Goal: Task Accomplishment & Management: Manage account settings

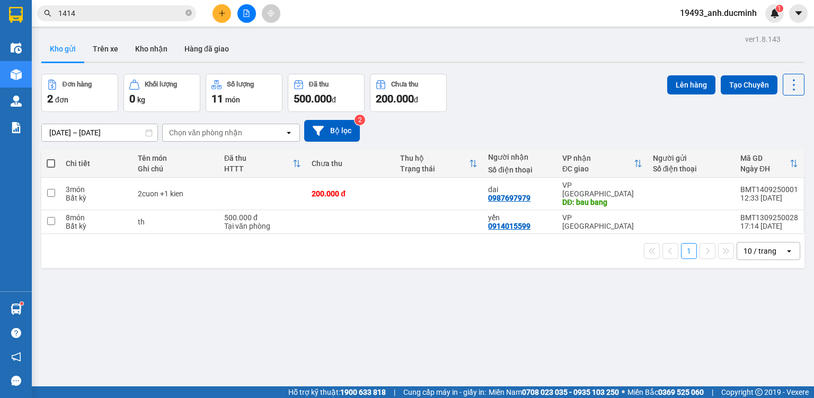
click at [186, 8] on span at bounding box center [189, 13] width 6 height 10
click at [180, 10] on input "text" at bounding box center [120, 13] width 125 height 12
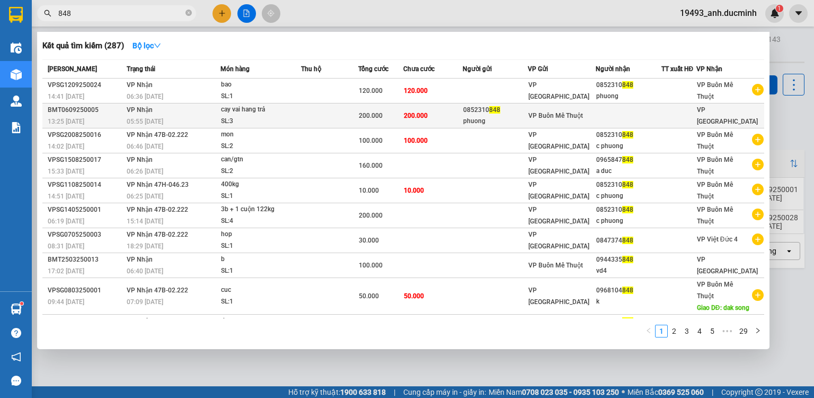
type input "848"
click at [592, 117] on div "VP Buôn Mê Thuột" at bounding box center [562, 116] width 67 height 12
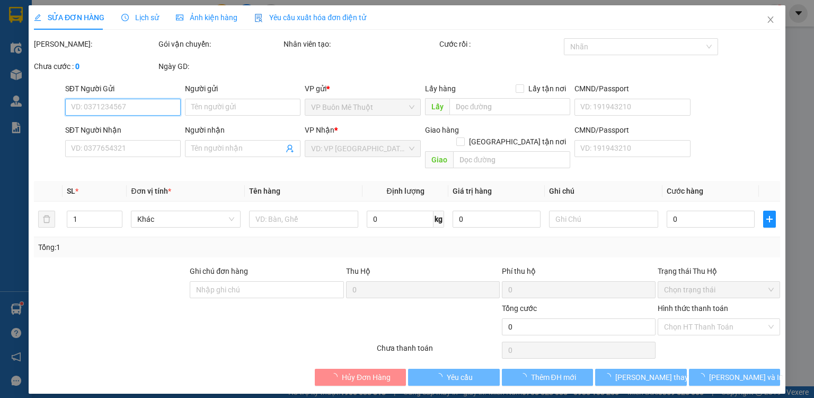
type input "0852310848"
type input "phuong"
type input "200.000"
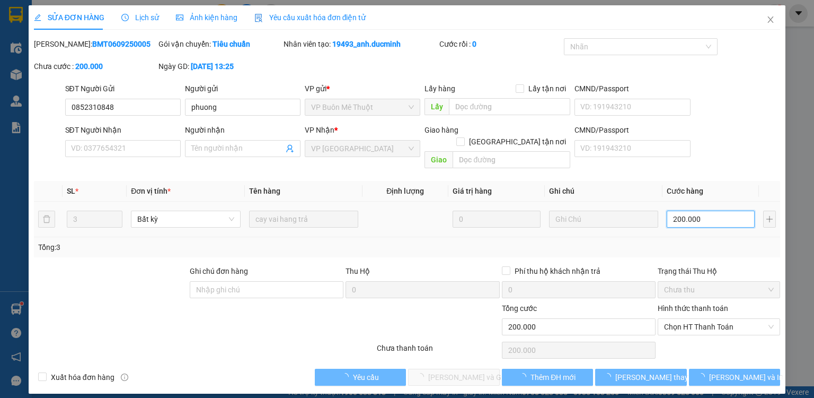
click at [716, 210] on input "200.000" at bounding box center [711, 218] width 88 height 17
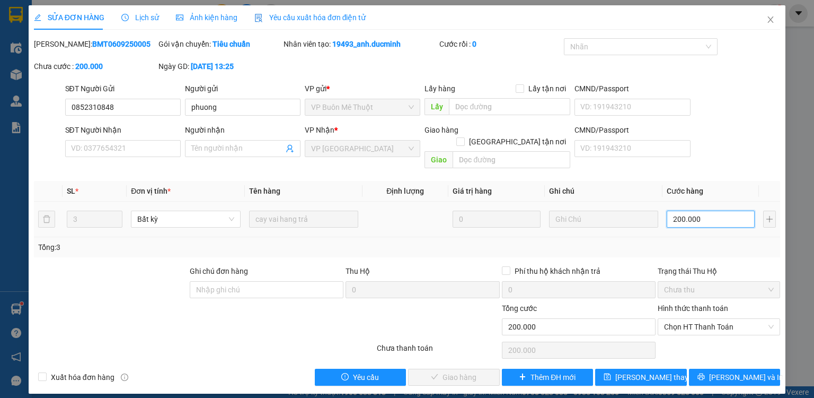
type input "1"
type input "12"
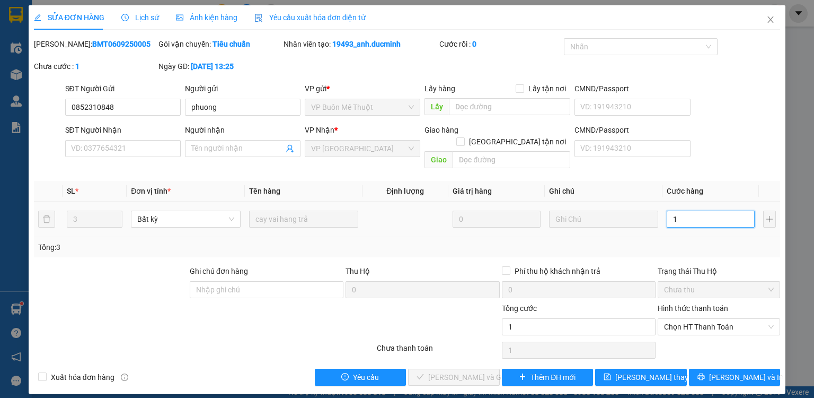
type input "12"
type input "120"
type input "120.000"
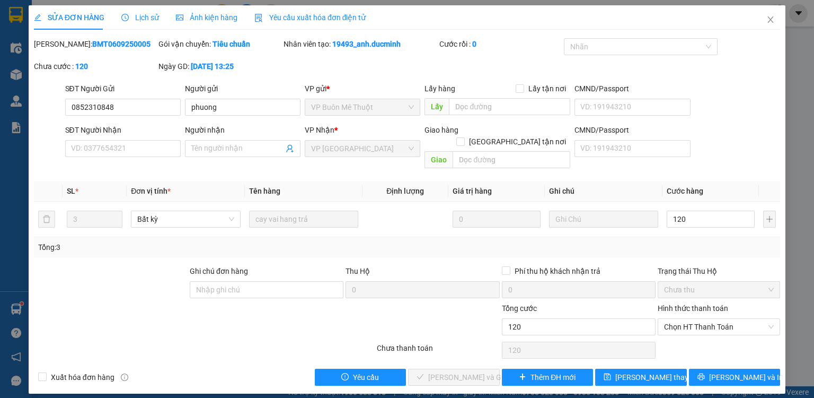
type input "120.000"
click at [699, 241] on div "Tổng: 3" at bounding box center [407, 247] width 738 height 12
click at [656, 371] on span "Lưu thay đổi" at bounding box center [657, 377] width 85 height 12
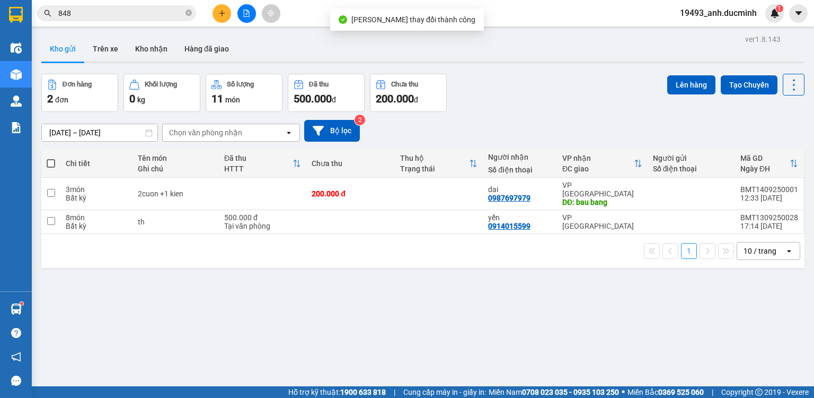
click at [155, 13] on input "848" at bounding box center [120, 13] width 125 height 12
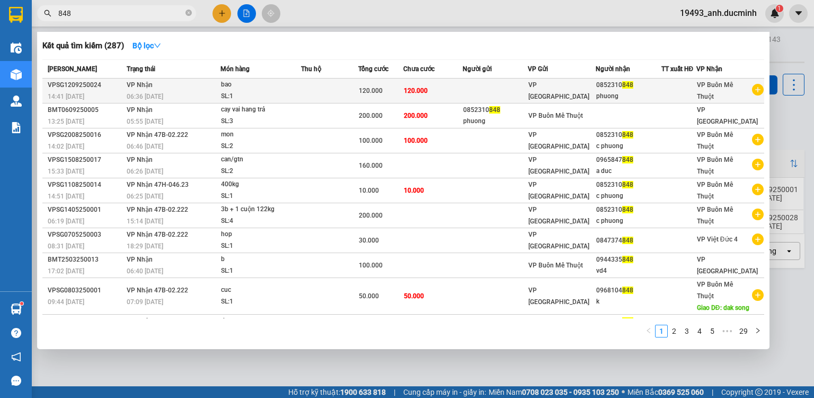
click at [569, 91] on div "VP [GEOGRAPHIC_DATA]" at bounding box center [562, 90] width 67 height 23
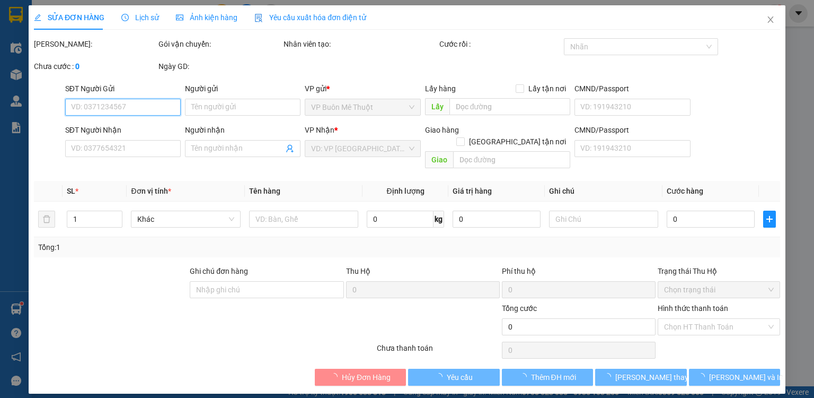
type input "0852310848"
type input "phuong"
type input "120.000"
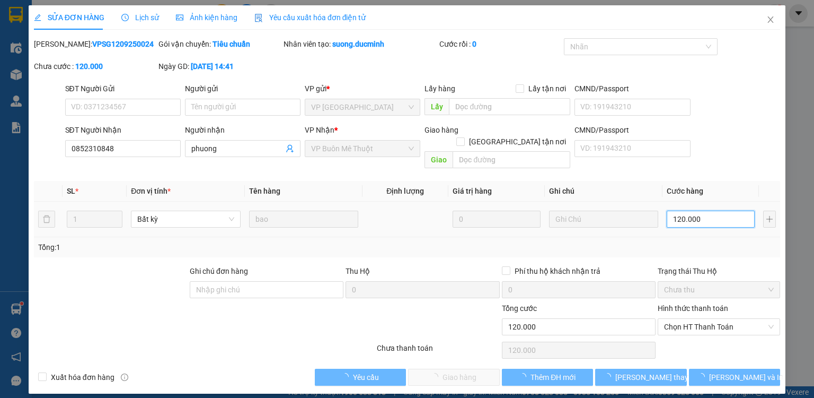
click at [702, 210] on input "120.000" at bounding box center [711, 218] width 88 height 17
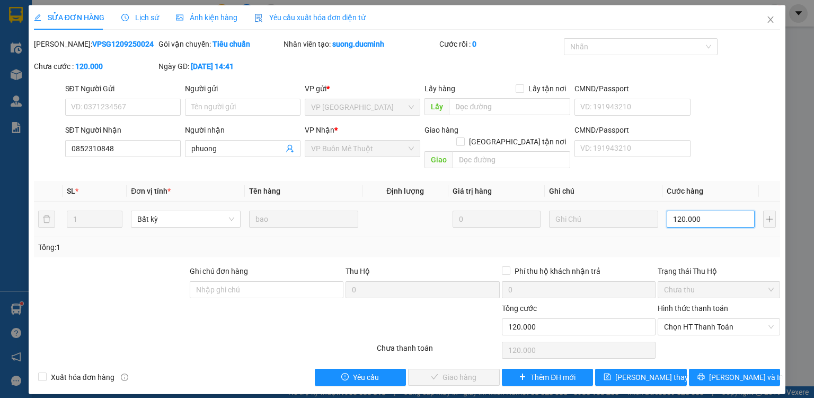
type input "1"
type input "10"
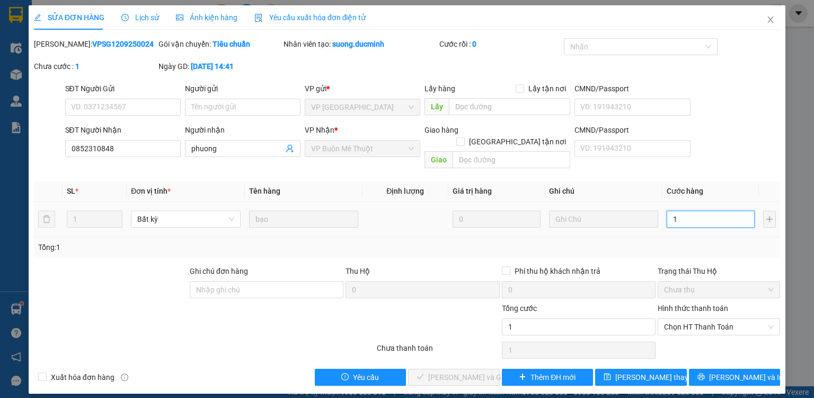
type input "10"
type input "100"
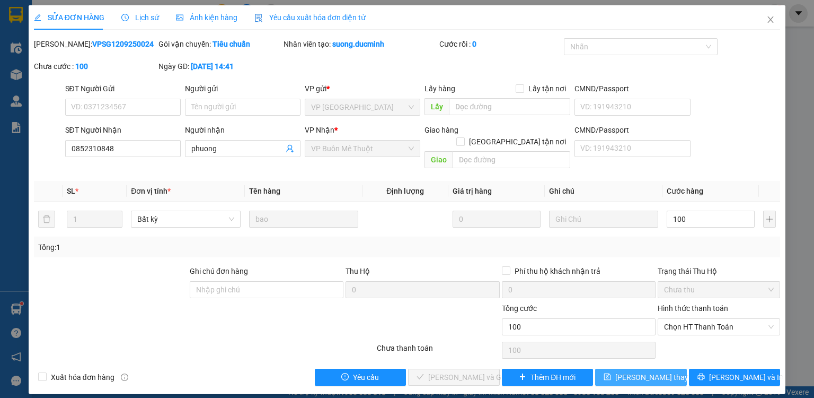
type input "100.000"
click at [672, 368] on button "Lưu thay đổi" at bounding box center [641, 376] width 92 height 17
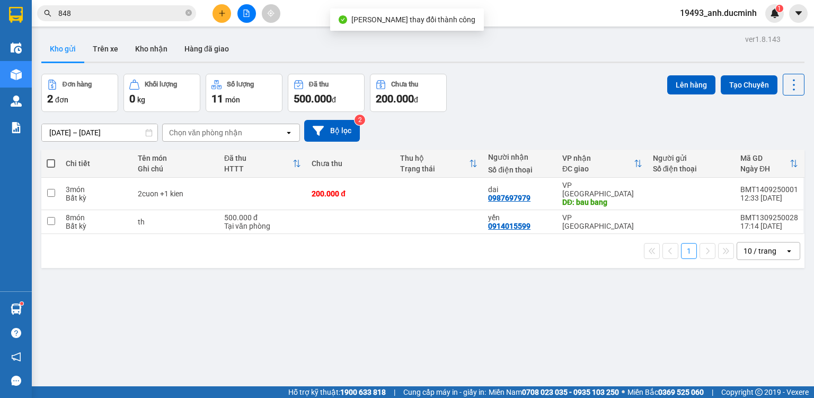
click at [125, 3] on div "Kết quả tìm kiếm ( 287 ) Bộ lọc Mã ĐH Trạng thái Món hàng Thu hộ Tổng cước Chưa…" at bounding box center [407, 13] width 814 height 27
click at [129, 14] on input "848" at bounding box center [120, 13] width 125 height 12
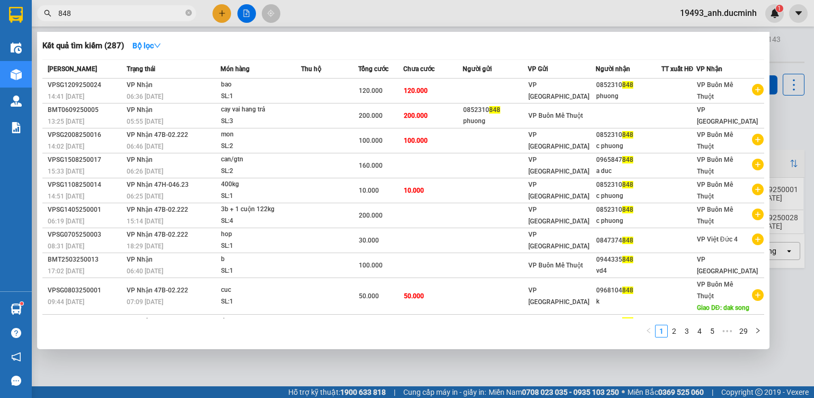
click at [218, 15] on div at bounding box center [407, 199] width 814 height 398
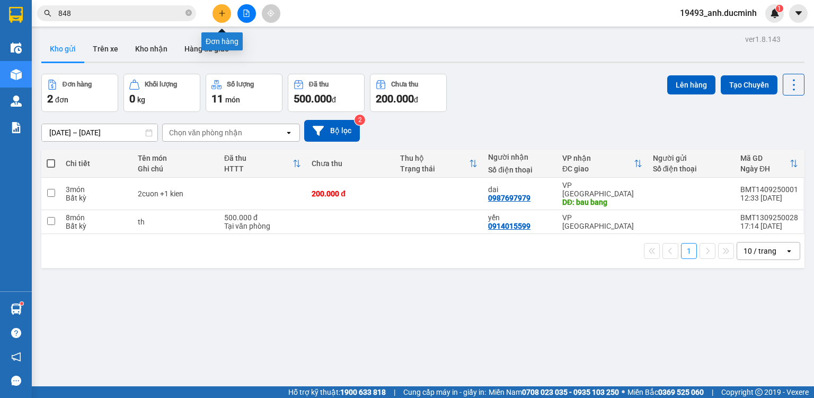
click at [218, 15] on icon "plus" at bounding box center [221, 13] width 7 height 7
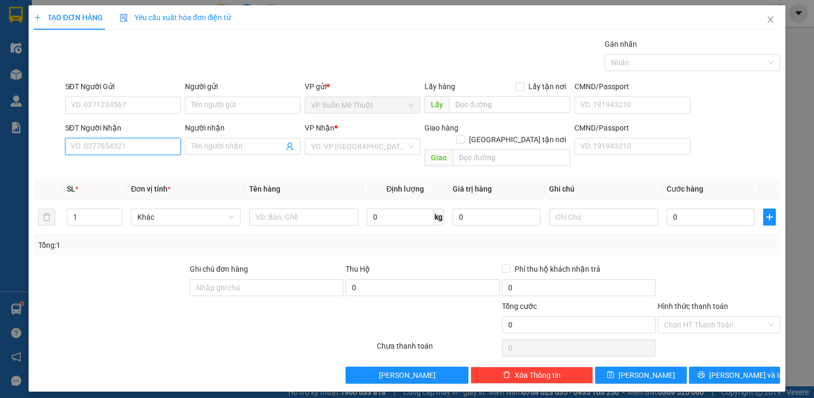
click at [153, 151] on input "SĐT Người Nhận" at bounding box center [123, 146] width 116 height 17
click at [126, 168] on div "0909781273 - thọ" at bounding box center [123, 167] width 103 height 12
type input "0909781273"
type input "thọ"
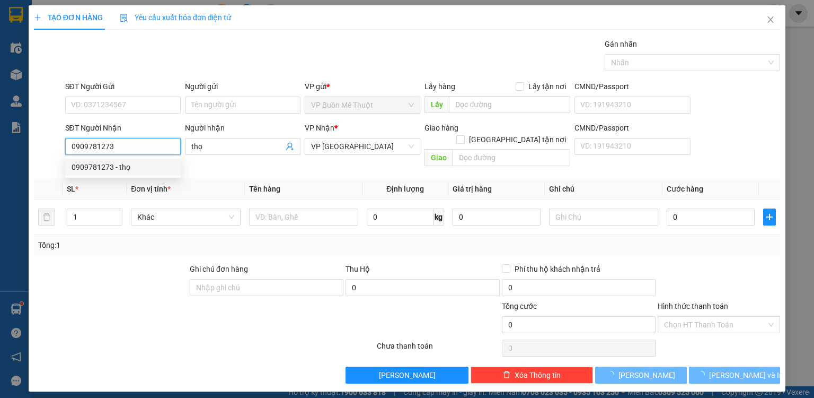
type input "50.000"
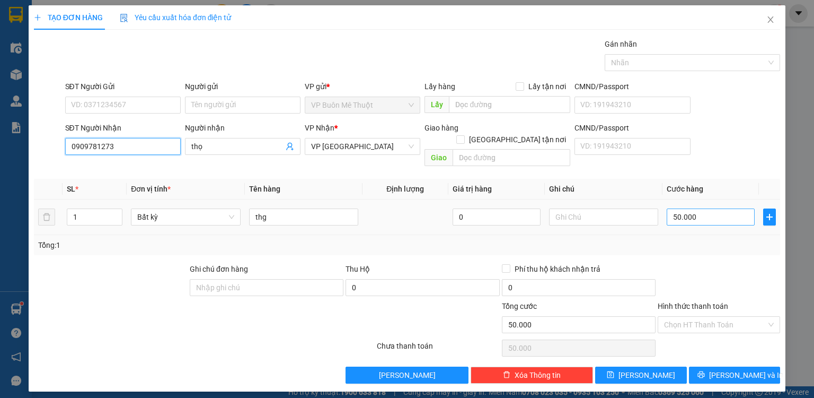
type input "0909781273"
click at [709, 208] on input "50.000" at bounding box center [711, 216] width 88 height 17
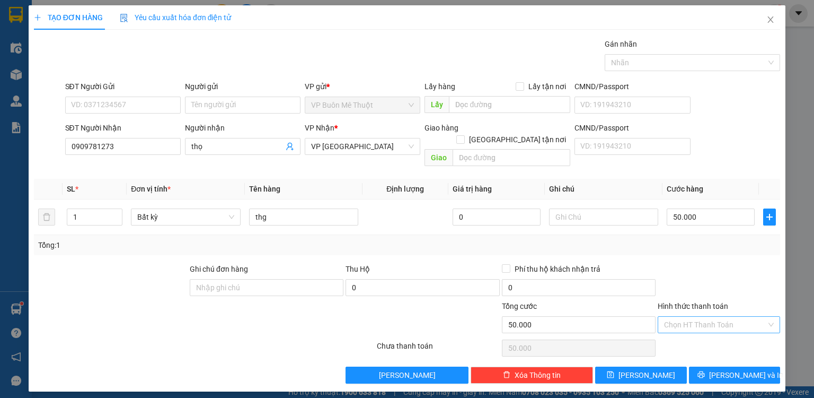
click at [715, 316] on input "Hình thức thanh toán" at bounding box center [715, 324] width 102 height 16
click at [698, 336] on div "Tại văn phòng" at bounding box center [719, 333] width 110 height 12
type input "0"
click at [651, 366] on button "[PERSON_NAME]" at bounding box center [641, 374] width 92 height 17
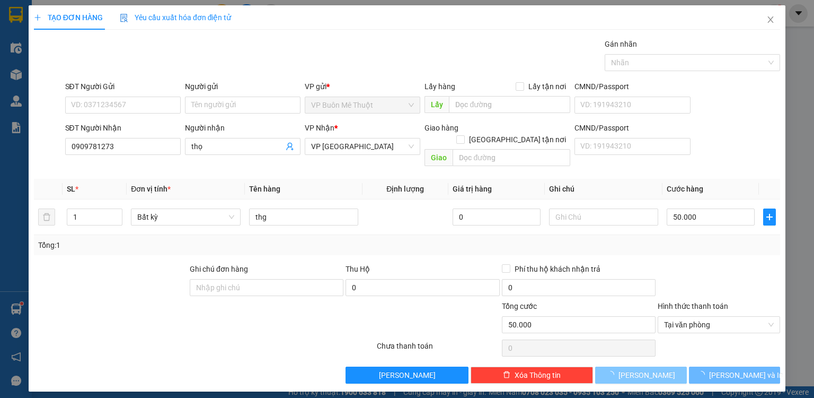
type input "0"
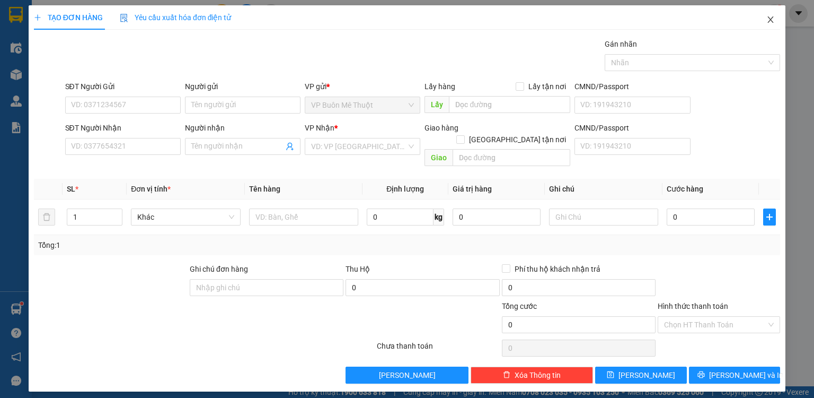
click at [774, 22] on icon "close" at bounding box center [771, 19] width 8 height 8
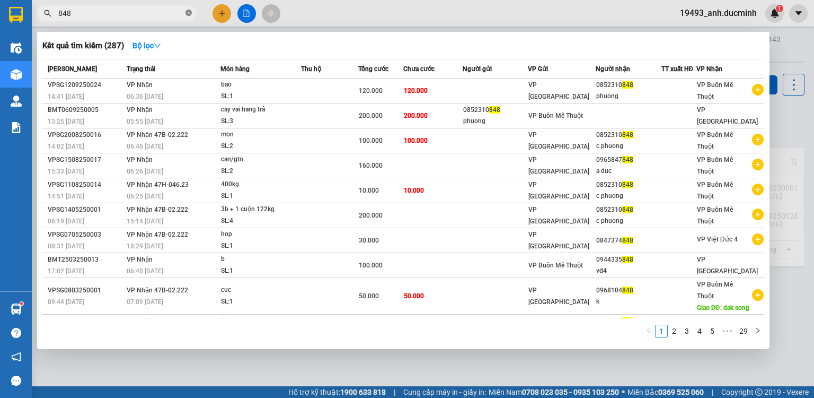
click at [191, 13] on icon "close-circle" at bounding box center [189, 13] width 6 height 6
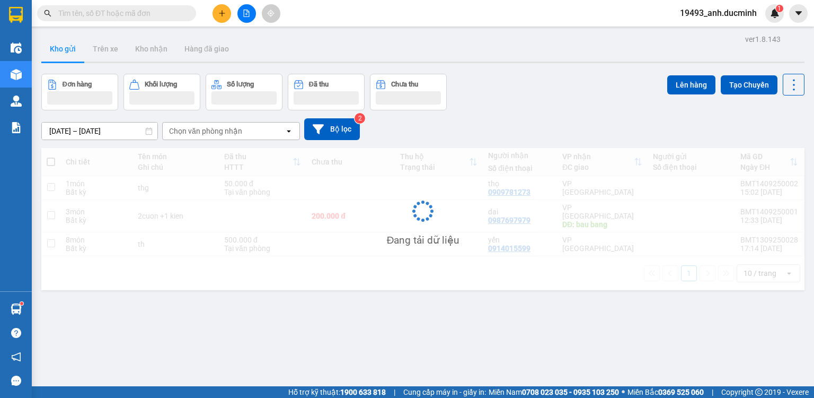
click at [175, 12] on input "text" at bounding box center [120, 13] width 125 height 12
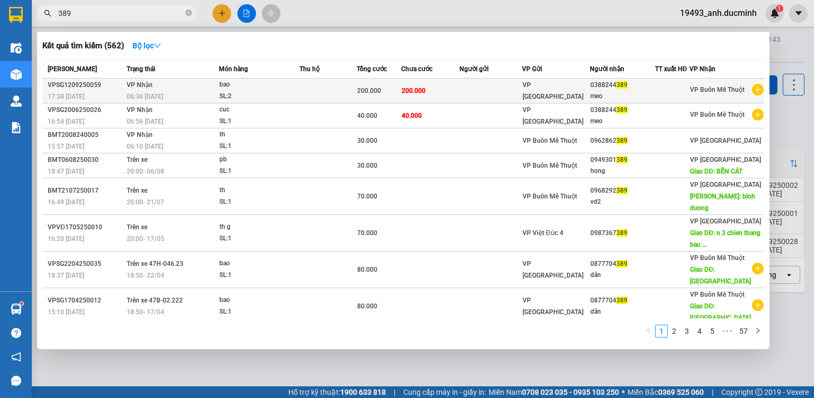
type input "389"
click at [290, 85] on div "bao" at bounding box center [259, 85] width 80 height 12
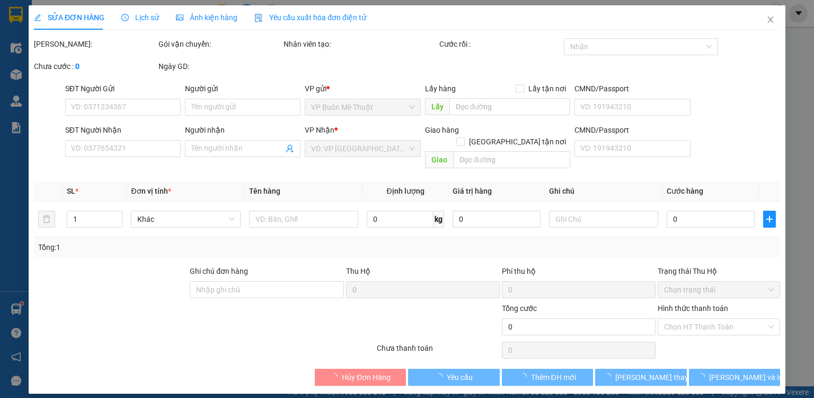
type input "0388244389"
type input "meo"
type input "200.000"
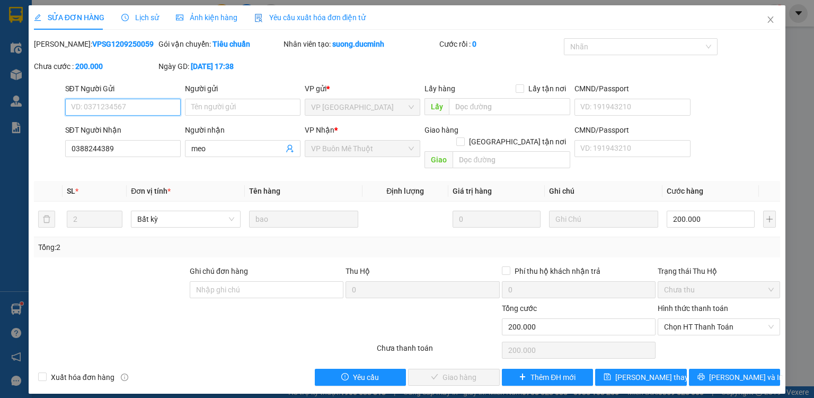
click at [685, 319] on span "Chọn HT Thanh Toán" at bounding box center [719, 327] width 110 height 16
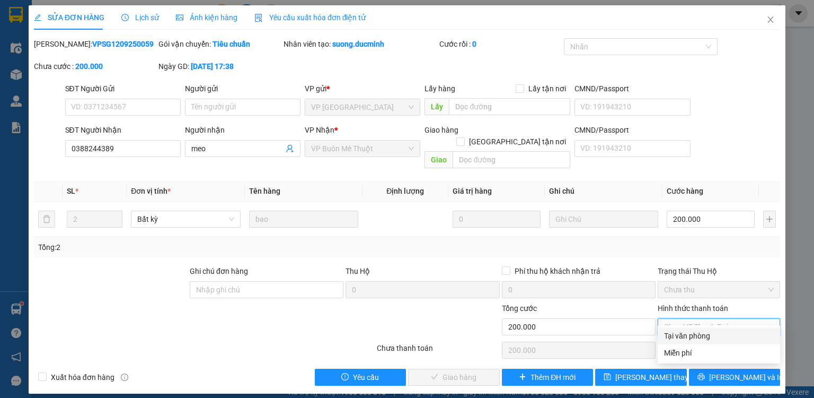
click at [681, 336] on div "Tại văn phòng" at bounding box center [719, 336] width 110 height 12
type input "0"
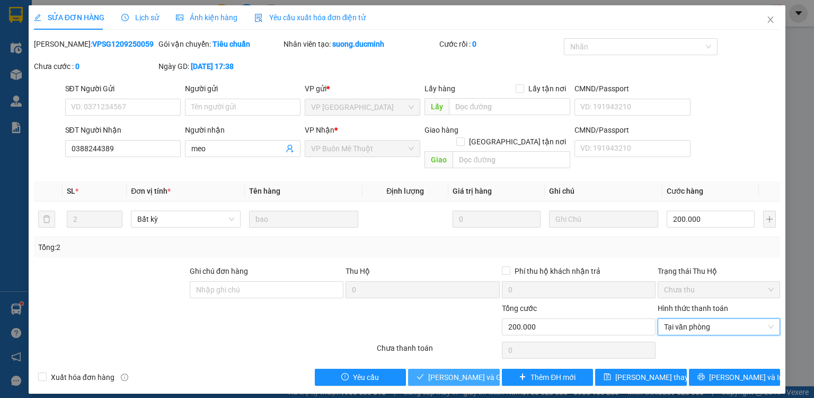
click at [469, 371] on span "Lưu và Giao hàng" at bounding box center [479, 377] width 102 height 12
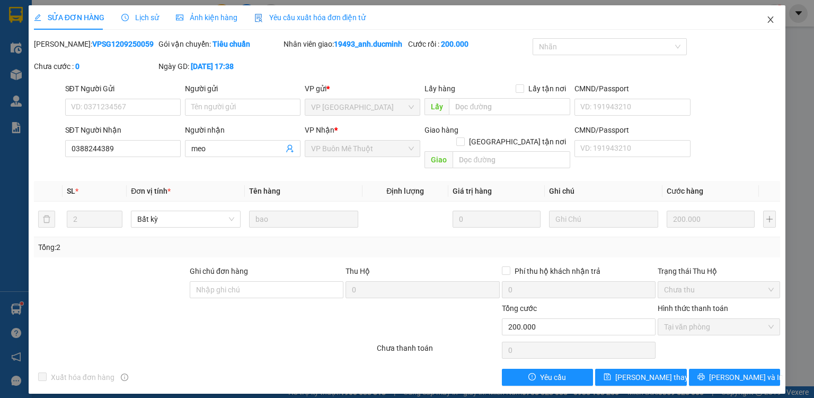
click at [773, 20] on icon "close" at bounding box center [771, 19] width 8 height 8
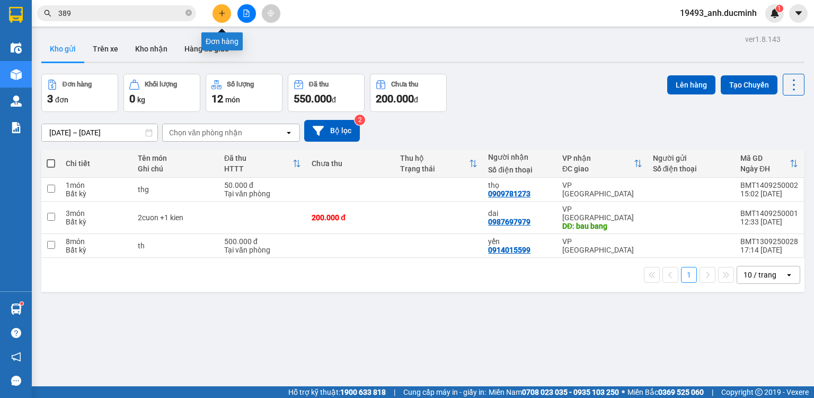
click at [224, 14] on icon "plus" at bounding box center [221, 13] width 7 height 7
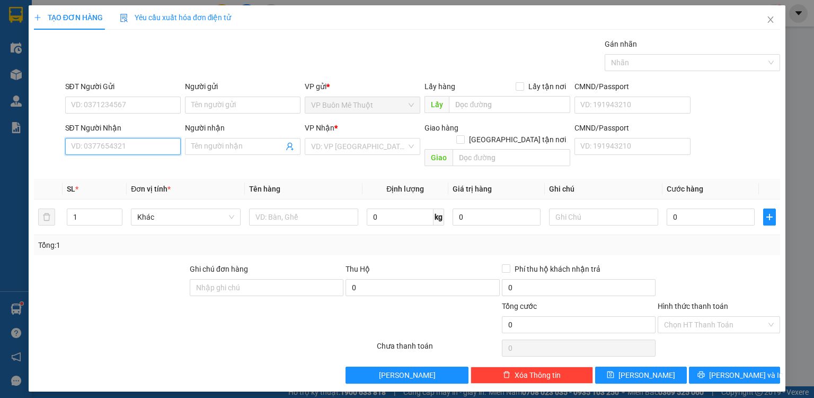
click at [163, 147] on input "SĐT Người Nhận" at bounding box center [123, 146] width 116 height 17
type input "0938662490"
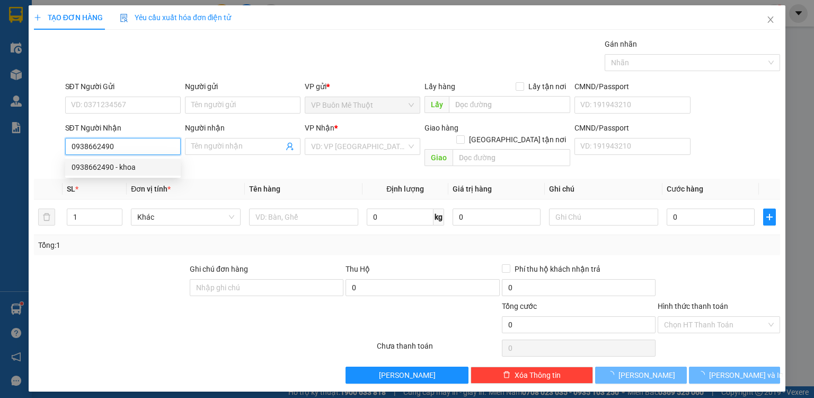
click at [132, 172] on div "0938662490 - khoa" at bounding box center [123, 167] width 103 height 12
type input "khoa"
type input "80.000"
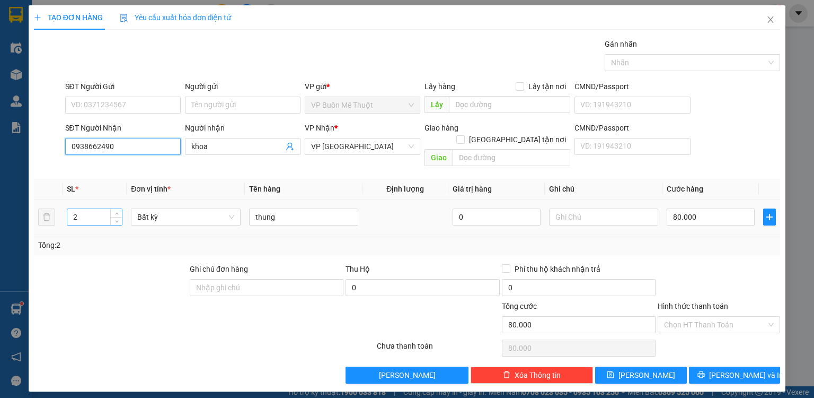
type input "0938662490"
click at [109, 209] on input "2" at bounding box center [94, 217] width 55 height 16
type input "1"
click at [115, 218] on icon "down" at bounding box center [117, 220] width 4 height 4
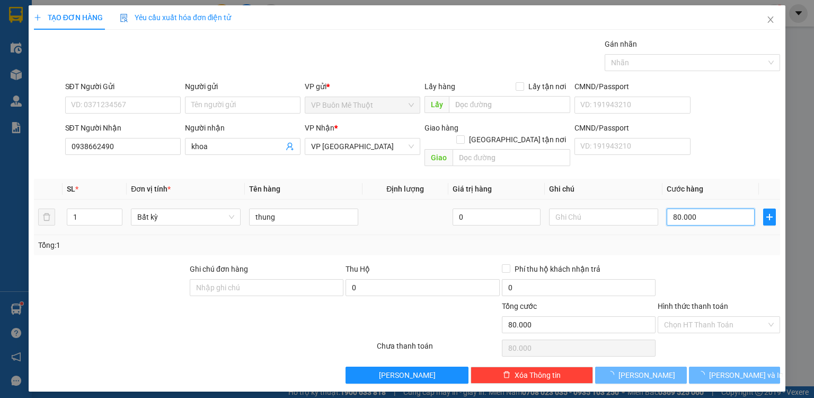
click at [729, 208] on input "80.000" at bounding box center [711, 216] width 88 height 17
type input "050"
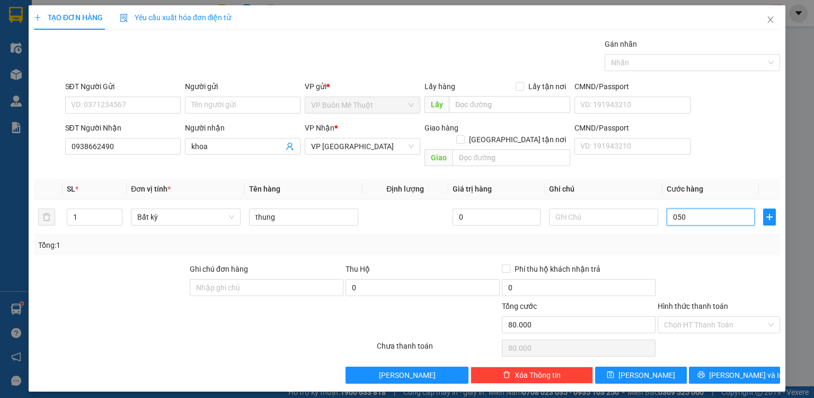
type input "50"
type input "050"
type input "50.000"
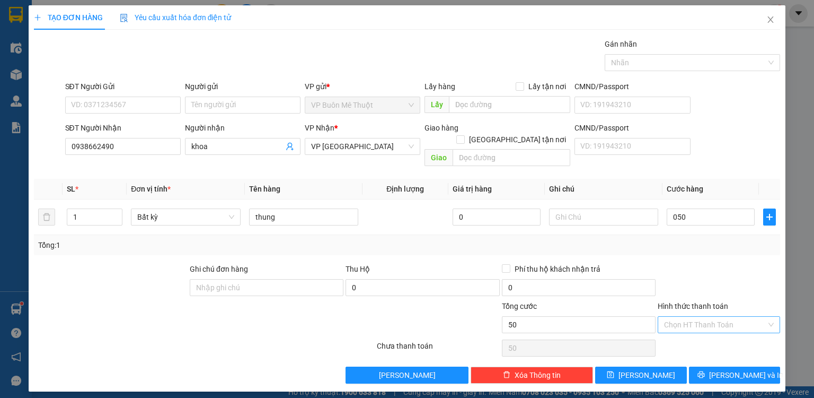
type input "50.000"
click at [700, 316] on input "Hình thức thanh toán" at bounding box center [715, 324] width 102 height 16
click at [702, 339] on div "Tại văn phòng" at bounding box center [719, 332] width 122 height 17
type input "0"
drag, startPoint x: 234, startPoint y: 154, endPoint x: 187, endPoint y: 144, distance: 48.7
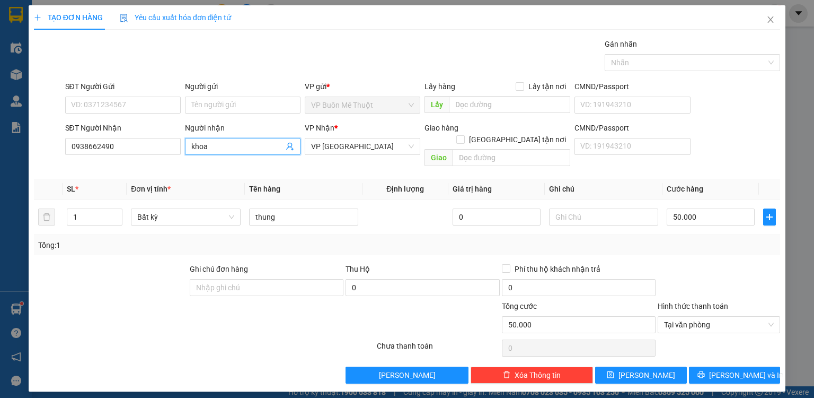
click at [187, 144] on span "khoa" at bounding box center [243, 146] width 116 height 17
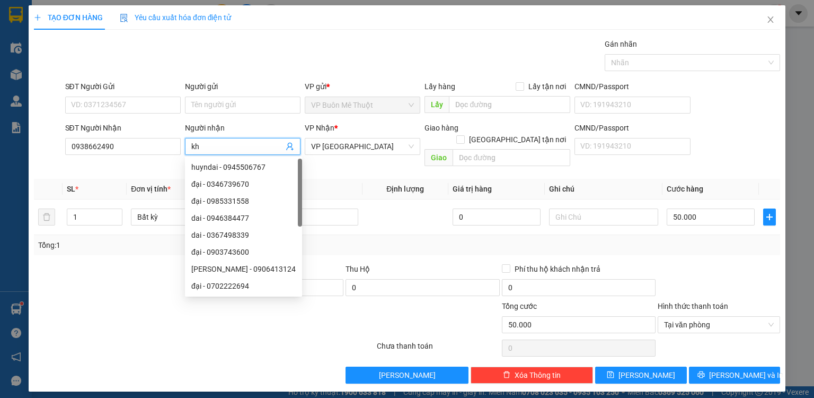
type input "k"
type input "vd2"
drag, startPoint x: 404, startPoint y: 260, endPoint x: 521, endPoint y: 287, distance: 119.6
click at [417, 264] on div "Thu Hộ" at bounding box center [423, 271] width 154 height 16
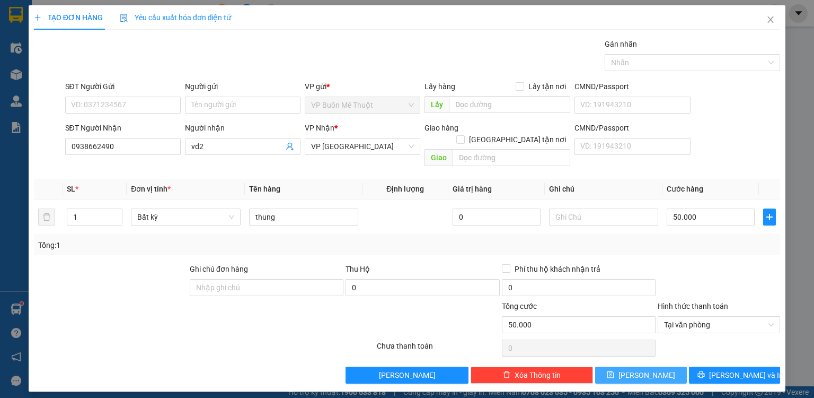
click at [615, 366] on button "[PERSON_NAME]" at bounding box center [641, 374] width 92 height 17
type input "0"
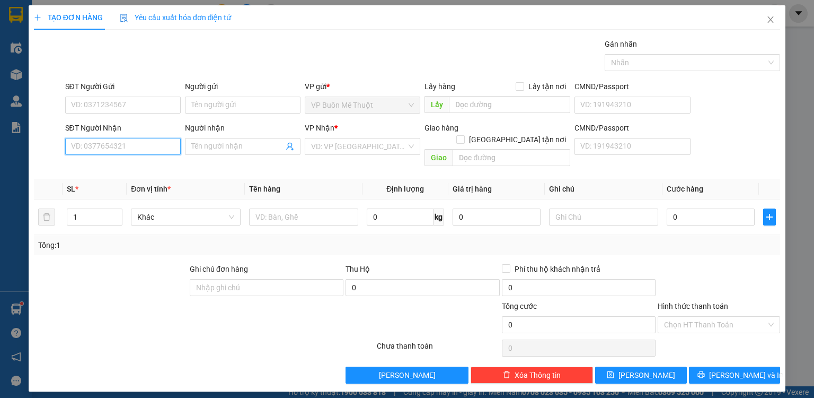
click at [152, 145] on input "SĐT Người Nhận" at bounding box center [123, 146] width 116 height 17
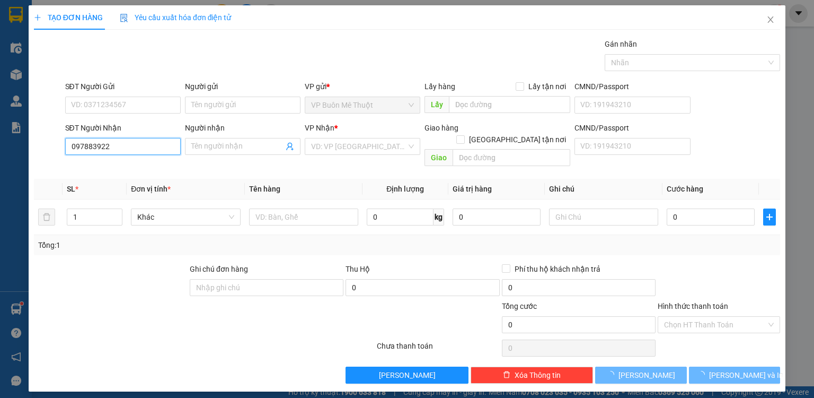
type input "0978839220"
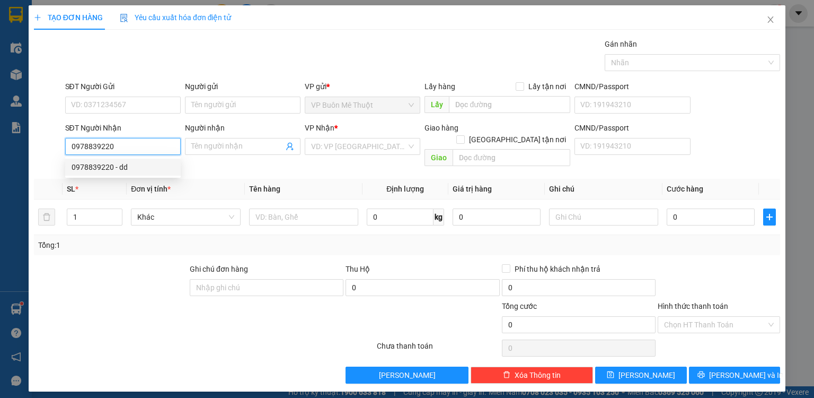
click at [136, 170] on div "0978839220 - dd" at bounding box center [123, 167] width 103 height 12
type input "dd"
type input "DAT [PERSON_NAME]"
type input "80.000"
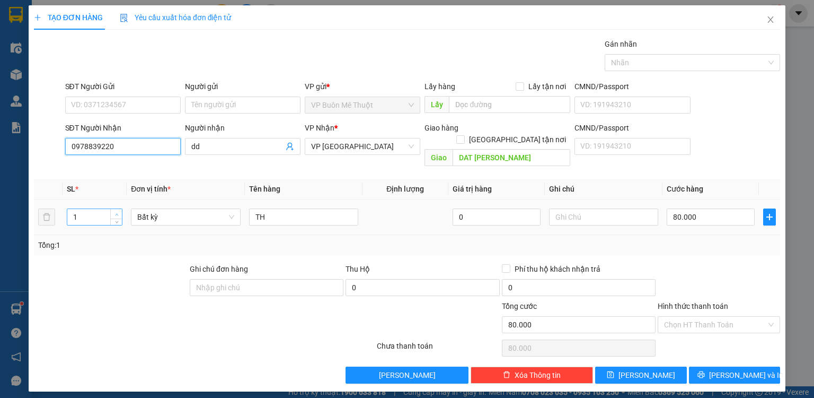
type input "0978839220"
type input "2"
click at [113, 209] on span "Increase Value" at bounding box center [116, 214] width 12 height 10
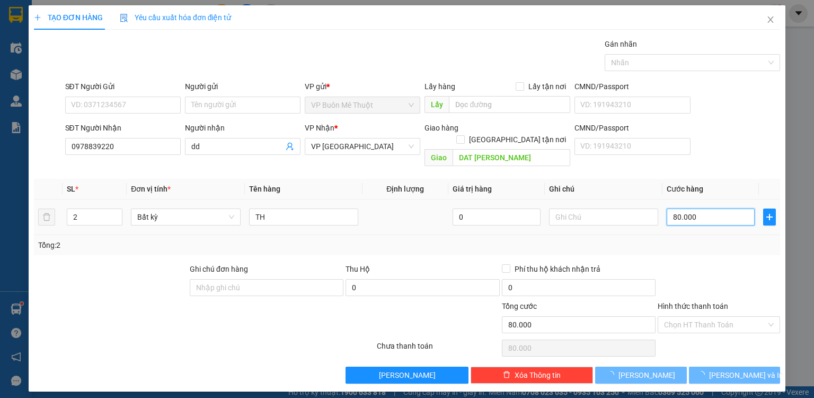
click at [706, 208] on input "80.000" at bounding box center [711, 216] width 88 height 17
type input "0"
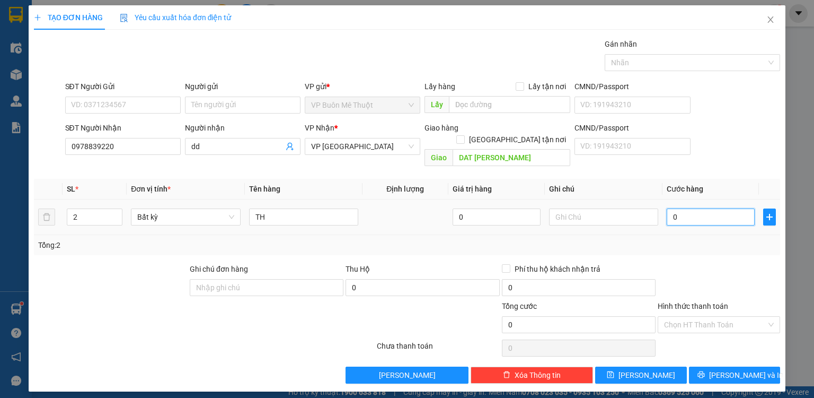
type input "01"
type input "1"
type input "17"
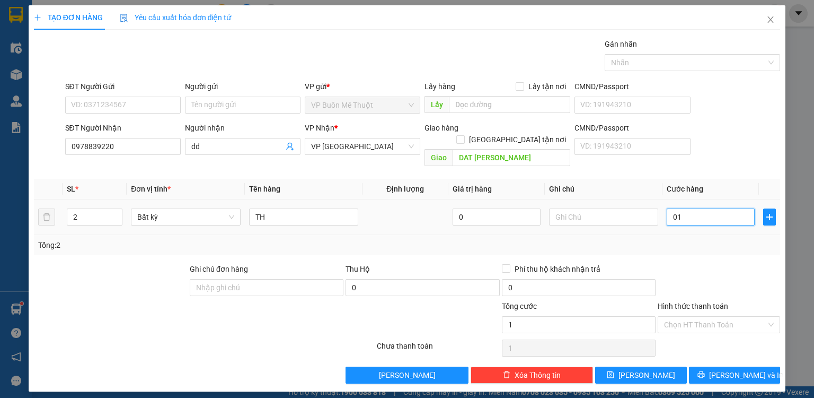
type input "017"
type input "170"
type input "0.170"
type input "170.000"
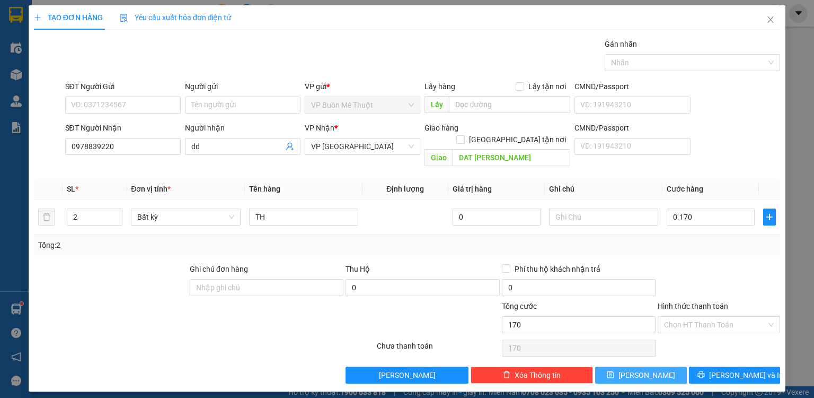
type input "170.000"
click at [656, 366] on button "[PERSON_NAME]" at bounding box center [641, 374] width 92 height 17
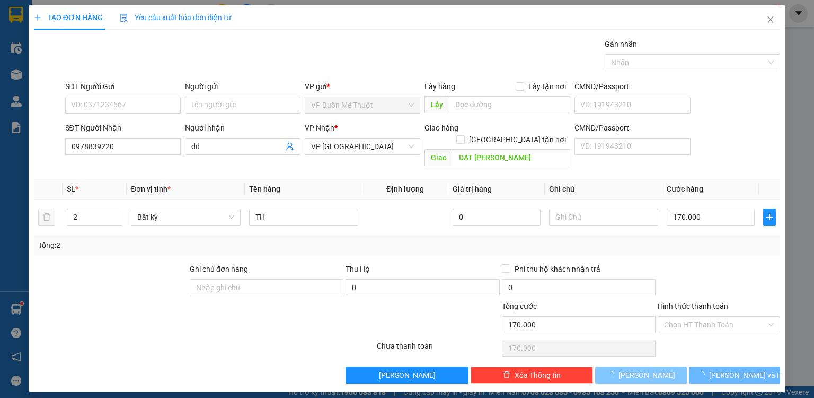
type input "0"
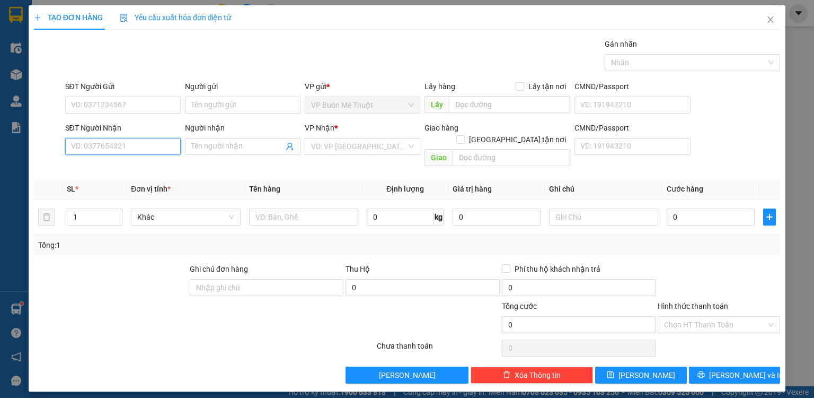
click at [156, 147] on input "SĐT Người Nhận" at bounding box center [123, 146] width 116 height 17
type input "0979183825"
type input "2"
click at [115, 211] on span "up" at bounding box center [116, 214] width 6 height 6
drag, startPoint x: 333, startPoint y: 212, endPoint x: 332, endPoint y: 198, distance: 13.3
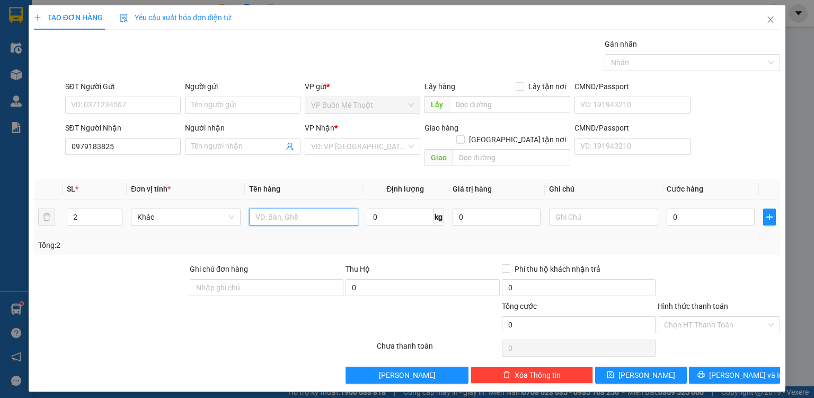
click at [332, 208] on input "text" at bounding box center [303, 216] width 109 height 17
type input "can"
click at [326, 153] on input "search" at bounding box center [358, 146] width 95 height 16
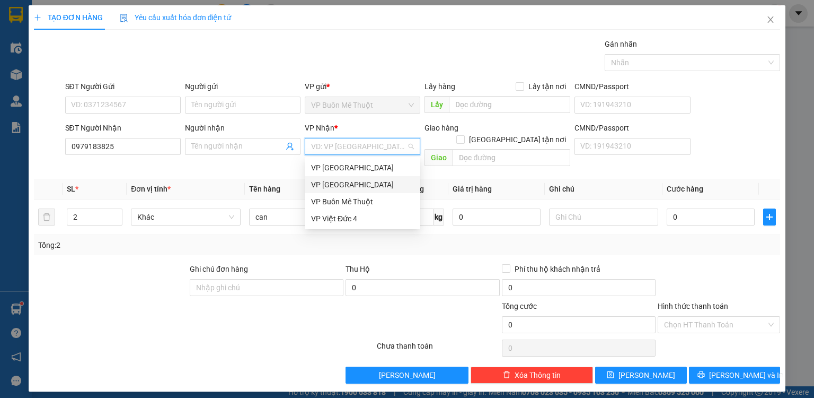
click at [331, 187] on div "VP [GEOGRAPHIC_DATA]" at bounding box center [362, 185] width 103 height 12
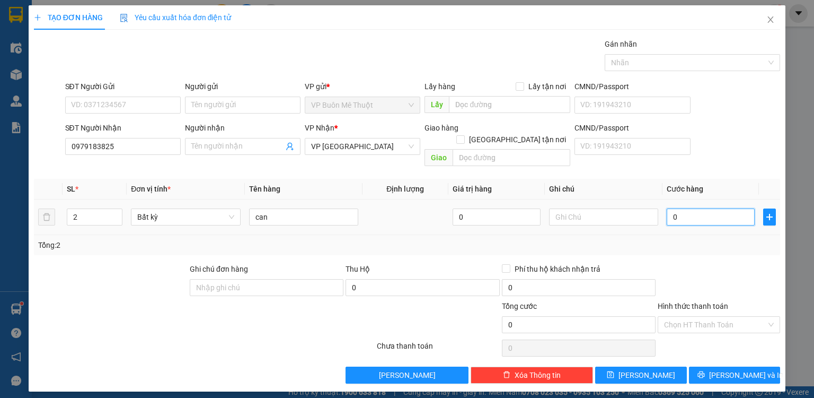
click at [719, 211] on input "0" at bounding box center [711, 216] width 88 height 17
type input "1"
type input "14"
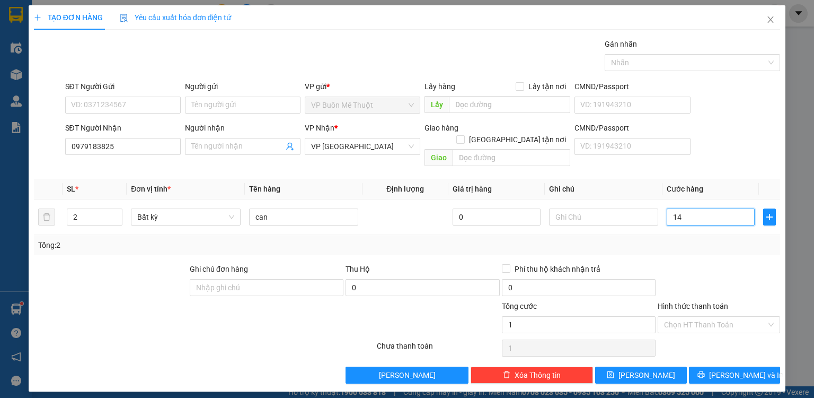
type input "14"
type input "140"
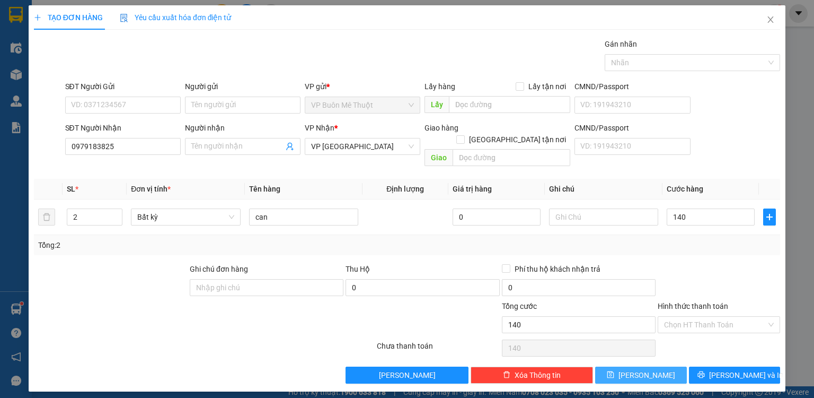
type input "140.000"
click at [667, 366] on button "[PERSON_NAME]" at bounding box center [641, 374] width 92 height 17
type input "0"
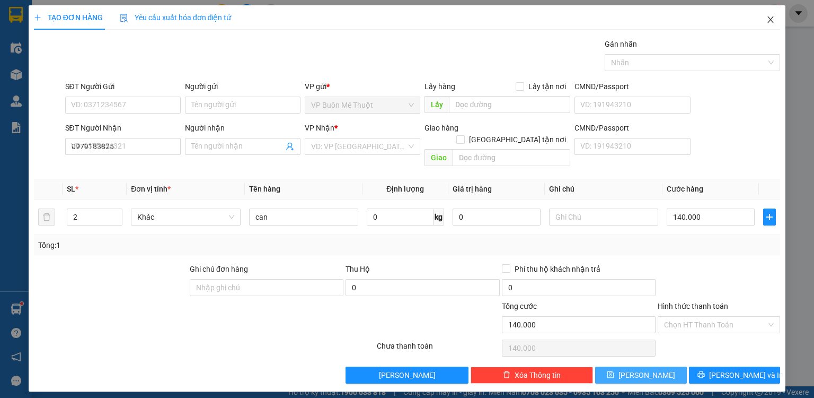
type input "0"
type input "1"
type input "0"
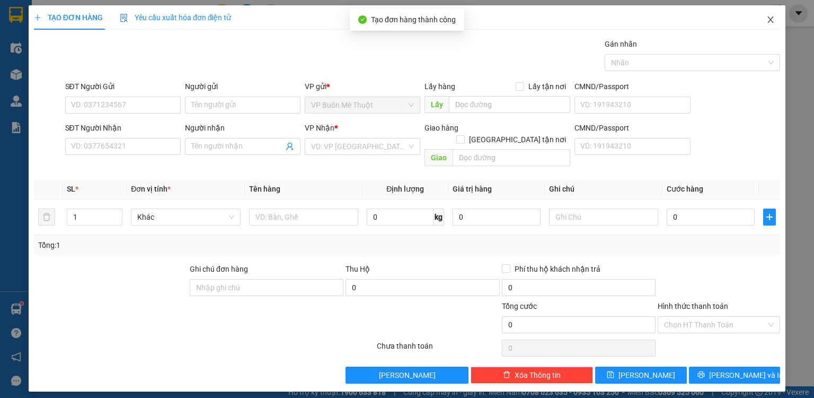
click at [771, 19] on icon "close" at bounding box center [771, 19] width 8 height 8
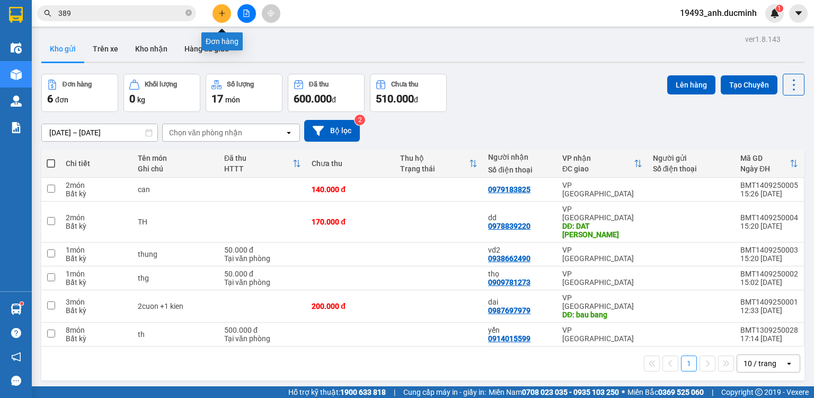
click at [218, 15] on icon "plus" at bounding box center [221, 13] width 7 height 7
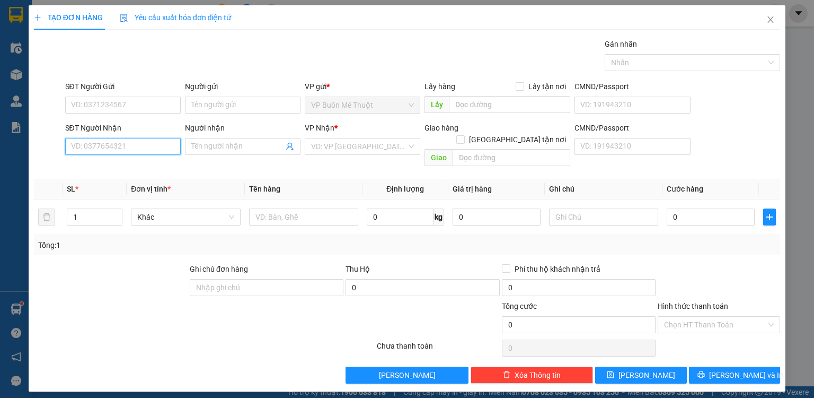
click at [157, 149] on input "SĐT Người Nhận" at bounding box center [123, 146] width 116 height 17
click at [164, 148] on input "SĐT Người Nhận" at bounding box center [123, 146] width 116 height 17
type input "0"
click at [133, 164] on div "0367593989" at bounding box center [123, 167] width 103 height 12
type input "0367593989"
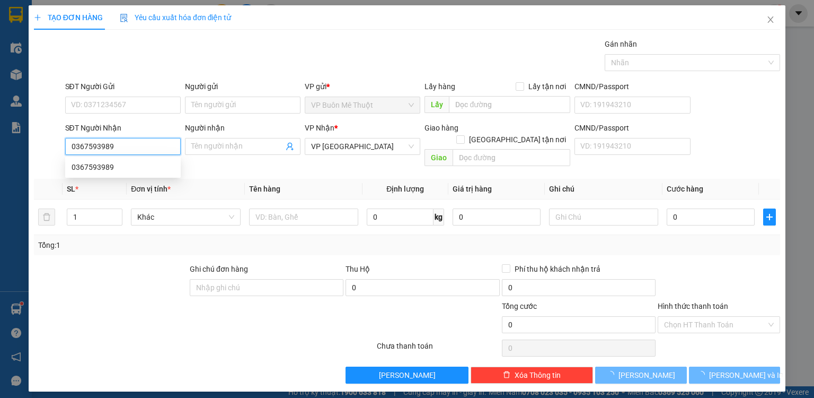
type input "40.000"
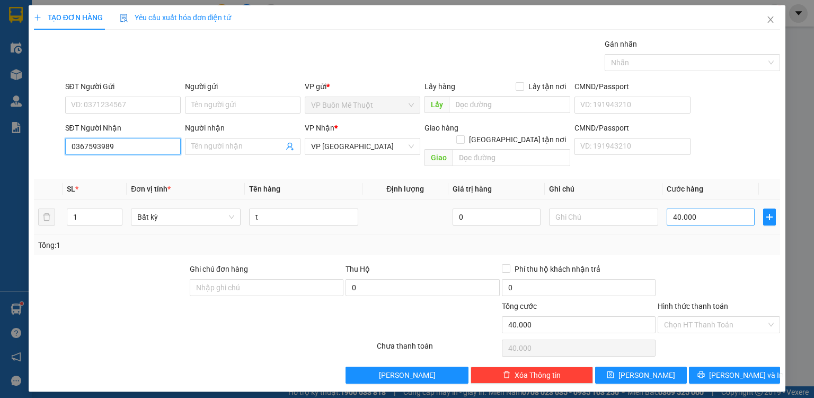
type input "0367593989"
click at [706, 208] on input "40.000" at bounding box center [711, 216] width 88 height 17
type input "5"
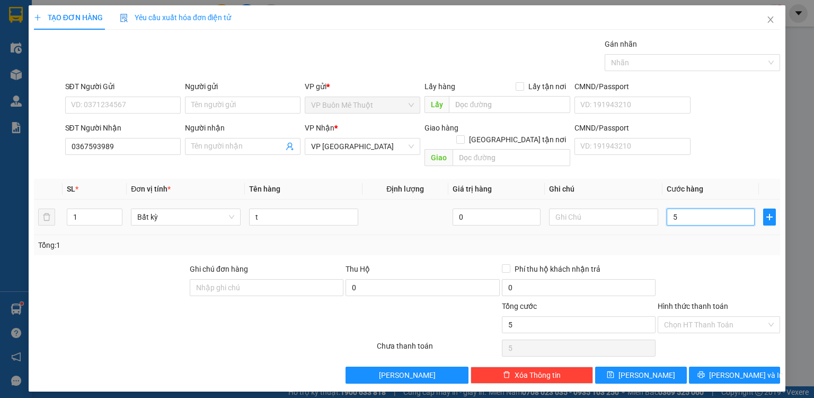
type input "50"
type input "50.000"
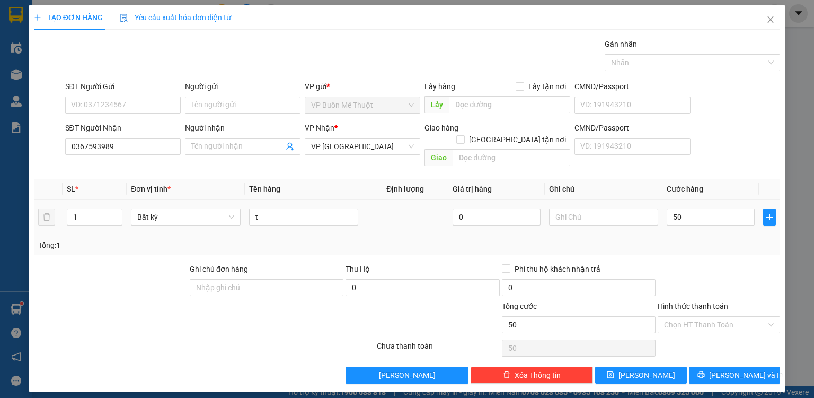
type input "50.000"
click at [702, 239] on div "Tổng: 1" at bounding box center [407, 245] width 738 height 12
click at [685, 316] on input "Hình thức thanh toán" at bounding box center [715, 324] width 102 height 16
click at [689, 333] on div "Tại văn phòng" at bounding box center [719, 333] width 110 height 12
type input "0"
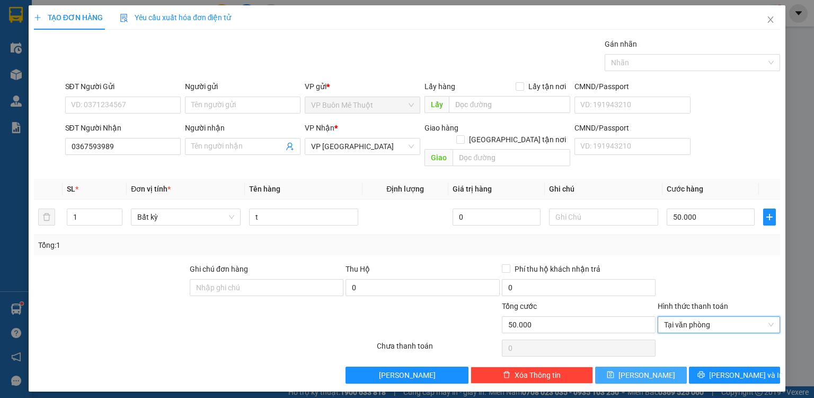
click at [665, 366] on button "[PERSON_NAME]" at bounding box center [641, 374] width 92 height 17
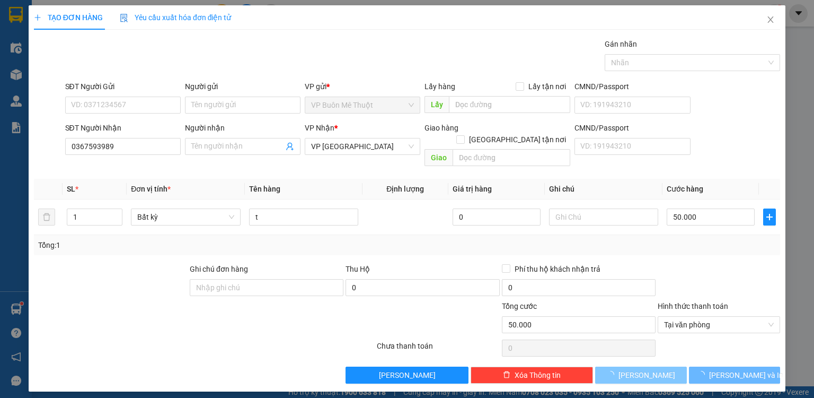
type input "0"
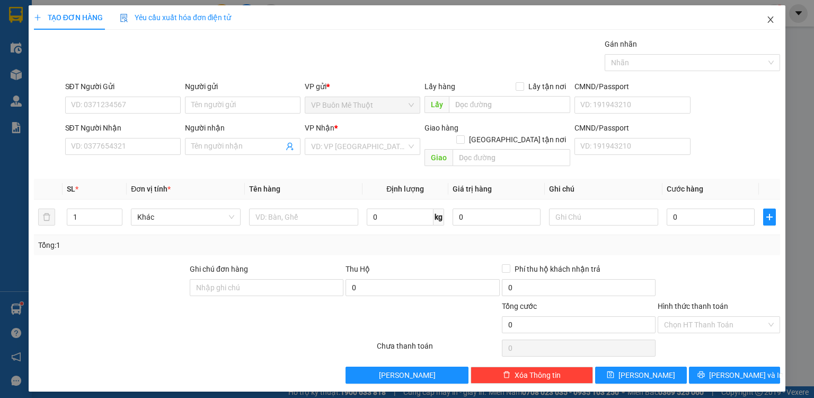
click at [773, 19] on icon "close" at bounding box center [771, 19] width 8 height 8
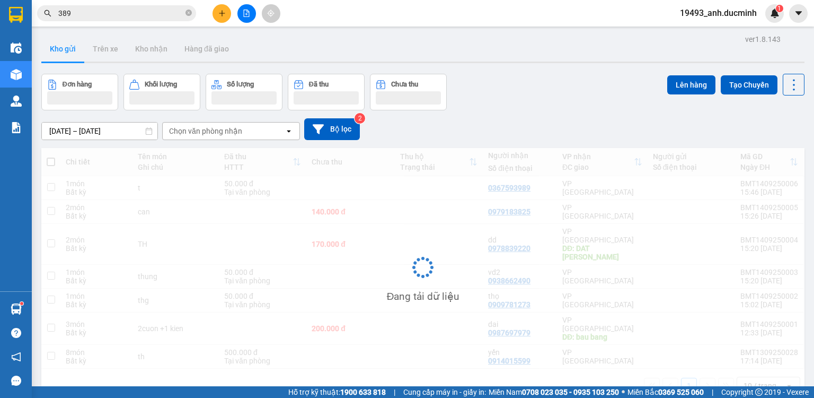
click at [188, 11] on icon "close-circle" at bounding box center [189, 13] width 6 height 6
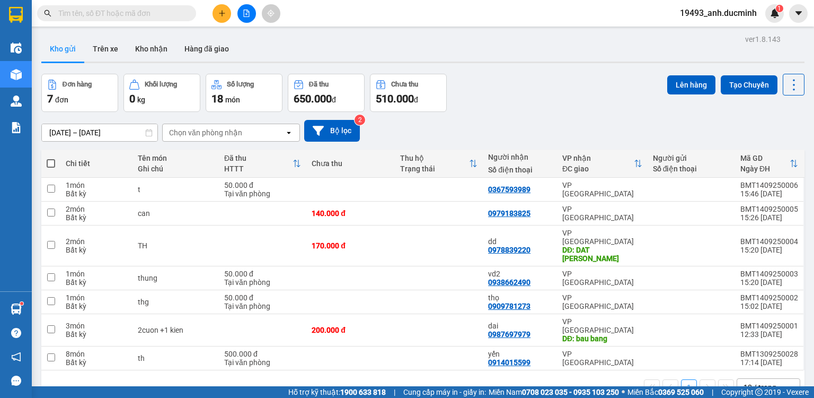
click at [155, 15] on input "text" at bounding box center [120, 13] width 125 height 12
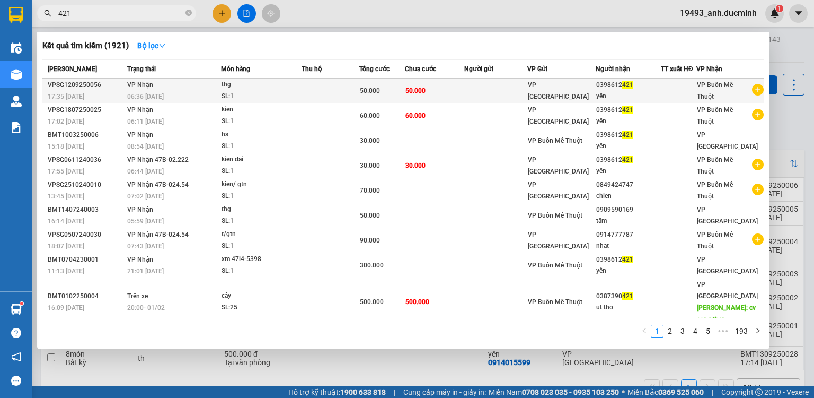
type input "421"
click at [447, 89] on td "50.000" at bounding box center [434, 90] width 59 height 25
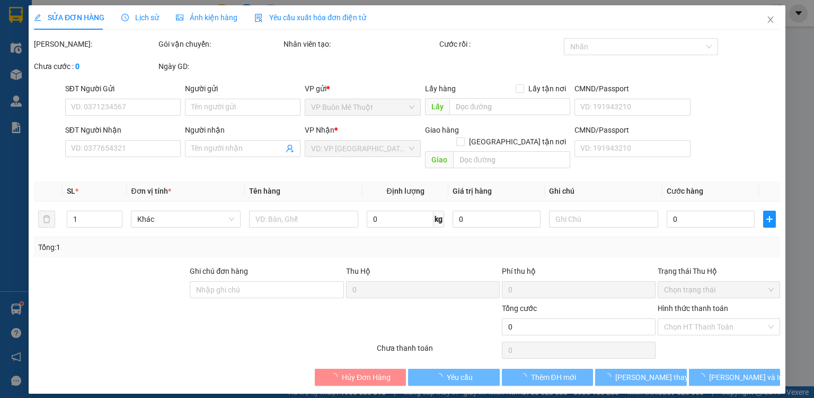
type input "0398612421"
type input "yến"
type input "50.000"
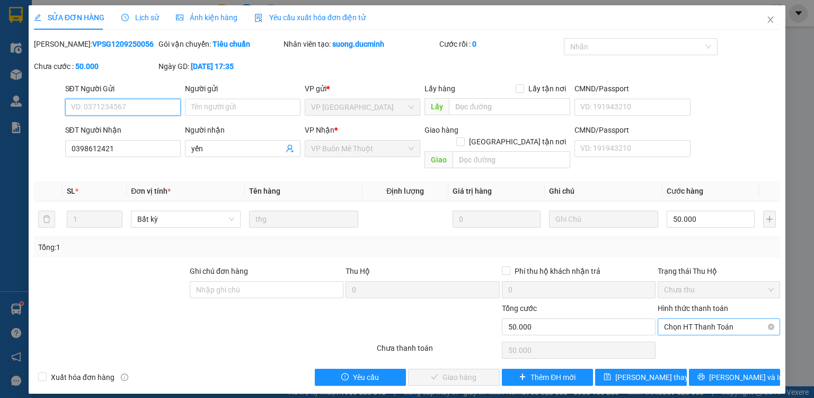
click at [691, 319] on span "Chọn HT Thanh Toán" at bounding box center [719, 327] width 110 height 16
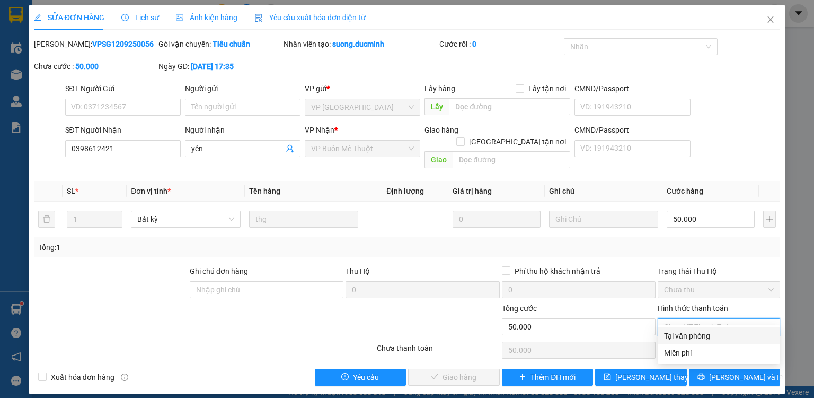
drag, startPoint x: 698, startPoint y: 329, endPoint x: 667, endPoint y: 348, distance: 35.9
click at [698, 331] on div "Tại văn phòng" at bounding box center [719, 336] width 110 height 12
type input "0"
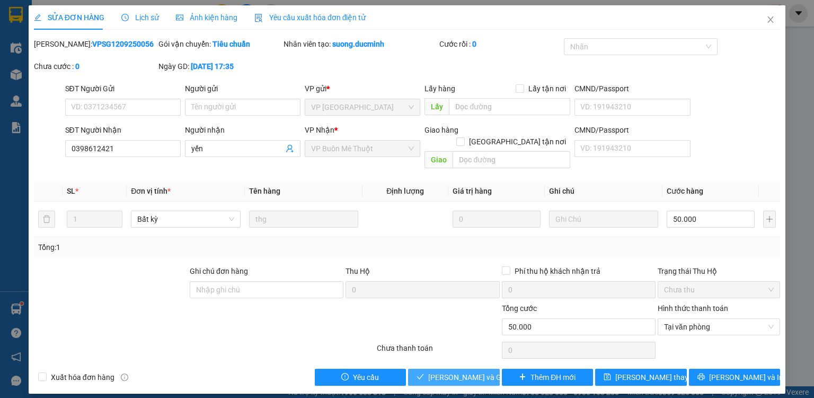
drag, startPoint x: 481, startPoint y: 365, endPoint x: 659, endPoint y: 93, distance: 325.0
click at [482, 371] on span "Lưu và Giao hàng" at bounding box center [479, 377] width 102 height 12
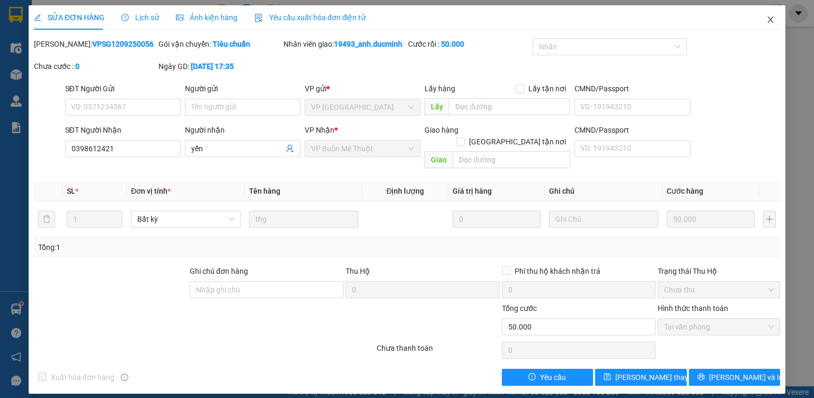
click at [768, 17] on icon "close" at bounding box center [771, 19] width 8 height 8
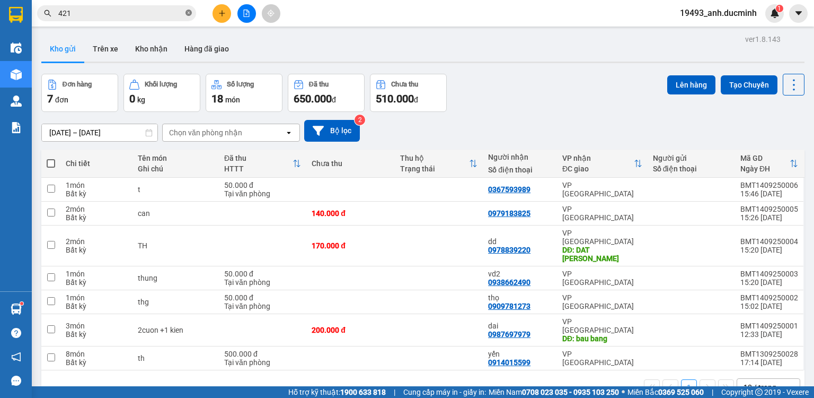
click at [191, 11] on icon "close-circle" at bounding box center [189, 13] width 6 height 6
click at [173, 13] on input "text" at bounding box center [120, 13] width 125 height 12
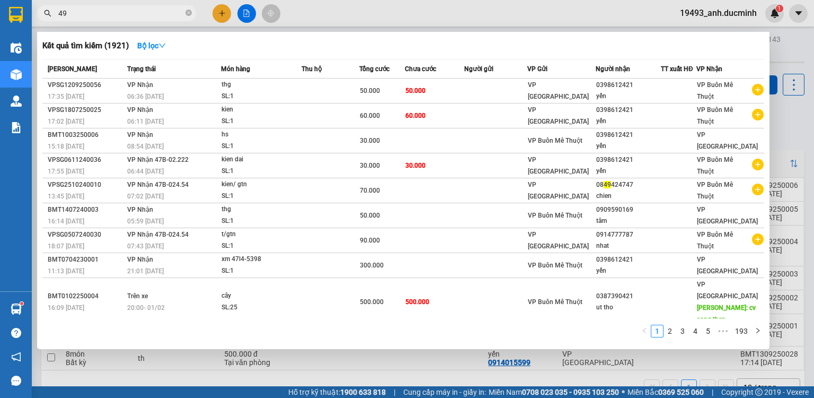
type input "494"
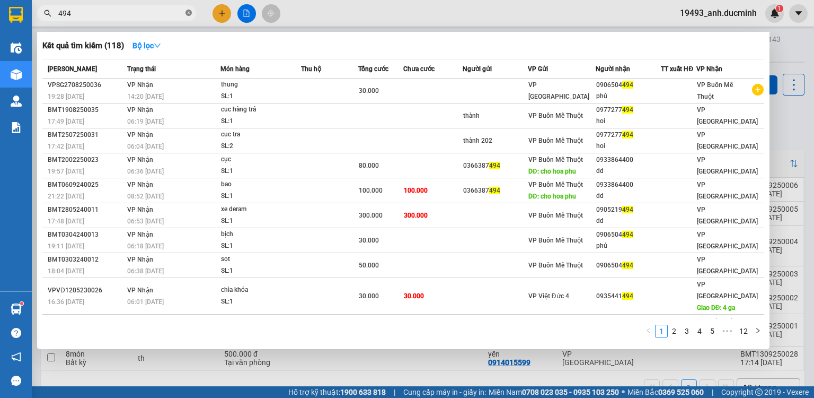
click at [188, 8] on span at bounding box center [189, 13] width 6 height 10
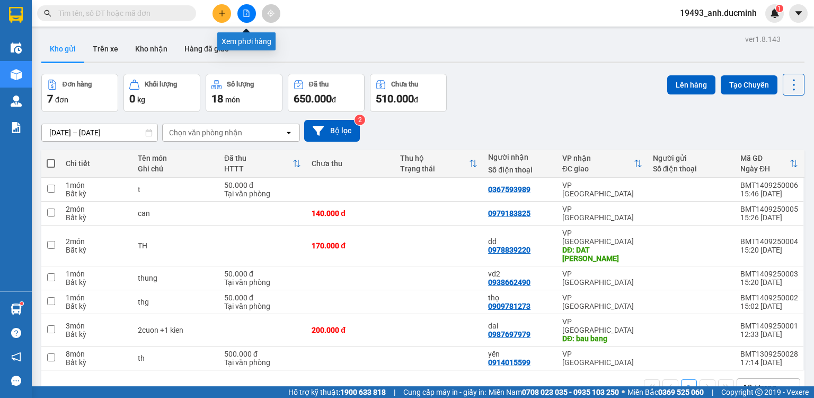
click at [248, 14] on icon "file-add" at bounding box center [246, 13] width 7 height 7
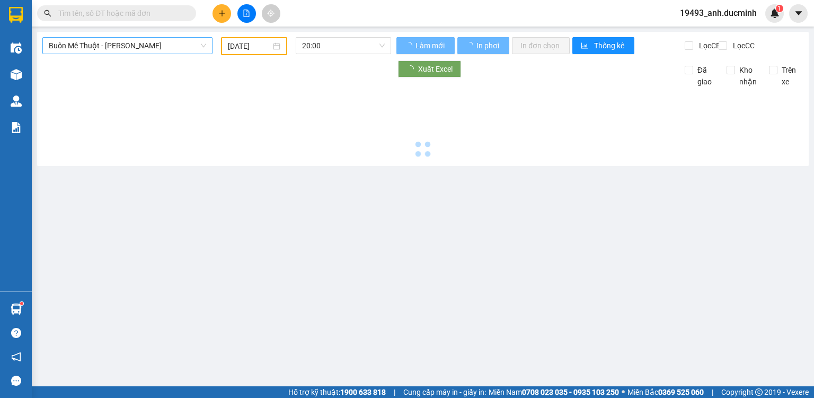
type input "[DATE]"
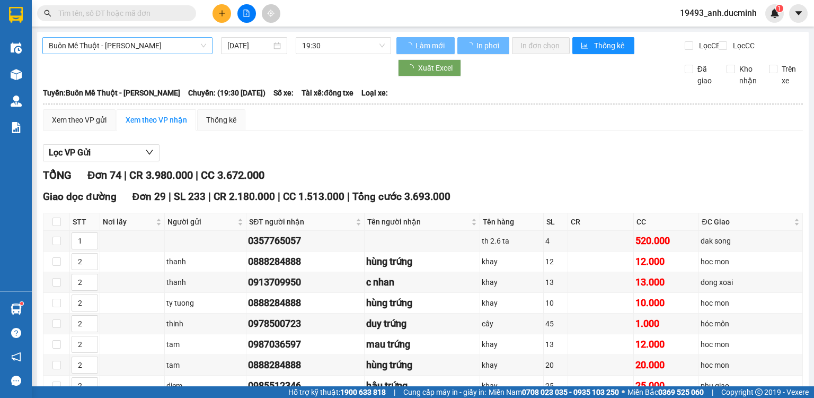
click at [147, 47] on span "Buôn Mê Thuột - [PERSON_NAME]" at bounding box center [127, 46] width 157 height 16
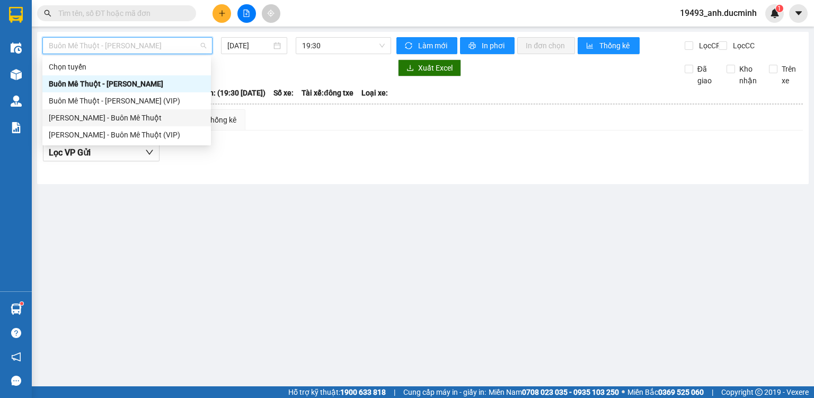
drag, startPoint x: 134, startPoint y: 119, endPoint x: 215, endPoint y: 76, distance: 91.8
click at [134, 119] on div "[PERSON_NAME] - Buôn Mê Thuột" at bounding box center [127, 118] width 156 height 12
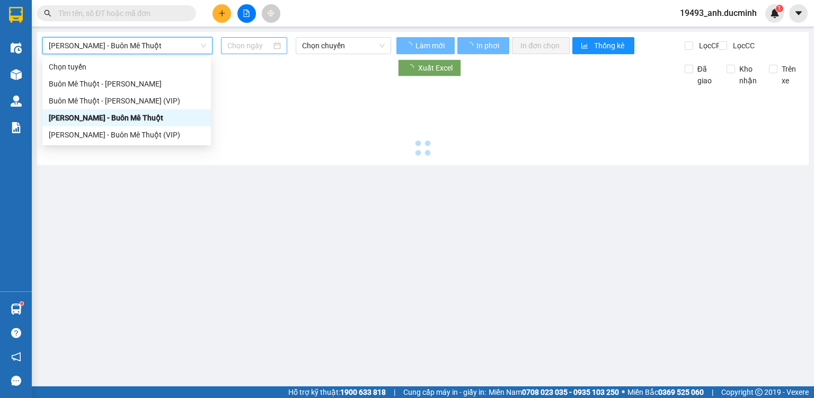
type input "[DATE]"
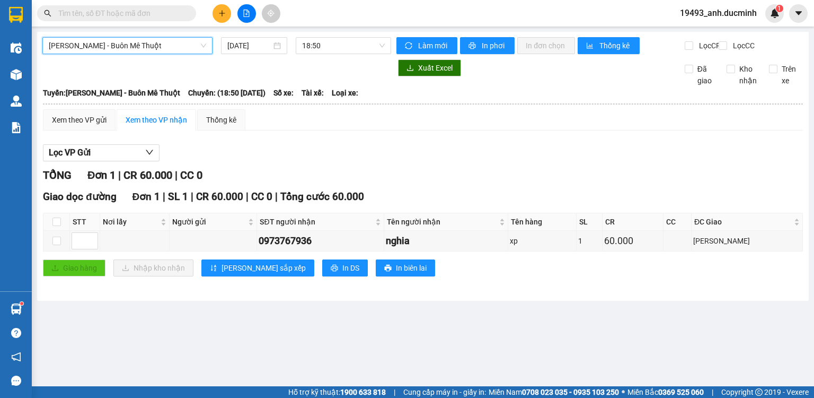
drag, startPoint x: 157, startPoint y: 45, endPoint x: 153, endPoint y: 49, distance: 6.0
click at [156, 45] on span "[PERSON_NAME] - Buôn Mê Thuột" at bounding box center [127, 46] width 157 height 16
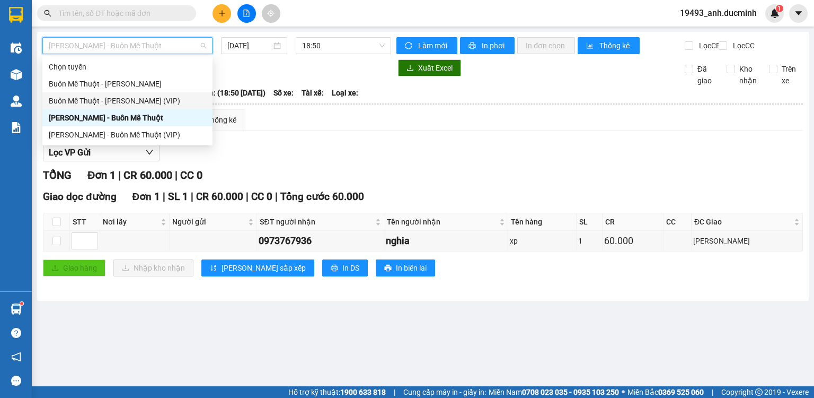
click at [128, 102] on div "Buôn Mê Thuột - [PERSON_NAME] (VIP)" at bounding box center [127, 101] width 157 height 12
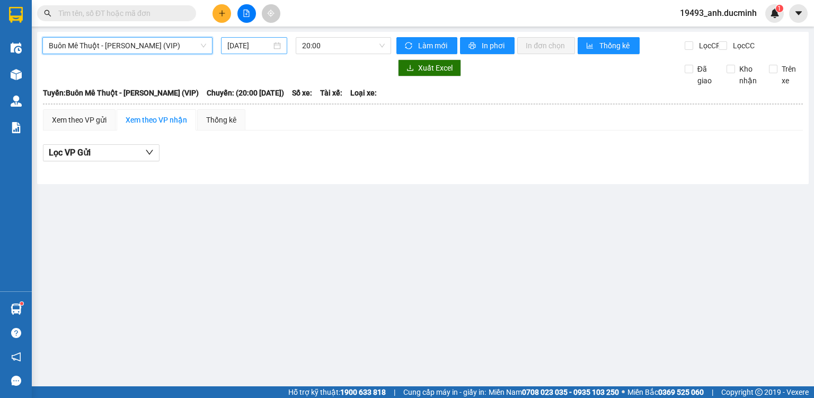
click at [255, 42] on input "[DATE]" at bounding box center [248, 46] width 43 height 12
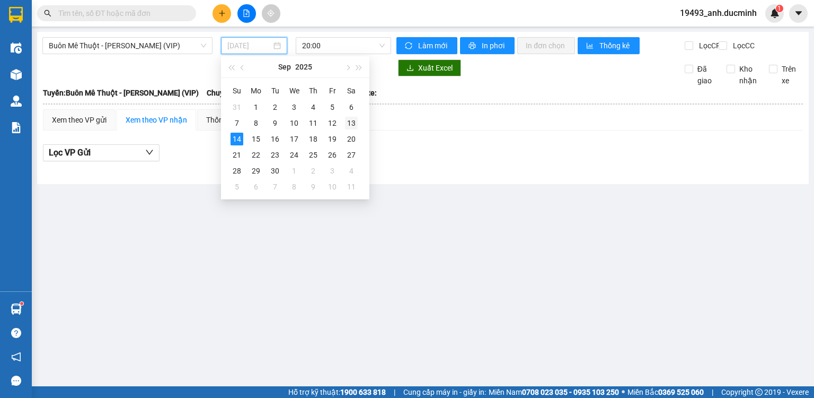
click at [349, 122] on div "13" at bounding box center [351, 123] width 13 height 13
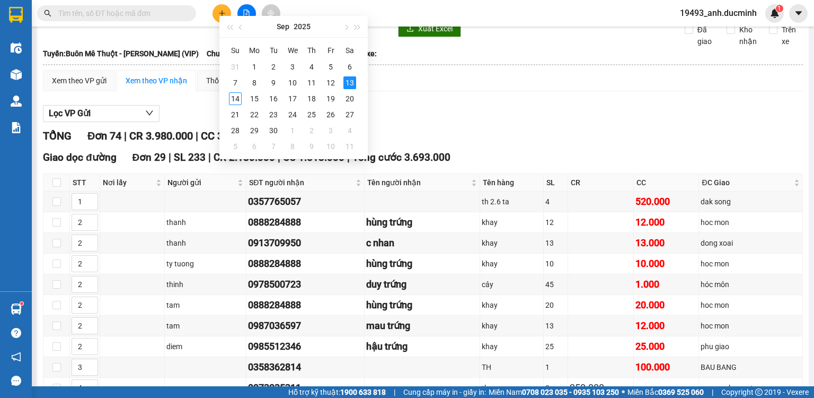
type input "13/09/2025"
click at [168, 15] on input "text" at bounding box center [120, 13] width 125 height 12
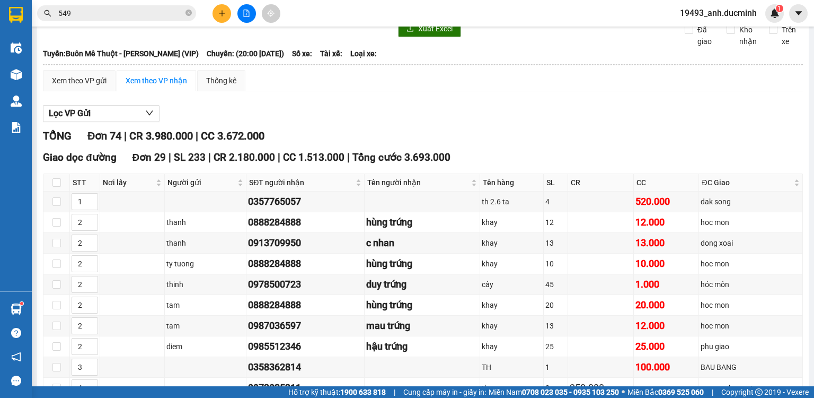
type input "5494"
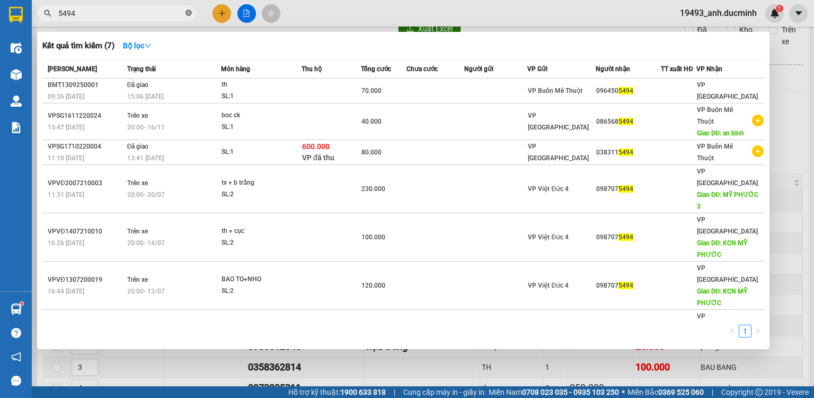
click at [187, 13] on icon "close-circle" at bounding box center [189, 13] width 6 height 6
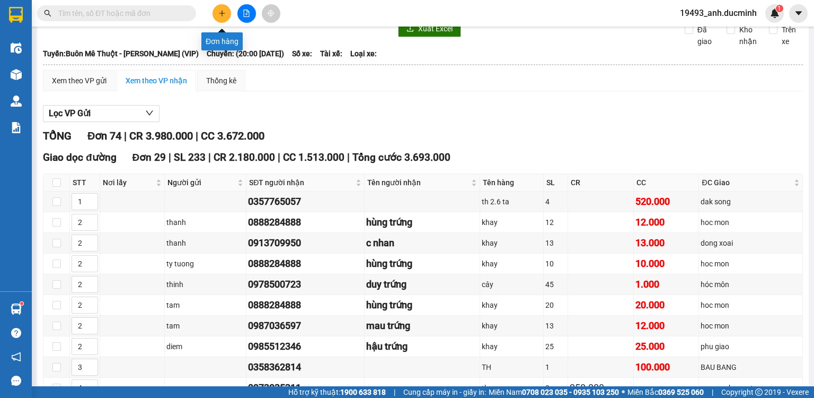
click at [225, 12] on icon "plus" at bounding box center [221, 13] width 7 height 7
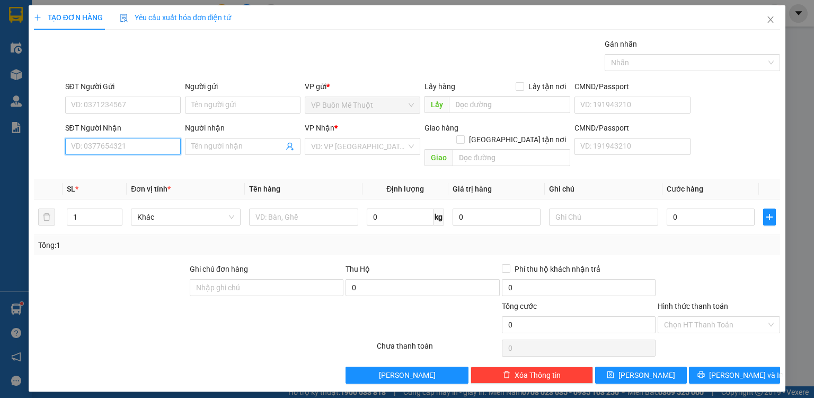
click at [113, 143] on input "SĐT Người Nhận" at bounding box center [123, 146] width 116 height 17
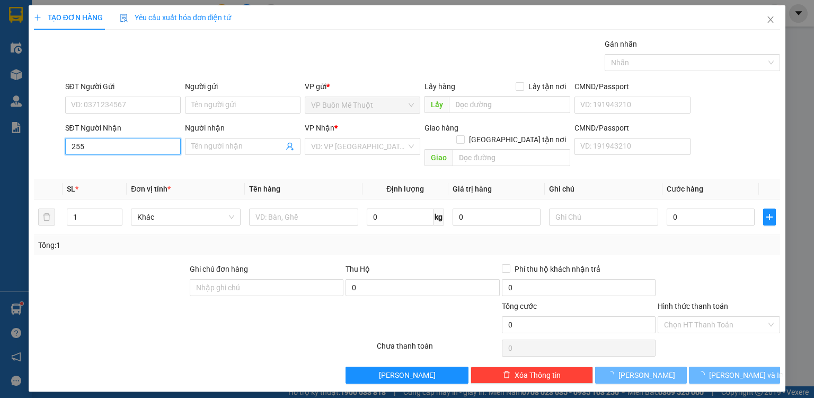
click at [108, 140] on input "255" at bounding box center [123, 146] width 116 height 17
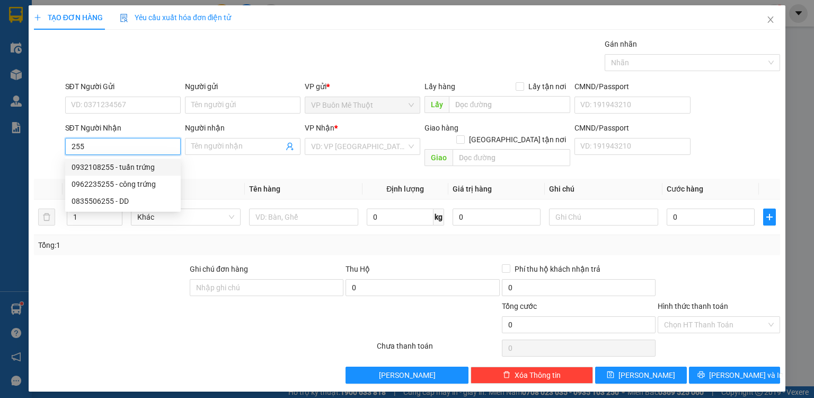
click at [112, 170] on div "0932108255 - tuấn trứng" at bounding box center [123, 167] width 103 height 12
type input "0932108255"
type input "tuấn trứng"
type input "cv [PERSON_NAME]"
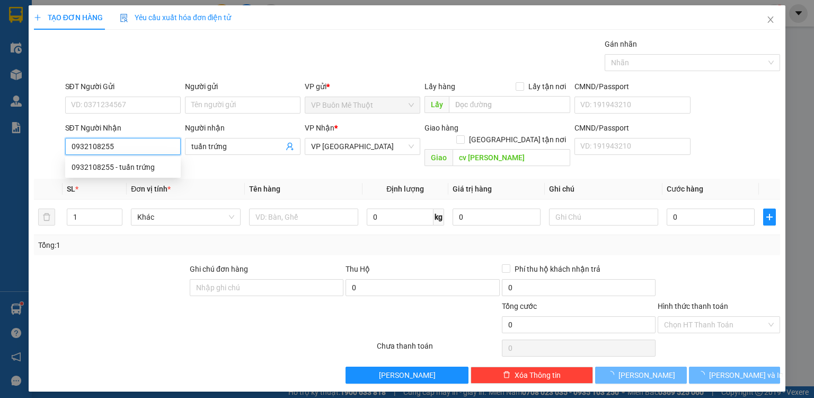
type input "28.000"
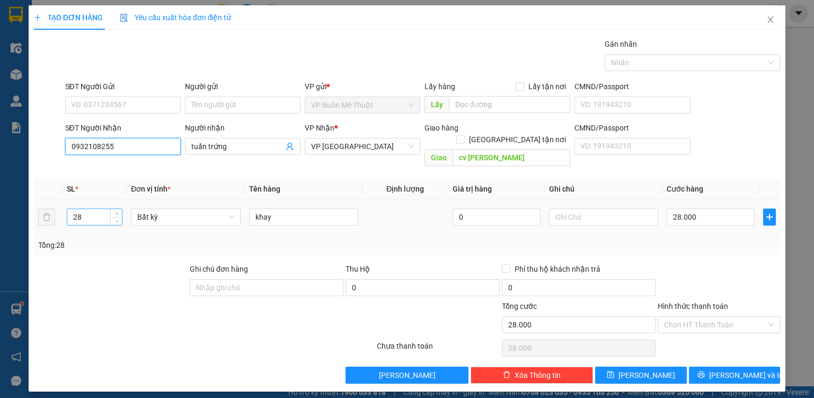
type input "0932108255"
click at [104, 209] on input "28" at bounding box center [94, 217] width 55 height 16
type input "2"
type input "22"
click at [699, 208] on input "28.000" at bounding box center [711, 216] width 88 height 17
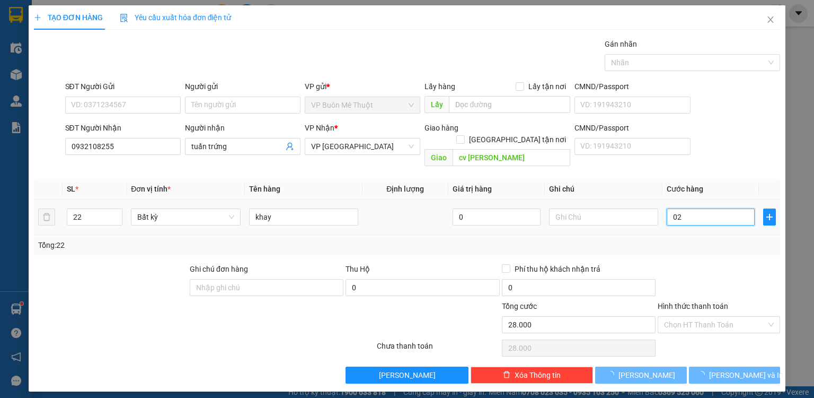
type input "022"
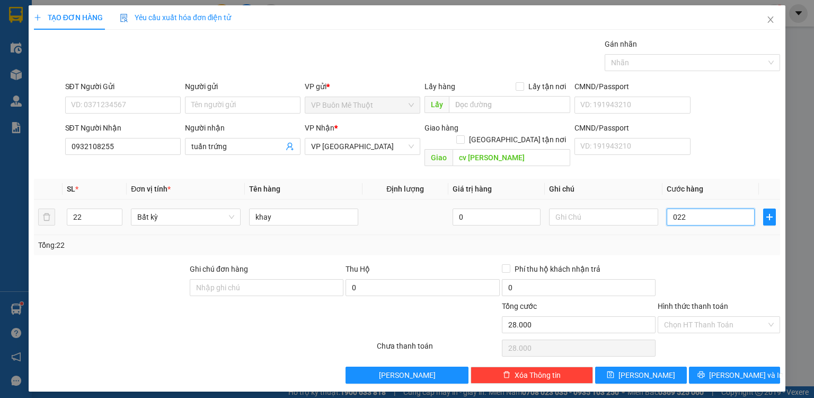
type input "22"
type input "022"
type input "22.000"
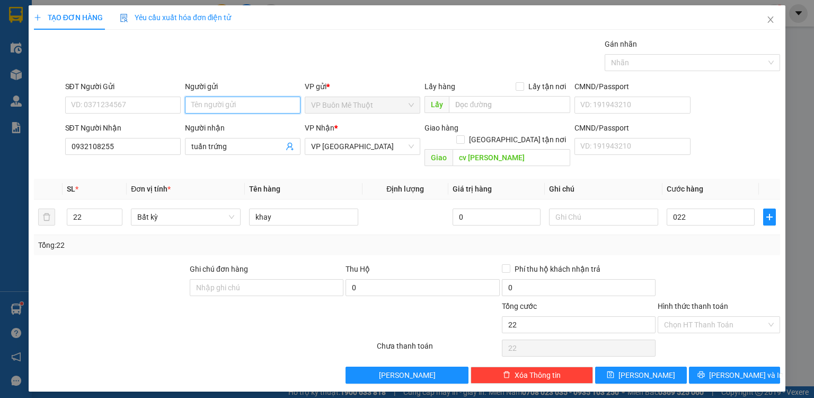
type input "22.000"
click at [243, 102] on input "Người gửi" at bounding box center [243, 104] width 116 height 17
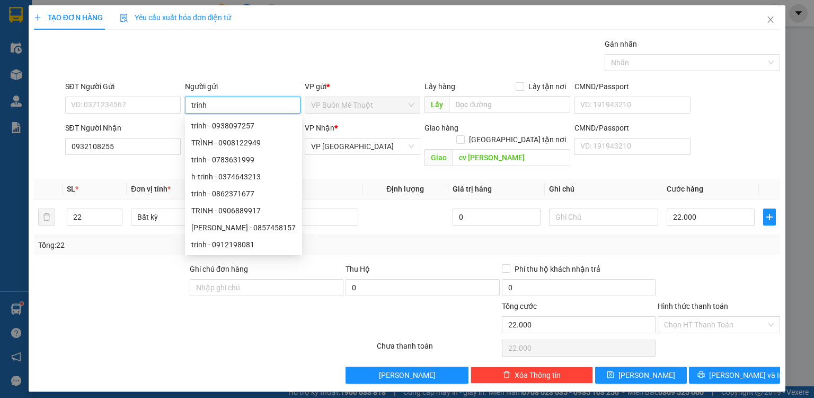
type input "trinh"
drag, startPoint x: 634, startPoint y: 363, endPoint x: 168, endPoint y: 222, distance: 487.2
click at [614, 371] on icon "save" at bounding box center [611, 374] width 7 height 7
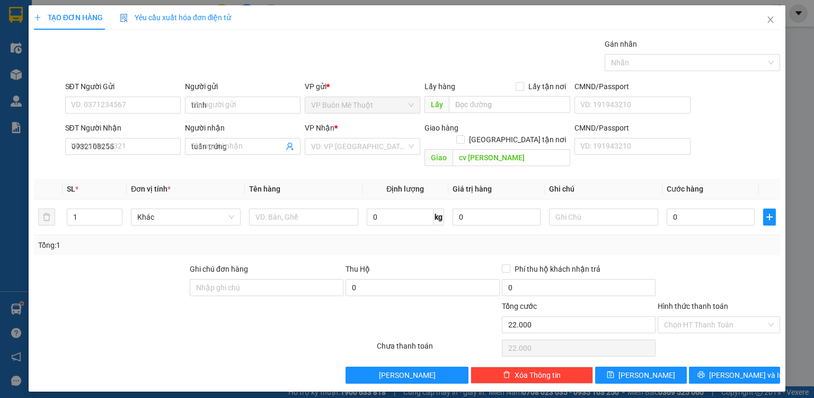
type input "0"
click at [152, 141] on input "SĐT Người Nhận" at bounding box center [123, 146] width 116 height 17
click at [148, 144] on input "SĐT Người Nhận" at bounding box center [123, 146] width 116 height 17
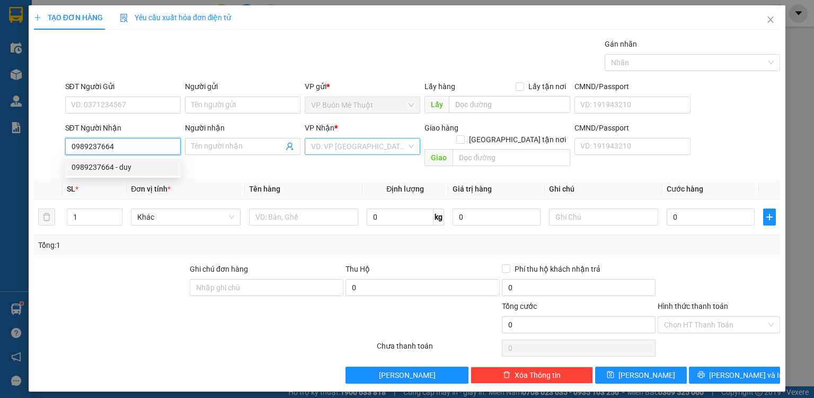
type input "0989237664"
click at [374, 146] on input "search" at bounding box center [358, 146] width 95 height 16
click at [134, 148] on input "0989237664" at bounding box center [123, 146] width 116 height 17
click at [121, 170] on div "0989237664 - duy" at bounding box center [123, 167] width 103 height 12
type input "duy"
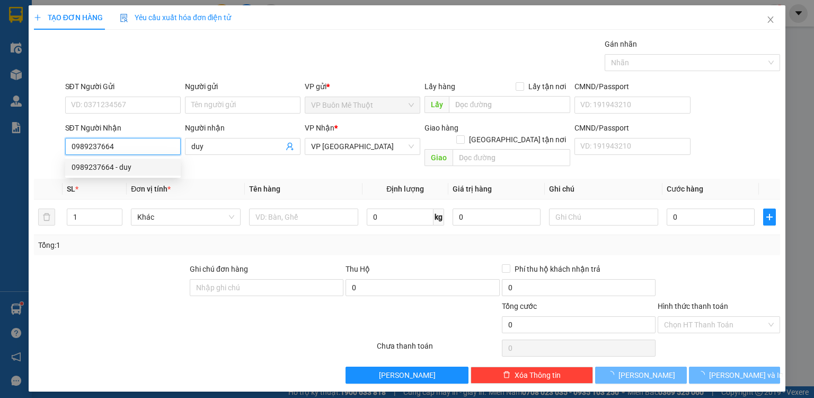
type input "100.000"
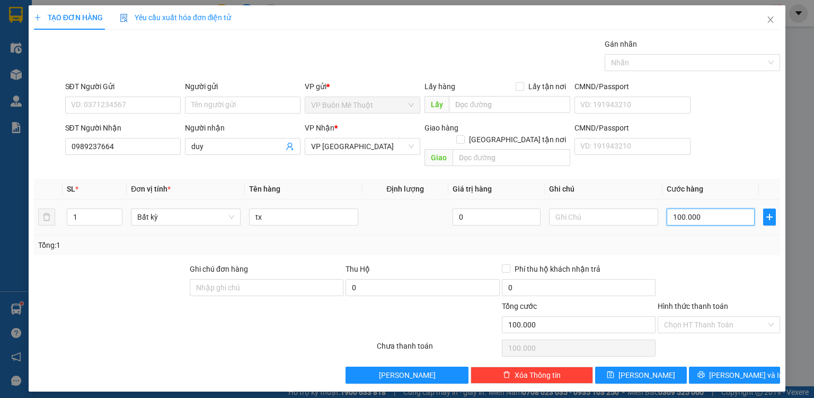
click at [709, 208] on input "100.000" at bounding box center [711, 216] width 88 height 17
type input "4"
type input "40"
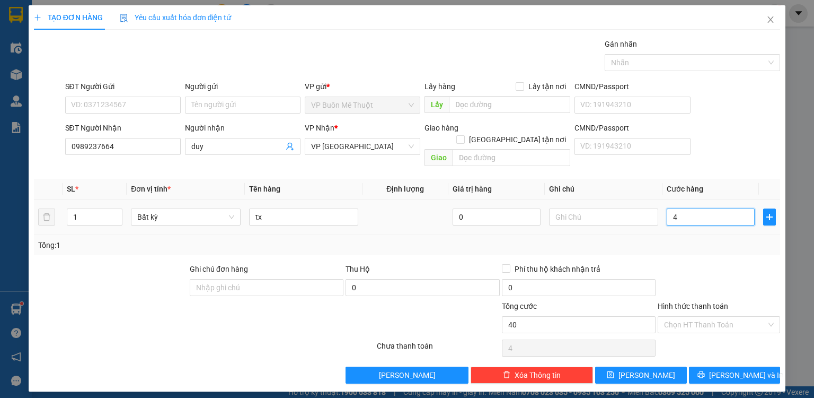
type input "40"
type input "40.000"
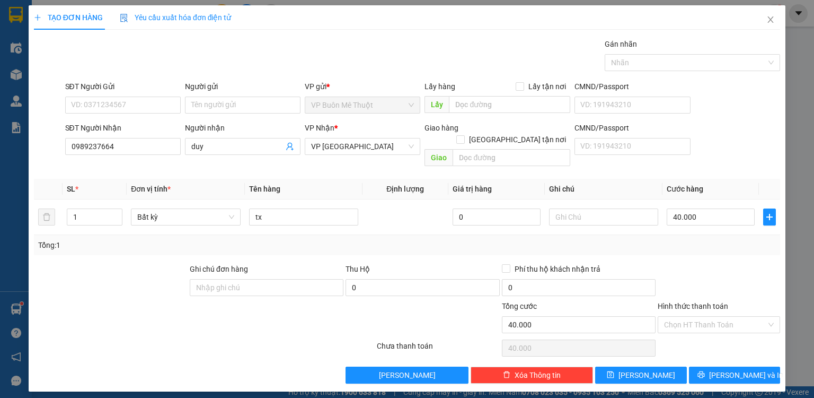
drag, startPoint x: 706, startPoint y: 233, endPoint x: 691, endPoint y: 305, distance: 73.6
click at [706, 239] on div "Tổng: 1" at bounding box center [407, 245] width 738 height 12
click at [690, 318] on input "Hình thức thanh toán" at bounding box center [715, 324] width 102 height 16
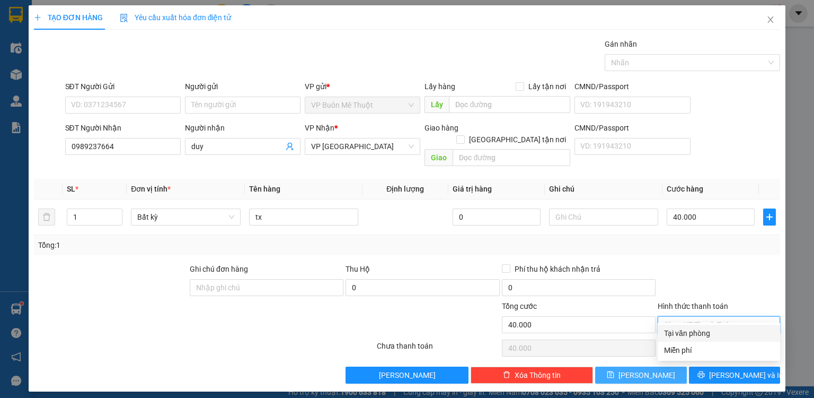
drag, startPoint x: 687, startPoint y: 335, endPoint x: 675, endPoint y: 354, distance: 22.6
click at [687, 335] on div "Tại văn phòng" at bounding box center [719, 333] width 110 height 12
type input "0"
click at [671, 366] on button "[PERSON_NAME]" at bounding box center [641, 374] width 92 height 17
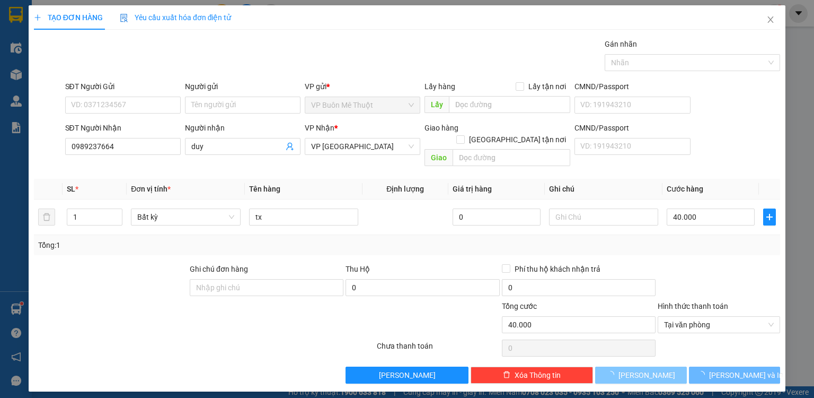
type input "0"
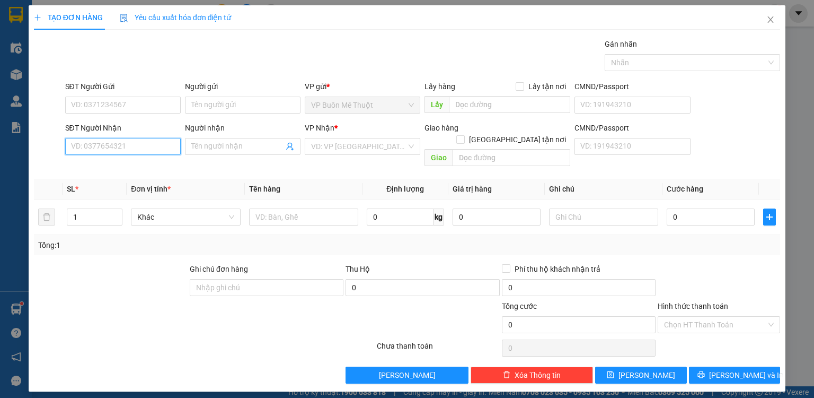
click at [165, 143] on input "SĐT Người Nhận" at bounding box center [123, 146] width 116 height 17
click at [772, 20] on icon "close" at bounding box center [771, 19] width 8 height 8
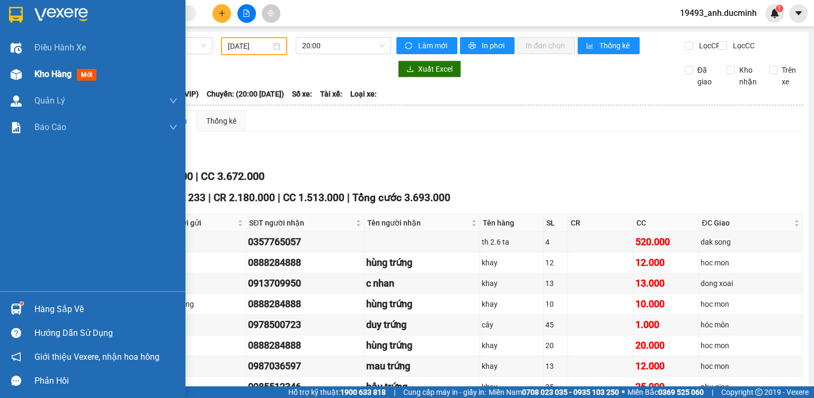
click at [69, 75] on span "Kho hàng" at bounding box center [52, 74] width 37 height 10
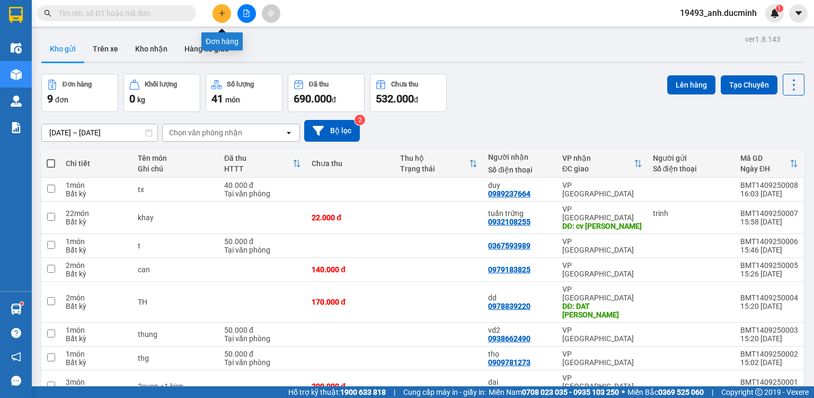
click at [224, 13] on icon "plus" at bounding box center [222, 13] width 6 height 1
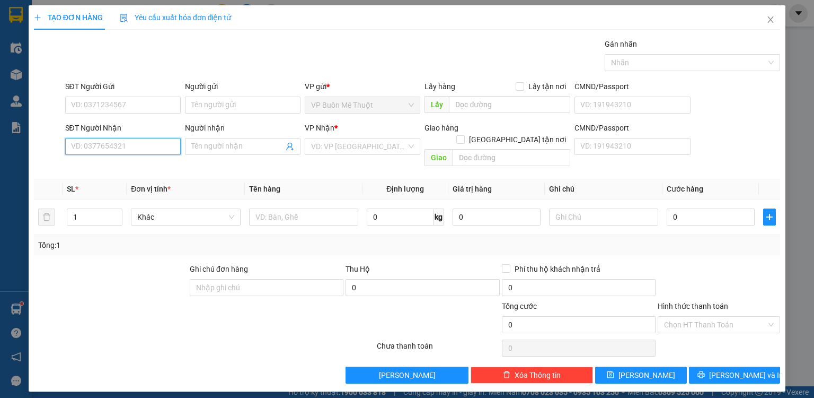
click at [127, 139] on input "SĐT Người Nhận" at bounding box center [123, 146] width 116 height 17
type input "0919515229"
click at [354, 135] on div "VP Nhận *" at bounding box center [363, 130] width 116 height 16
click at [347, 149] on input "search" at bounding box center [358, 146] width 95 height 16
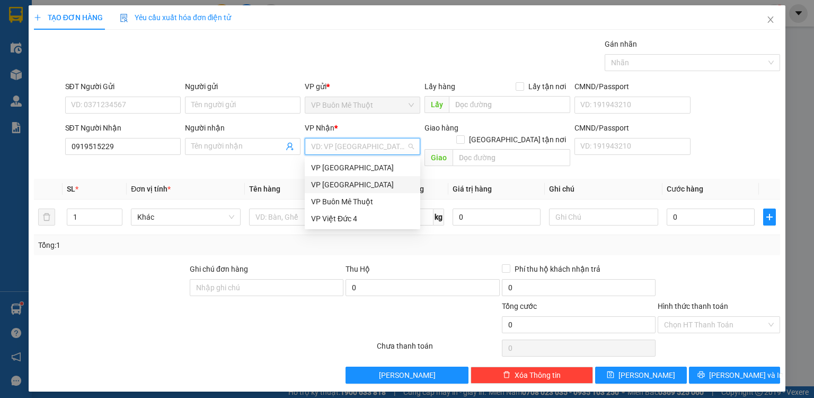
drag, startPoint x: 327, startPoint y: 186, endPoint x: 250, endPoint y: 154, distance: 83.5
click at [326, 186] on div "VP [GEOGRAPHIC_DATA]" at bounding box center [362, 185] width 103 height 12
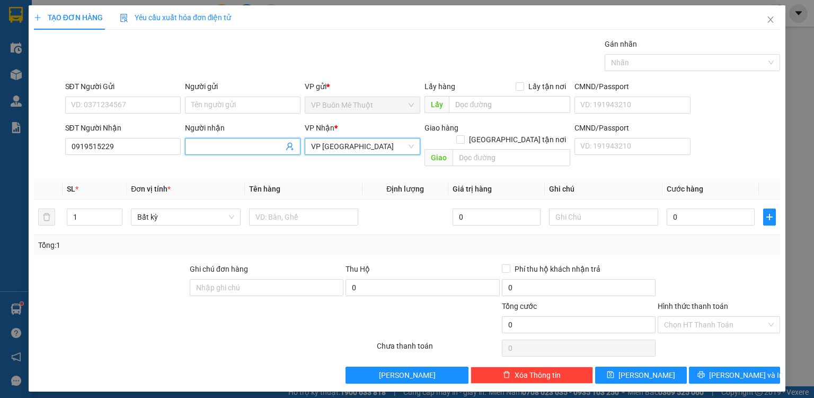
click at [243, 148] on input "Người nhận" at bounding box center [237, 146] width 92 height 12
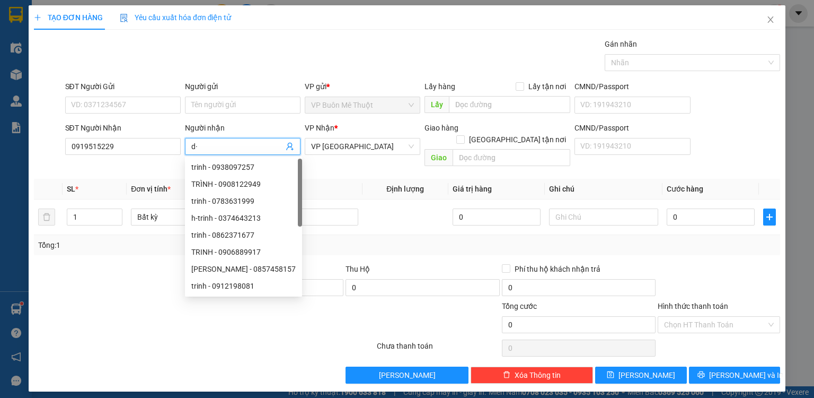
type input "d"
type input "đ"
type input "dd"
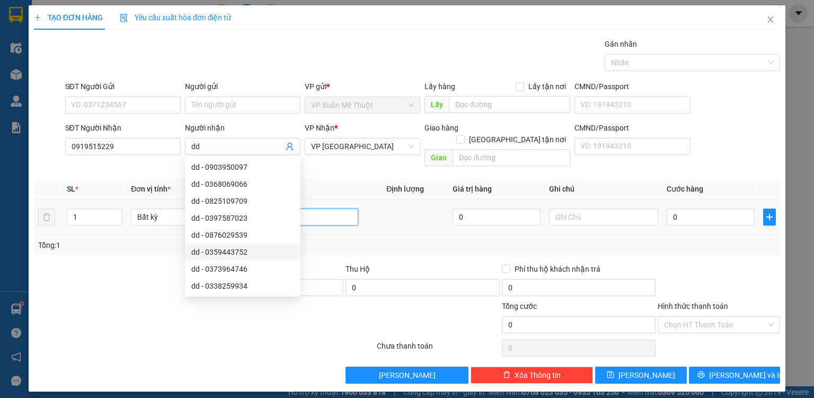
click at [335, 208] on input "text" at bounding box center [303, 216] width 109 height 17
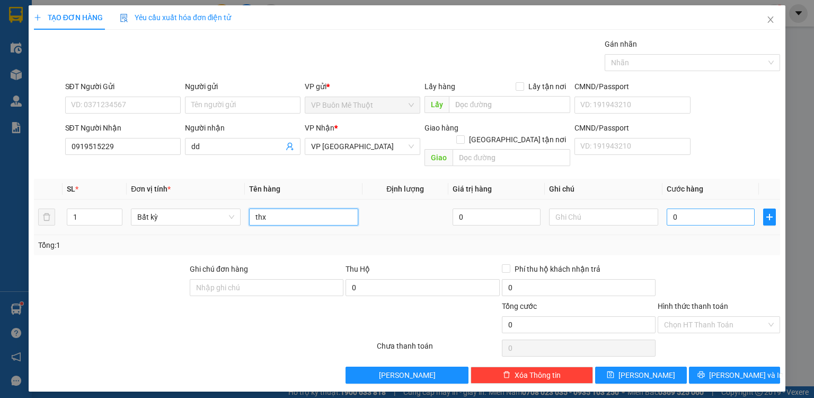
type input "thx"
click at [717, 208] on input "0" at bounding box center [711, 216] width 88 height 17
type input "8"
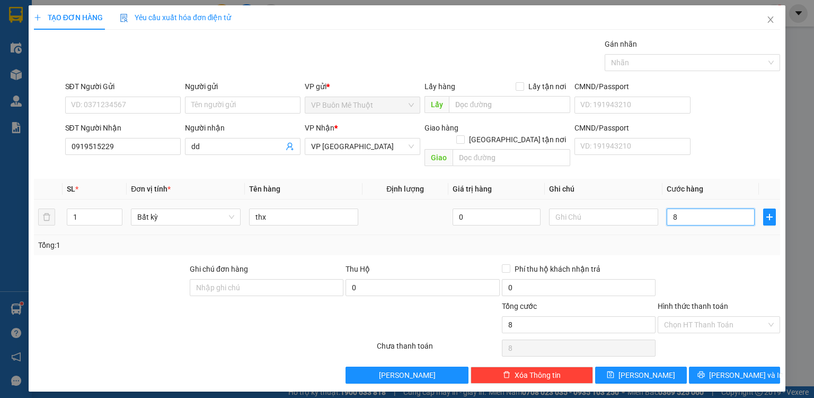
type input "80"
type input "80.000"
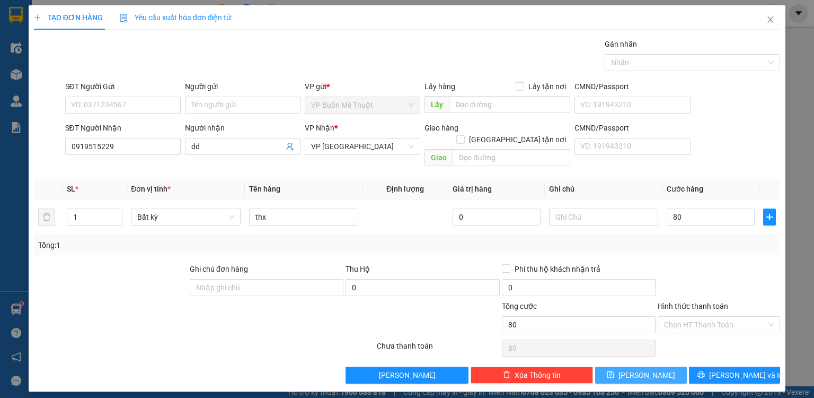
type input "80.000"
click at [670, 366] on button "[PERSON_NAME]" at bounding box center [641, 374] width 92 height 17
type input "0"
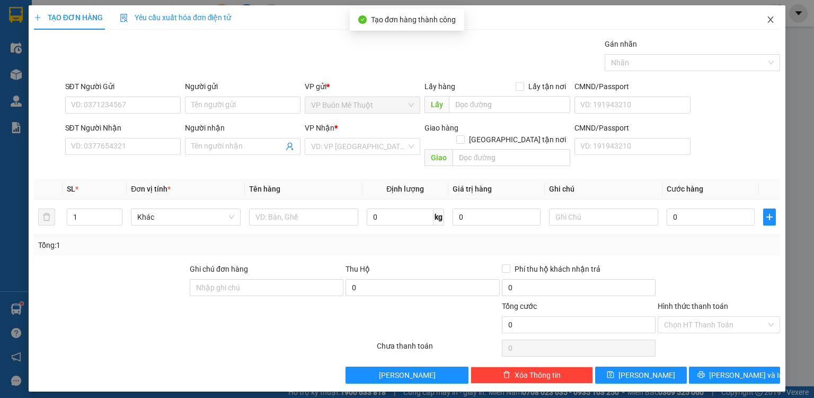
click at [768, 17] on icon "close" at bounding box center [771, 19] width 8 height 8
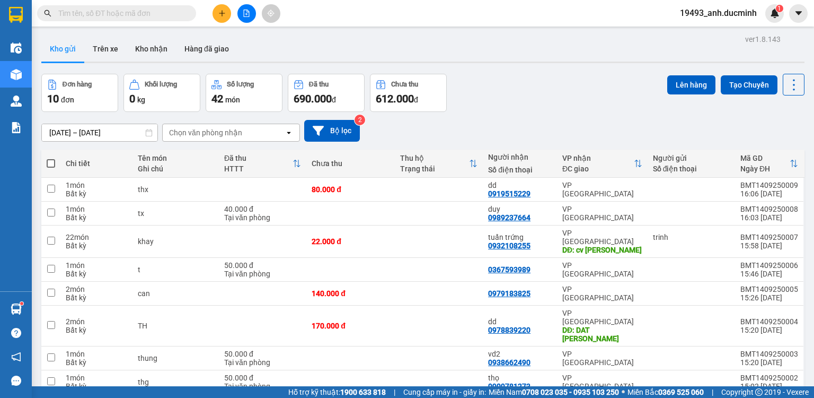
click at [119, 12] on input "text" at bounding box center [120, 13] width 125 height 12
click at [248, 12] on icon "file-add" at bounding box center [246, 13] width 7 height 7
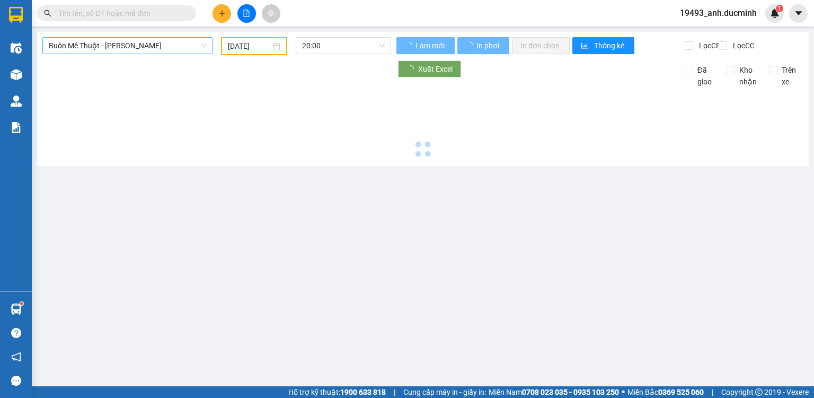
click at [136, 46] on span "Buôn Mê Thuột - [PERSON_NAME]" at bounding box center [127, 46] width 157 height 16
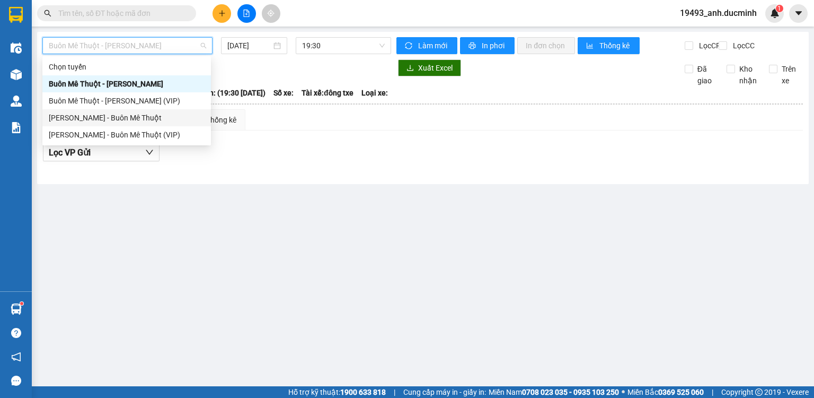
click at [128, 115] on div "[PERSON_NAME] - Buôn Mê Thuột" at bounding box center [127, 118] width 156 height 12
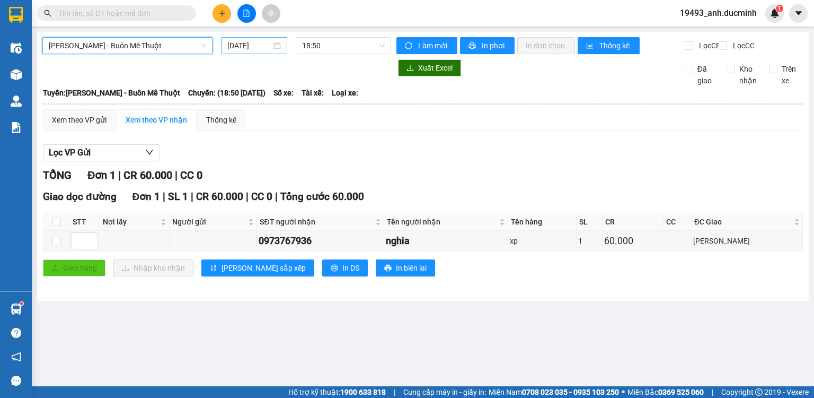
click at [249, 49] on input "[DATE]" at bounding box center [248, 46] width 43 height 12
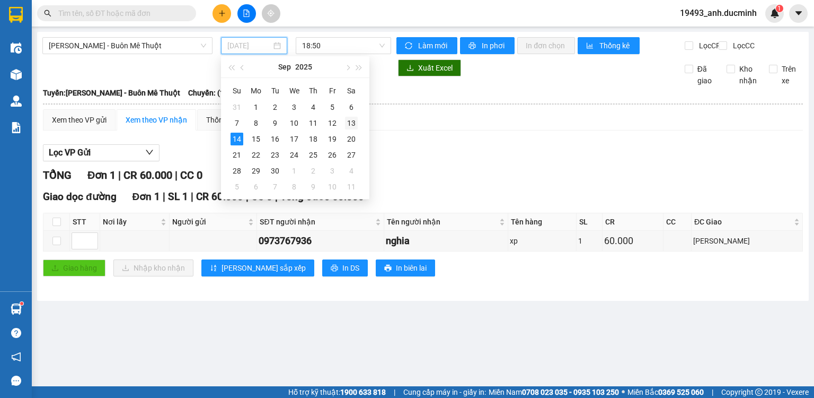
click at [348, 125] on div "13" at bounding box center [351, 123] width 13 height 13
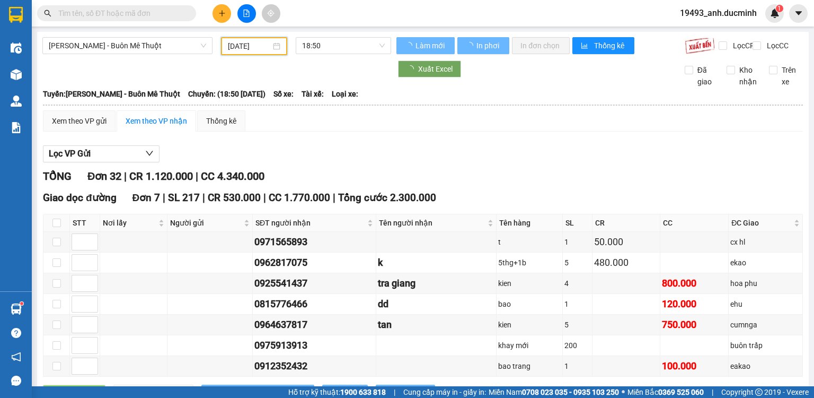
scroll to position [85, 0]
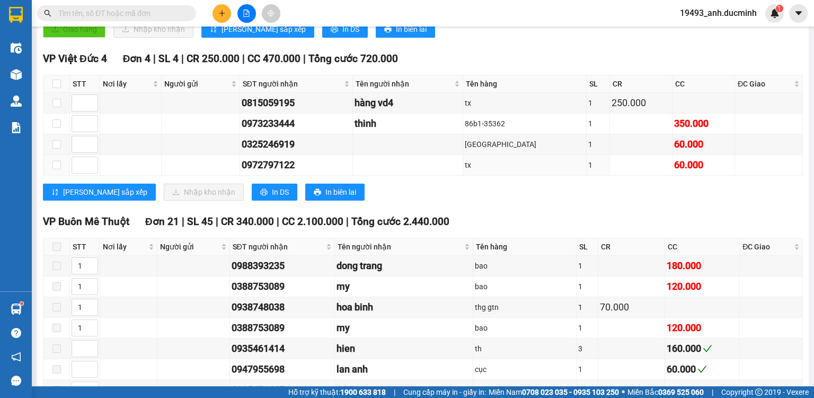
scroll to position [382, 0]
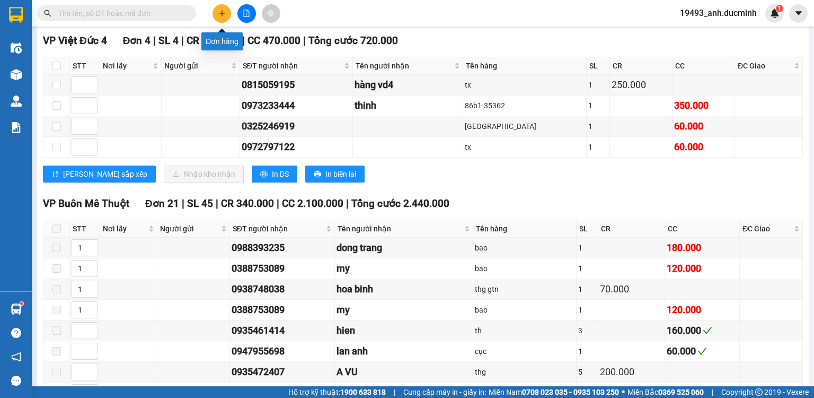
click at [216, 11] on button at bounding box center [222, 13] width 19 height 19
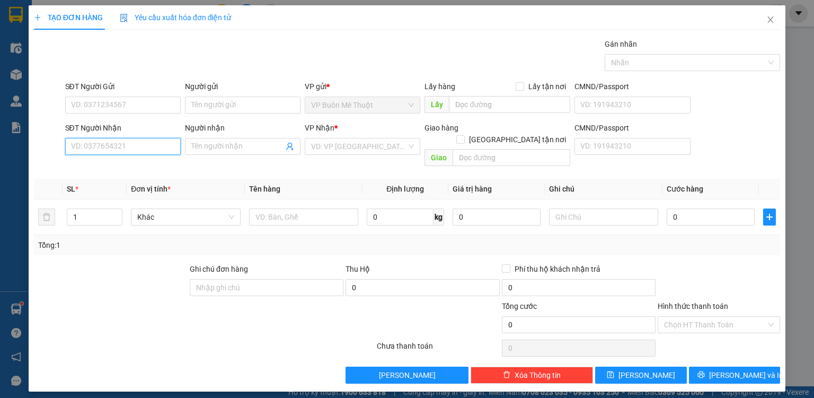
click at [119, 144] on input "SĐT Người Nhận" at bounding box center [123, 146] width 116 height 17
click at [121, 163] on div "0973725315 - vd2" at bounding box center [123, 167] width 103 height 12
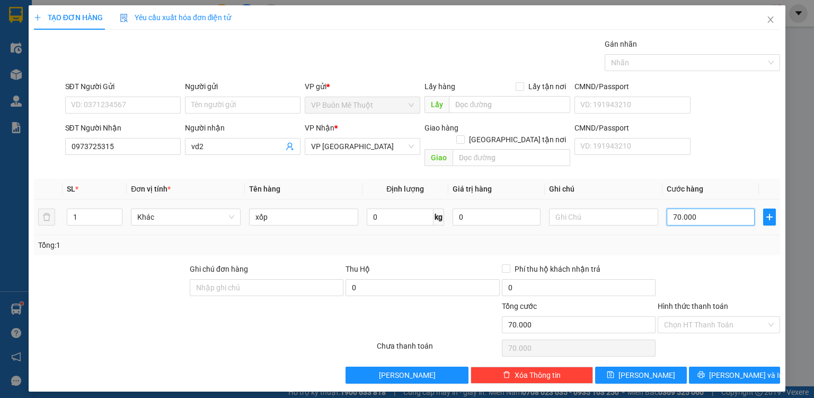
click at [715, 208] on input "70.000" at bounding box center [711, 216] width 88 height 17
click at [614, 371] on icon "save" at bounding box center [611, 374] width 7 height 7
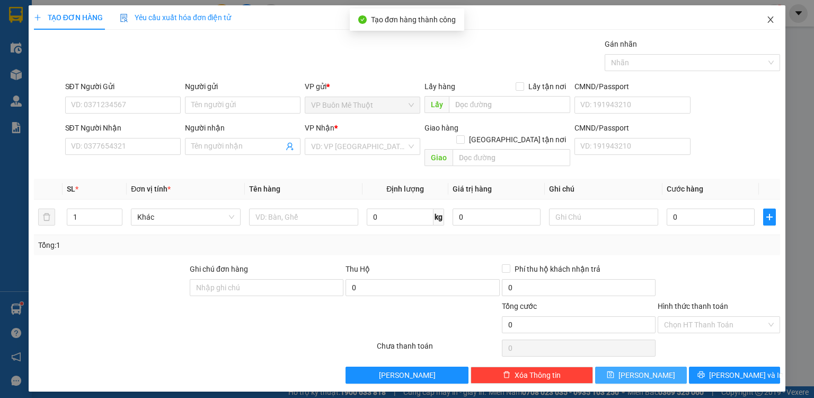
click at [772, 17] on icon "close" at bounding box center [771, 19] width 8 height 8
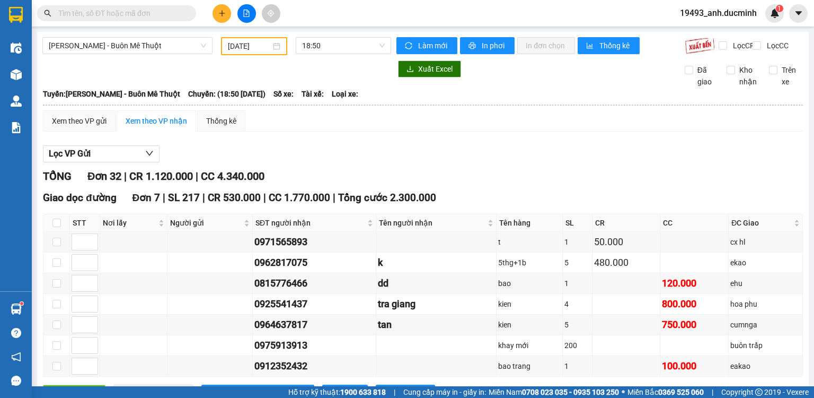
click at [160, 6] on span at bounding box center [116, 13] width 159 height 16
click at [170, 14] on input "text" at bounding box center [120, 13] width 125 height 12
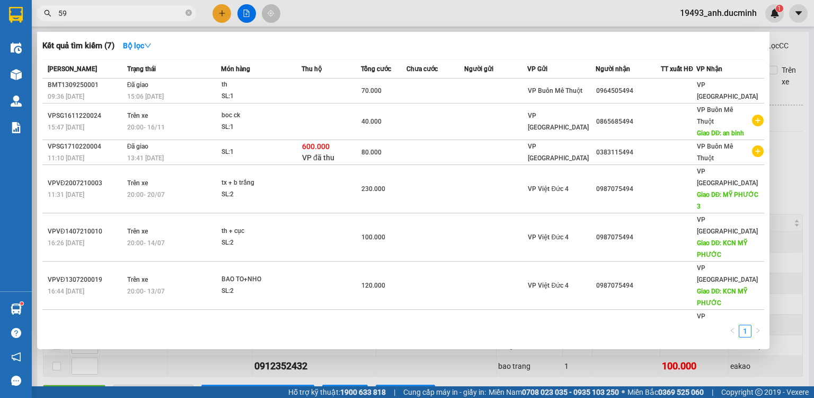
type input "595"
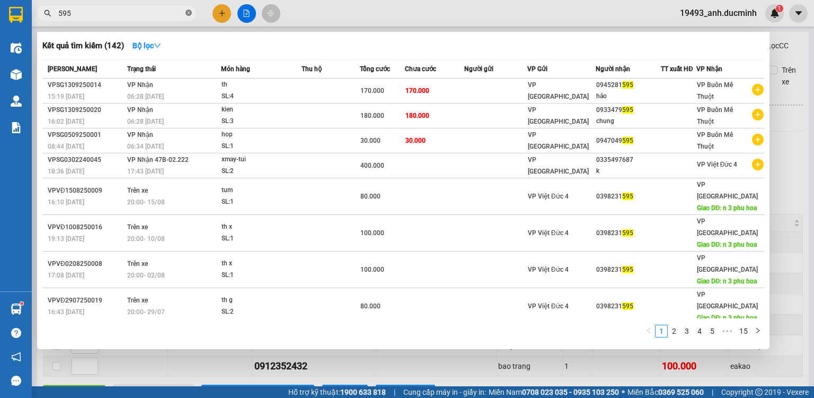
click at [188, 11] on icon "close-circle" at bounding box center [189, 13] width 6 height 6
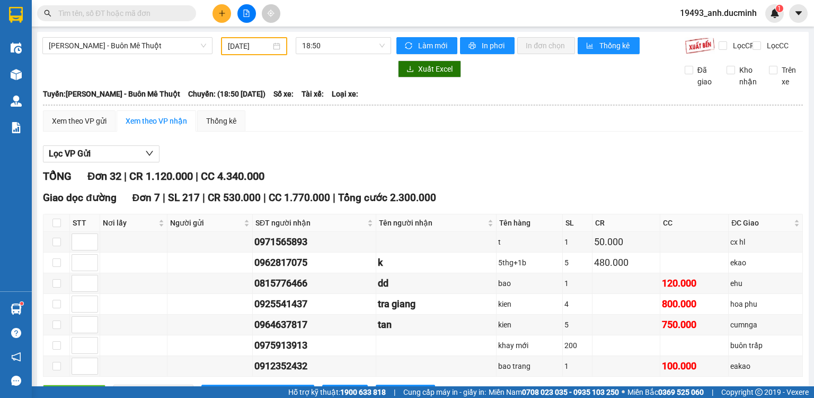
click at [227, 15] on button at bounding box center [222, 13] width 19 height 19
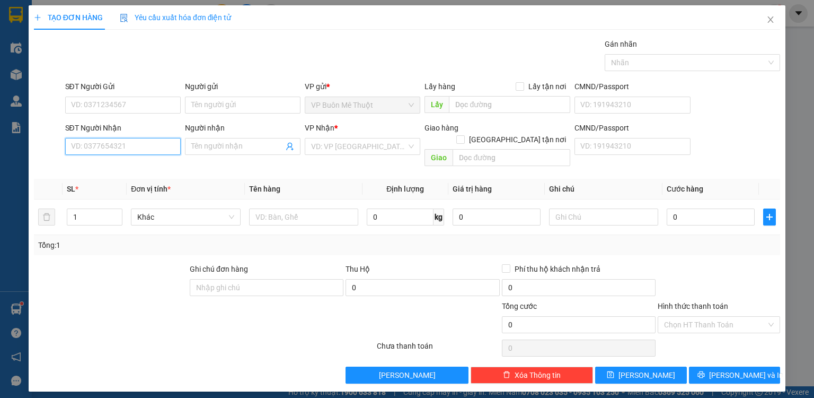
click at [152, 144] on input "SĐT Người Nhận" at bounding box center [123, 146] width 116 height 17
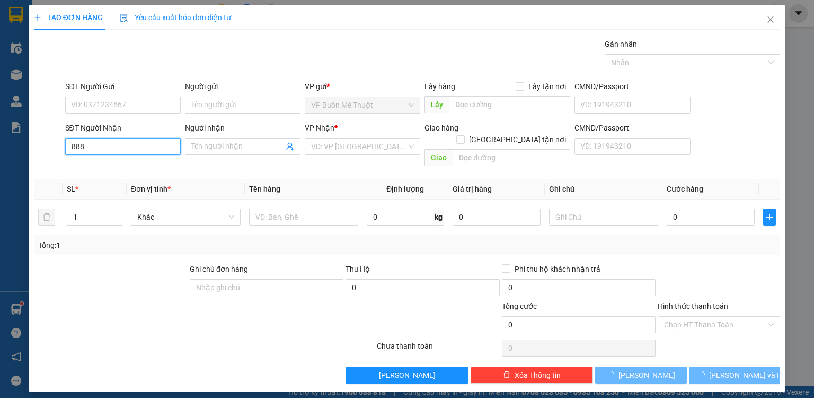
click at [149, 144] on input "888" at bounding box center [123, 146] width 116 height 17
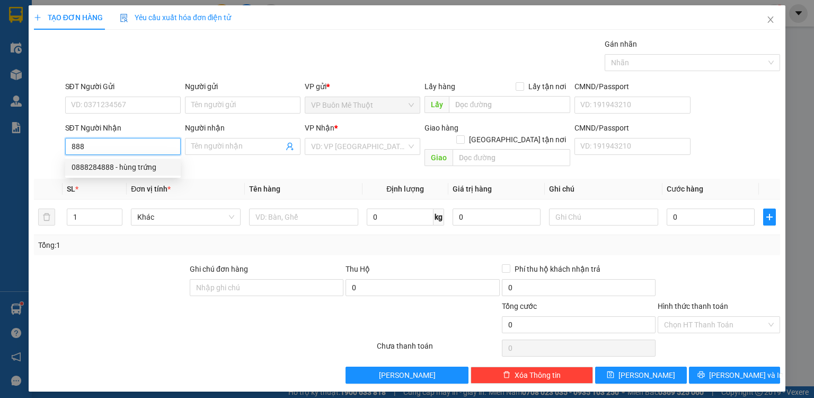
click at [126, 166] on div "0888284888 - hùng trứng" at bounding box center [123, 167] width 103 height 12
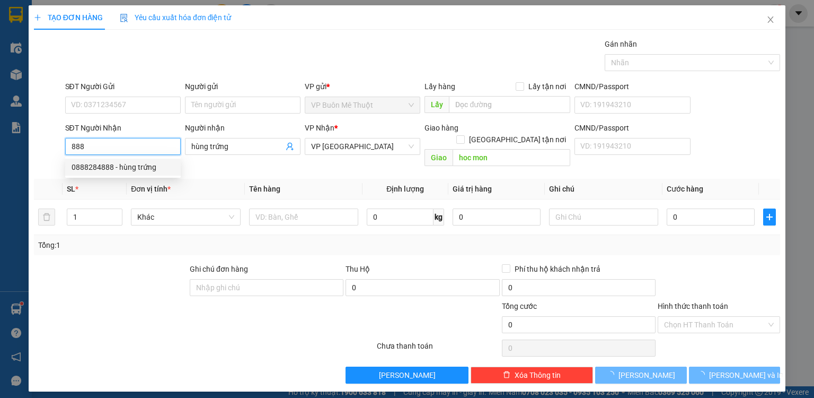
type input "0888284888"
type input "hùng trứng"
type input "hoc mon"
type input "10.000"
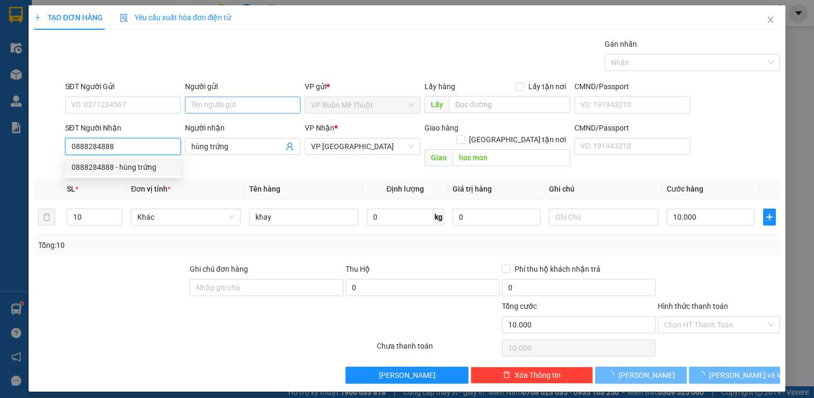
type input "0888284888"
click at [254, 102] on input "Người gửi" at bounding box center [243, 104] width 116 height 17
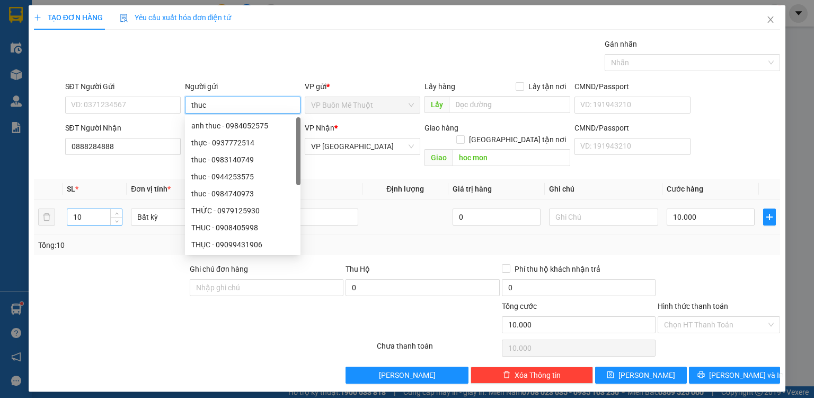
type input "thuc"
click at [87, 209] on input "10" at bounding box center [94, 217] width 55 height 16
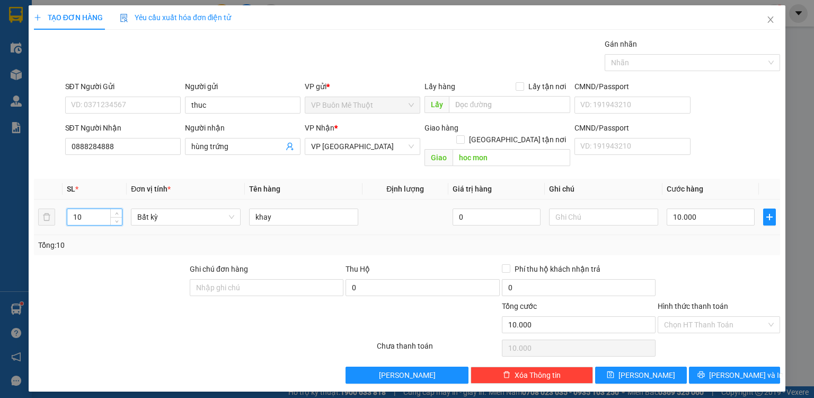
type input "1"
type input "26"
click at [703, 208] on input "10.000" at bounding box center [711, 216] width 88 height 17
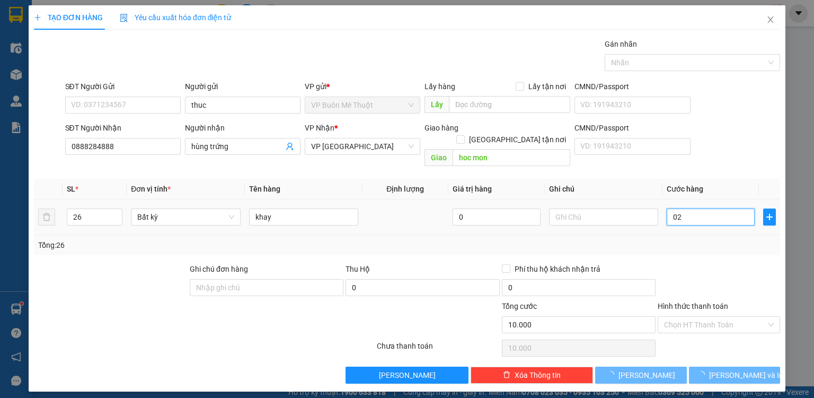
type input "026"
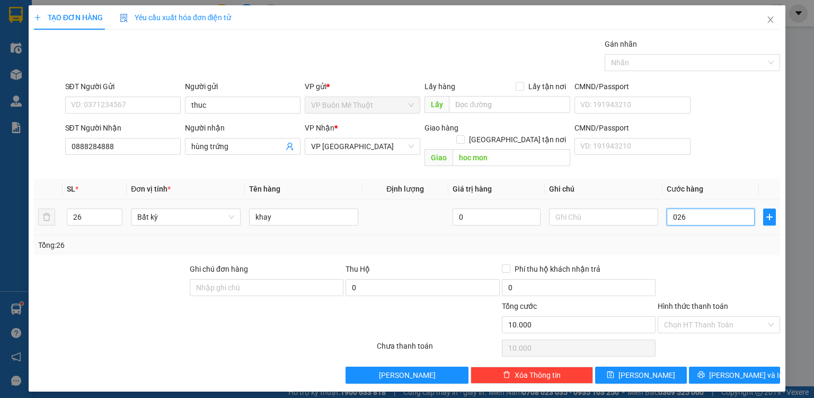
type input "26"
type input "026"
type input "26.000"
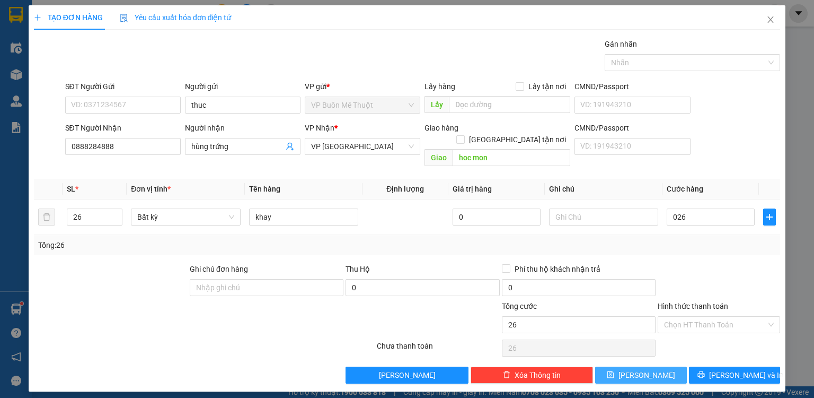
type input "26.000"
click at [638, 366] on button "[PERSON_NAME]" at bounding box center [641, 374] width 92 height 17
type input "0"
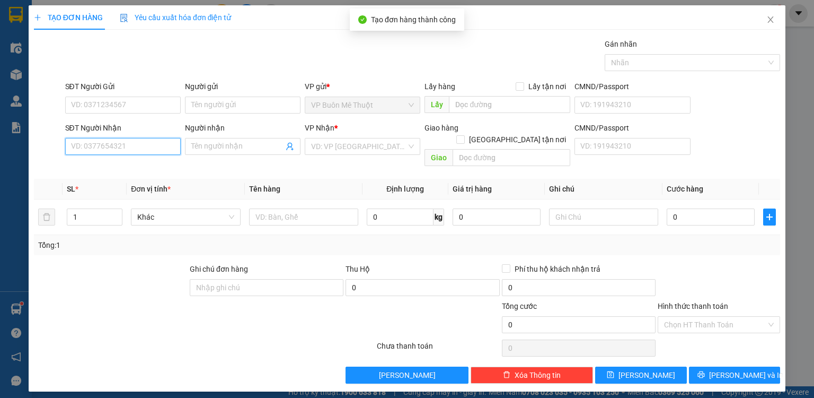
click at [142, 142] on input "SĐT Người Nhận" at bounding box center [123, 146] width 116 height 17
click at [142, 142] on input "597" at bounding box center [123, 146] width 116 height 17
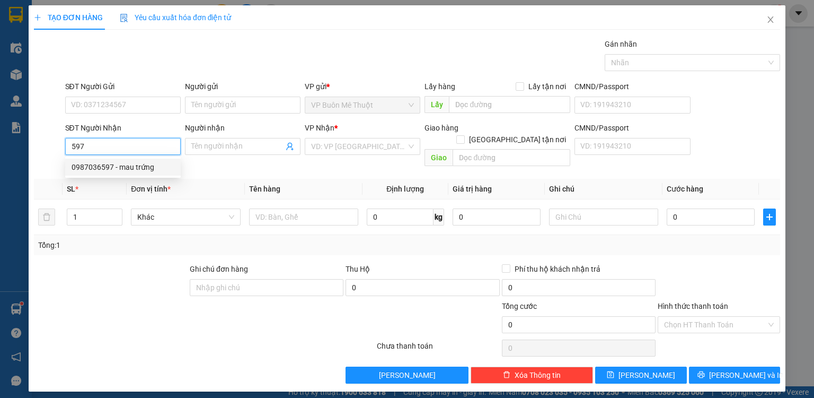
click at [135, 162] on div "0987036597 - mau trứng" at bounding box center [123, 167] width 103 height 12
type input "0987036597"
type input "mau trứng"
type input "hoc mon"
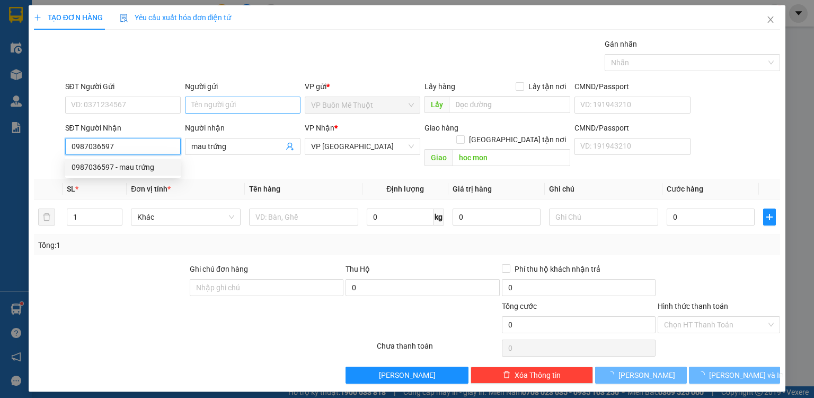
type input "12.000"
type input "0987036597"
click at [204, 101] on input "Người gửi" at bounding box center [243, 104] width 116 height 17
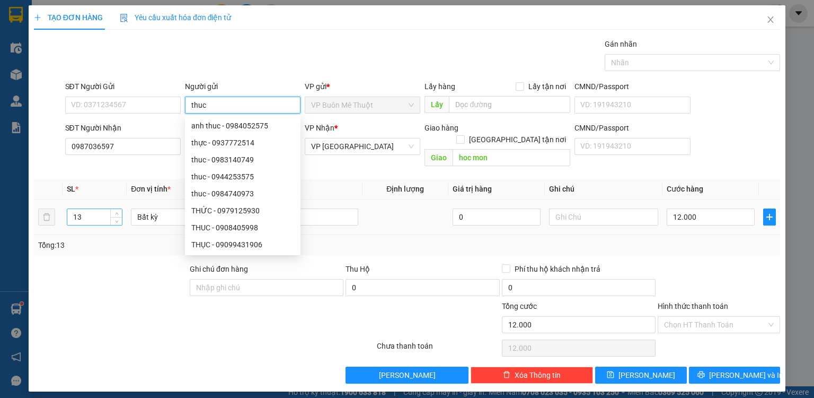
type input "thuc"
click at [99, 209] on input "13" at bounding box center [94, 217] width 55 height 16
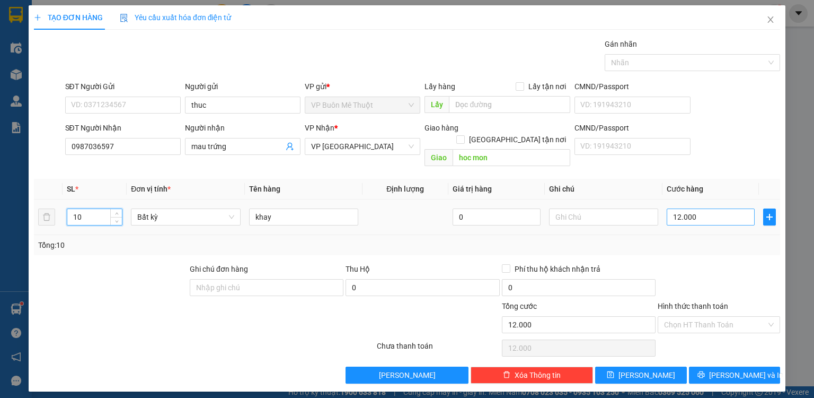
type input "10"
click at [722, 208] on input "12.000" at bounding box center [711, 216] width 88 height 17
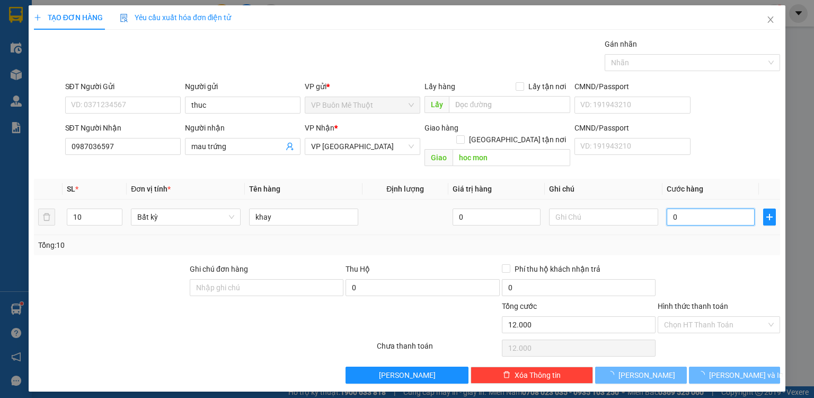
type input "01"
type input "1"
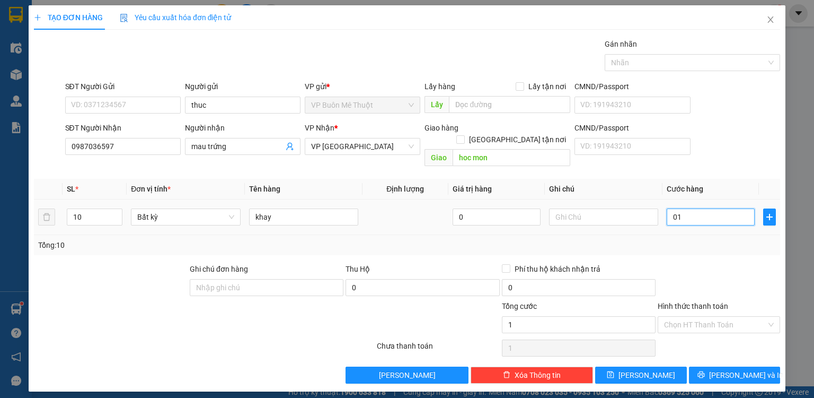
type input "10"
type input "010"
type input "10.000"
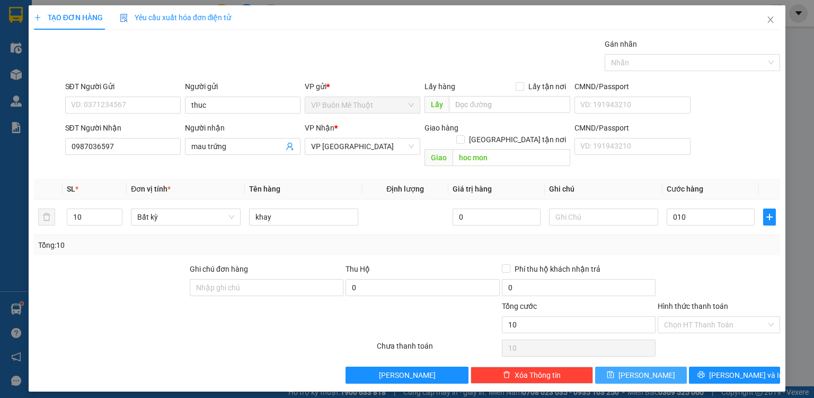
type input "10.000"
click at [614, 371] on icon "save" at bounding box center [610, 374] width 7 height 7
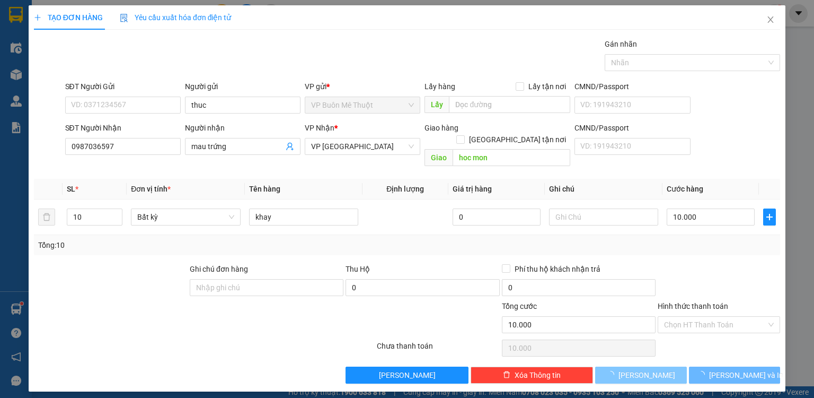
type input "0"
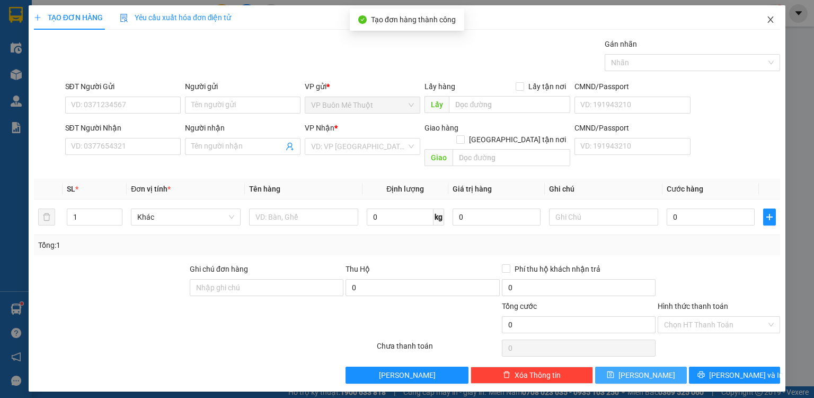
click at [776, 19] on span "Close" at bounding box center [771, 20] width 30 height 30
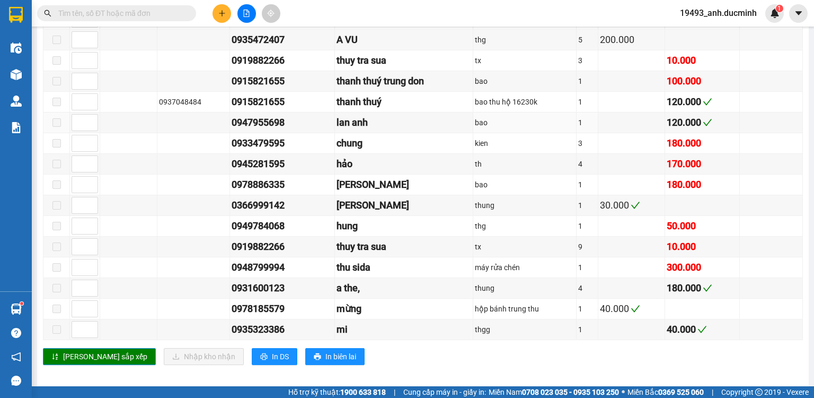
scroll to position [719, 0]
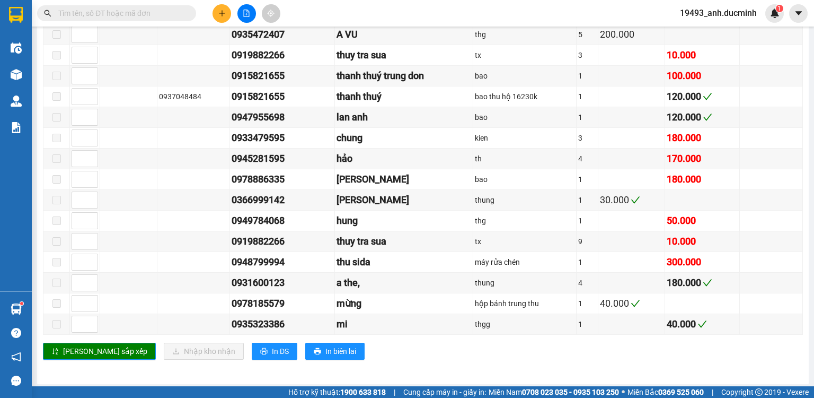
click at [178, 15] on input "text" at bounding box center [120, 13] width 125 height 12
type input "9"
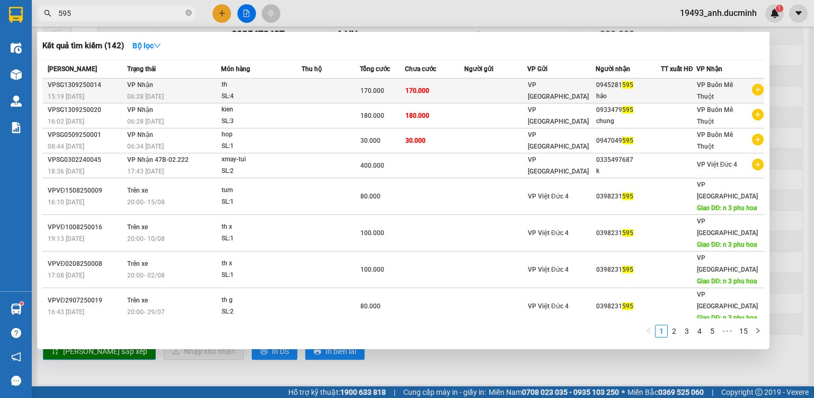
type input "595"
click at [454, 93] on td "170.000" at bounding box center [434, 90] width 59 height 25
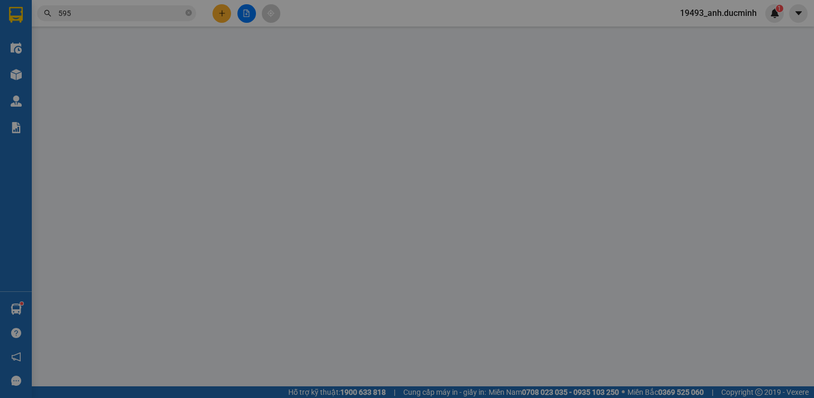
type input "0945281595"
type input "hảo"
type input "170.000"
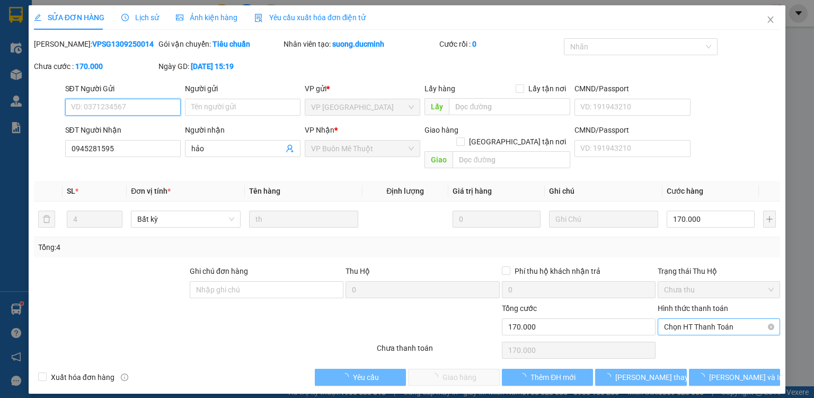
click at [691, 319] on span "Chọn HT Thanh Toán" at bounding box center [719, 327] width 110 height 16
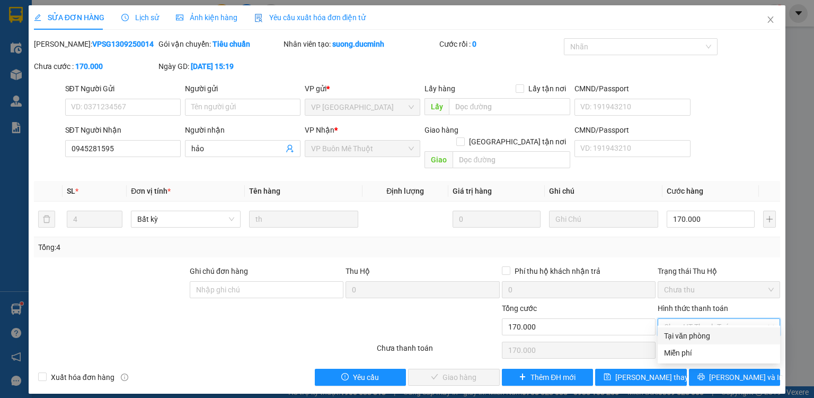
drag, startPoint x: 692, startPoint y: 332, endPoint x: 685, endPoint y: 336, distance: 7.8
click at [692, 332] on div "Tại văn phòng" at bounding box center [719, 336] width 110 height 12
type input "0"
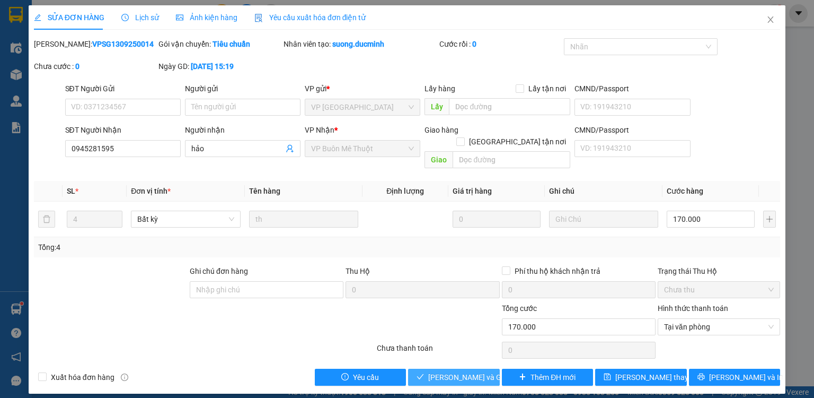
click at [474, 371] on span "Lưu và Giao hàng" at bounding box center [479, 377] width 102 height 12
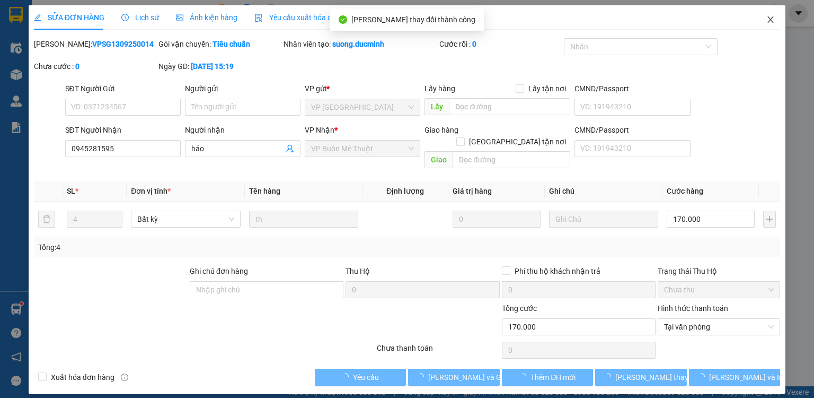
click at [774, 22] on icon "close" at bounding box center [771, 19] width 8 height 8
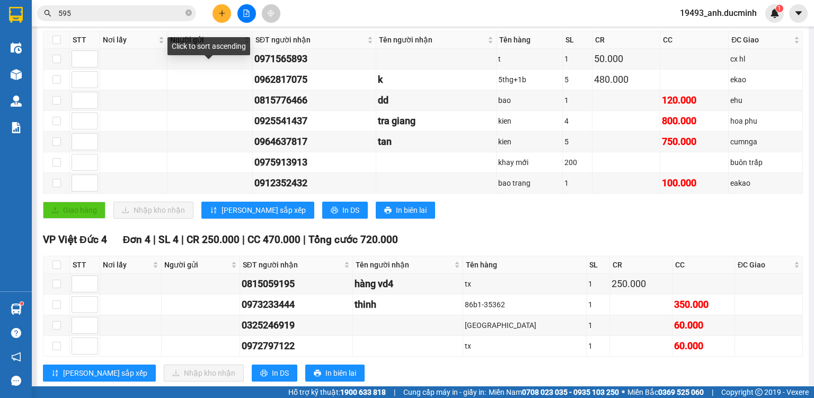
scroll to position [170, 0]
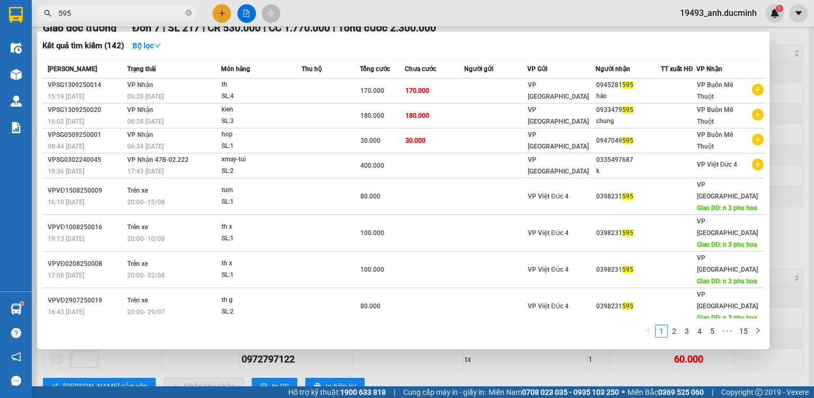
drag, startPoint x: 191, startPoint y: 11, endPoint x: 171, endPoint y: 14, distance: 20.4
click at [190, 11] on icon "close-circle" at bounding box center [189, 13] width 6 height 6
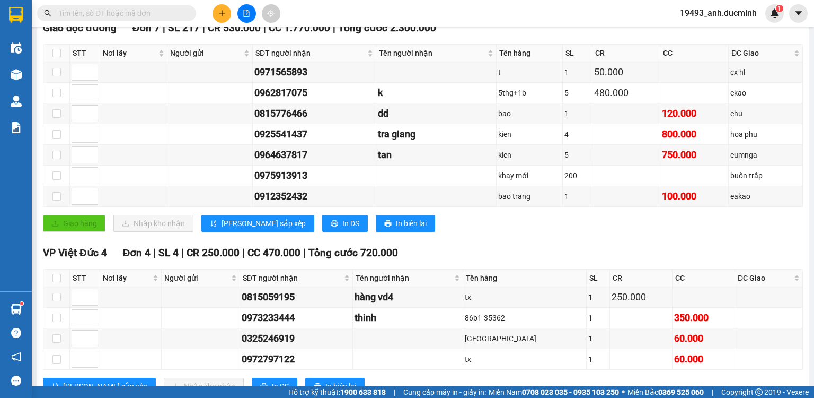
click at [171, 14] on input "text" at bounding box center [120, 13] width 125 height 12
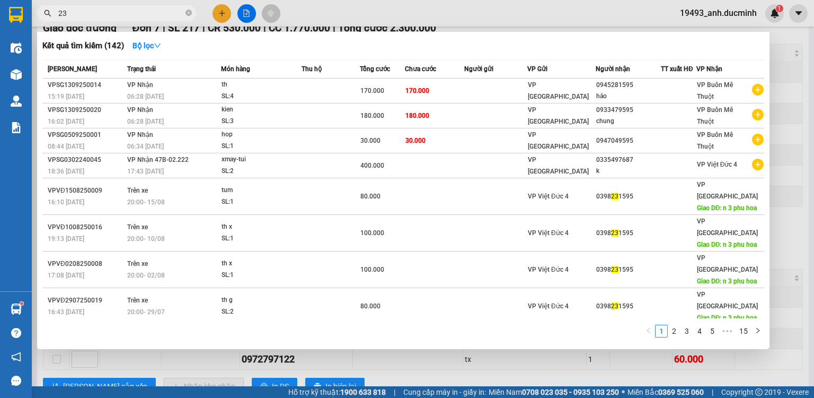
type input "235"
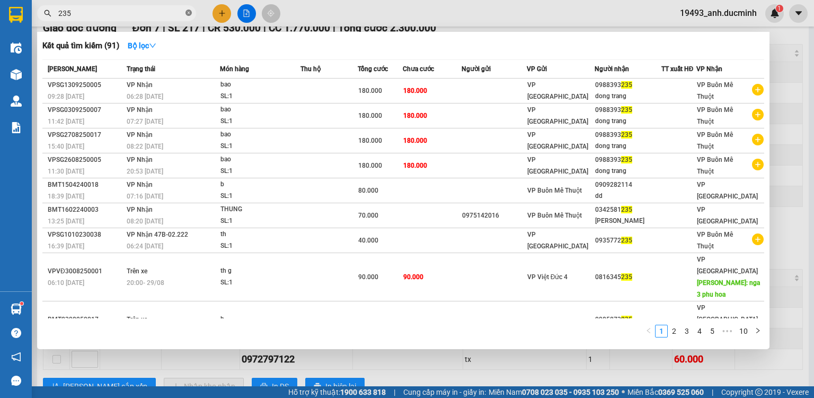
click at [190, 12] on icon "close-circle" at bounding box center [189, 13] width 6 height 6
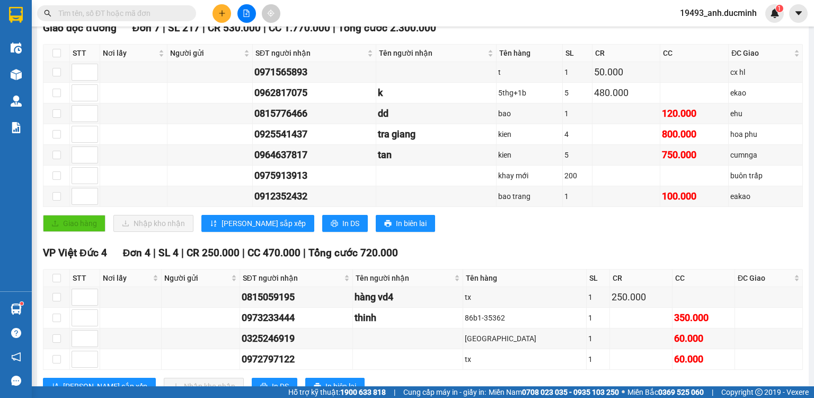
click at [148, 15] on input "text" at bounding box center [120, 13] width 125 height 12
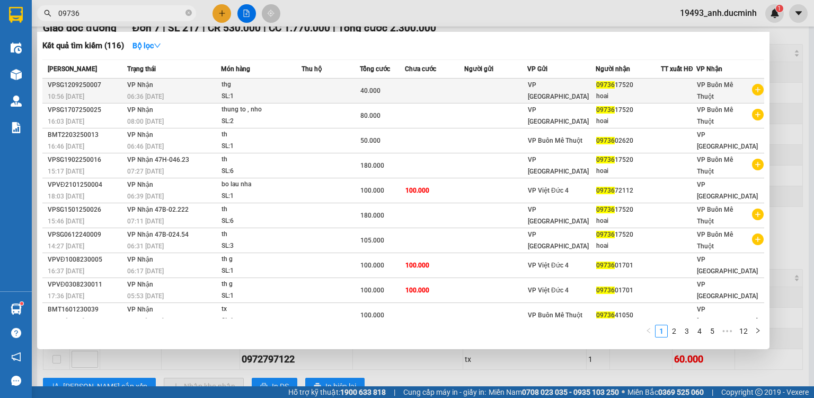
type input "09736"
click at [367, 90] on span "40.000" at bounding box center [370, 90] width 20 height 7
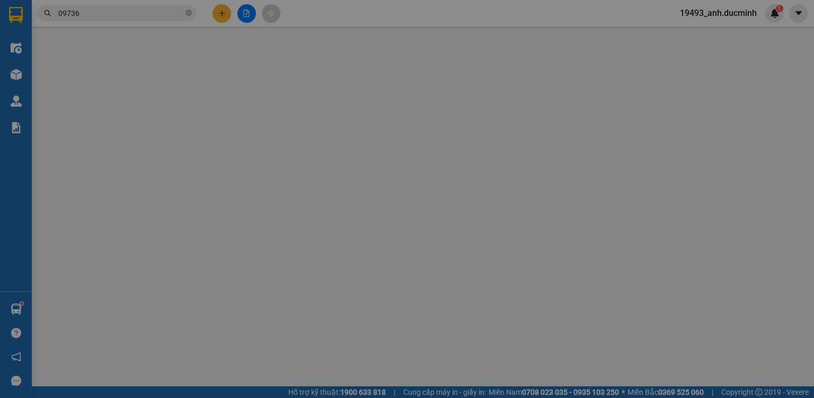
type input "0973617520"
type input "hoai"
type input "40.000"
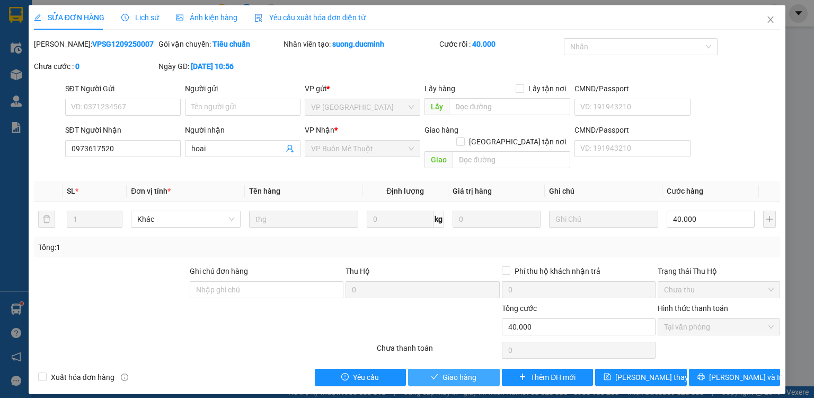
click at [475, 371] on span "Giao hàng" at bounding box center [460, 377] width 34 height 12
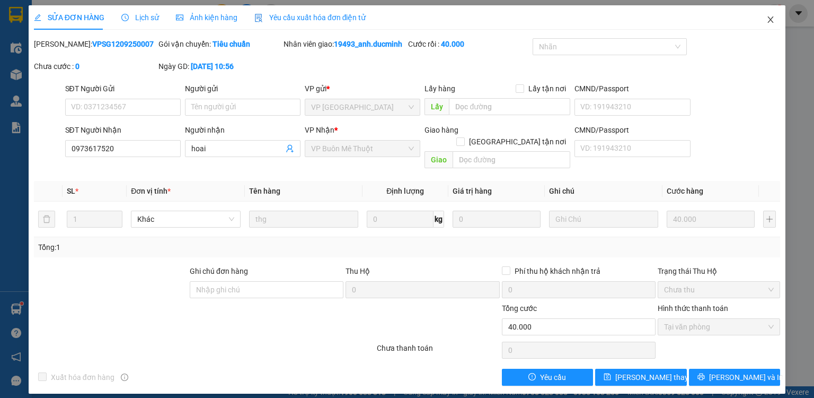
click at [769, 14] on span "Close" at bounding box center [771, 20] width 30 height 30
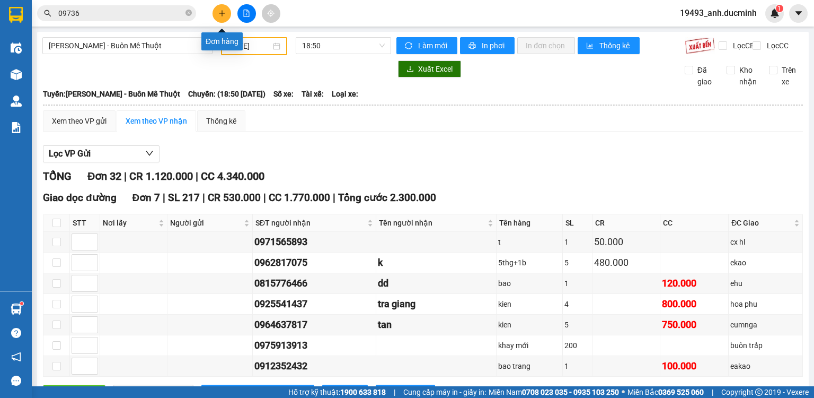
click at [215, 15] on button at bounding box center [222, 13] width 19 height 19
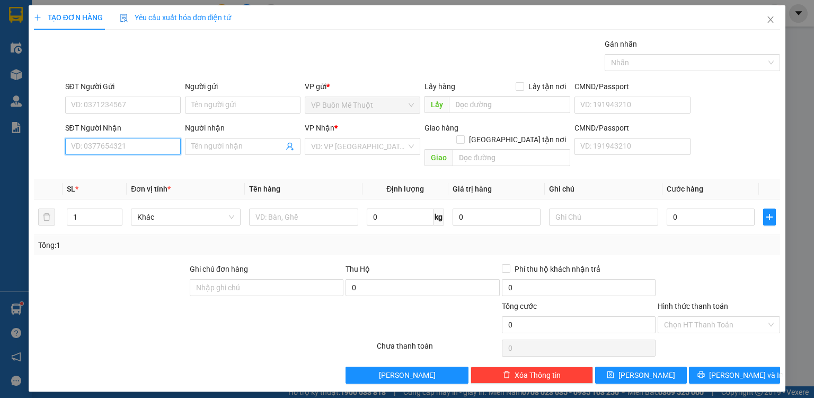
click at [148, 142] on input "SĐT Người Nhận" at bounding box center [123, 146] width 116 height 17
type input "0984098907"
click at [119, 163] on div "0984098907 - đào" at bounding box center [123, 167] width 103 height 12
type input "đào"
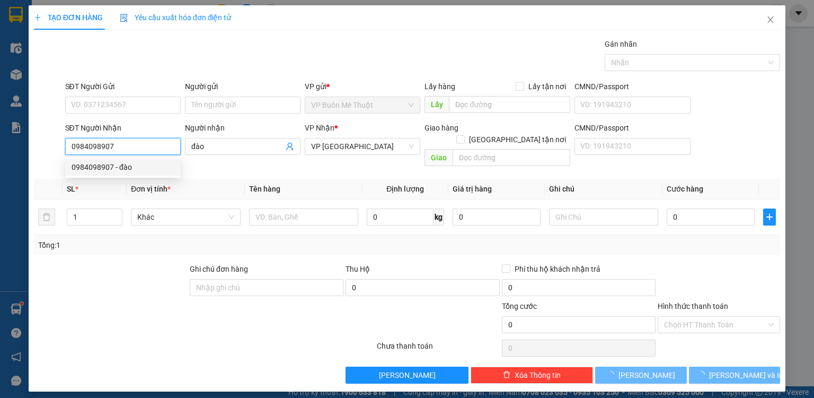
type input "60.000"
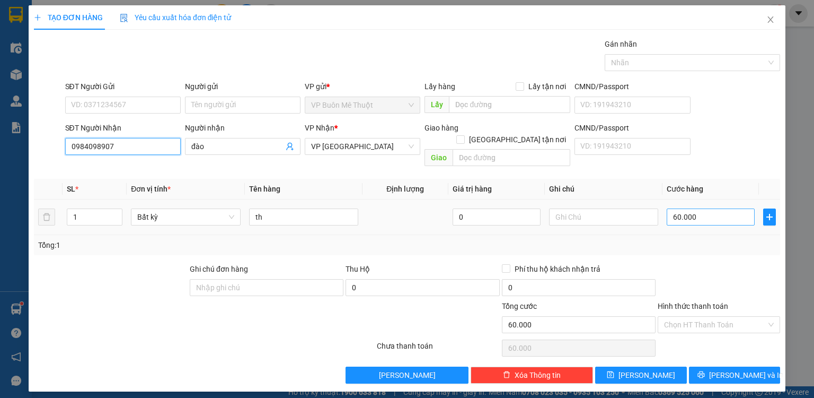
type input "0984098907"
type input "5"
type input "50"
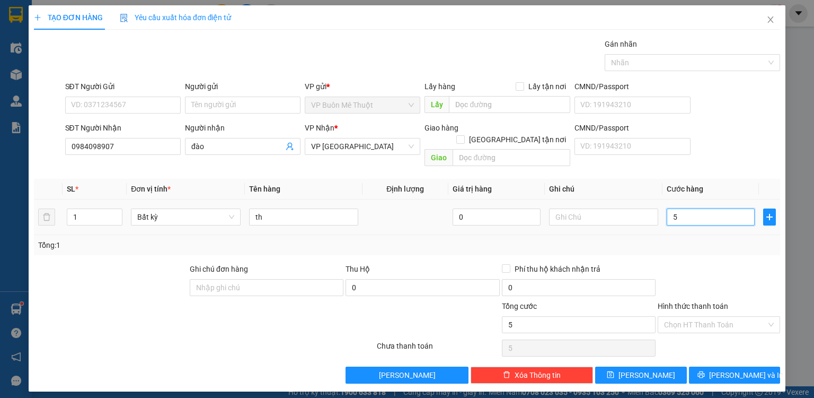
type input "50"
type input "50.000"
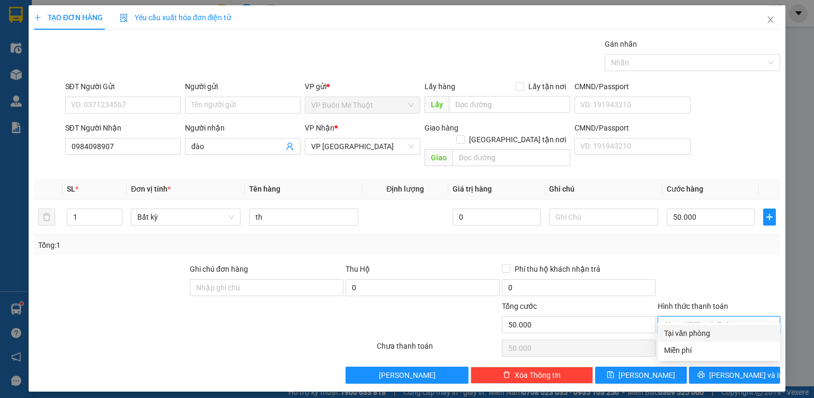
drag, startPoint x: 688, startPoint y: 315, endPoint x: 688, endPoint y: 337, distance: 22.3
click at [688, 336] on div "Transit Pickup Surcharge Ids Transit Deliver Surcharge Ids Transit Deliver Surc…" at bounding box center [407, 210] width 746 height 345
click at [688, 337] on div "Tại văn phòng" at bounding box center [719, 333] width 110 height 12
type input "0"
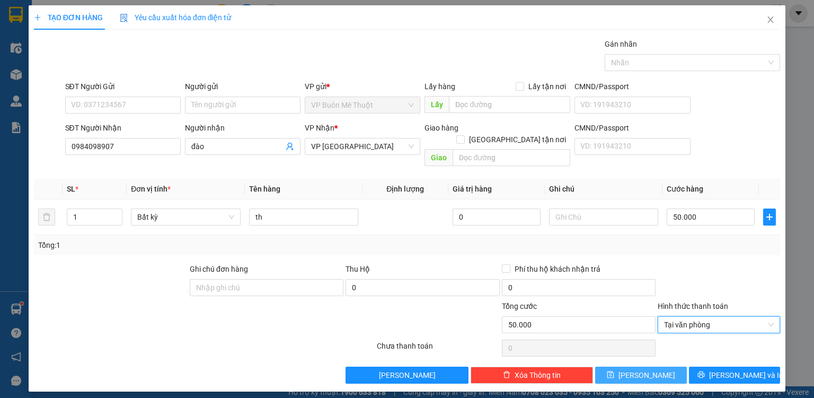
drag, startPoint x: 671, startPoint y: 369, endPoint x: 666, endPoint y: 354, distance: 15.6
click at [669, 366] on button "[PERSON_NAME]" at bounding box center [641, 374] width 92 height 17
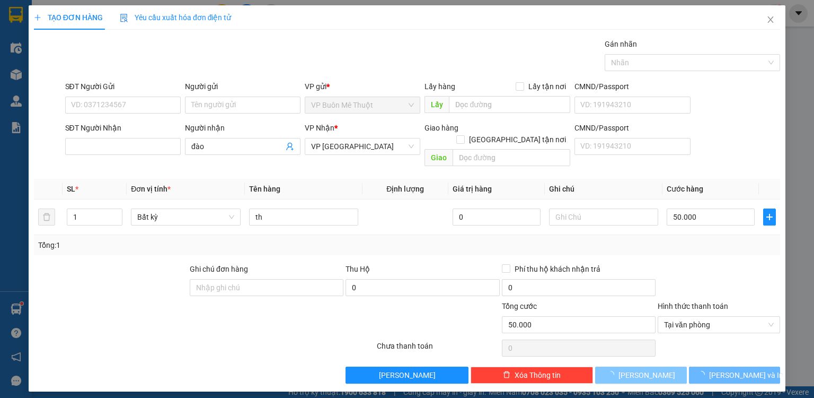
type input "0"
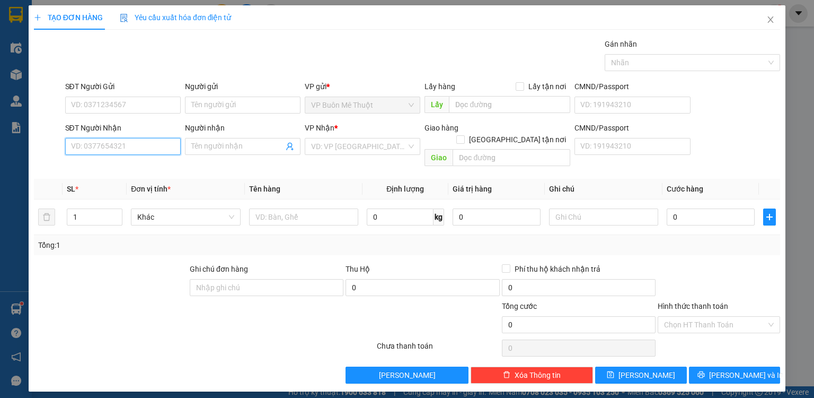
click at [125, 144] on input "SĐT Người Nhận" at bounding box center [123, 146] width 116 height 17
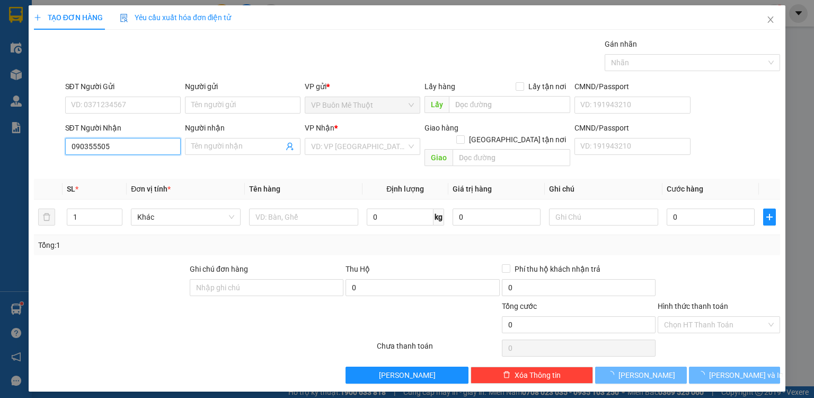
type input "0903555055"
click at [95, 170] on div "0903555055" at bounding box center [123, 167] width 103 height 12
type input "70.000"
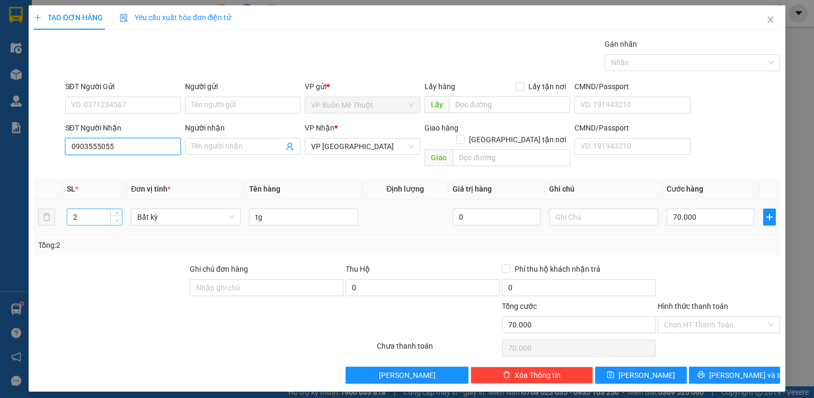
type input "0903555055"
click at [118, 218] on icon "down" at bounding box center [117, 220] width 4 height 4
type input "1"
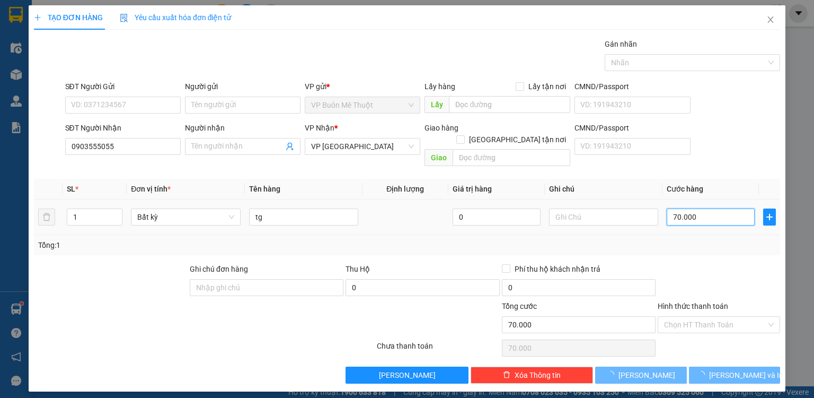
click at [738, 208] on input "70.000" at bounding box center [711, 216] width 88 height 17
type input "04"
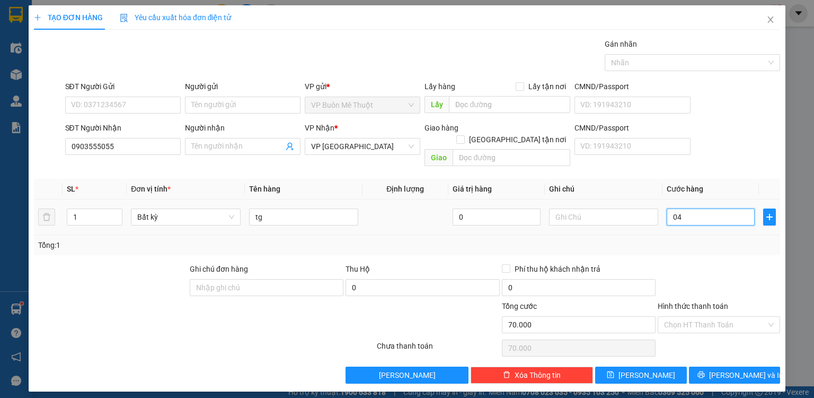
type input "4"
type input "40"
type input "040"
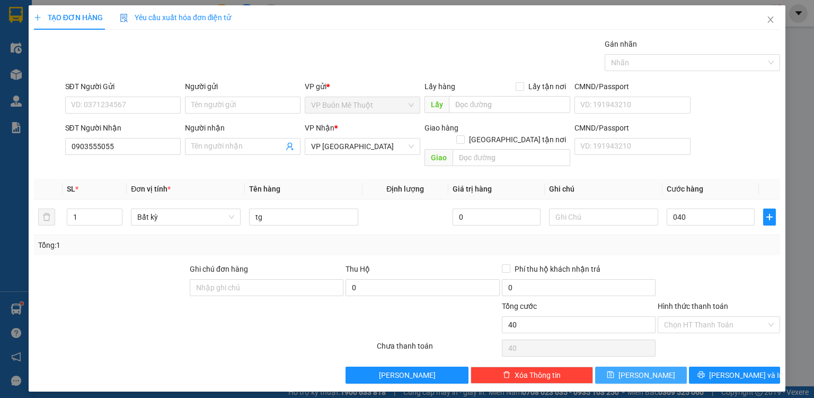
type input "40.000"
click at [670, 366] on button "[PERSON_NAME]" at bounding box center [641, 374] width 92 height 17
type input "0"
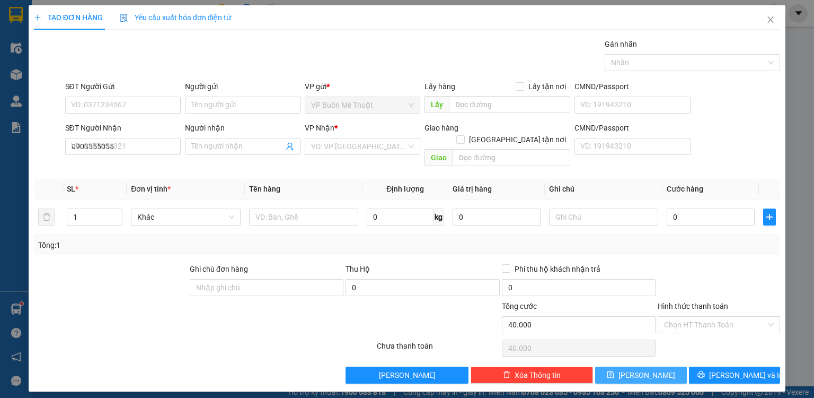
type input "0"
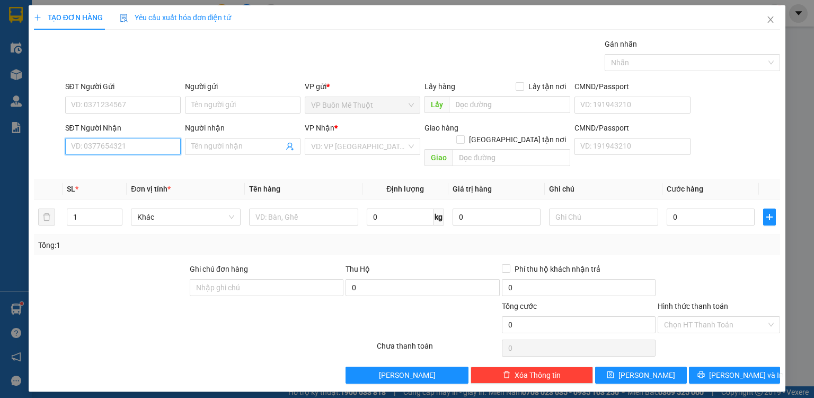
click at [153, 138] on input "SĐT Người Nhận" at bounding box center [123, 146] width 116 height 17
click at [152, 141] on input "SĐT Người Nhận" at bounding box center [123, 146] width 116 height 17
click at [142, 165] on div "0936102132 - dd" at bounding box center [123, 167] width 103 height 12
type input "0936102132"
type input "dd"
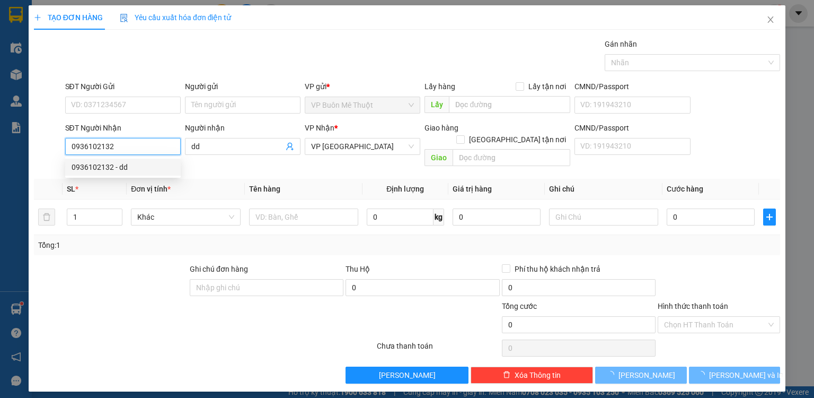
type input "450.000"
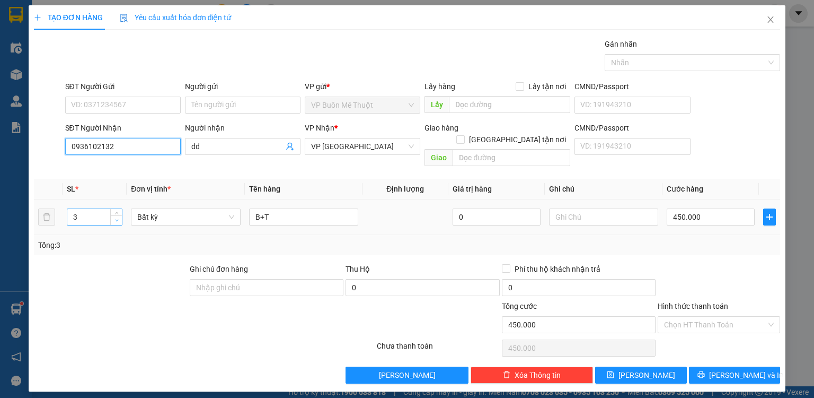
type input "0936102132"
click at [117, 218] on icon "down" at bounding box center [117, 220] width 4 height 4
type input "1"
click at [117, 218] on icon "down" at bounding box center [117, 220] width 4 height 4
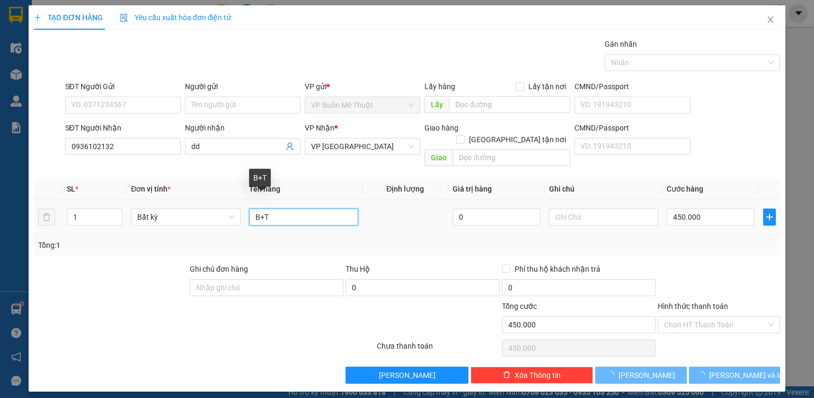
click at [288, 208] on input "B+T" at bounding box center [303, 216] width 109 height 17
type input "B"
type input "0"
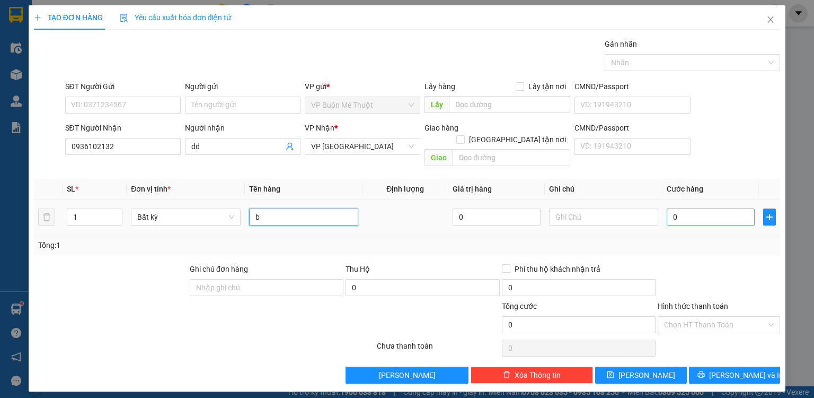
type input "b"
click at [689, 209] on input "0" at bounding box center [711, 216] width 88 height 17
type input "2"
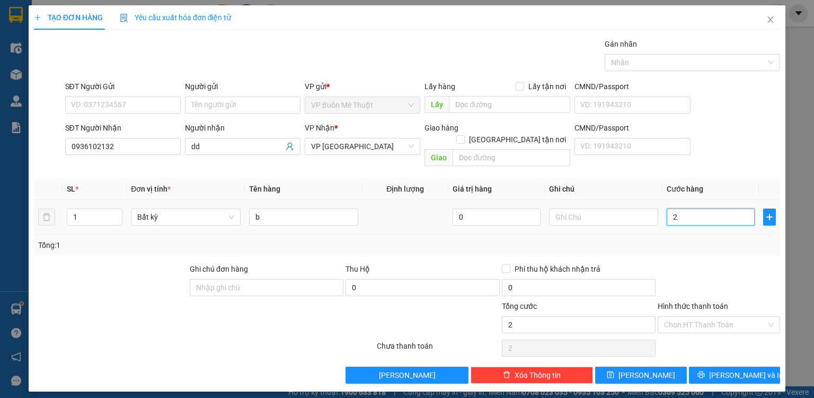
type input "20"
type input "200"
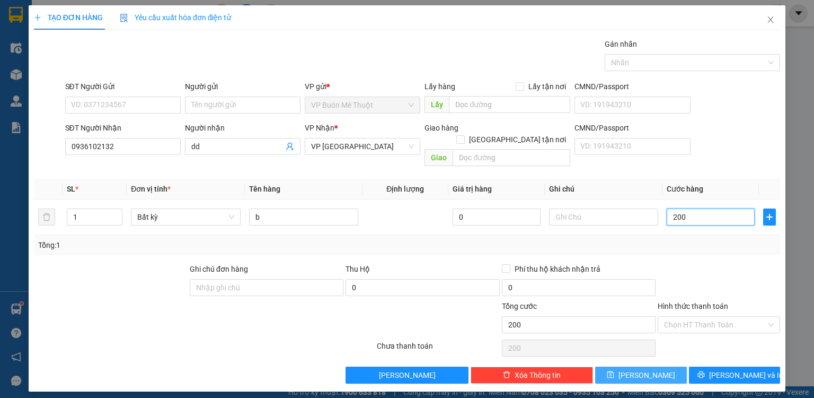
type input "200"
type input "200.000"
drag, startPoint x: 673, startPoint y: 364, endPoint x: 463, endPoint y: 271, distance: 229.5
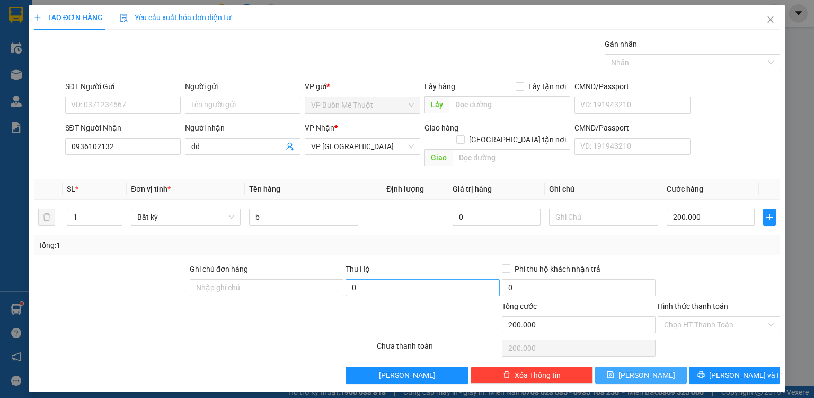
click at [673, 366] on button "[PERSON_NAME]" at bounding box center [641, 374] width 92 height 17
type input "0"
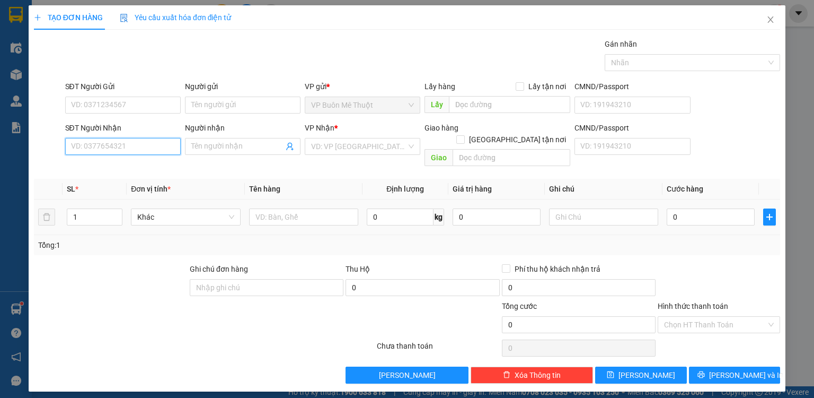
click at [151, 145] on input "SĐT Người Nhận" at bounding box center [123, 146] width 116 height 17
type input "0969138487"
click at [131, 162] on div "0969138487 - dd" at bounding box center [123, 167] width 103 height 12
type input "dd"
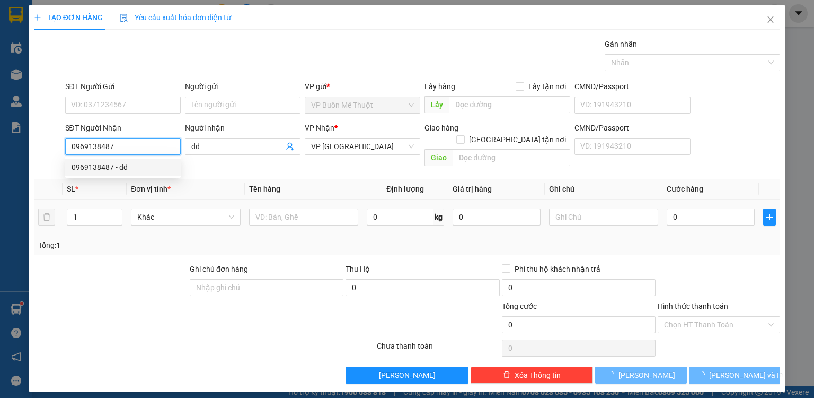
type input "100.000"
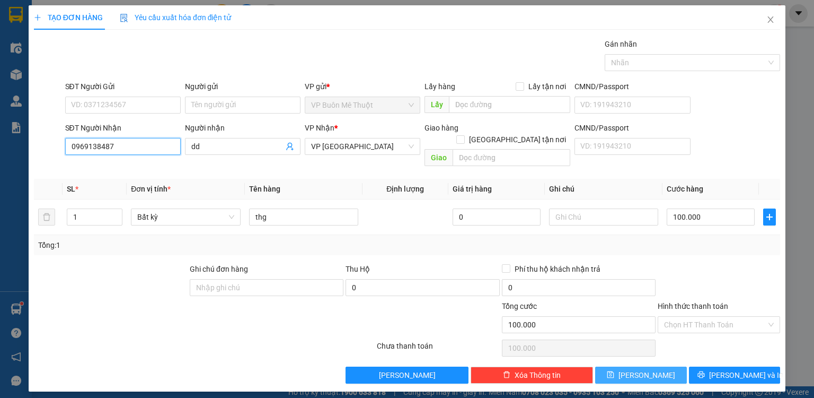
type input "0969138487"
click at [659, 366] on button "[PERSON_NAME]" at bounding box center [641, 374] width 92 height 17
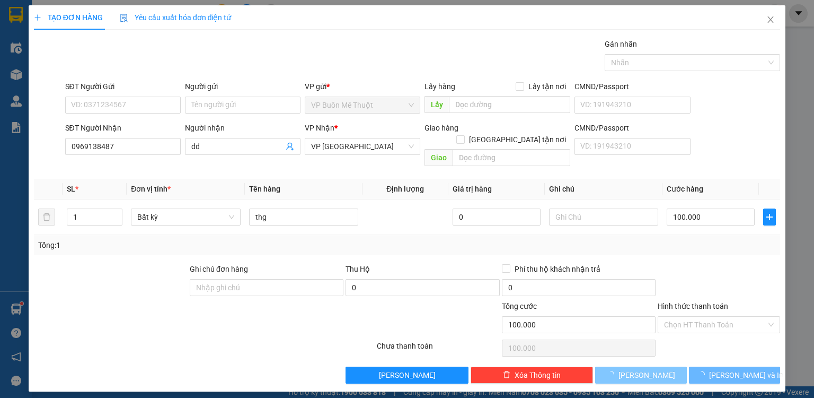
type input "0"
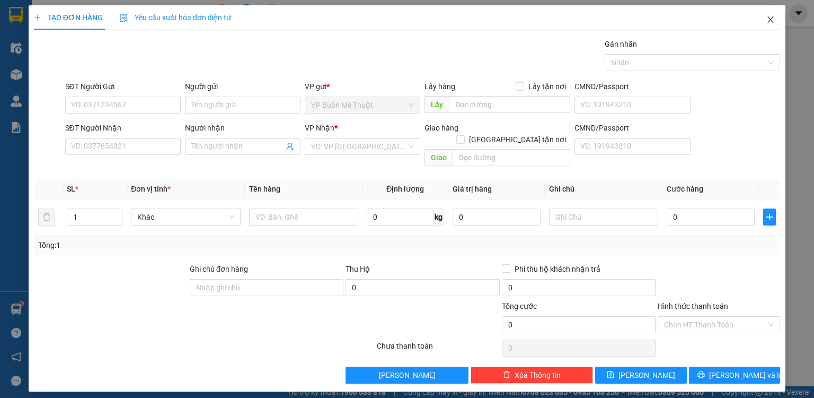
click at [772, 18] on icon "close" at bounding box center [771, 19] width 6 height 6
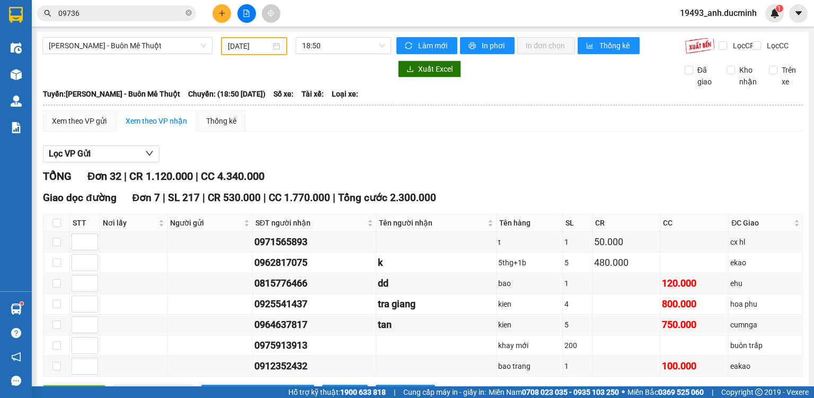
click at [222, 13] on icon "plus" at bounding box center [222, 13] width 1 height 6
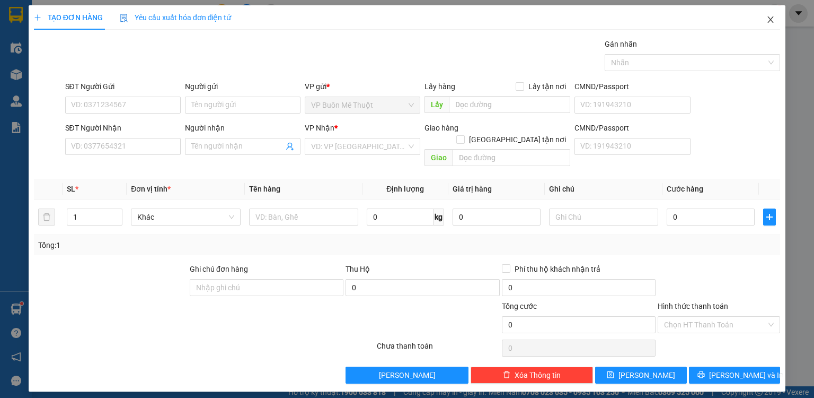
click at [775, 19] on icon "close" at bounding box center [771, 19] width 8 height 8
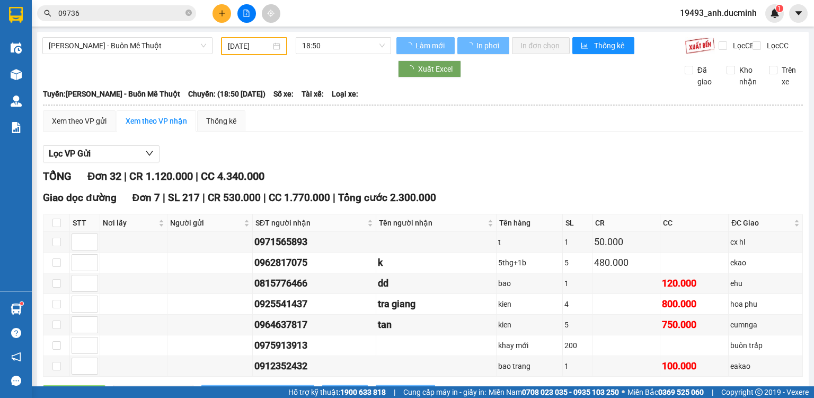
click at [189, 15] on icon "close-circle" at bounding box center [189, 13] width 6 height 6
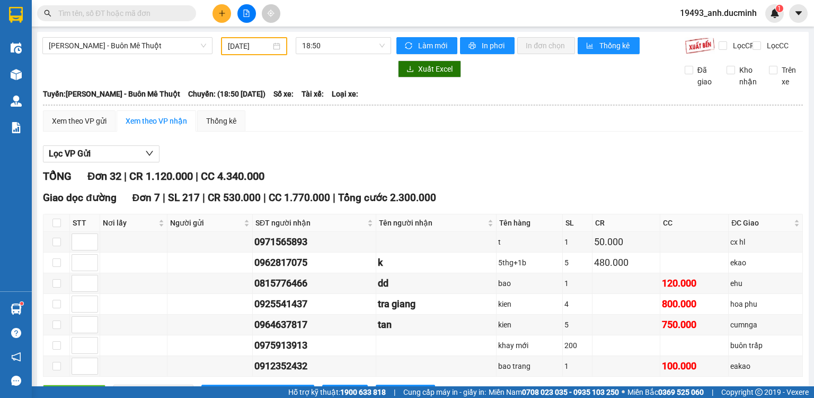
click at [166, 13] on input "text" at bounding box center [120, 13] width 125 height 12
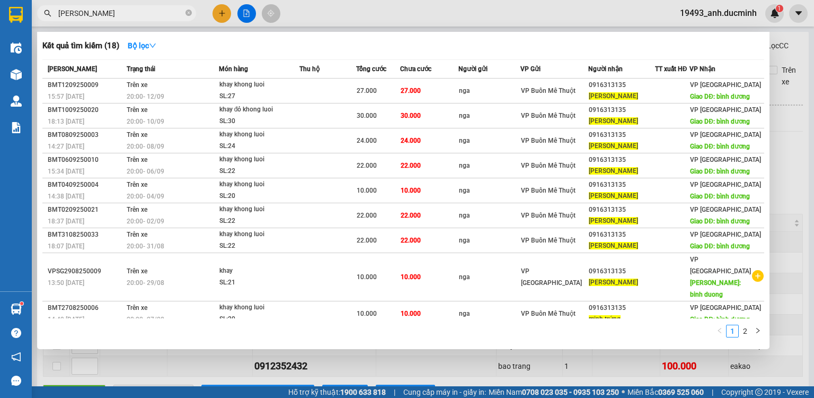
type input "[PERSON_NAME]"
click at [219, 6] on div at bounding box center [407, 199] width 814 height 398
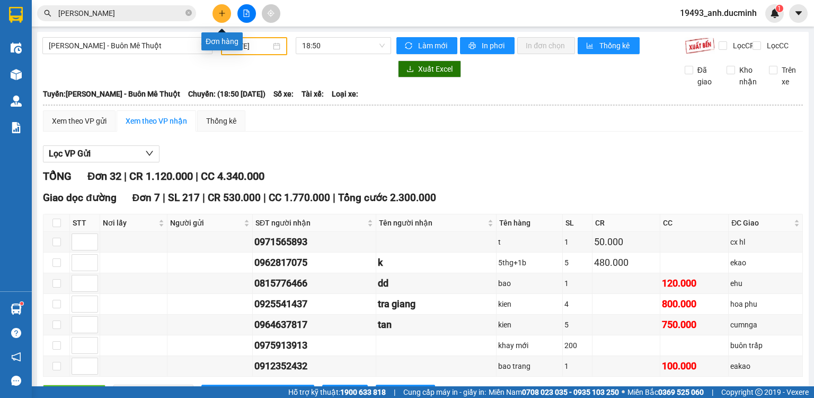
click at [219, 6] on button at bounding box center [222, 13] width 19 height 19
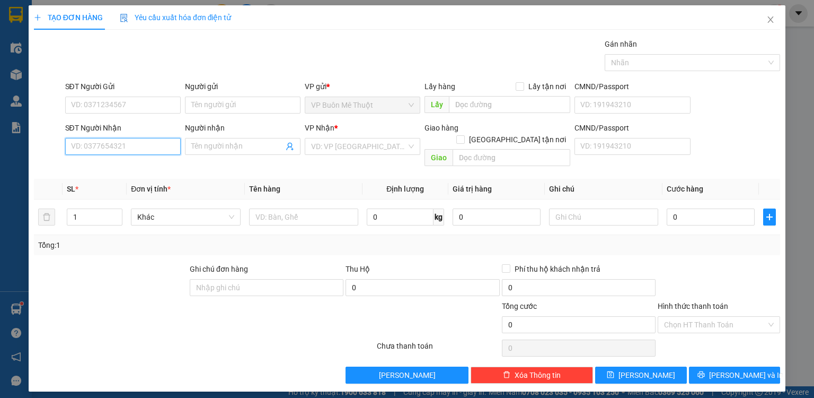
click at [143, 143] on input "SĐT Người Nhận" at bounding box center [123, 146] width 116 height 17
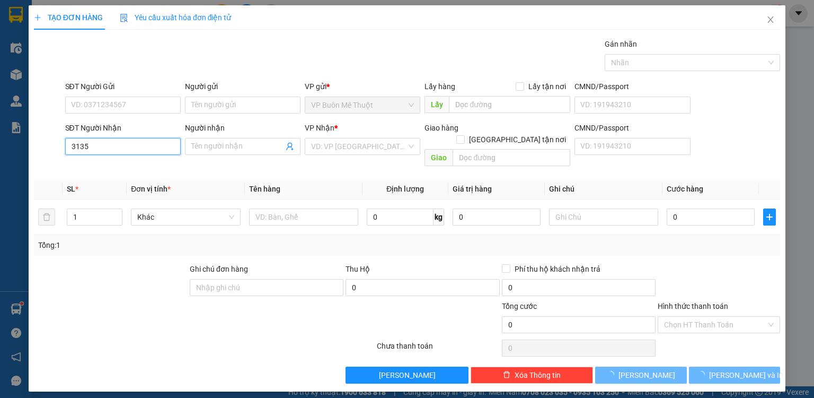
click at [143, 148] on input "3135" at bounding box center [123, 146] width 116 height 17
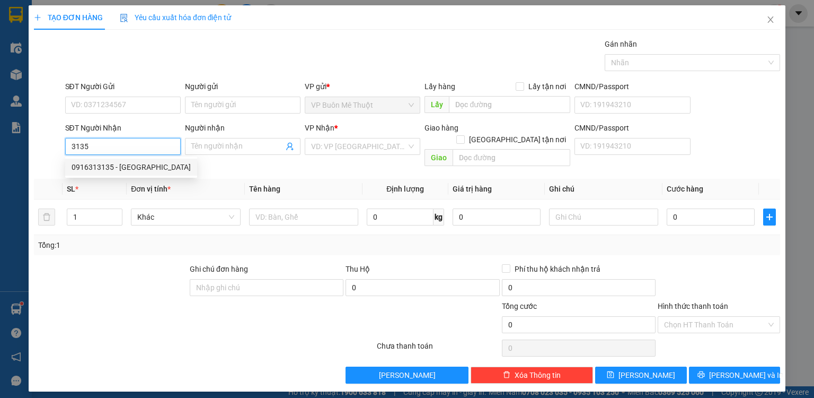
click at [136, 172] on div "0916313135 - minh trung" at bounding box center [131, 167] width 119 height 12
type input "0916313135"
type input "[PERSON_NAME]"
type input "bình dương"
type input "27.000"
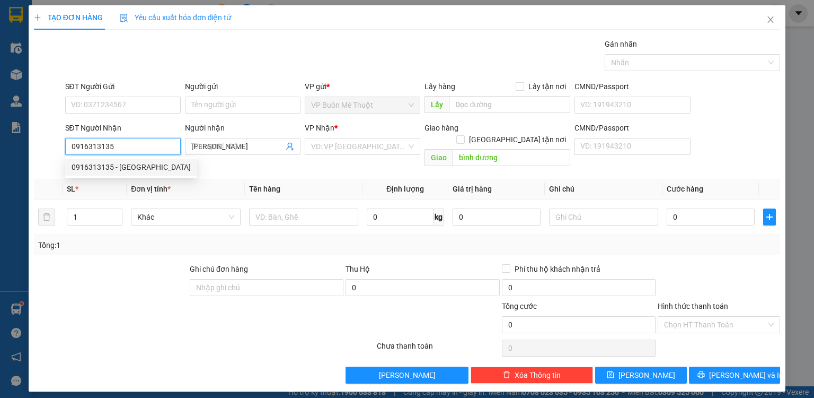
type input "27.000"
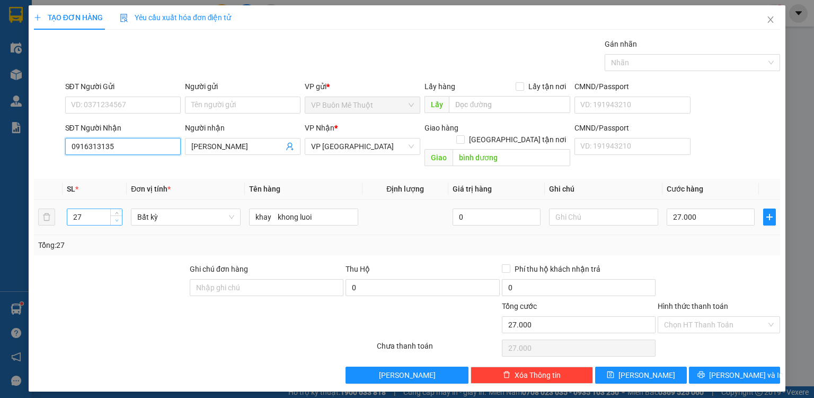
type input "0916313135"
click at [117, 218] on icon "down" at bounding box center [117, 220] width 4 height 4
click at [117, 219] on icon "down" at bounding box center [116, 220] width 3 height 2
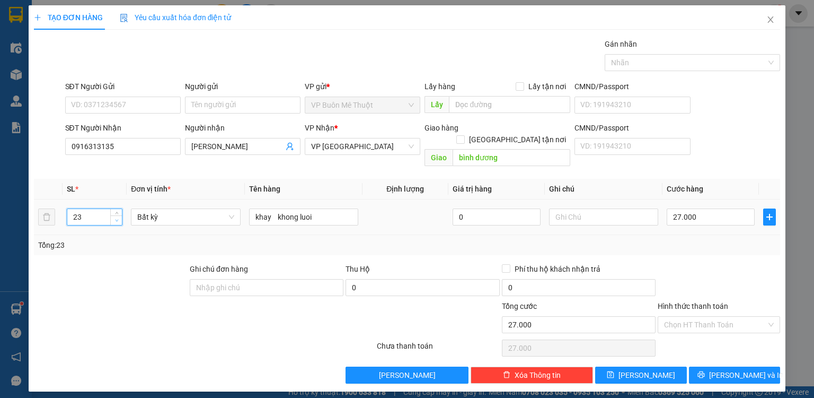
type input "22"
click at [117, 219] on icon "down" at bounding box center [116, 220] width 3 height 2
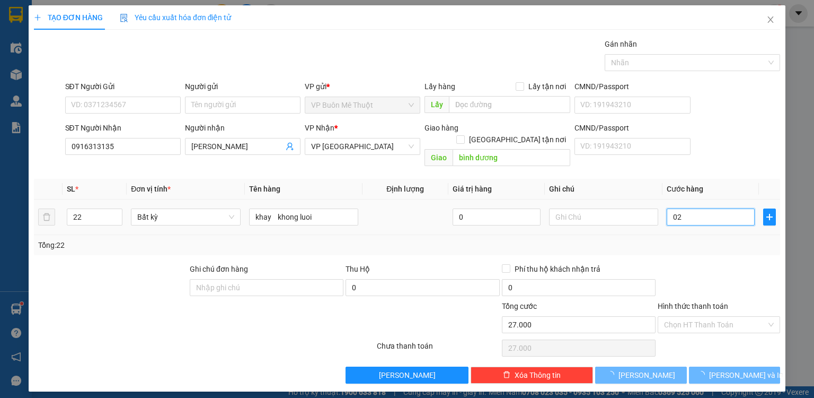
type input "022"
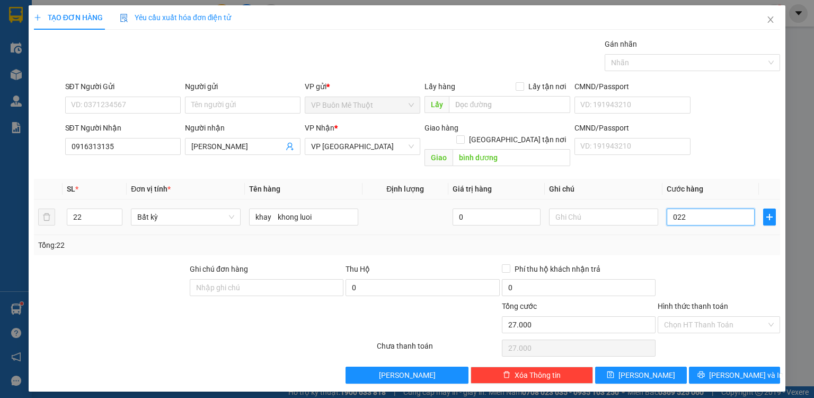
type input "22"
type input "022"
type input "22.000"
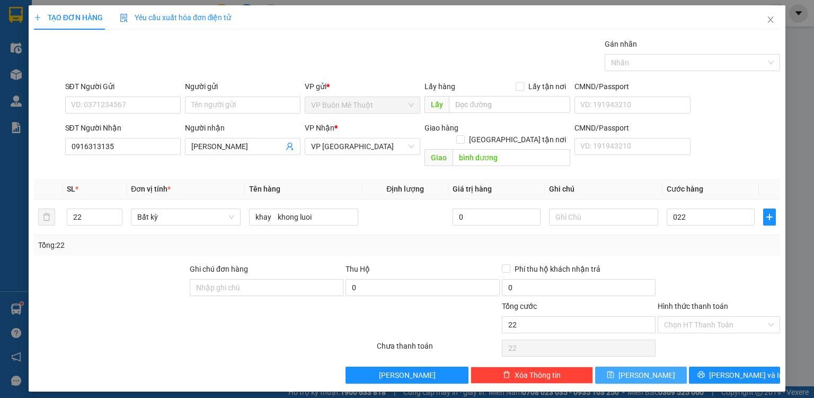
type input "22.000"
click at [644, 369] on span "[PERSON_NAME]" at bounding box center [647, 375] width 57 height 12
type input "0"
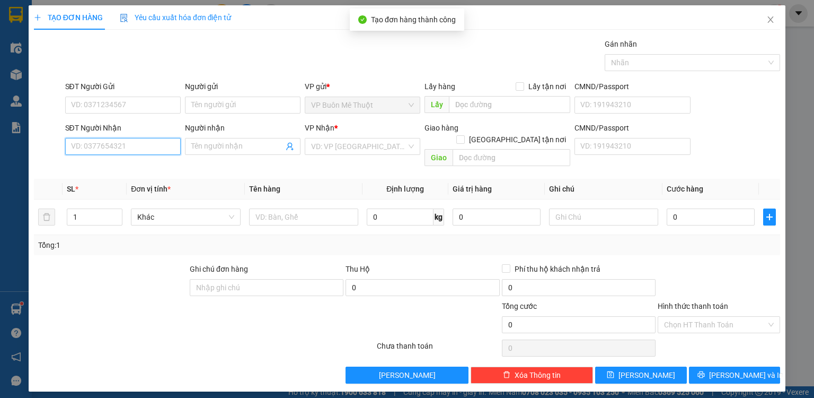
click at [112, 146] on input "SĐT Người Nhận" at bounding box center [123, 146] width 116 height 17
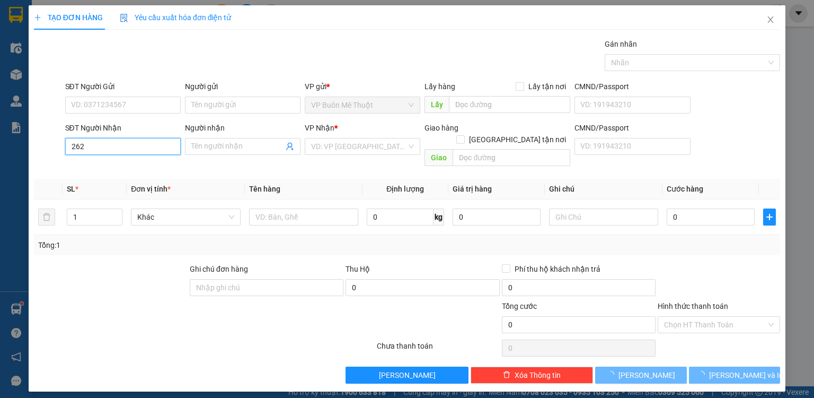
click at [112, 146] on input "262" at bounding box center [123, 146] width 116 height 17
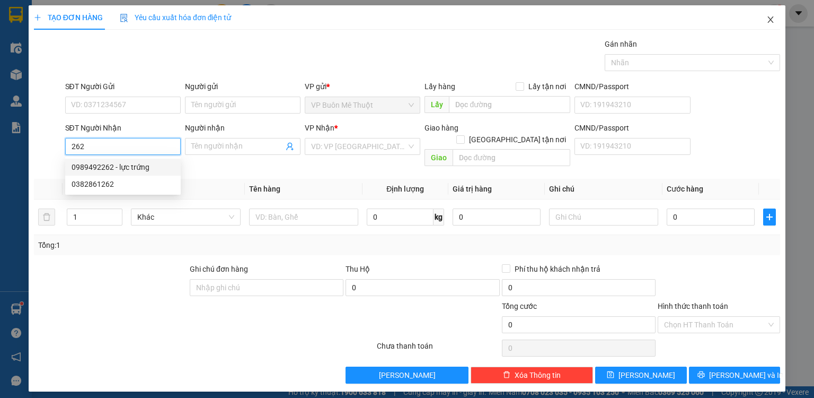
type input "262"
click at [773, 17] on icon "close" at bounding box center [771, 19] width 8 height 8
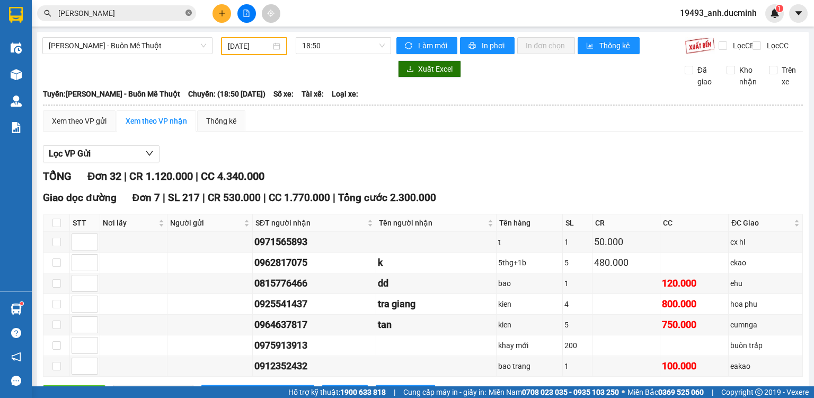
click at [191, 13] on icon "close-circle" at bounding box center [189, 13] width 6 height 6
drag, startPoint x: 162, startPoint y: 12, endPoint x: 168, endPoint y: 8, distance: 7.2
click at [163, 10] on input "text" at bounding box center [120, 13] width 125 height 12
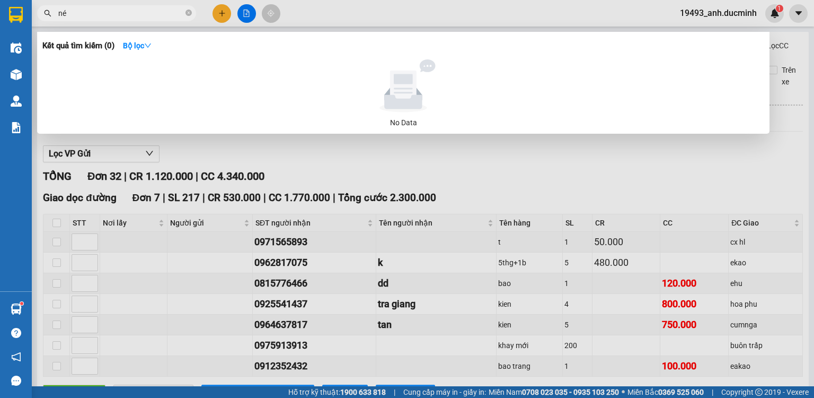
type input "n"
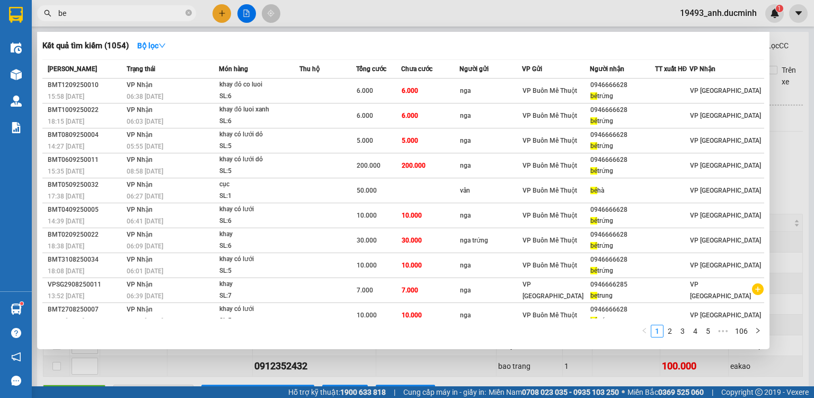
type input "be"
click at [225, 13] on div at bounding box center [407, 199] width 814 height 398
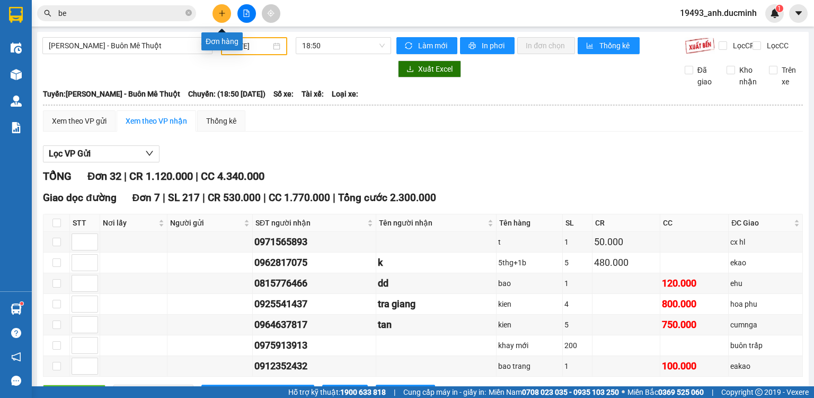
click at [225, 13] on icon "plus" at bounding box center [221, 13] width 7 height 7
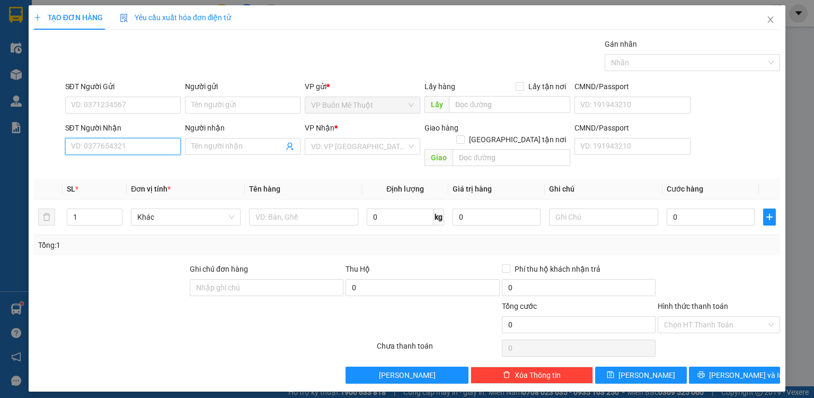
click at [155, 144] on input "SĐT Người Nhận" at bounding box center [123, 146] width 116 height 17
click at [132, 147] on input "628" at bounding box center [123, 146] width 116 height 17
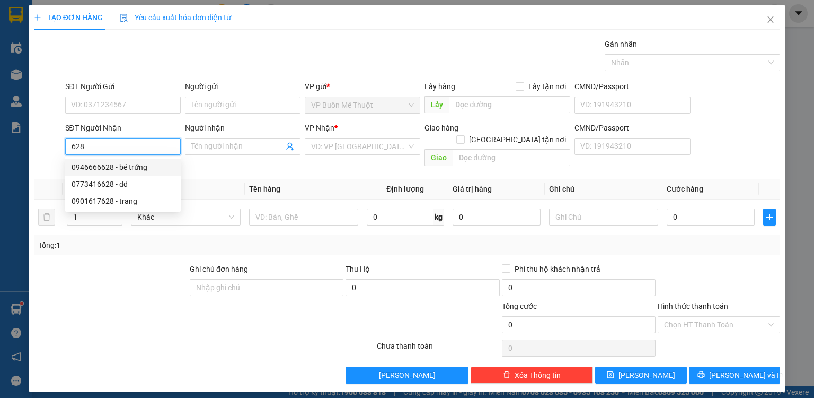
drag, startPoint x: 122, startPoint y: 168, endPoint x: 197, endPoint y: 128, distance: 84.4
click at [123, 168] on div "0946666628 - bé trứng" at bounding box center [123, 167] width 103 height 12
type input "0946666628"
type input "bé trứng"
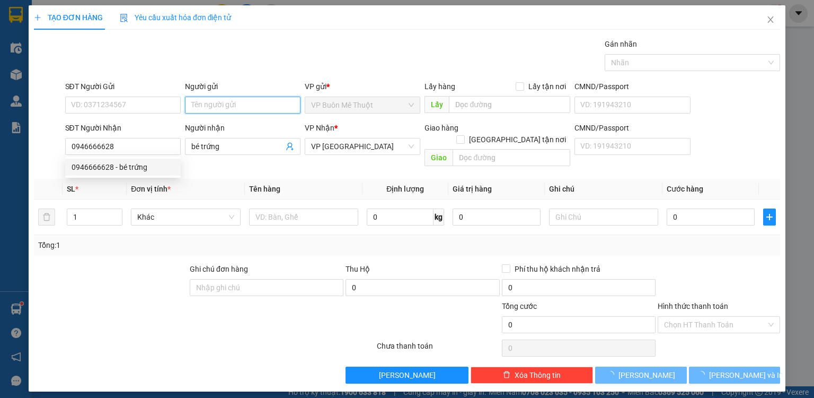
click at [232, 103] on input "Người gửi" at bounding box center [243, 104] width 116 height 17
type input "6.000"
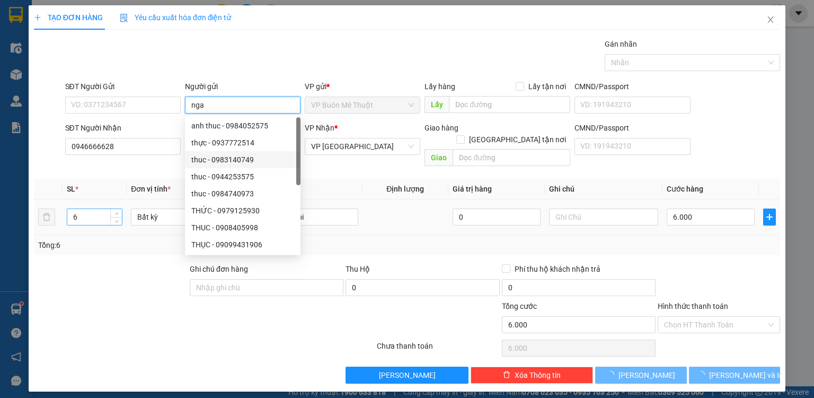
type input "nga"
click at [109, 209] on input "6" at bounding box center [94, 217] width 55 height 16
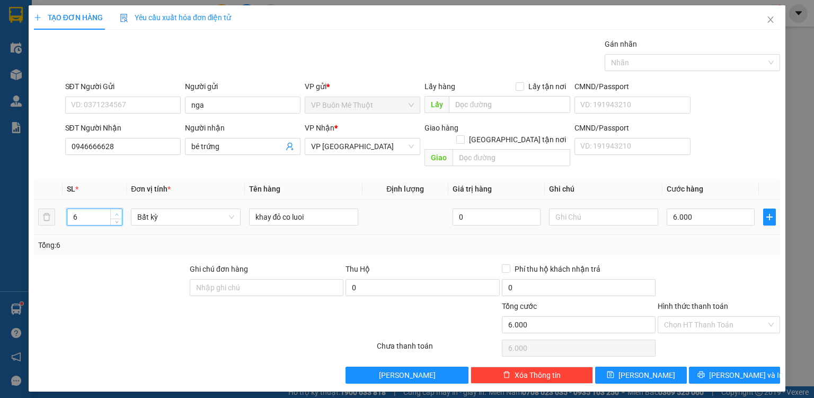
click at [118, 213] on icon "up" at bounding box center [117, 215] width 4 height 4
type input "7"
click at [667, 366] on button "[PERSON_NAME]" at bounding box center [641, 374] width 92 height 17
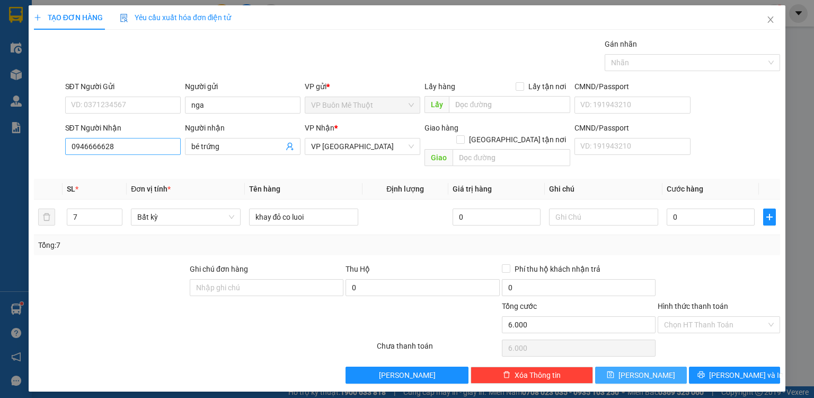
type input "0"
drag, startPoint x: 630, startPoint y: 363, endPoint x: 641, endPoint y: 353, distance: 15.0
click at [614, 371] on icon "save" at bounding box center [610, 374] width 7 height 7
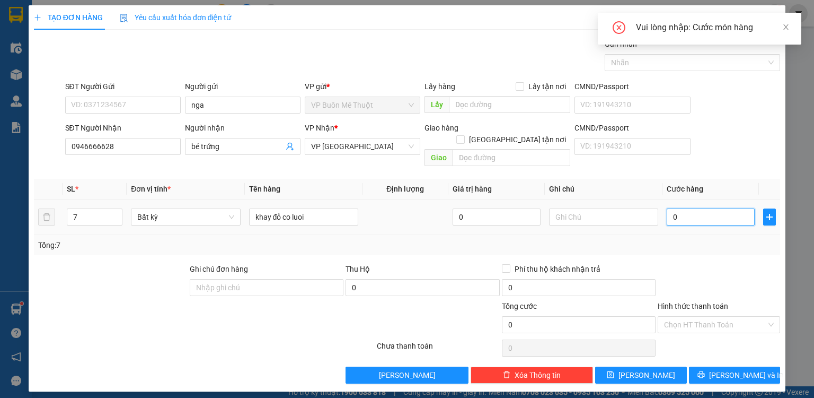
click at [701, 208] on input "0" at bounding box center [711, 216] width 88 height 17
type input "6"
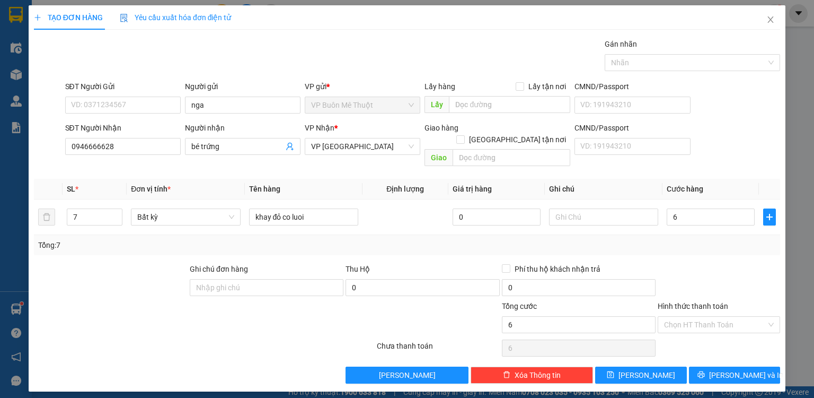
type input "6.000"
drag, startPoint x: 643, startPoint y: 233, endPoint x: 683, endPoint y: 174, distance: 71.8
click at [644, 239] on div "Tổng: 7" at bounding box center [407, 245] width 738 height 12
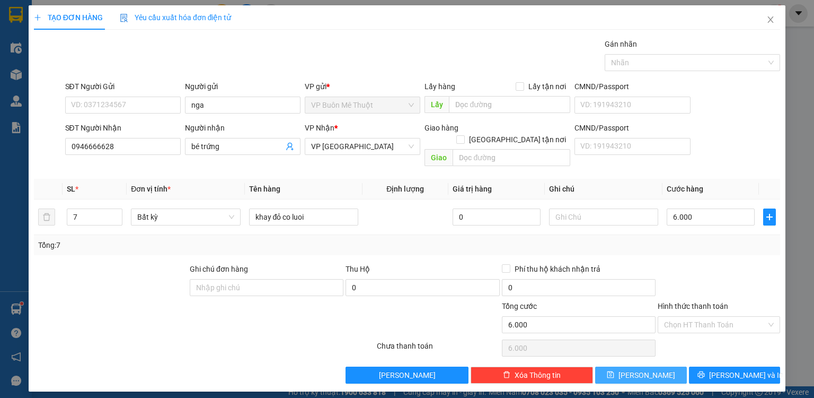
drag, startPoint x: 663, startPoint y: 362, endPoint x: 737, endPoint y: 87, distance: 284.5
click at [663, 366] on button "[PERSON_NAME]" at bounding box center [641, 374] width 92 height 17
type input "0"
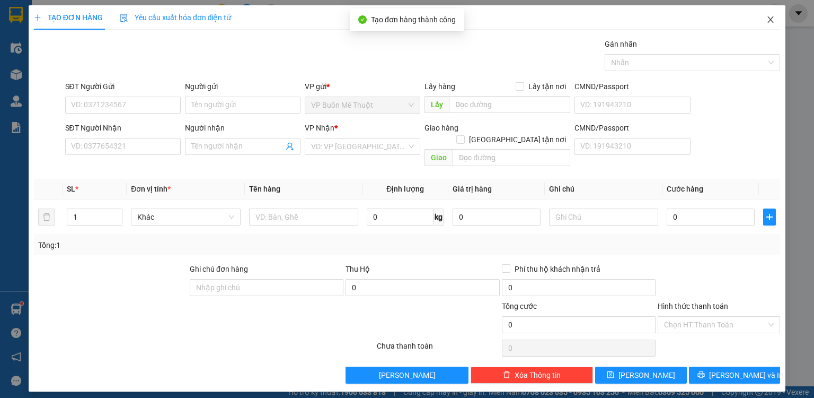
drag, startPoint x: 772, startPoint y: 18, endPoint x: 180, endPoint y: 23, distance: 591.7
click at [771, 19] on icon "close" at bounding box center [771, 19] width 8 height 8
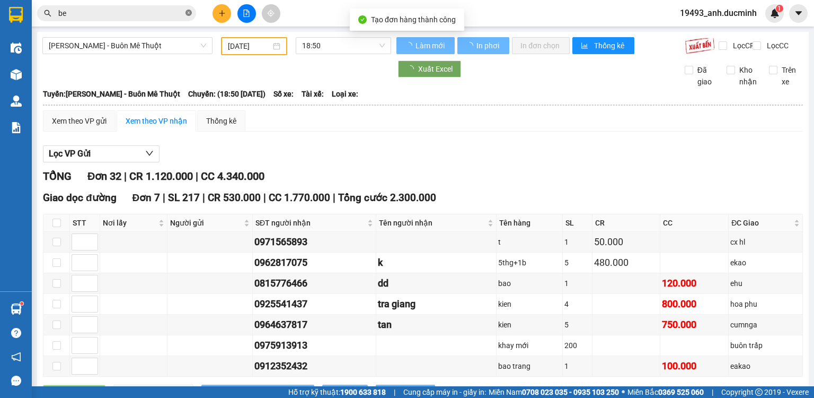
click at [187, 11] on icon "close-circle" at bounding box center [189, 13] width 6 height 6
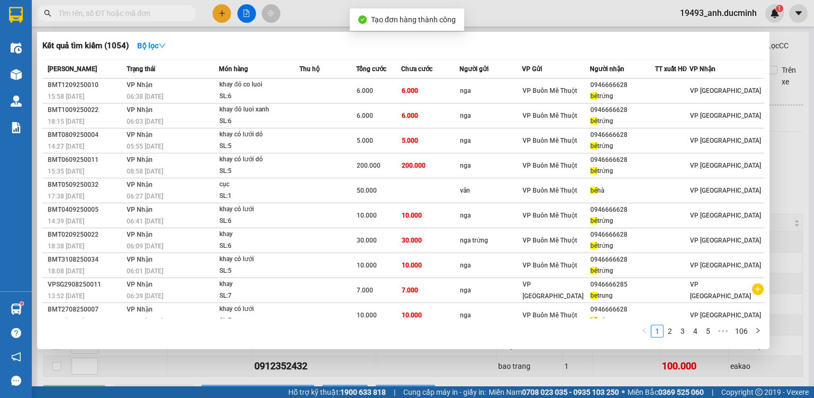
click at [159, 16] on input "text" at bounding box center [120, 13] width 125 height 12
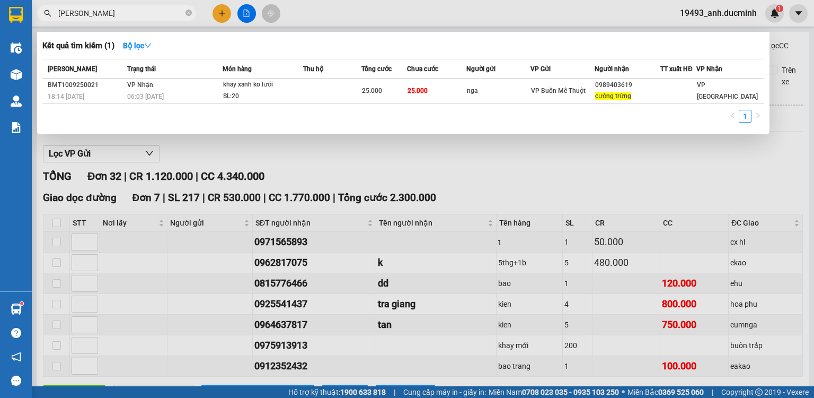
type input "[PERSON_NAME]"
click at [221, 12] on div at bounding box center [407, 199] width 814 height 398
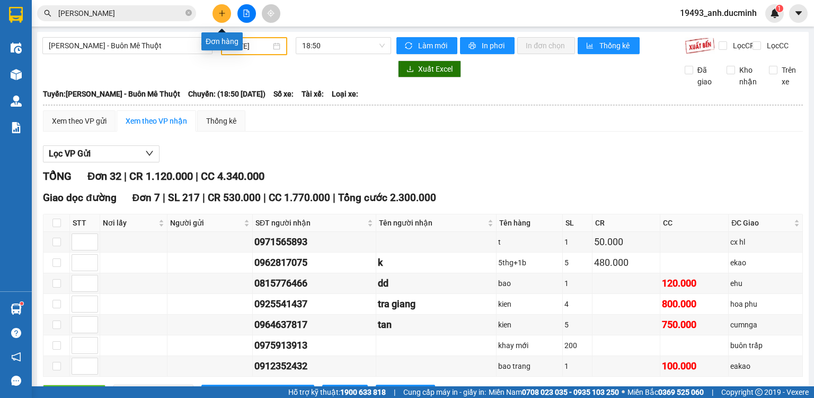
click at [221, 12] on icon "plus" at bounding box center [221, 13] width 7 height 7
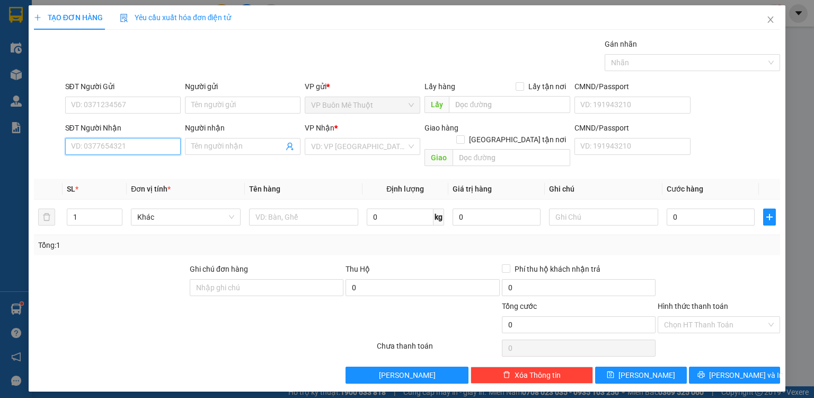
click at [140, 142] on input "SĐT Người Nhận" at bounding box center [123, 146] width 116 height 17
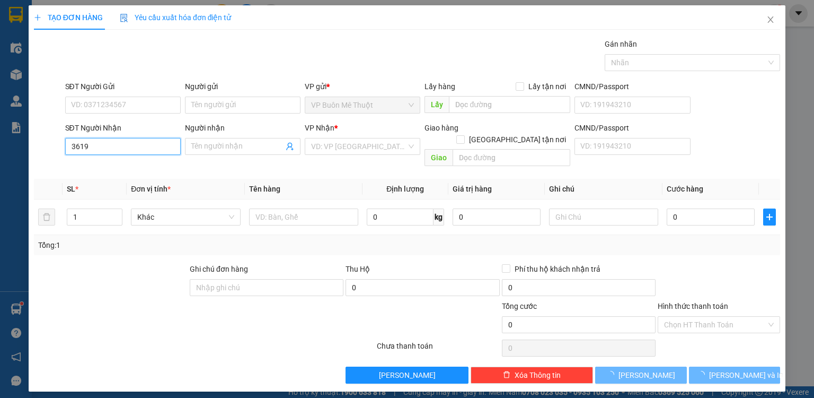
click at [138, 143] on input "3619" at bounding box center [123, 146] width 116 height 17
click at [138, 145] on input "3619" at bounding box center [123, 146] width 116 height 17
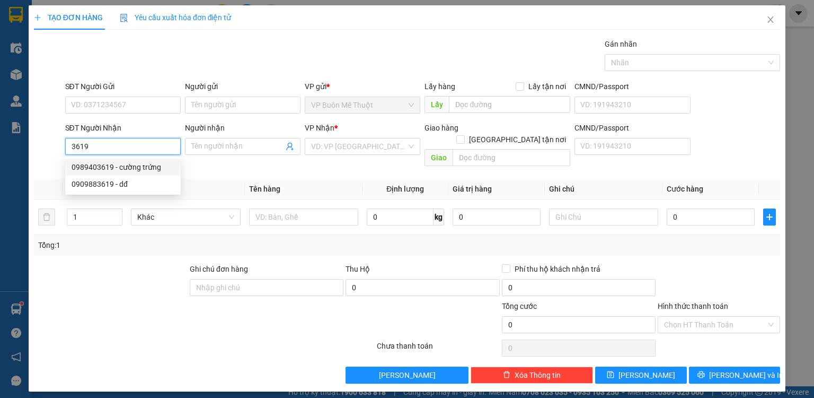
drag, startPoint x: 126, startPoint y: 165, endPoint x: 178, endPoint y: 131, distance: 62.2
click at [126, 165] on div "0989403619 - cường trứng" at bounding box center [123, 167] width 103 height 12
type input "0989403619"
type input "cường trứng"
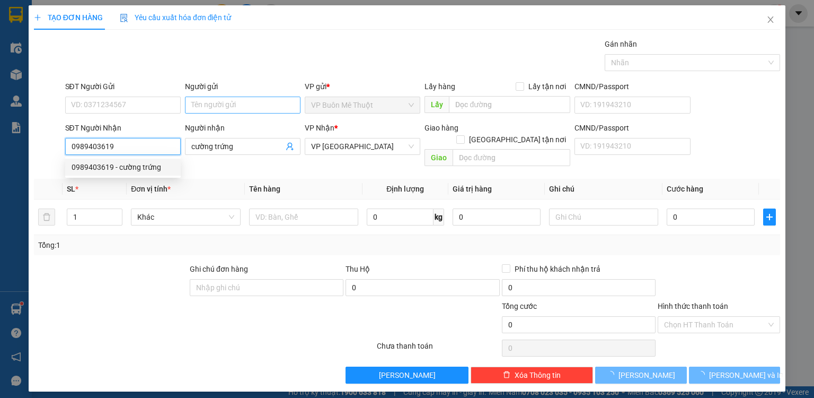
type input "25.000"
type input "0989403619"
drag, startPoint x: 223, startPoint y: 104, endPoint x: 230, endPoint y: 104, distance: 6.9
click at [225, 104] on input "Người gửi" at bounding box center [243, 104] width 116 height 17
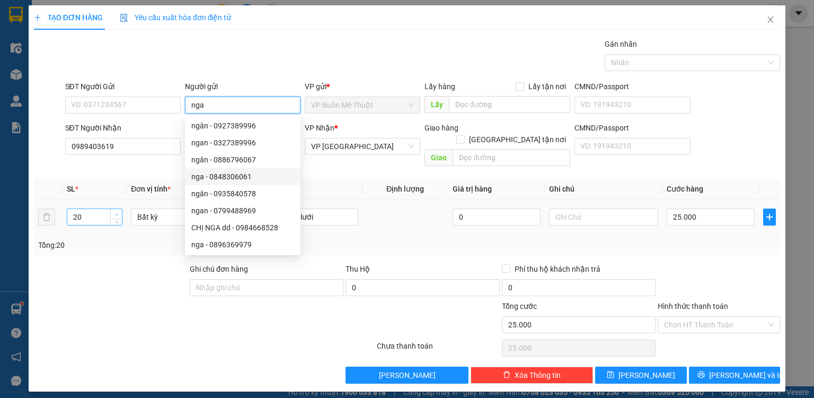
type input "nga"
click at [119, 211] on span "up" at bounding box center [116, 214] width 6 height 6
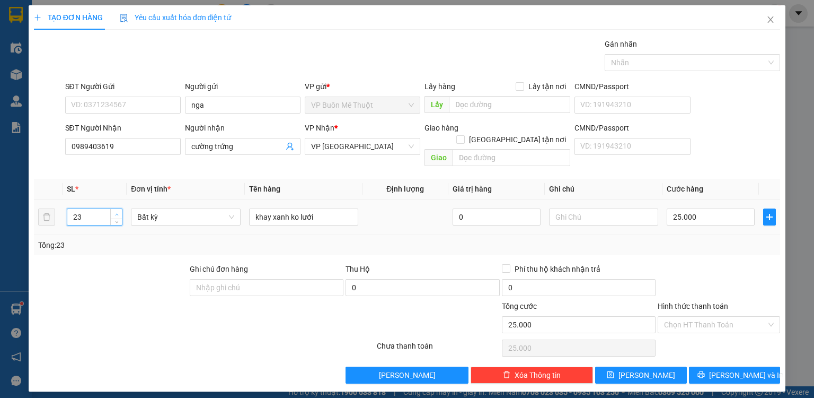
click at [119, 211] on span "up" at bounding box center [116, 214] width 6 height 6
click at [118, 211] on span "up" at bounding box center [116, 214] width 6 height 6
type input "25"
click at [119, 211] on span "up" at bounding box center [116, 214] width 6 height 6
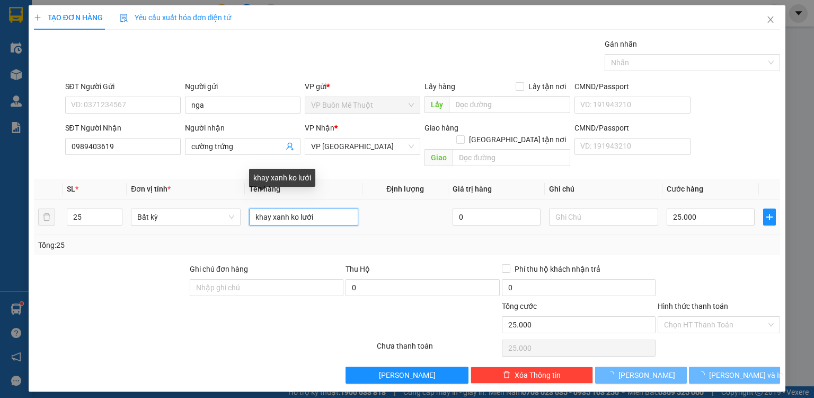
drag, startPoint x: 314, startPoint y: 205, endPoint x: 288, endPoint y: 206, distance: 26.0
click at [288, 208] on input "khay xanh ko lưới" at bounding box center [303, 216] width 109 height 17
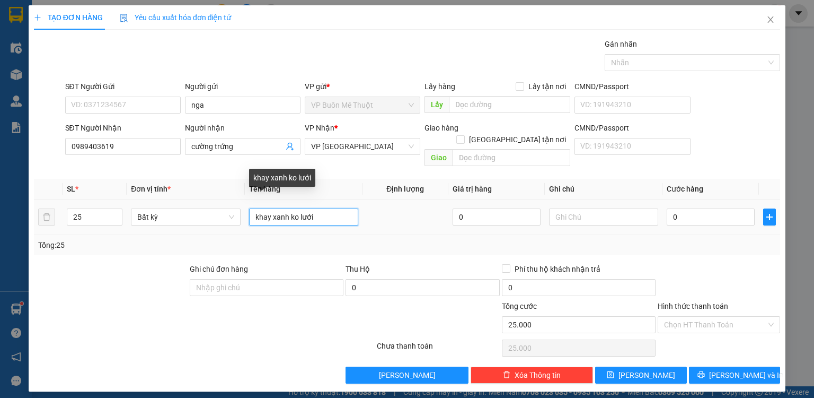
type input "0"
type input "khay xanh cột giây"
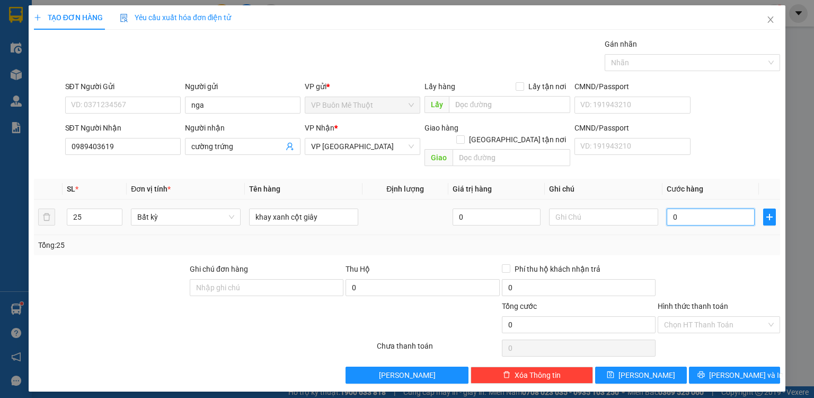
click at [721, 210] on input "0" at bounding box center [711, 216] width 88 height 17
type input "2"
type input "25"
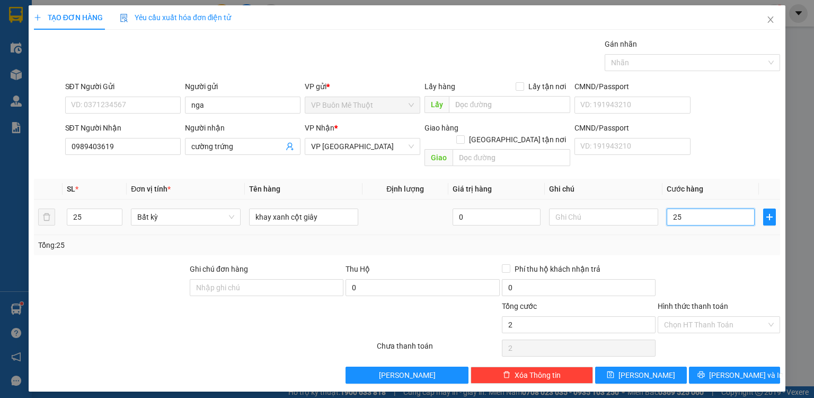
type input "25"
type input "25.000"
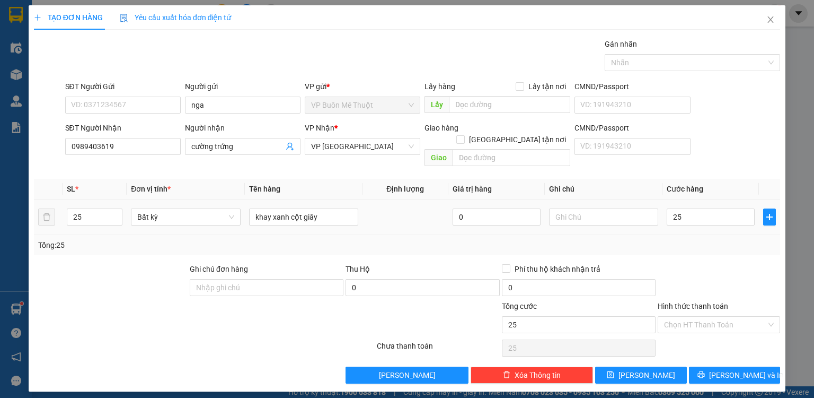
type input "25.000"
click at [707, 263] on div at bounding box center [719, 281] width 125 height 37
click at [669, 366] on button "[PERSON_NAME]" at bounding box center [641, 374] width 92 height 17
type input "0"
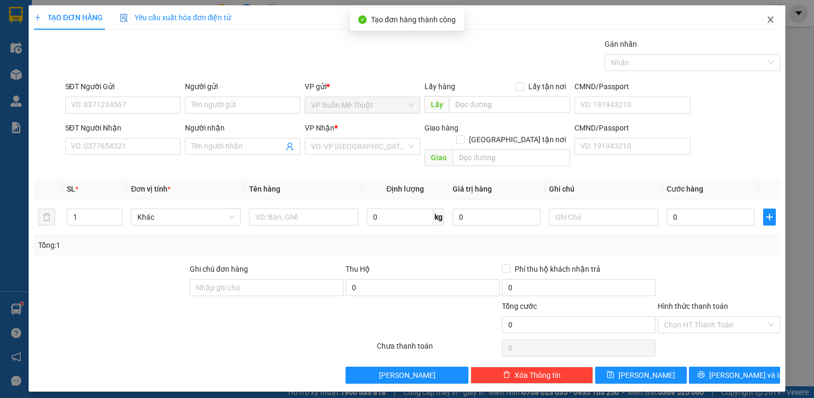
click at [774, 19] on icon "close" at bounding box center [771, 19] width 8 height 8
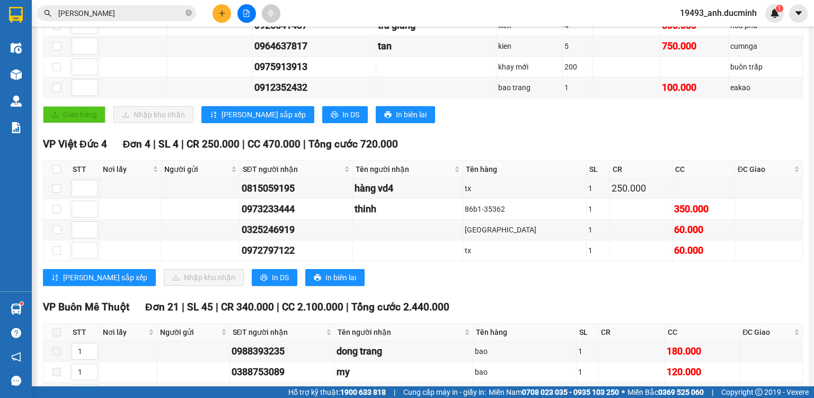
scroll to position [170, 0]
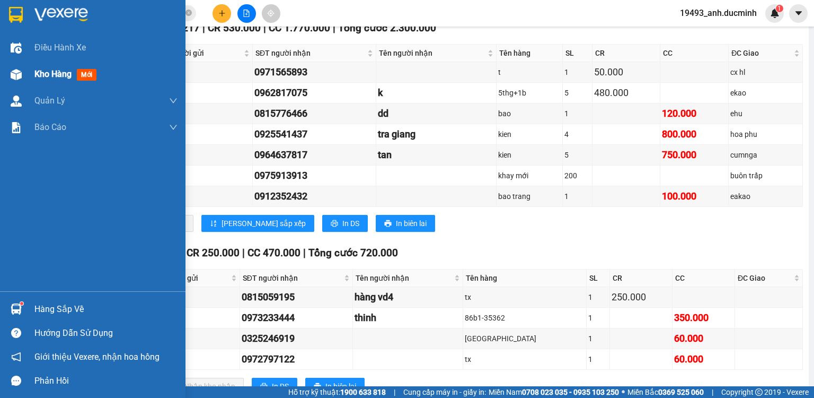
click at [42, 73] on span "Kho hàng" at bounding box center [52, 74] width 37 height 10
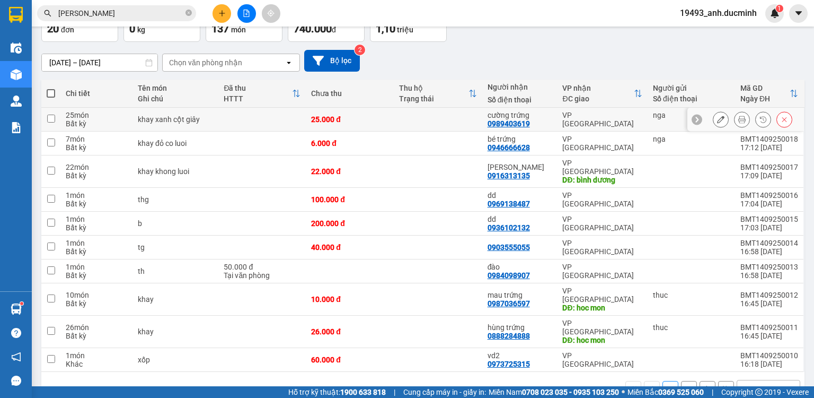
scroll to position [72, 0]
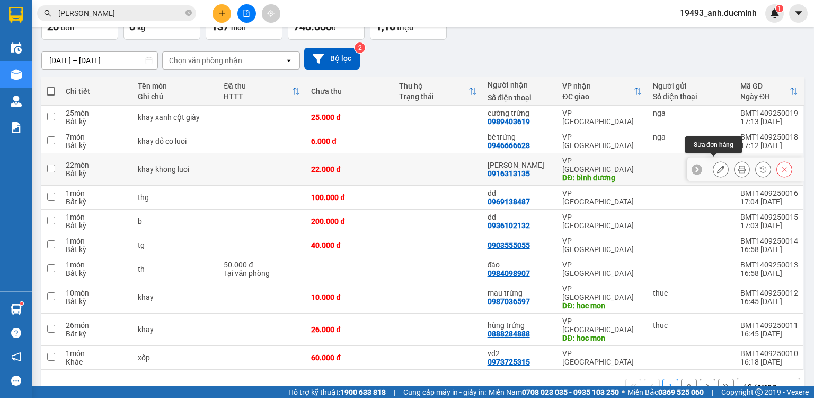
click at [717, 165] on icon at bounding box center [720, 168] width 7 height 7
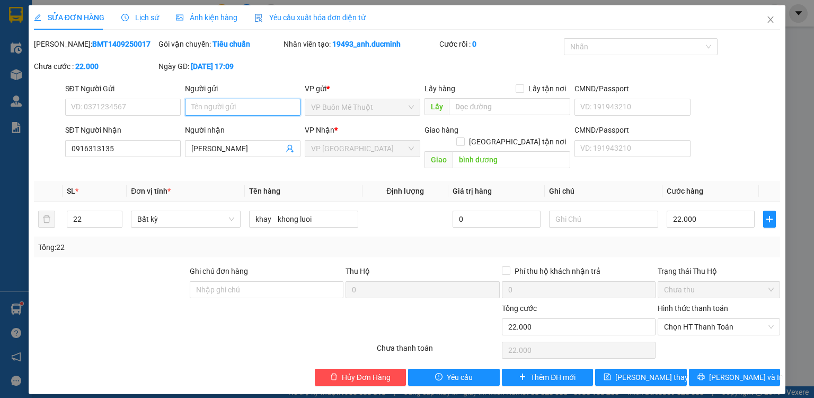
click at [257, 104] on input "Người gửi" at bounding box center [243, 107] width 116 height 17
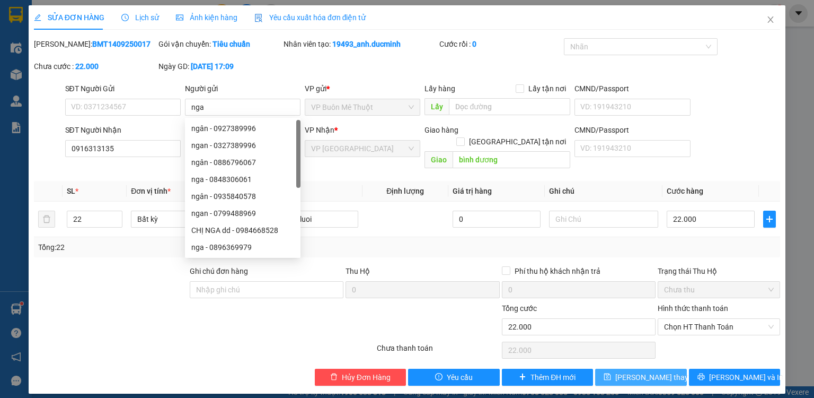
drag, startPoint x: 609, startPoint y: 364, endPoint x: 421, endPoint y: 265, distance: 211.8
click at [609, 368] on button "Lưu thay đổi" at bounding box center [641, 376] width 92 height 17
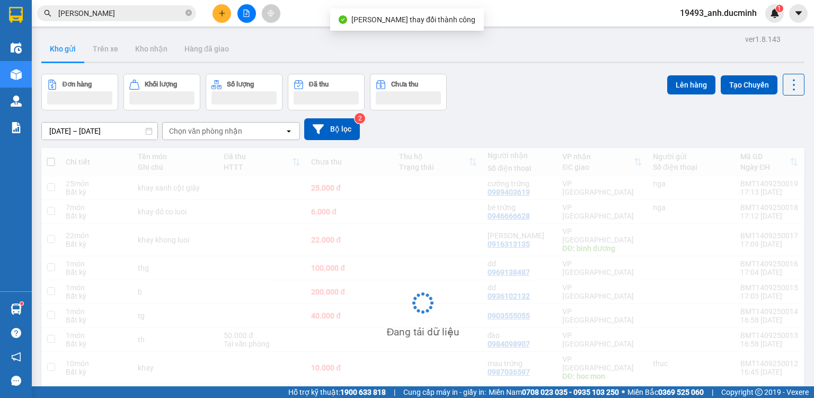
click at [137, 147] on div "12/09/2025 – 14/09/2025 Press the down arrow key to interact with the calendar …" at bounding box center [422, 129] width 763 height 38
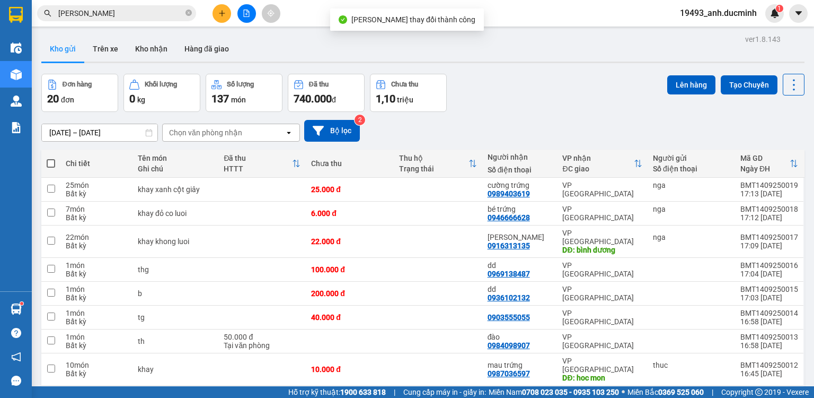
click at [223, 17] on button at bounding box center [222, 13] width 19 height 19
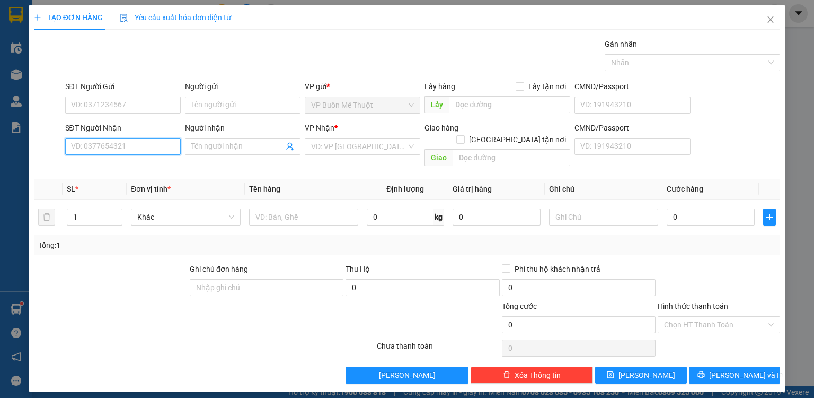
click at [152, 146] on input "SĐT Người Nhận" at bounding box center [123, 146] width 116 height 17
drag, startPoint x: 130, startPoint y: 161, endPoint x: 136, endPoint y: 162, distance: 5.9
click at [129, 162] on div "0964808018" at bounding box center [123, 167] width 103 height 12
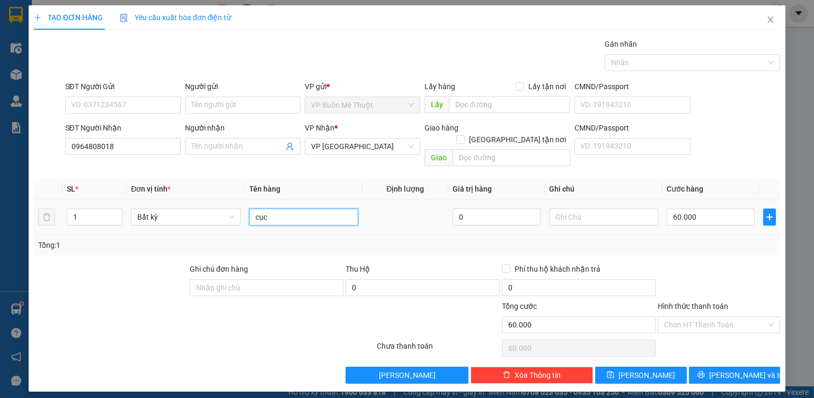
drag, startPoint x: 291, startPoint y: 204, endPoint x: 299, endPoint y: 196, distance: 11.6
click at [298, 208] on input "cục" at bounding box center [303, 216] width 109 height 17
click at [715, 208] on input "60.000" at bounding box center [711, 216] width 88 height 17
click at [727, 208] on input "60.000" at bounding box center [711, 216] width 88 height 17
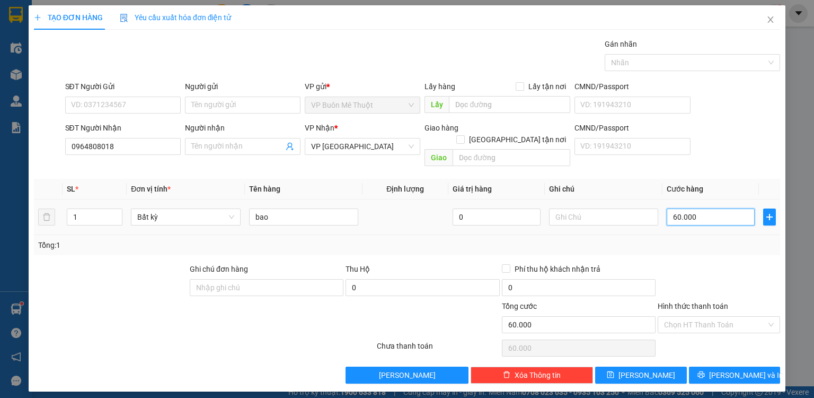
click at [727, 208] on input "60.000" at bounding box center [711, 216] width 88 height 17
click at [753, 367] on button "[PERSON_NAME] và In" at bounding box center [735, 374] width 92 height 17
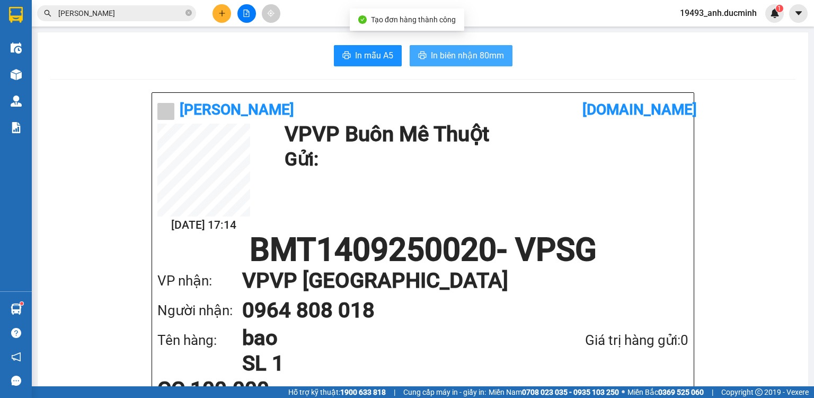
click at [464, 66] on button "In biên nhận 80mm" at bounding box center [461, 55] width 103 height 21
click at [476, 57] on span "In biên nhận 80mm" at bounding box center [467, 55] width 73 height 13
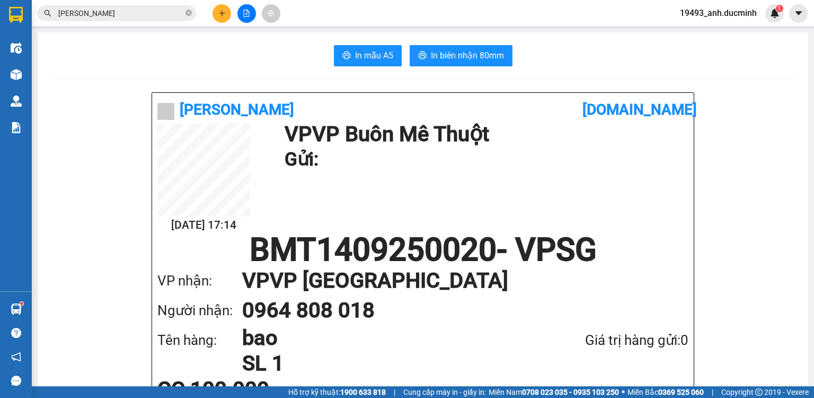
click at [223, 11] on icon "plus" at bounding box center [221, 13] width 7 height 7
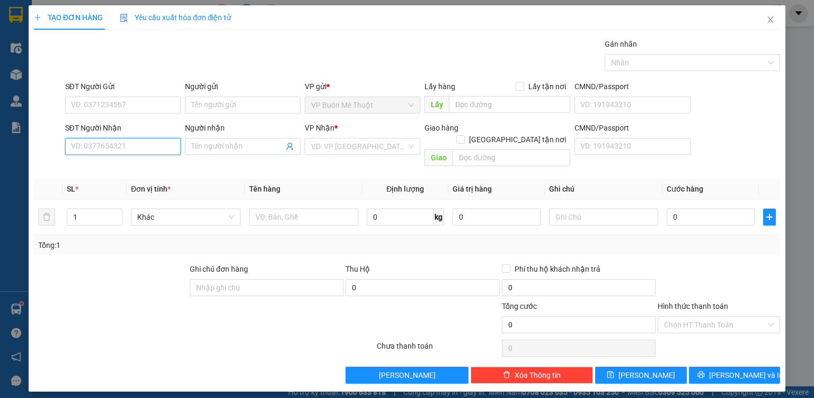
click at [141, 146] on input "SĐT Người Nhận" at bounding box center [123, 146] width 116 height 17
click at [150, 169] on div "0938266636 - quang" at bounding box center [123, 167] width 103 height 12
click at [712, 239] on div "Tổng: 1" at bounding box center [407, 245] width 738 height 12
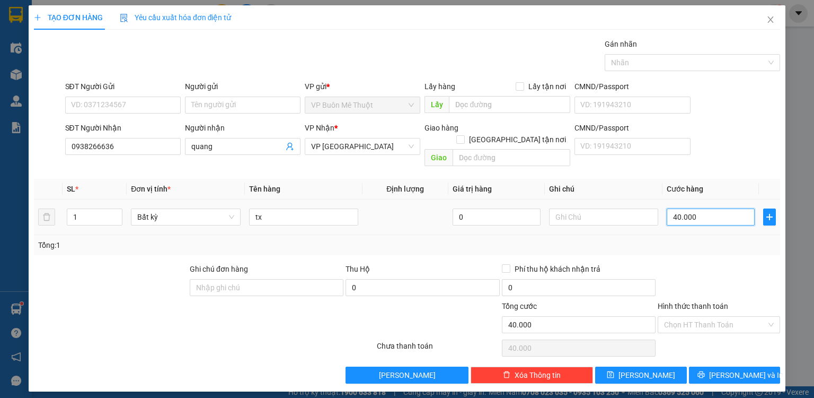
click at [723, 208] on input "40.000" at bounding box center [711, 216] width 88 height 17
click at [636, 366] on button "[PERSON_NAME]" at bounding box center [641, 374] width 92 height 17
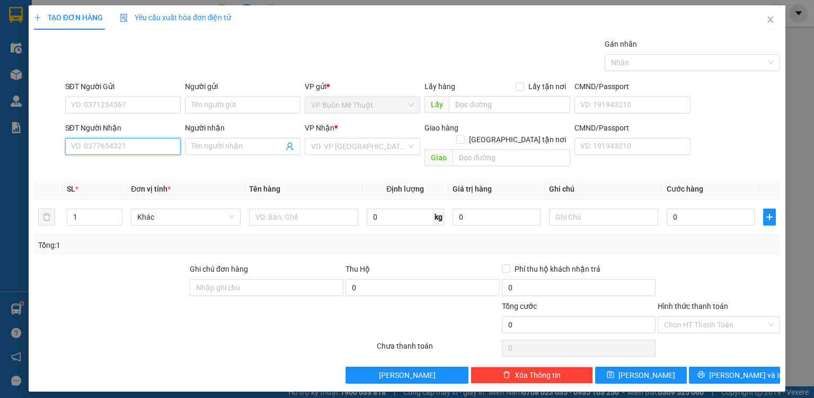
click at [165, 146] on input "SĐT Người Nhận" at bounding box center [123, 146] width 116 height 17
drag, startPoint x: 358, startPoint y: 151, endPoint x: 333, endPoint y: 205, distance: 59.5
click at [357, 152] on input "search" at bounding box center [358, 146] width 95 height 16
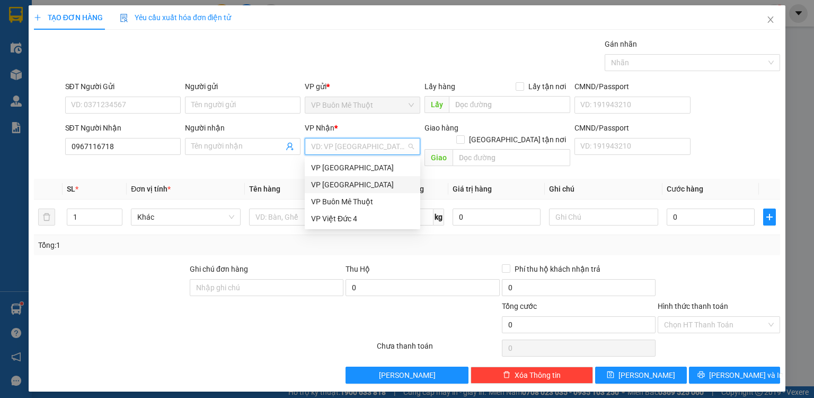
drag, startPoint x: 337, startPoint y: 180, endPoint x: 267, endPoint y: 171, distance: 71.0
click at [337, 180] on div "VP [GEOGRAPHIC_DATA]" at bounding box center [362, 185] width 103 height 12
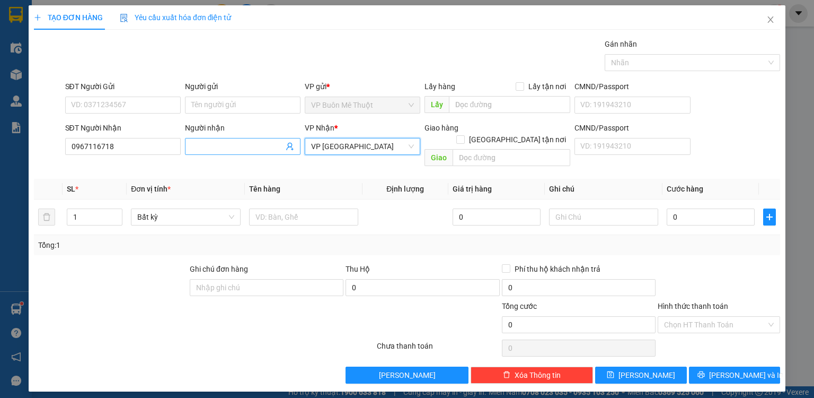
click at [231, 143] on input "Người nhận" at bounding box center [237, 146] width 92 height 12
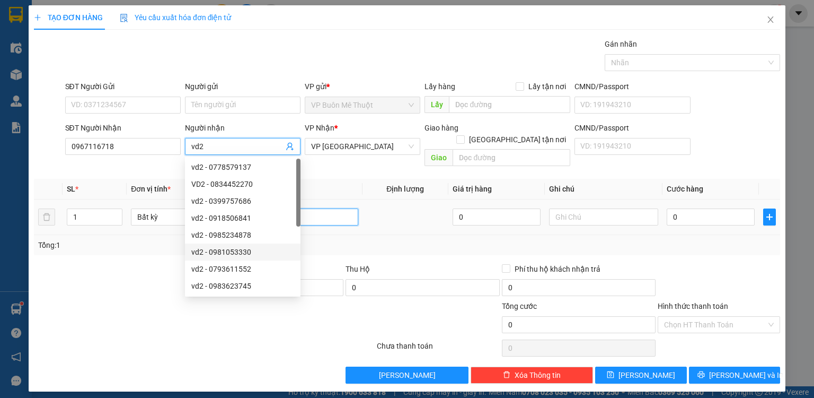
drag, startPoint x: 339, startPoint y: 204, endPoint x: 357, endPoint y: 178, distance: 31.2
click at [358, 182] on table "SL * Đơn vị tính * Tên hàng Định lượng Giá trị hàng Ghi chú Cước hàng 1 Bất kỳ …" at bounding box center [407, 207] width 746 height 56
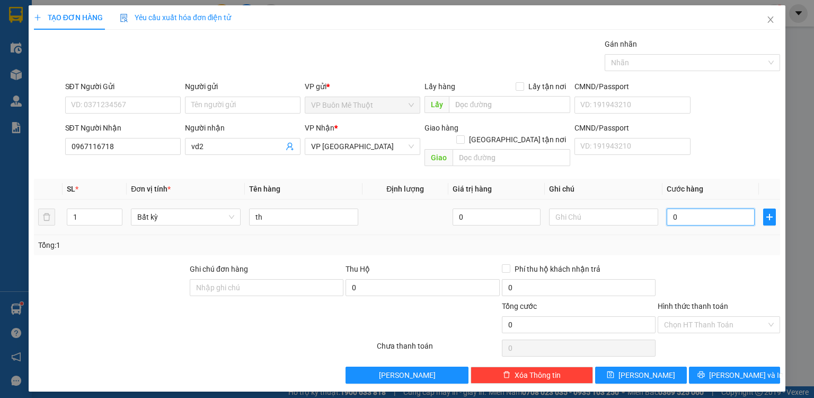
click at [709, 212] on input "0" at bounding box center [711, 216] width 88 height 17
click at [622, 369] on button "[PERSON_NAME]" at bounding box center [641, 374] width 92 height 17
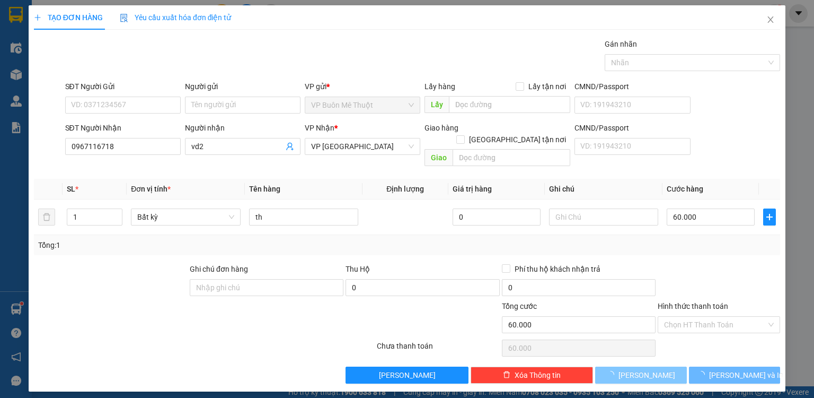
click at [614, 371] on icon "loading" at bounding box center [610, 374] width 7 height 7
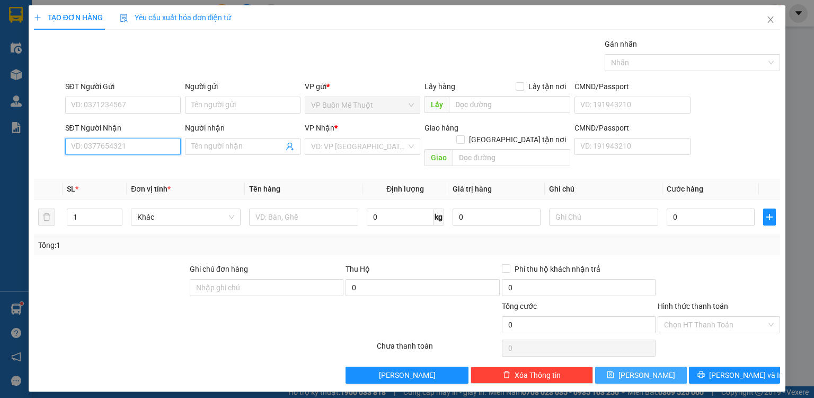
click at [150, 151] on input "SĐT Người Nhận" at bounding box center [123, 146] width 116 height 17
click at [72, 171] on div "0398738994 - phượng" at bounding box center [123, 167] width 103 height 12
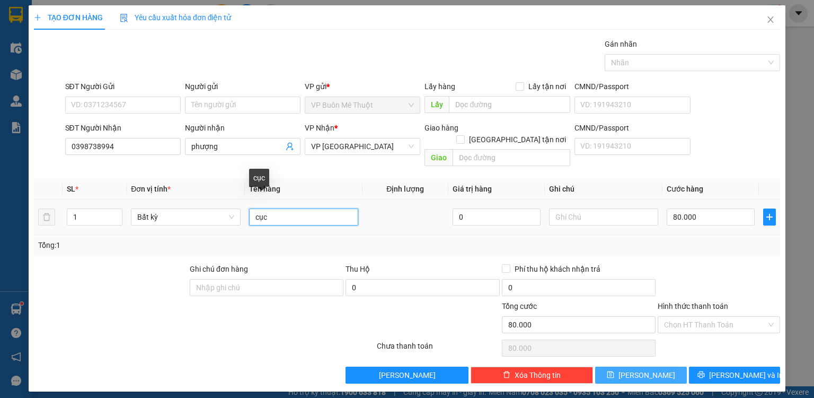
click at [333, 208] on input "cục" at bounding box center [303, 216] width 109 height 17
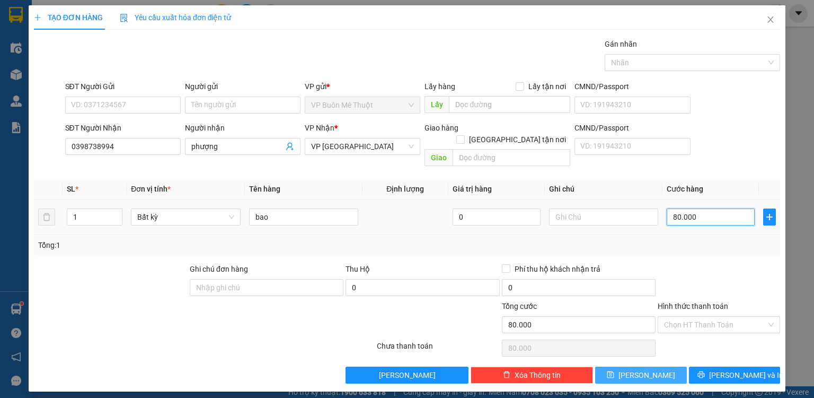
click at [705, 208] on input "80.000" at bounding box center [711, 216] width 88 height 17
click at [717, 246] on div "Transit Pickup Surcharge Ids Transit Deliver Surcharge Ids Transit Deliver Surc…" at bounding box center [407, 210] width 746 height 345
click at [705, 208] on input "70.000" at bounding box center [711, 216] width 88 height 17
click at [699, 263] on div at bounding box center [719, 281] width 125 height 37
click at [662, 366] on button "[PERSON_NAME]" at bounding box center [641, 374] width 92 height 17
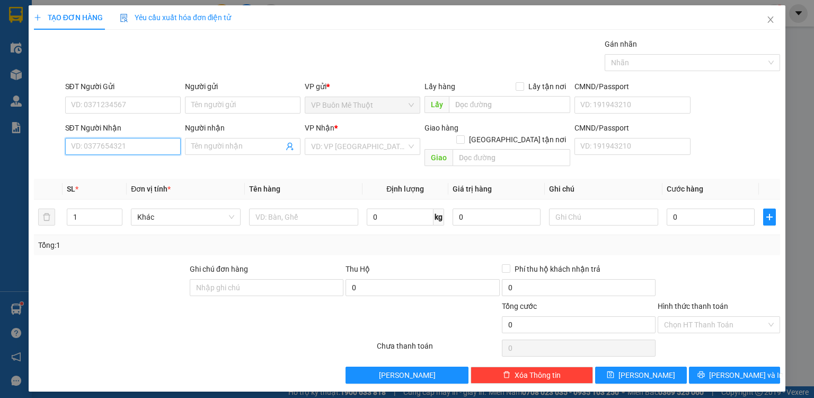
click at [146, 151] on input "SĐT Người Nhận" at bounding box center [123, 146] width 116 height 17
click at [94, 165] on div "0907160249 - dd" at bounding box center [123, 167] width 103 height 12
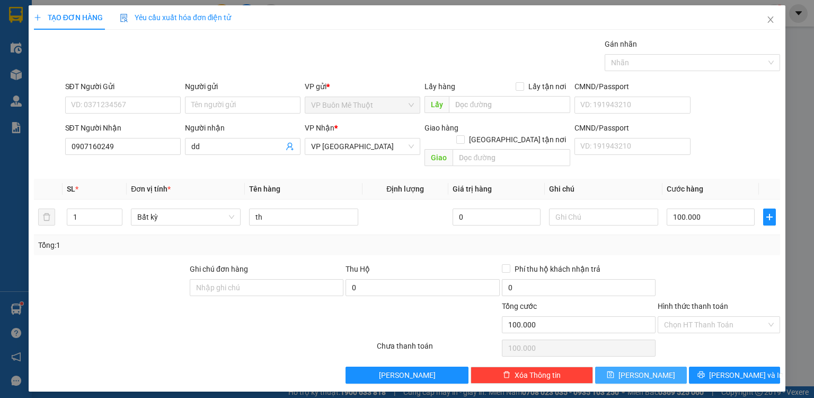
click at [617, 366] on button "[PERSON_NAME]" at bounding box center [641, 374] width 92 height 17
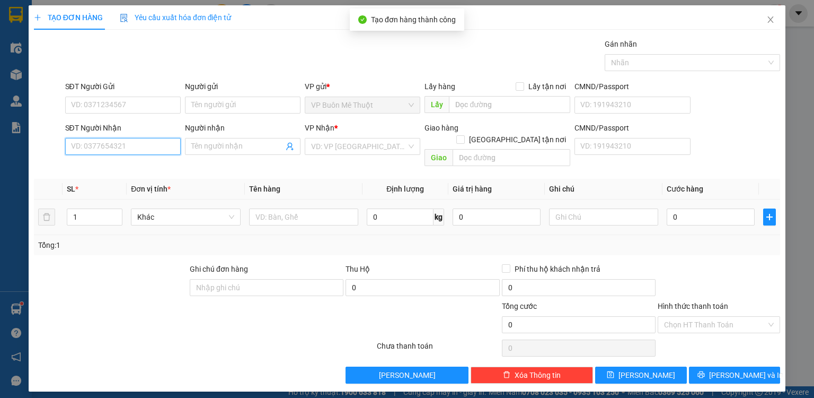
click at [146, 147] on input "SĐT Người Nhận" at bounding box center [123, 146] width 116 height 17
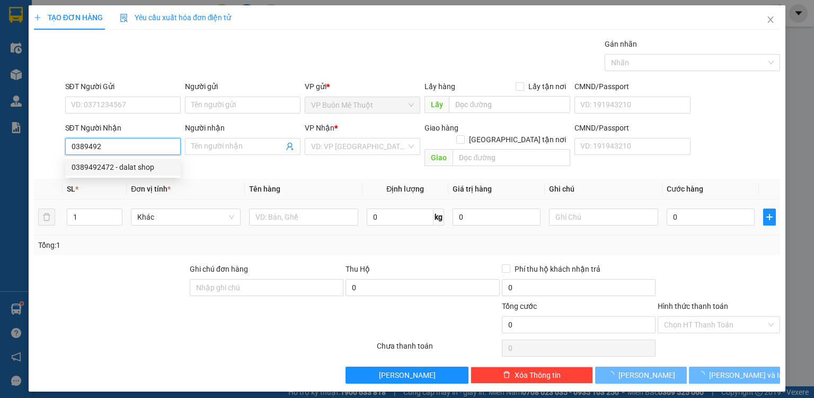
click at [139, 163] on div "0389492472 - dalat shop" at bounding box center [123, 167] width 103 height 12
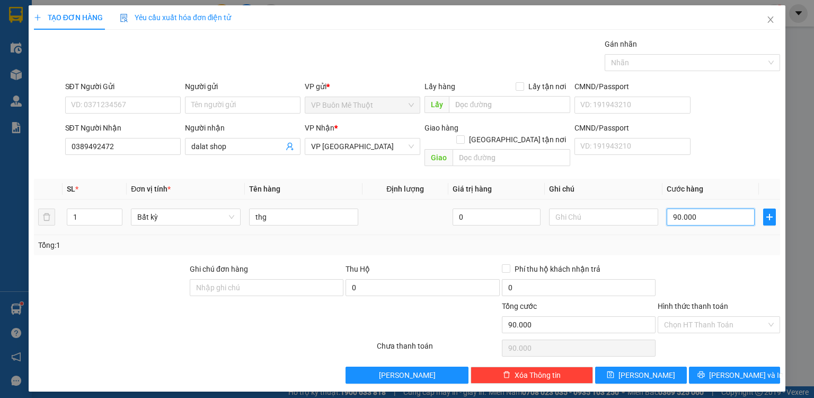
click at [704, 208] on input "90.000" at bounding box center [711, 216] width 88 height 17
click at [645, 369] on span "[PERSON_NAME]" at bounding box center [647, 375] width 57 height 12
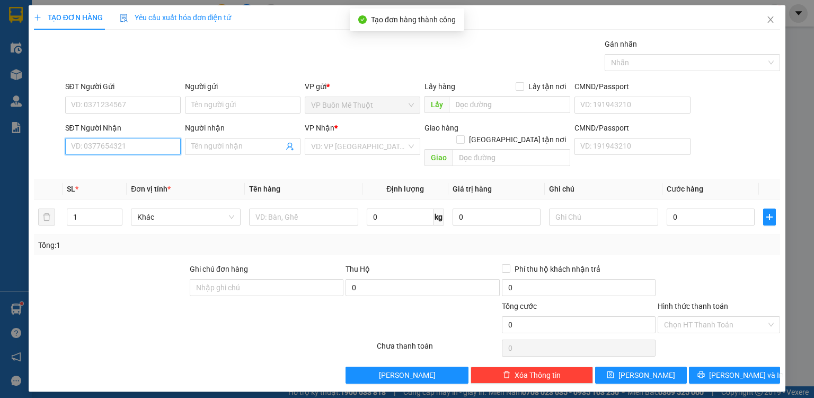
click at [164, 142] on input "SĐT Người Nhận" at bounding box center [123, 146] width 116 height 17
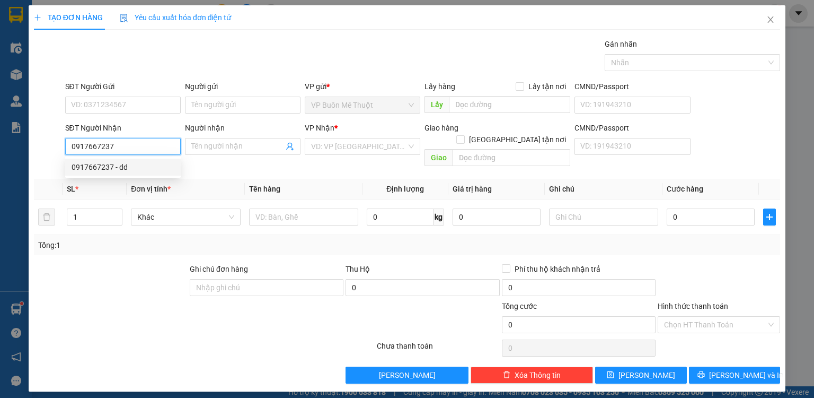
click at [147, 172] on div "0917667237 - dd" at bounding box center [123, 167] width 103 height 12
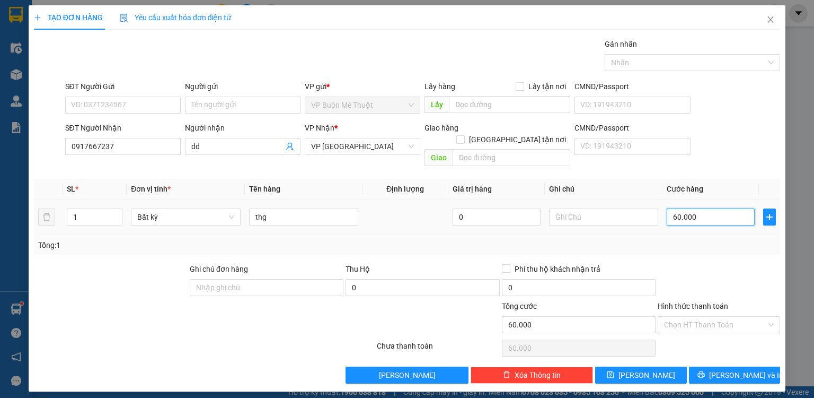
click at [706, 208] on input "60.000" at bounding box center [711, 216] width 88 height 17
click at [692, 316] on input "Hình thức thanh toán" at bounding box center [715, 324] width 102 height 16
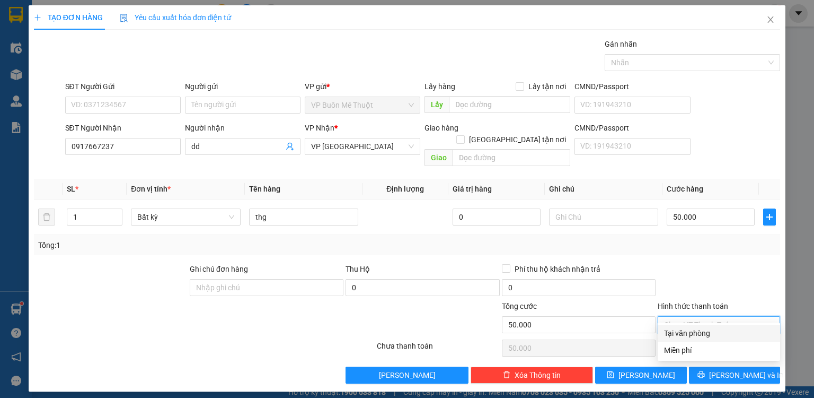
click at [688, 326] on div "Tại văn phòng" at bounding box center [719, 332] width 122 height 17
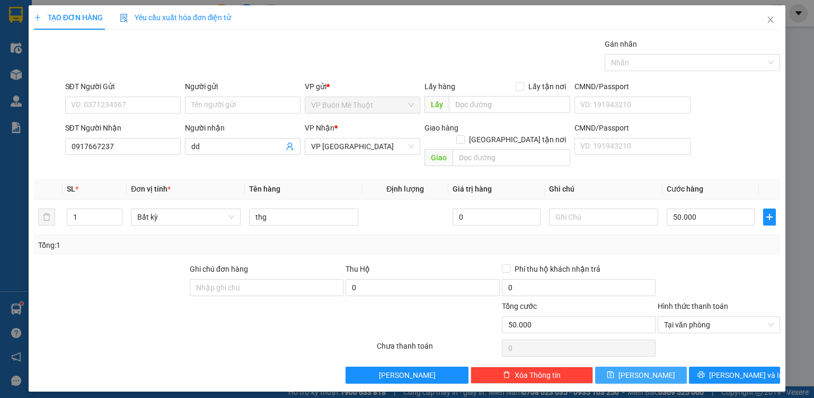
click at [670, 366] on button "[PERSON_NAME]" at bounding box center [641, 374] width 92 height 17
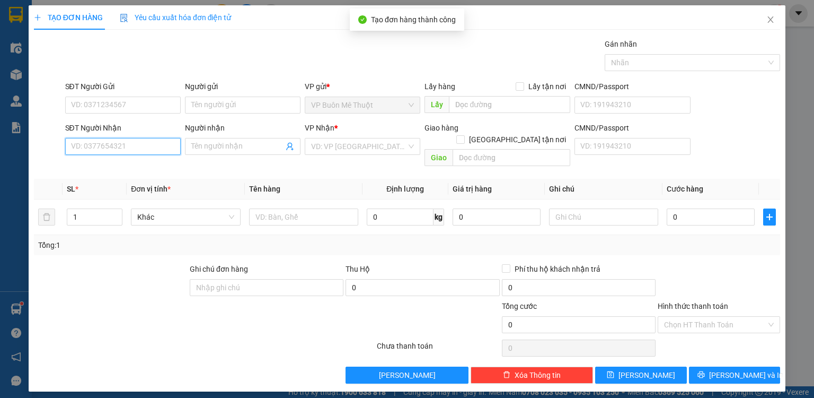
click at [146, 150] on input "SĐT Người Nhận" at bounding box center [123, 146] width 116 height 17
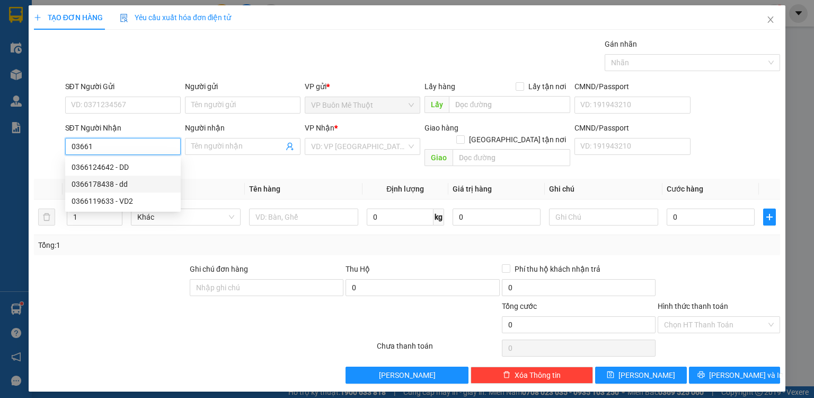
click at [132, 187] on div "0366178438 - dd" at bounding box center [123, 184] width 103 height 12
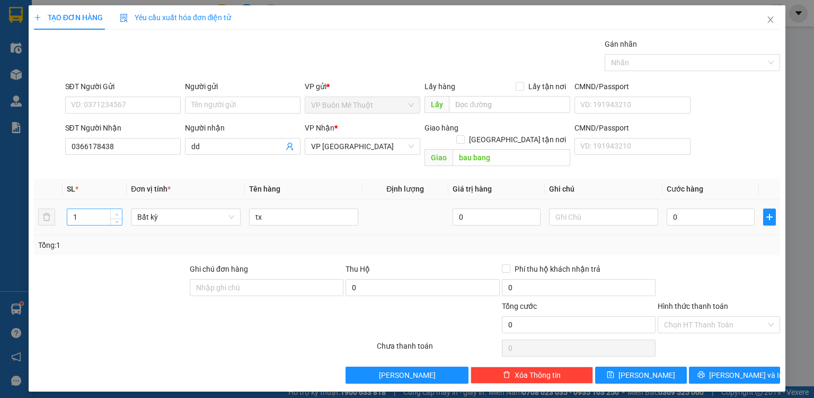
click at [117, 209] on span "Increase Value" at bounding box center [116, 214] width 12 height 10
click at [720, 214] on div "0" at bounding box center [711, 216] width 88 height 21
click at [711, 208] on input "0" at bounding box center [711, 216] width 88 height 17
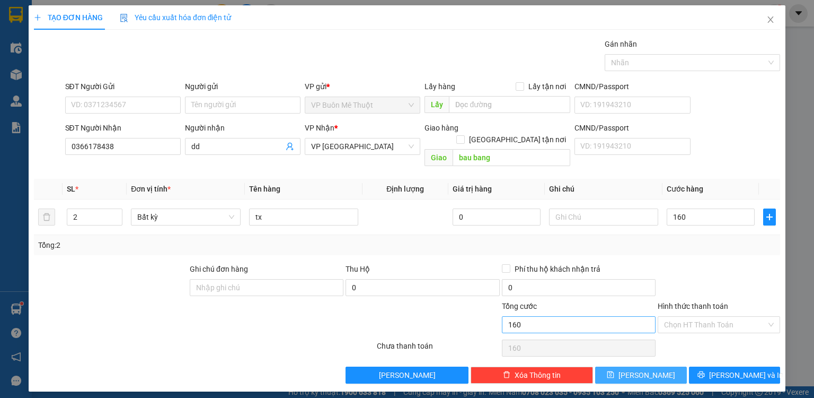
click at [665, 366] on button "[PERSON_NAME]" at bounding box center [641, 374] width 92 height 17
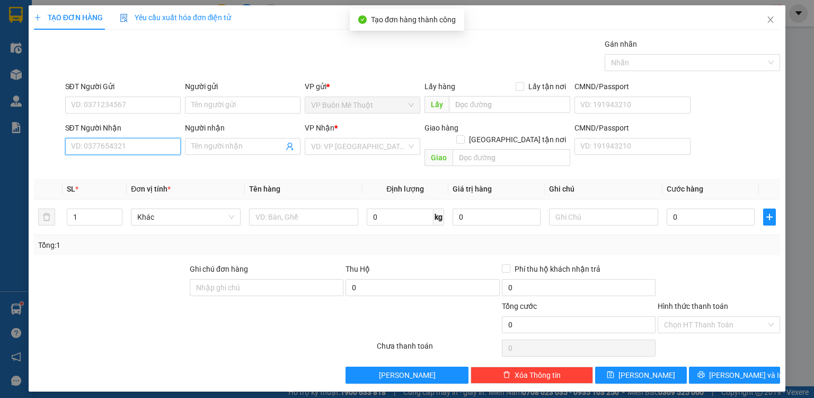
click at [158, 146] on input "SĐT Người Nhận" at bounding box center [123, 146] width 116 height 17
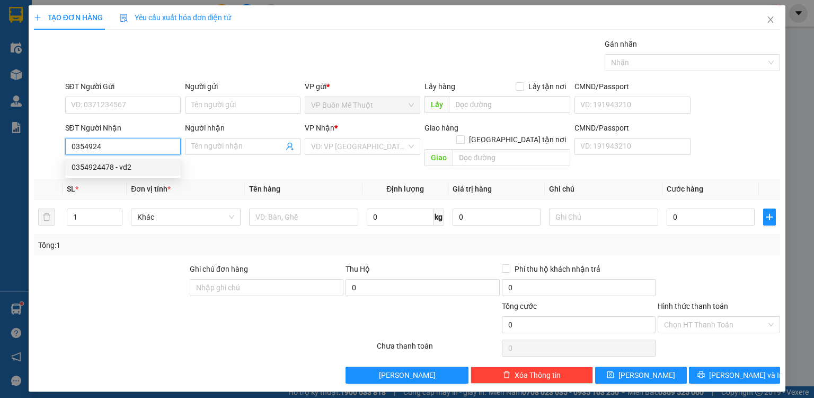
click at [126, 168] on div "0354924478 - vd2" at bounding box center [123, 167] width 103 height 12
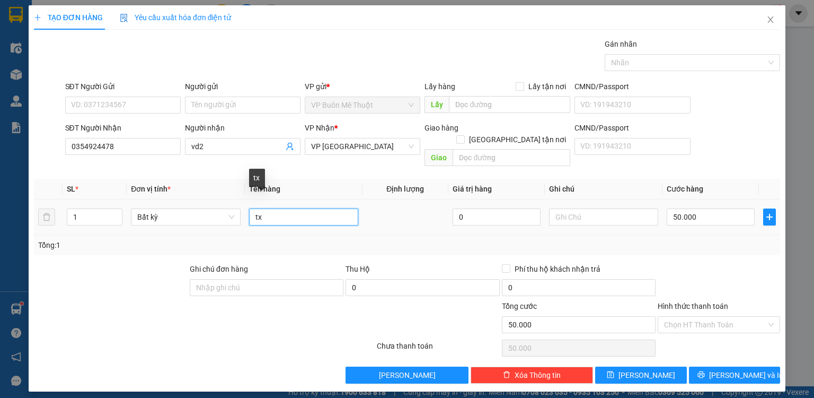
click at [305, 212] on input "tx" at bounding box center [303, 216] width 109 height 17
click at [718, 208] on input "50.000" at bounding box center [711, 216] width 88 height 17
click at [714, 244] on div "Transit Pickup Surcharge Ids Transit Deliver Surcharge Ids Transit Deliver Surc…" at bounding box center [407, 210] width 746 height 345
click at [701, 316] on input "Hình thức thanh toán" at bounding box center [715, 324] width 102 height 16
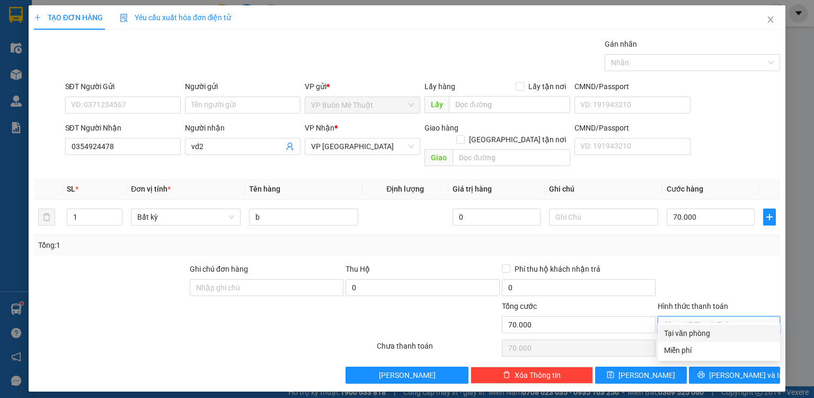
click at [695, 333] on div "Tại văn phòng" at bounding box center [719, 333] width 110 height 12
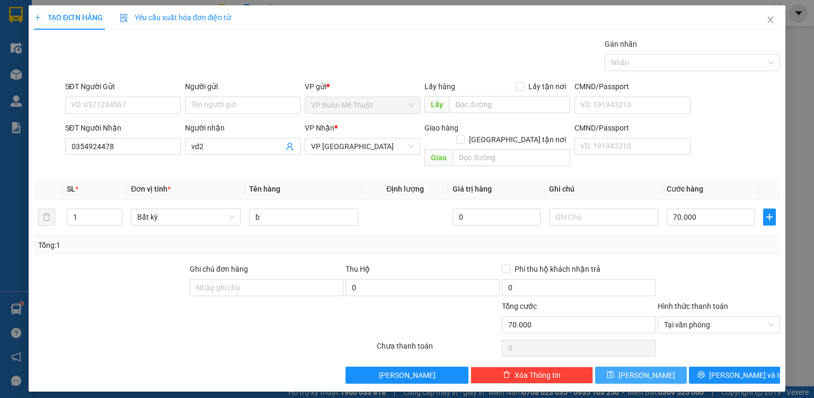
click at [672, 366] on button "[PERSON_NAME]" at bounding box center [641, 374] width 92 height 17
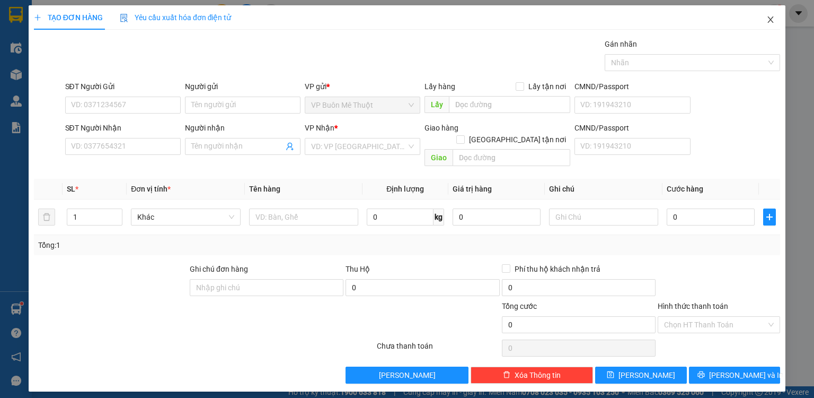
click at [771, 14] on span "Close" at bounding box center [771, 20] width 30 height 30
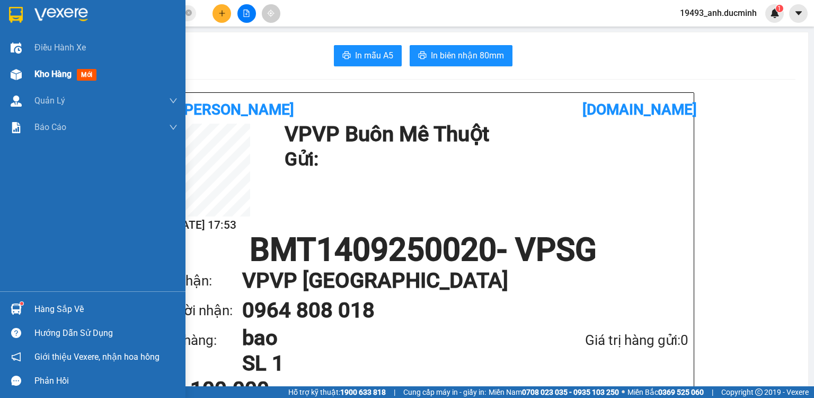
click at [44, 72] on span "Kho hàng" at bounding box center [52, 74] width 37 height 10
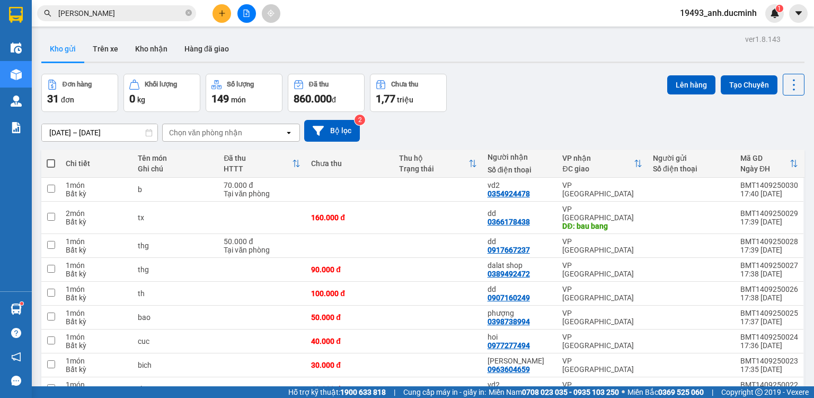
drag, startPoint x: 49, startPoint y: 162, endPoint x: 201, endPoint y: 135, distance: 155.1
click at [50, 161] on span at bounding box center [51, 163] width 8 height 8
click at [51, 158] on input "checkbox" at bounding box center [51, 158] width 0 height 0
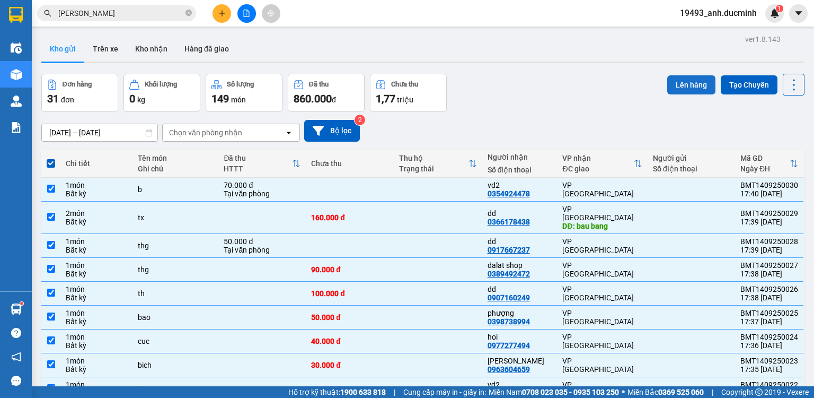
click at [683, 77] on button "Lên hàng" at bounding box center [691, 84] width 48 height 19
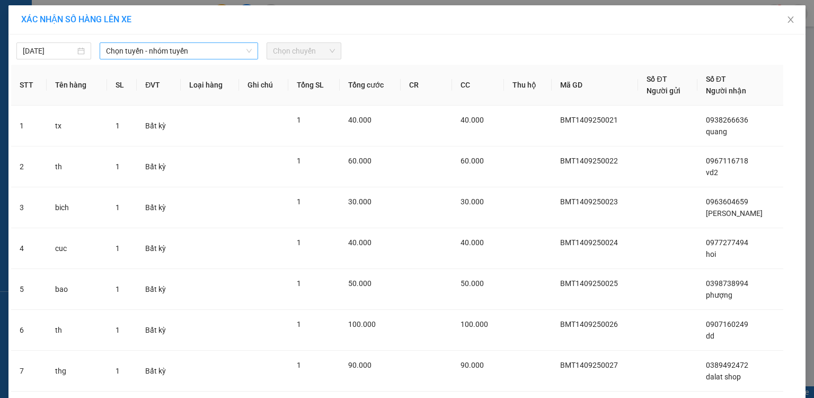
click at [140, 51] on span "Chọn tuyến - nhóm tuyến" at bounding box center [179, 51] width 146 height 16
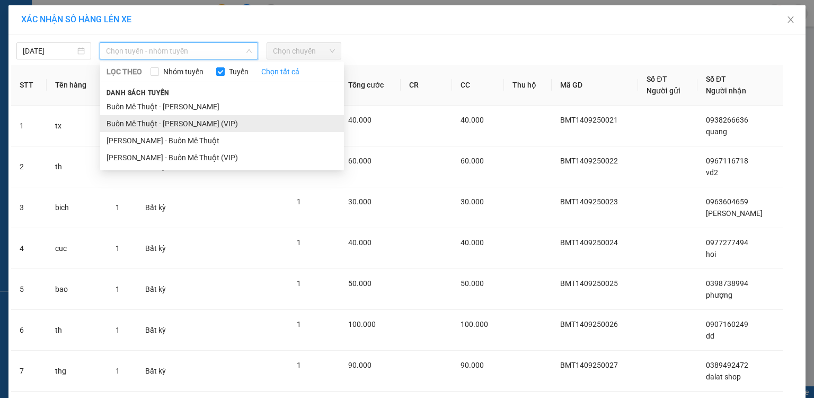
click at [131, 126] on li "Buôn Mê Thuột - [PERSON_NAME] (VIP)" at bounding box center [222, 123] width 244 height 17
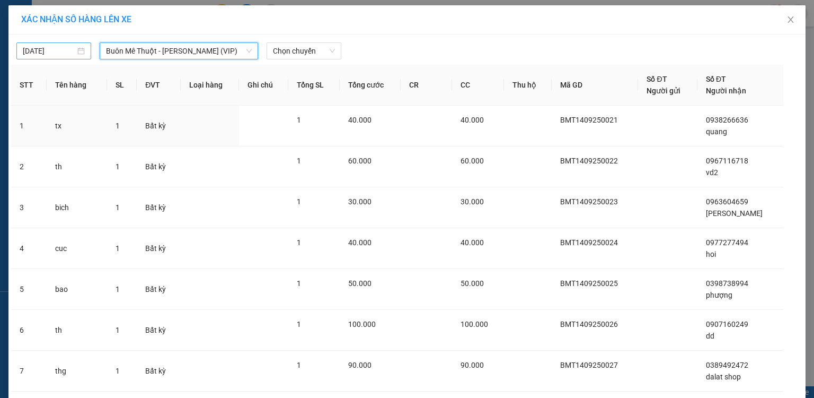
click at [42, 52] on input "[DATE]" at bounding box center [49, 51] width 52 height 12
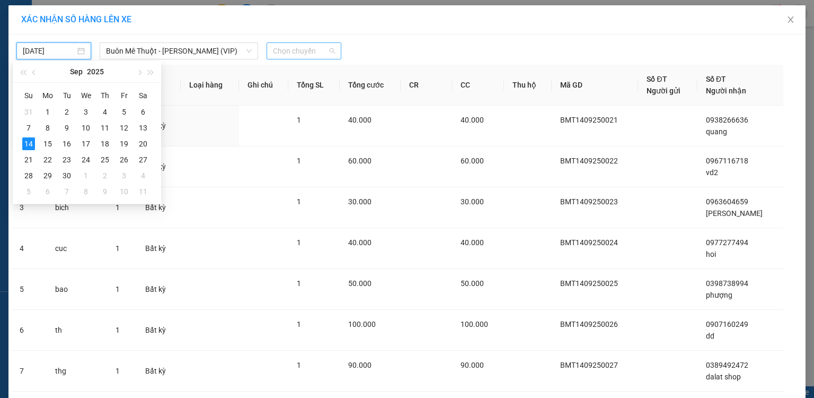
click at [300, 51] on span "Chọn chuyến" at bounding box center [304, 51] width 62 height 16
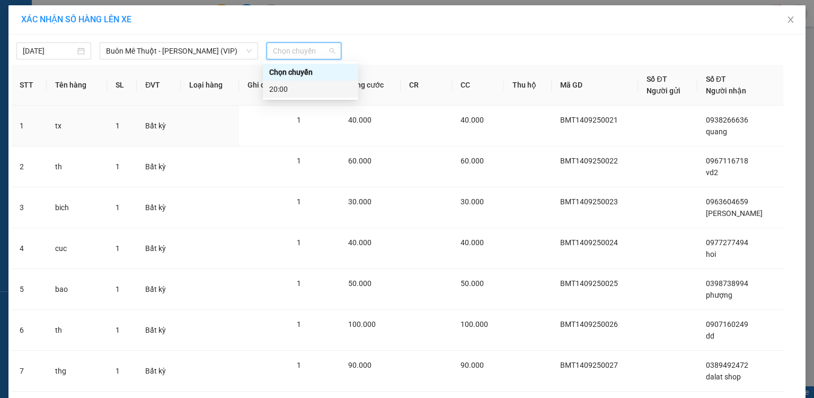
click at [278, 90] on div "20:00" at bounding box center [310, 89] width 83 height 12
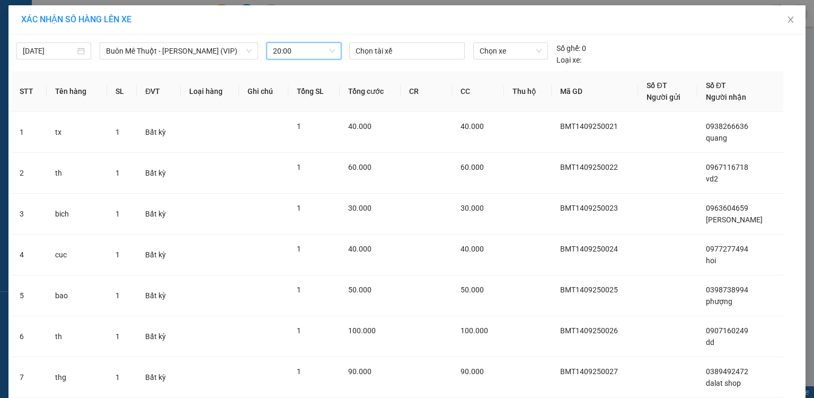
scroll to position [199, 0]
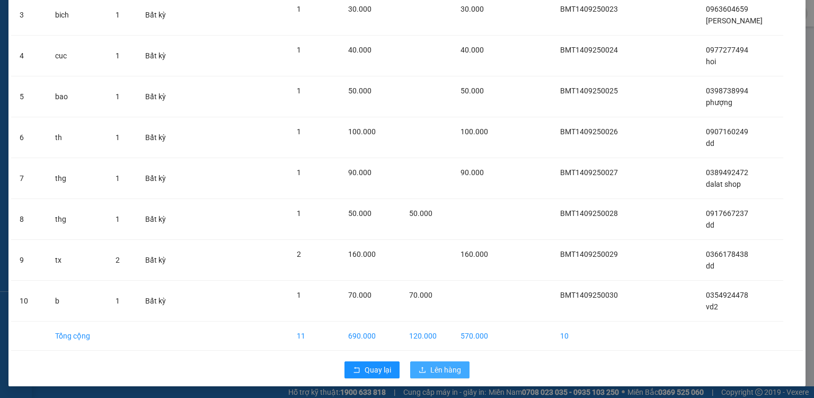
click at [437, 372] on span "Lên hàng" at bounding box center [445, 370] width 31 height 12
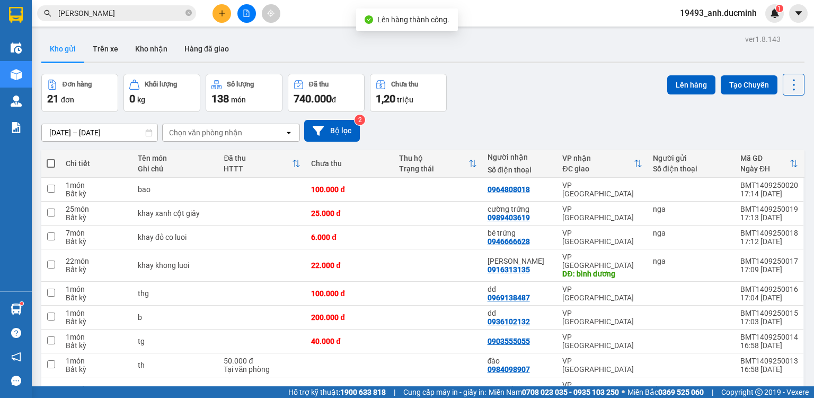
click at [51, 164] on span at bounding box center [51, 163] width 8 height 8
click at [51, 158] on input "checkbox" at bounding box center [51, 158] width 0 height 0
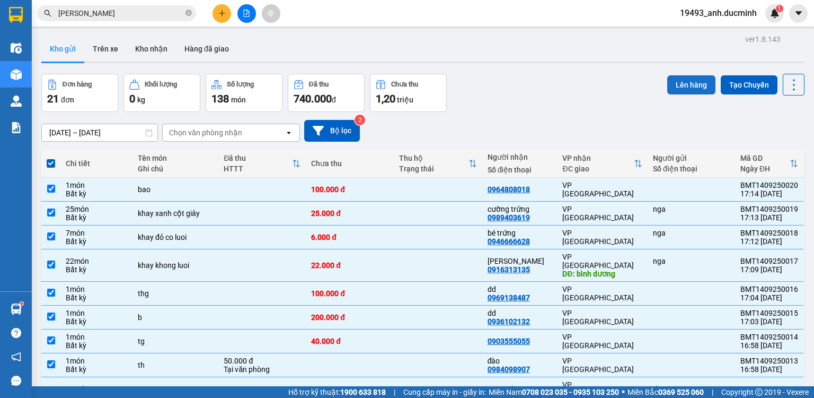
click at [673, 83] on button "Lên hàng" at bounding box center [691, 84] width 48 height 19
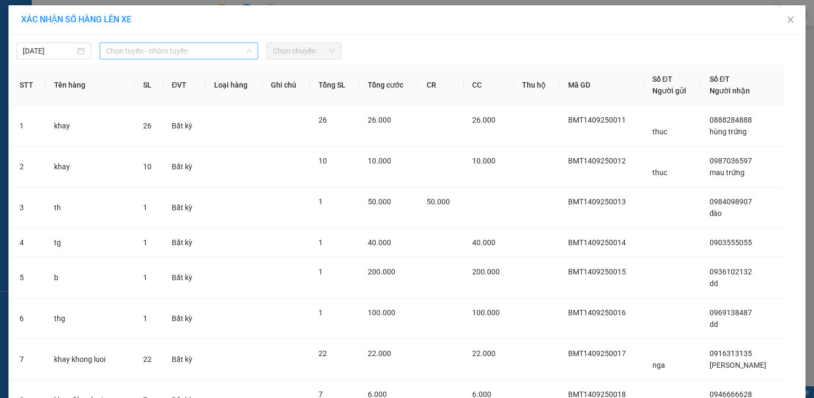
click at [129, 50] on span "Chọn tuyến - nhóm tuyến" at bounding box center [179, 51] width 146 height 16
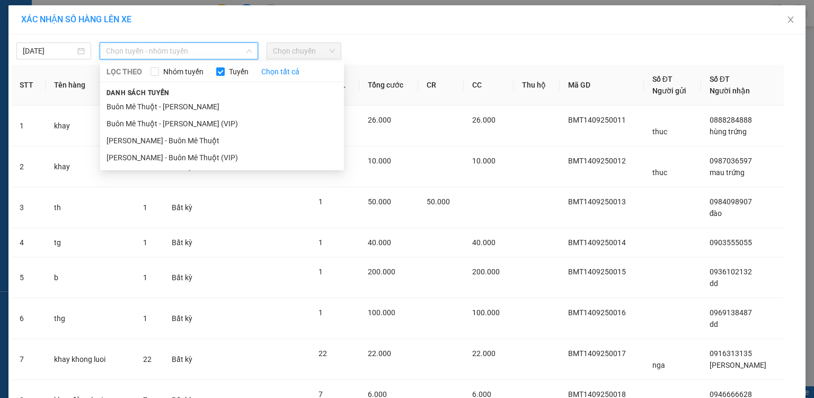
drag, startPoint x: 146, startPoint y: 126, endPoint x: 276, endPoint y: 79, distance: 137.5
click at [149, 123] on li "Buôn Mê Thuột - [PERSON_NAME] (VIP)" at bounding box center [222, 123] width 244 height 17
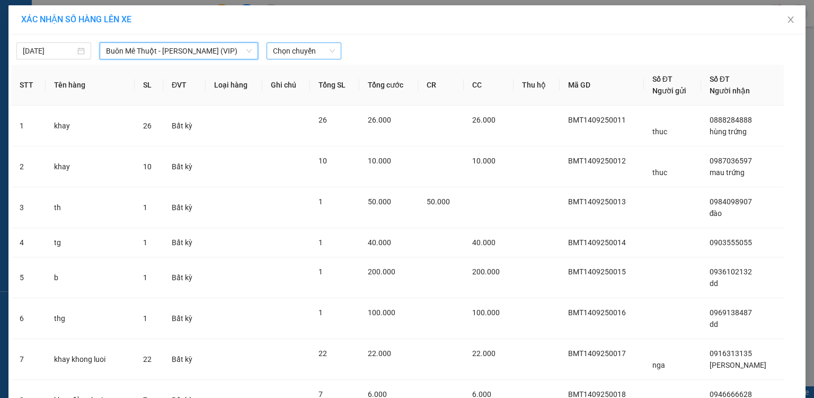
click at [303, 49] on span "Chọn chuyến" at bounding box center [304, 51] width 62 height 16
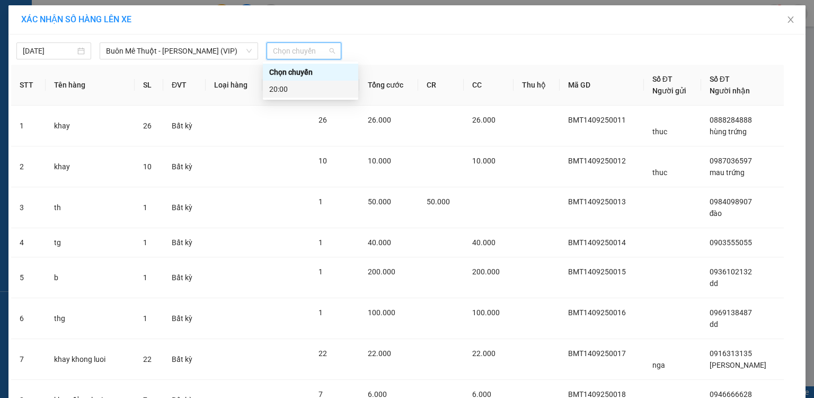
click at [282, 91] on div "20:00" at bounding box center [310, 89] width 83 height 12
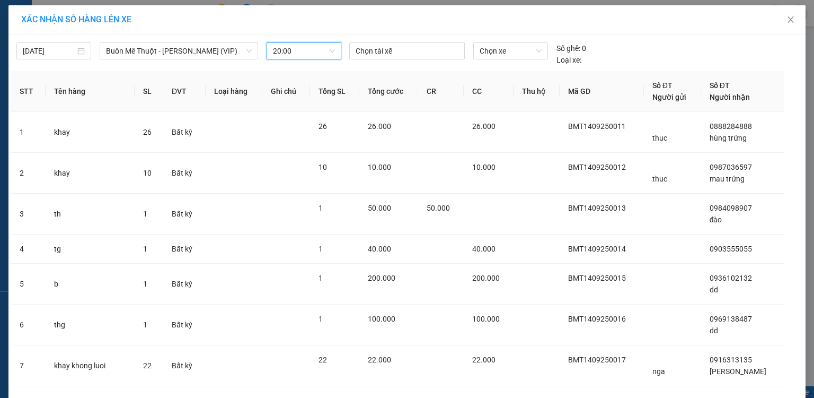
scroll to position [175, 0]
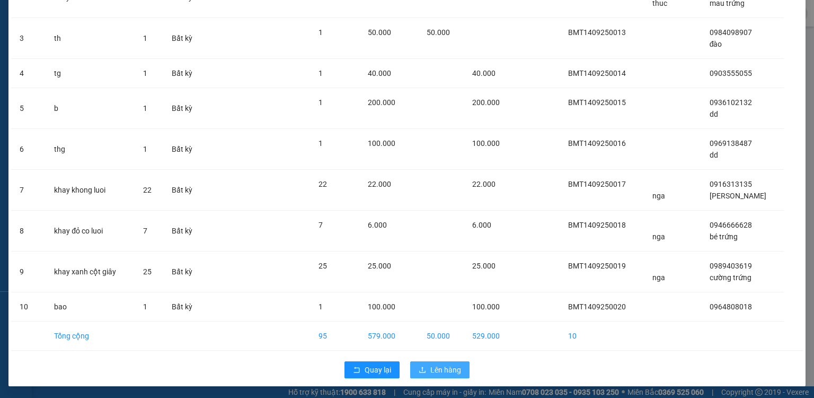
click at [445, 367] on span "Lên hàng" at bounding box center [445, 370] width 31 height 12
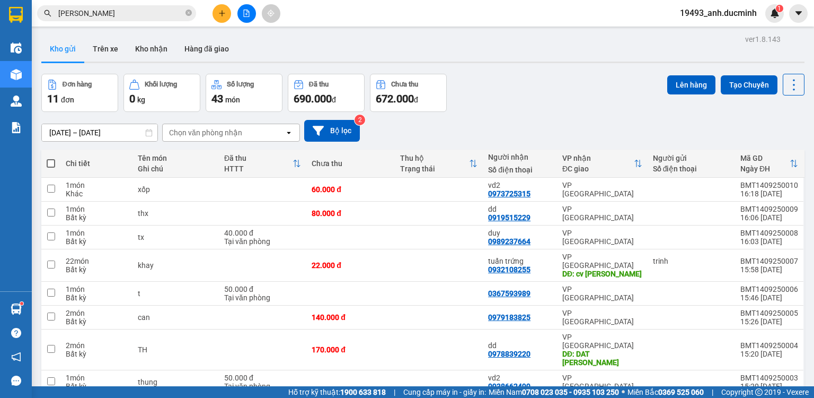
click at [48, 162] on span at bounding box center [51, 163] width 8 height 8
click at [51, 158] on input "checkbox" at bounding box center [51, 158] width 0 height 0
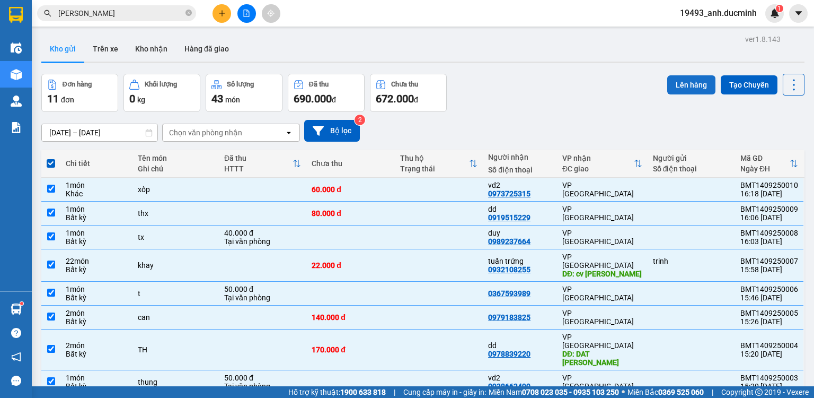
click at [683, 92] on button "Lên hàng" at bounding box center [691, 84] width 48 height 19
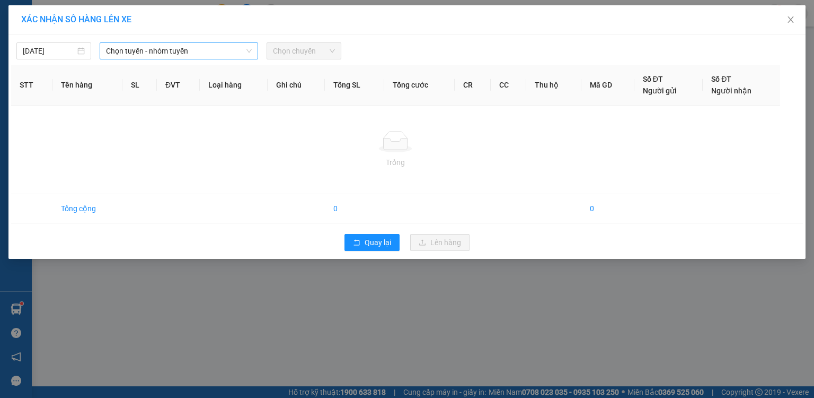
click at [180, 50] on span "Chọn tuyến - nhóm tuyến" at bounding box center [179, 51] width 146 height 16
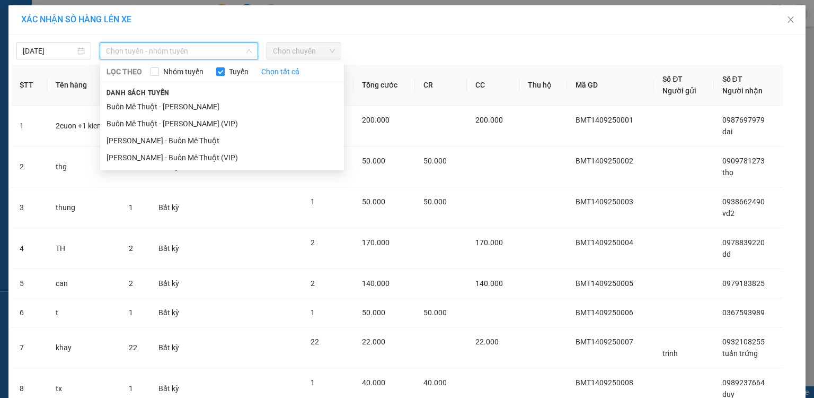
drag, startPoint x: 161, startPoint y: 122, endPoint x: 194, endPoint y: 100, distance: 40.4
click at [165, 119] on li "Buôn Mê Thuột - [PERSON_NAME] (VIP)" at bounding box center [222, 123] width 244 height 17
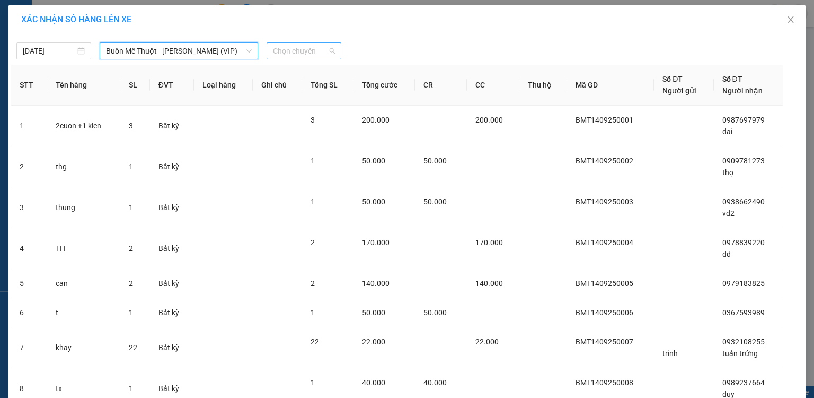
click at [284, 48] on span "Chọn chuyến" at bounding box center [304, 51] width 62 height 16
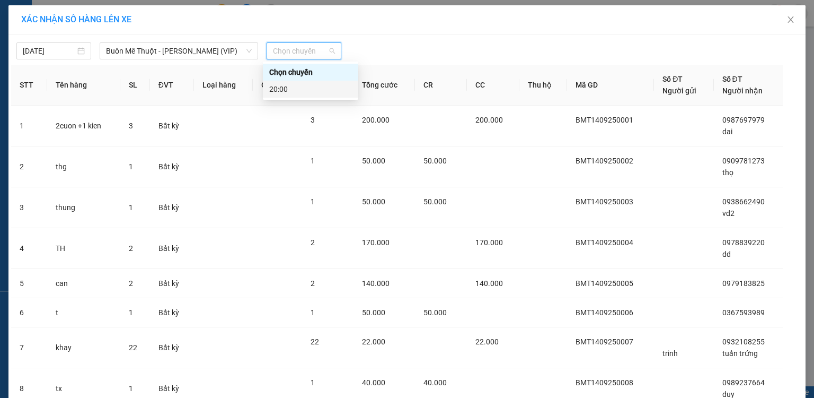
click at [280, 90] on div "20:00" at bounding box center [310, 89] width 83 height 12
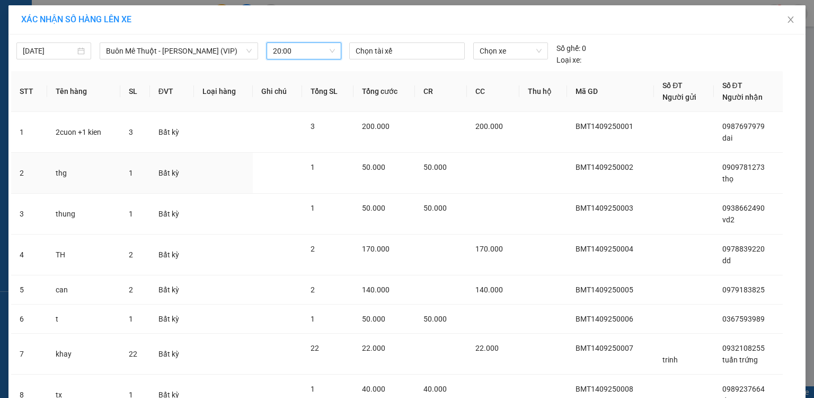
scroll to position [175, 0]
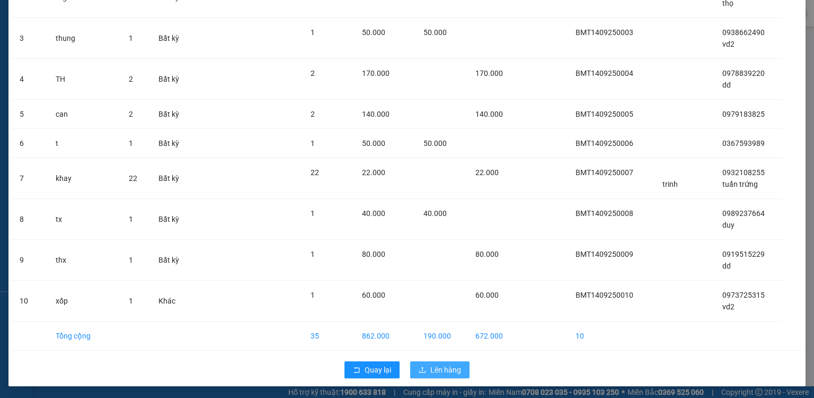
click at [428, 374] on button "Lên hàng" at bounding box center [439, 369] width 59 height 17
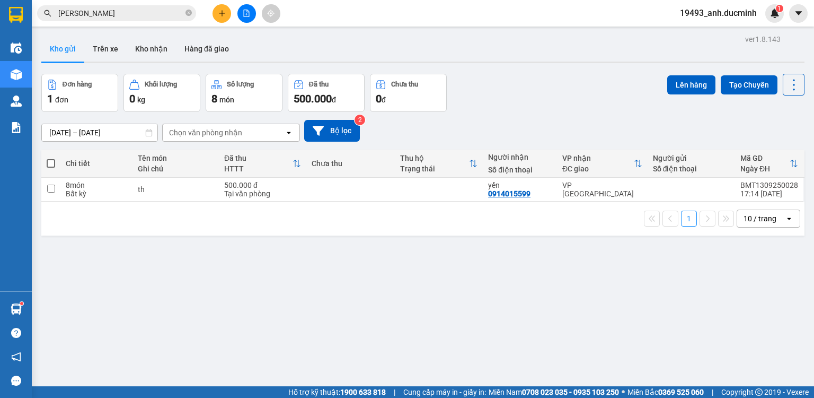
click at [243, 7] on button at bounding box center [247, 13] width 19 height 19
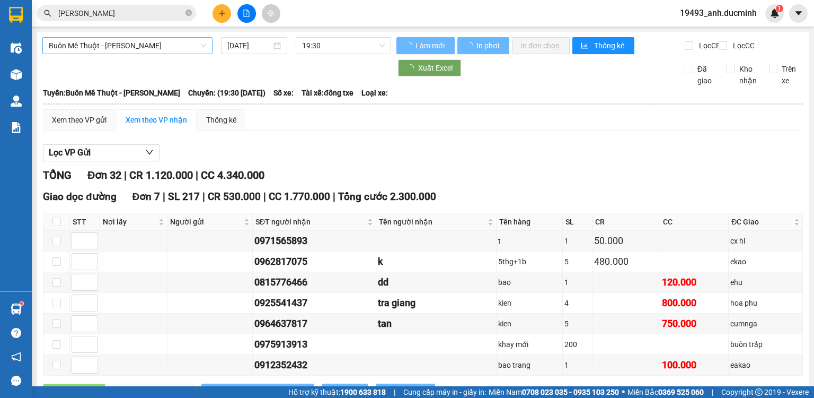
click at [155, 46] on span "Buôn Mê Thuột - [PERSON_NAME]" at bounding box center [127, 46] width 157 height 16
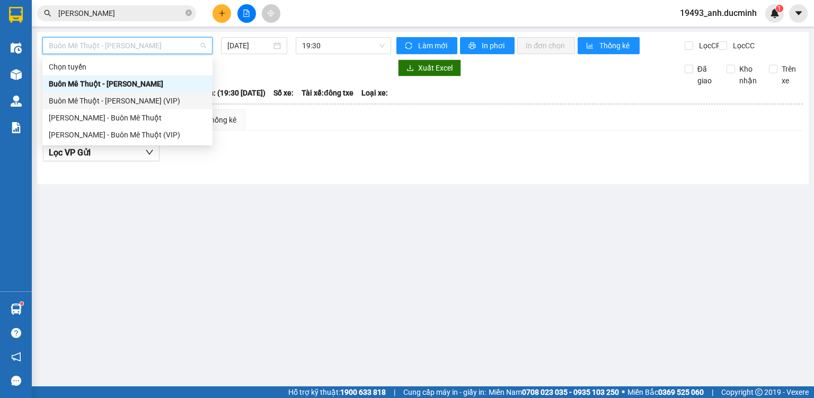
click at [130, 102] on div "Buôn Mê Thuột - [PERSON_NAME] (VIP)" at bounding box center [127, 101] width 157 height 12
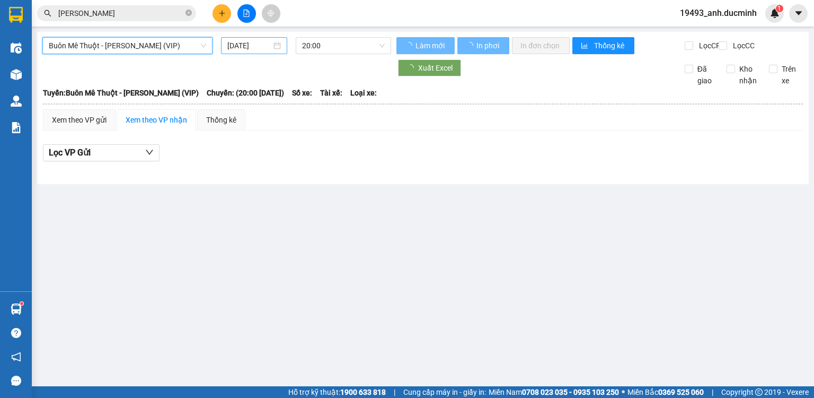
click at [248, 40] on input "[DATE]" at bounding box center [248, 46] width 43 height 12
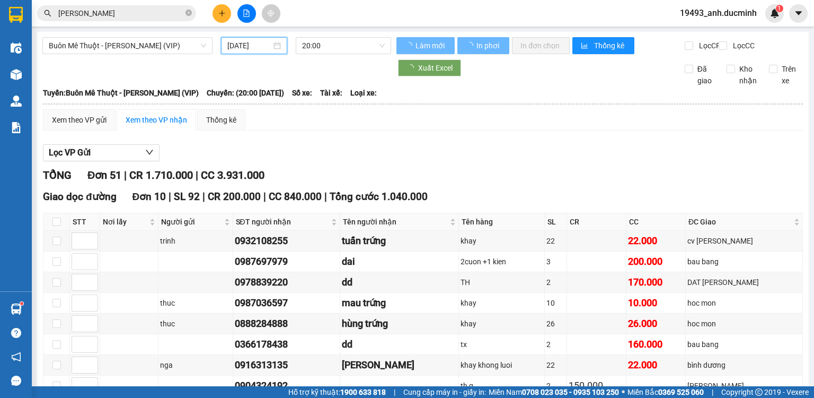
click at [253, 49] on input "[DATE]" at bounding box center [248, 46] width 43 height 12
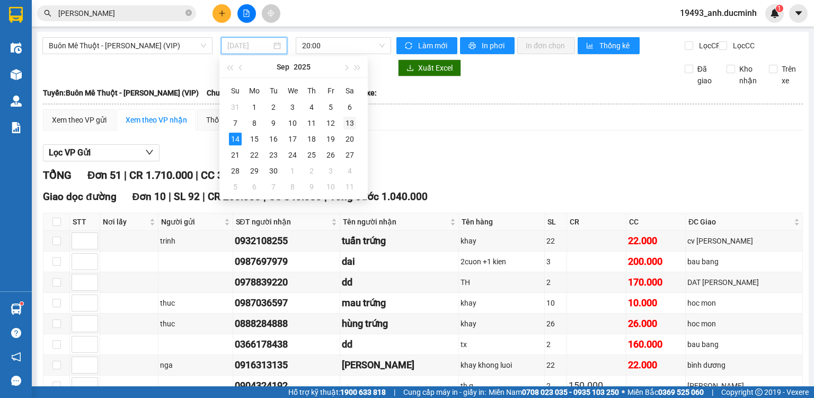
click at [346, 122] on div "13" at bounding box center [350, 123] width 13 height 13
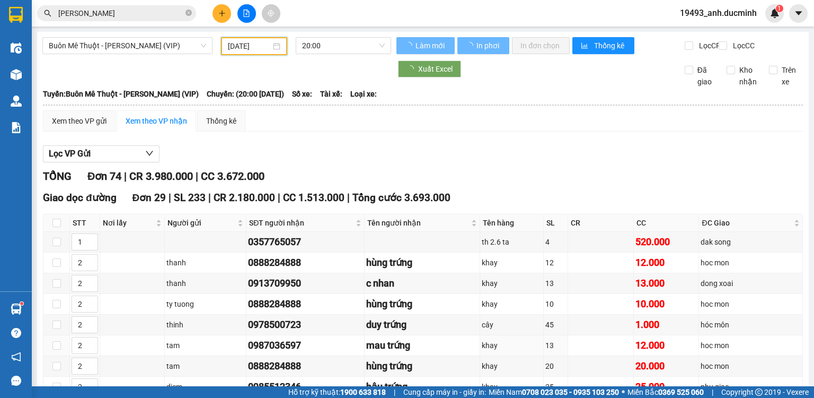
scroll to position [638, 0]
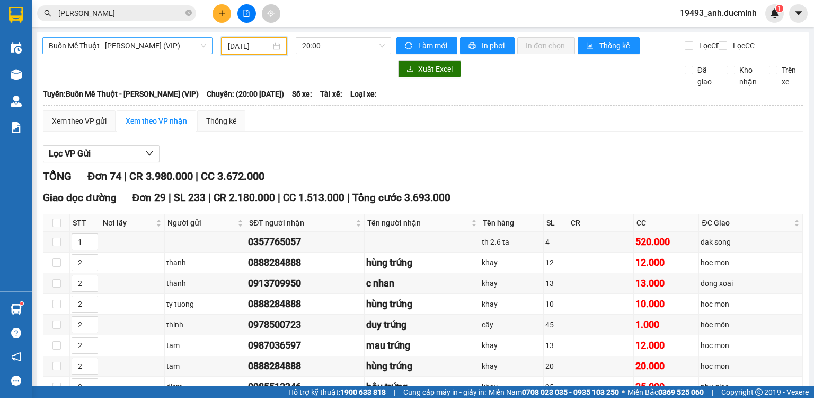
click at [118, 47] on span "Buôn Mê Thuột - [PERSON_NAME] (VIP)" at bounding box center [127, 46] width 157 height 16
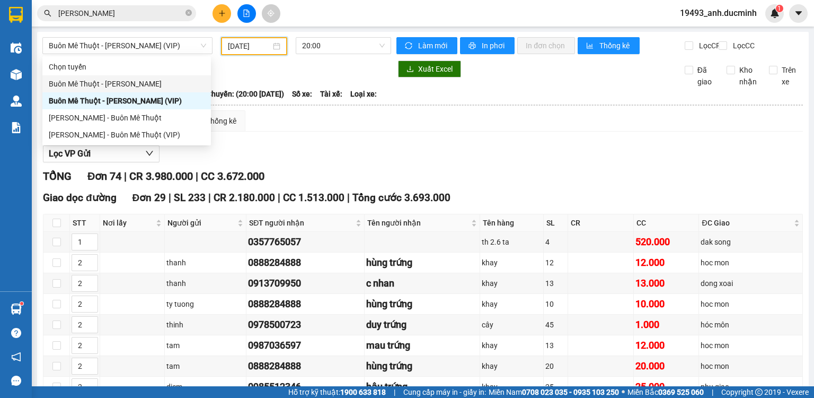
click at [252, 45] on input "13/09/2025" at bounding box center [249, 46] width 42 height 12
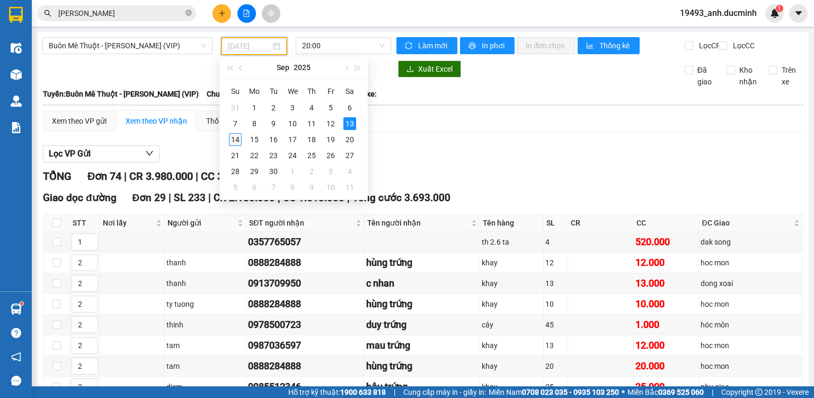
click at [234, 141] on div "14" at bounding box center [235, 139] width 13 height 13
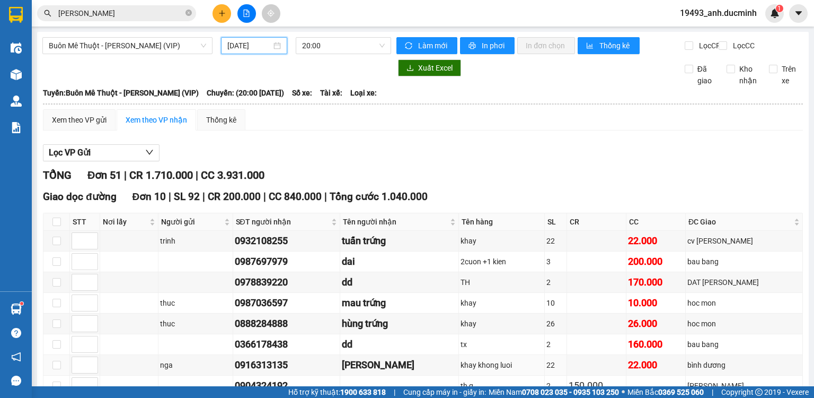
scroll to position [297, 0]
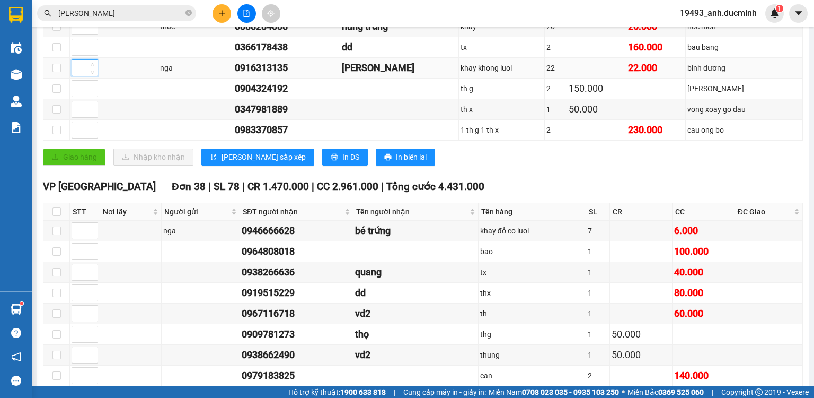
click at [76, 75] on input at bounding box center [84, 68] width 25 height 16
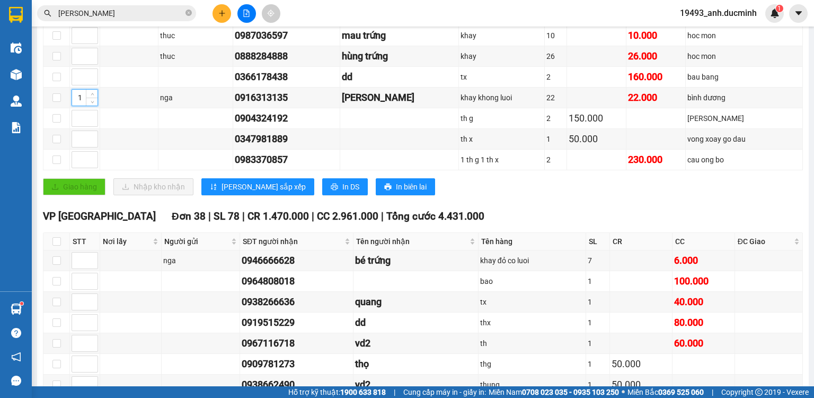
scroll to position [127, 0]
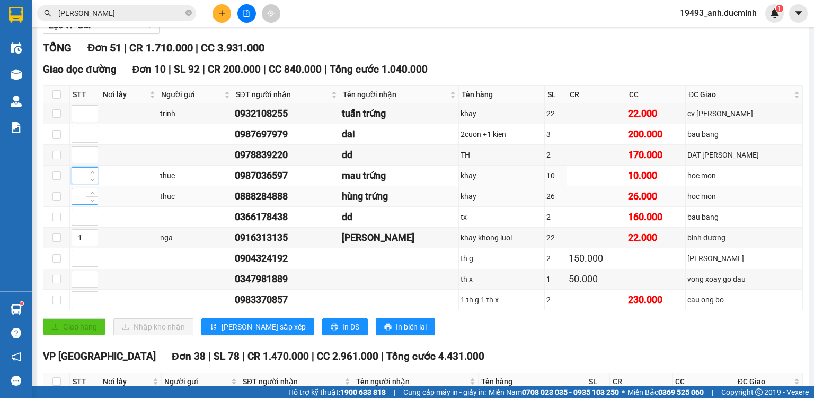
drag, startPoint x: 74, startPoint y: 182, endPoint x: 77, endPoint y: 208, distance: 26.2
click at [74, 182] on input at bounding box center [84, 176] width 25 height 16
drag, startPoint x: 77, startPoint y: 208, endPoint x: 84, endPoint y: 193, distance: 16.4
click at [78, 204] on input at bounding box center [84, 196] width 25 height 16
click at [76, 118] on input at bounding box center [84, 113] width 25 height 16
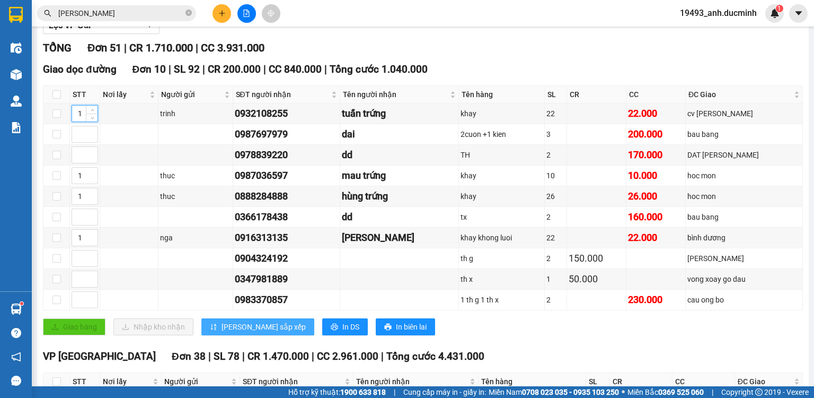
click at [213, 330] on icon "sort-ascending" at bounding box center [213, 326] width 7 height 7
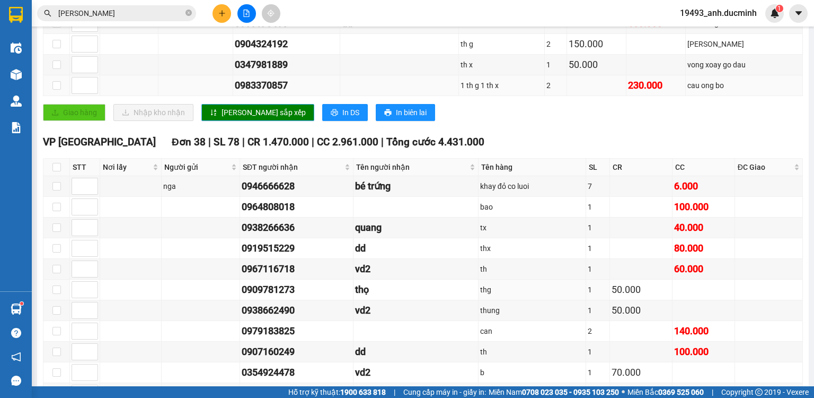
scroll to position [87, 0]
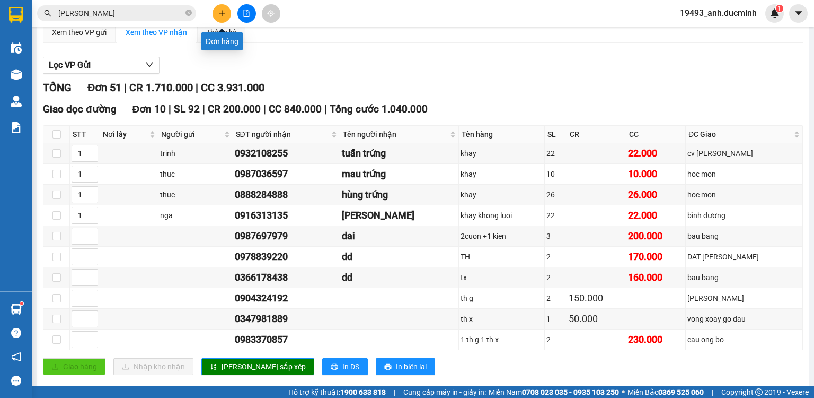
click at [218, 10] on icon "plus" at bounding box center [221, 13] width 7 height 7
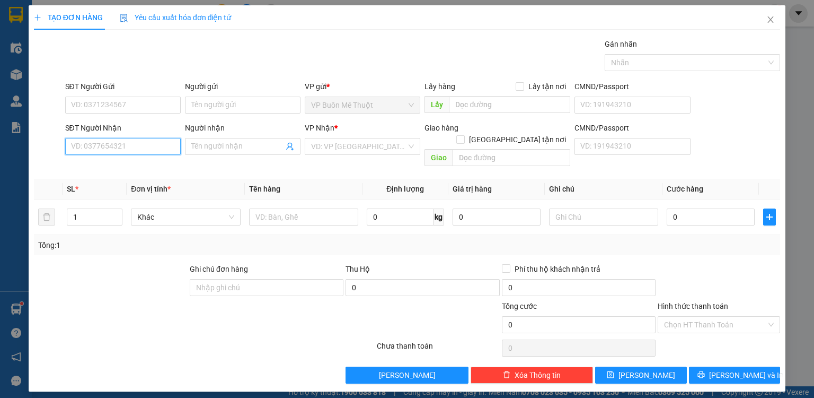
click at [146, 145] on input "SĐT Người Nhận" at bounding box center [123, 146] width 116 height 17
click at [125, 169] on div "0989950223 - dd" at bounding box center [123, 167] width 103 height 12
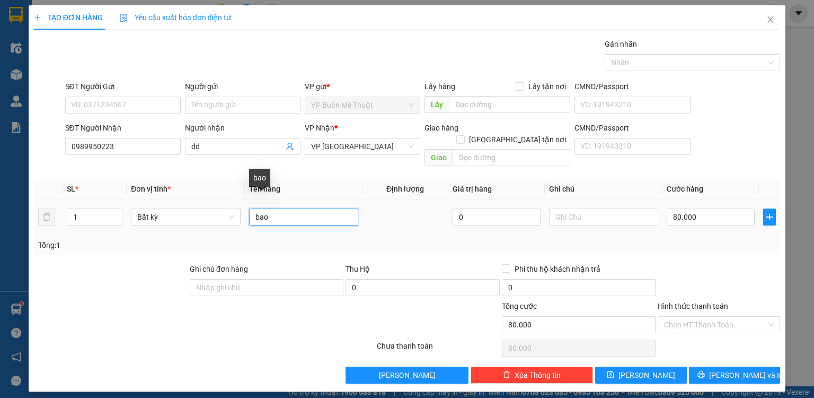
click at [309, 208] on input "bao" at bounding box center [303, 216] width 109 height 17
click at [115, 211] on span "up" at bounding box center [116, 214] width 6 height 6
click at [305, 208] on input "bao +th" at bounding box center [303, 216] width 109 height 17
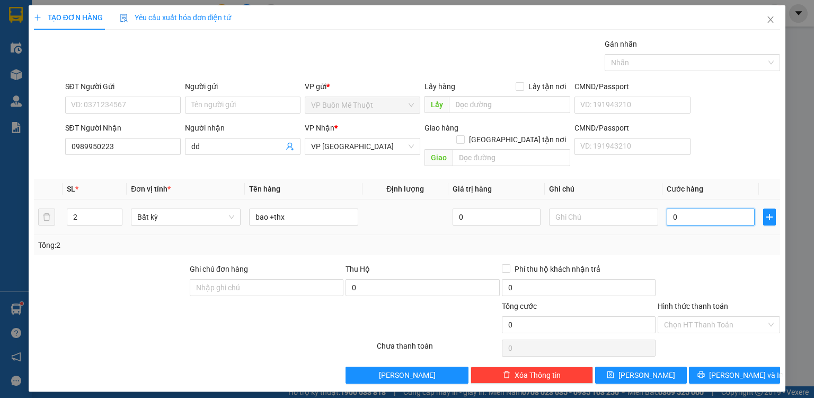
click at [717, 208] on input "0" at bounding box center [711, 216] width 88 height 17
click at [614, 371] on icon "save" at bounding box center [611, 374] width 7 height 7
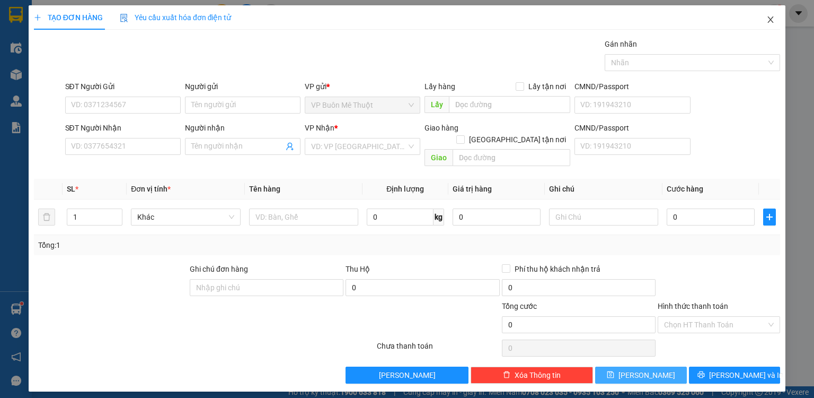
click at [771, 16] on icon "close" at bounding box center [771, 19] width 8 height 8
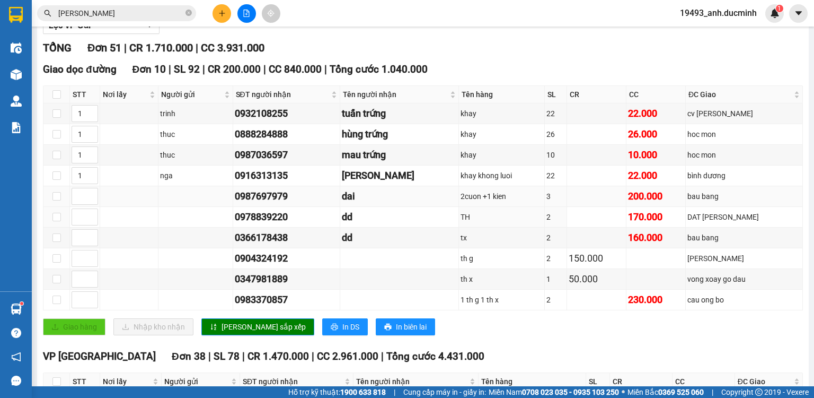
scroll to position [170, 0]
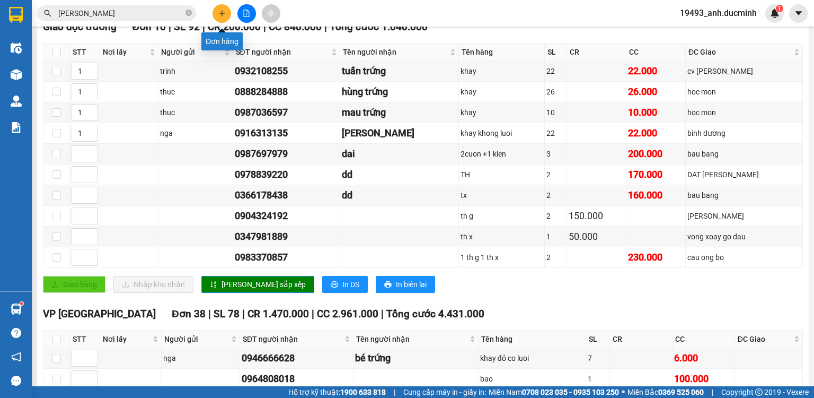
click at [225, 7] on button at bounding box center [222, 13] width 19 height 19
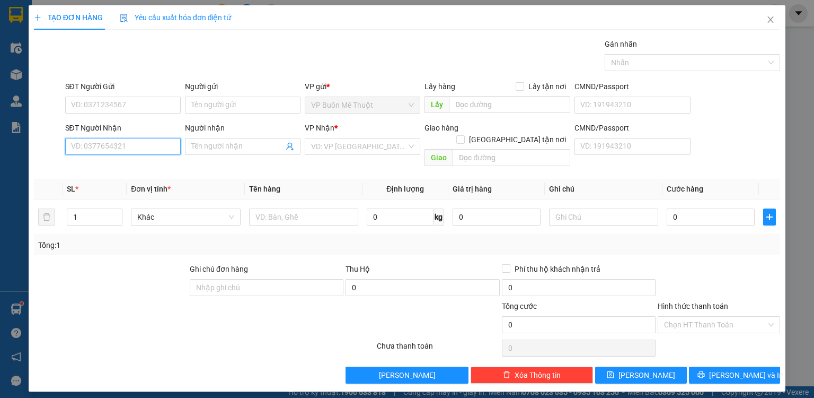
click at [139, 144] on input "SĐT Người Nhận" at bounding box center [123, 146] width 116 height 17
click at [341, 146] on input "search" at bounding box center [358, 146] width 95 height 16
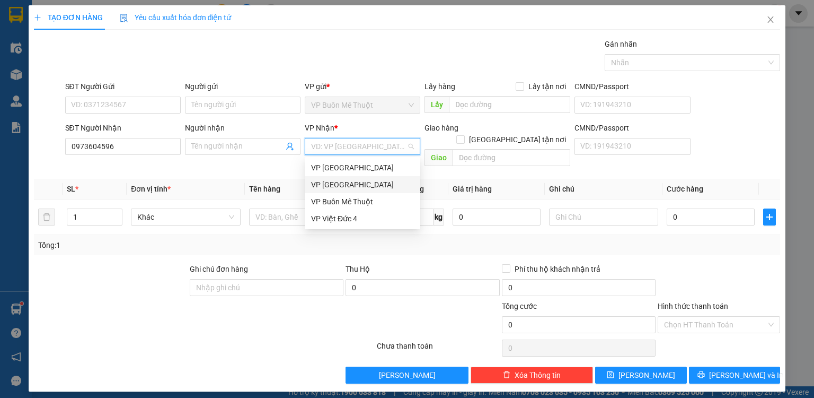
click at [331, 184] on div "VP [GEOGRAPHIC_DATA]" at bounding box center [362, 185] width 103 height 12
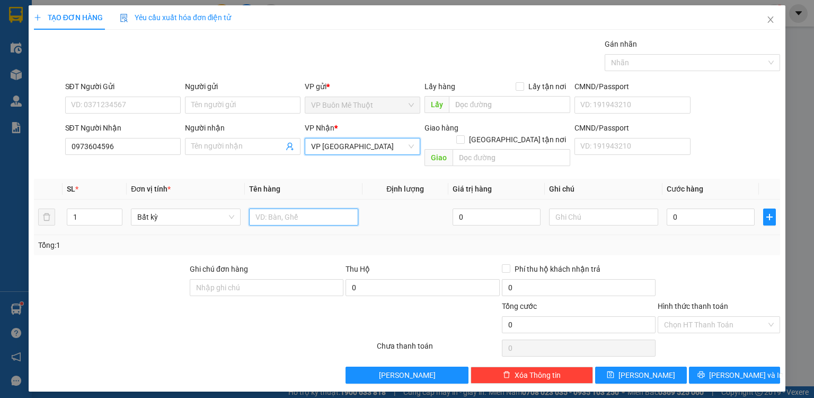
click at [276, 208] on input "text" at bounding box center [303, 216] width 109 height 17
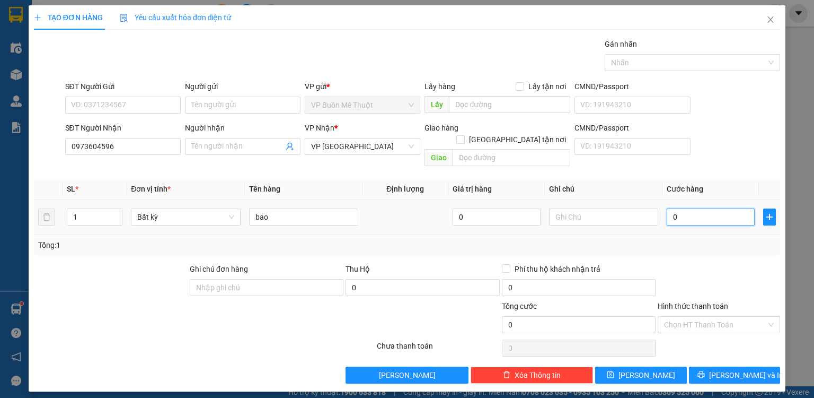
click at [713, 208] on input "0" at bounding box center [711, 216] width 88 height 17
click at [647, 263] on div "Phí thu hộ khách nhận trả" at bounding box center [579, 269] width 154 height 12
click at [696, 316] on input "Hình thức thanh toán" at bounding box center [715, 324] width 102 height 16
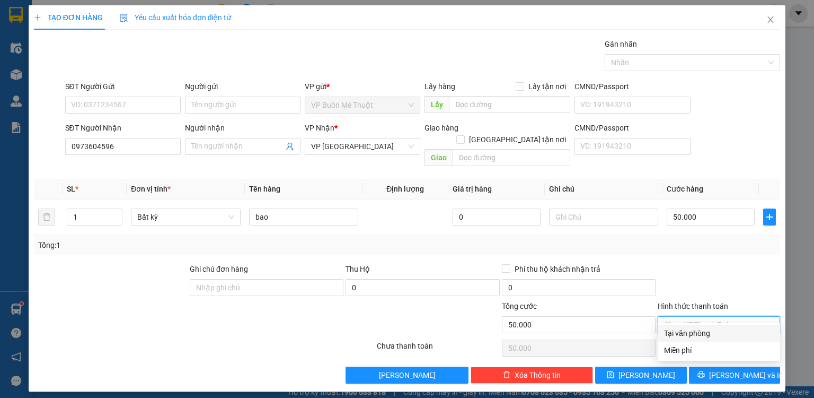
click at [690, 335] on div "Tại văn phòng" at bounding box center [719, 333] width 110 height 12
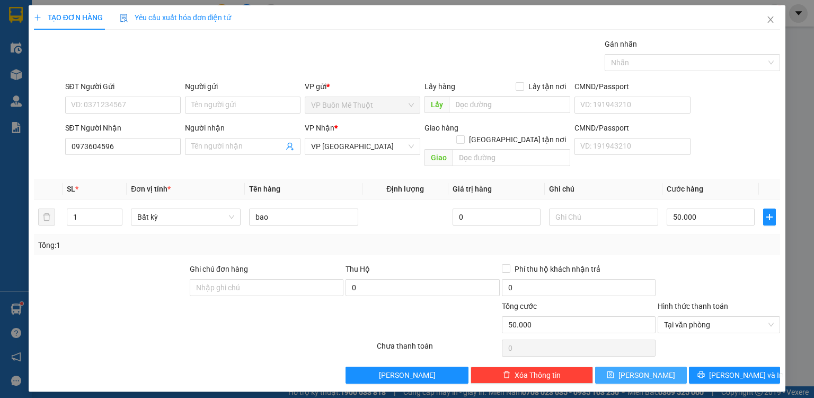
click at [671, 366] on button "[PERSON_NAME]" at bounding box center [641, 374] width 92 height 17
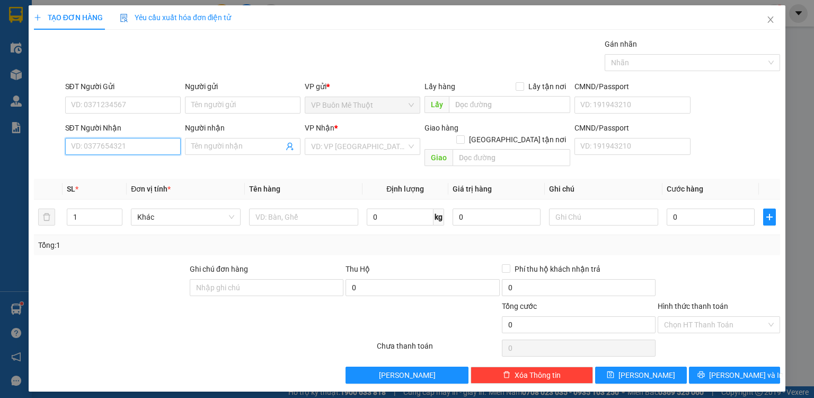
drag, startPoint x: 172, startPoint y: 146, endPoint x: 181, endPoint y: 140, distance: 10.7
click at [174, 144] on input "SĐT Người Nhận" at bounding box center [123, 146] width 116 height 17
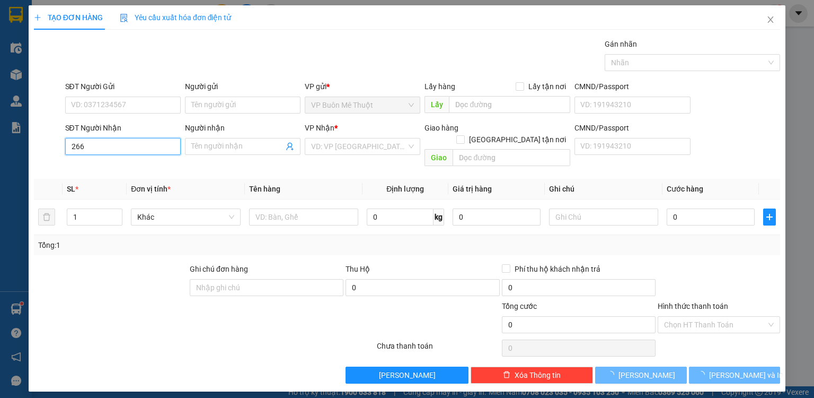
click at [133, 151] on input "266" at bounding box center [123, 146] width 116 height 17
click at [134, 151] on input "266" at bounding box center [123, 146] width 116 height 17
click at [136, 147] on input "266" at bounding box center [123, 146] width 116 height 17
click at [132, 149] on input "266" at bounding box center [123, 146] width 116 height 17
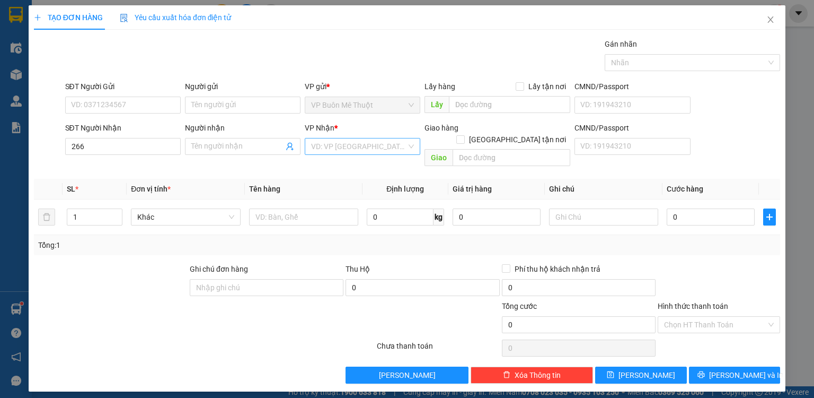
click at [343, 146] on input "search" at bounding box center [358, 146] width 95 height 16
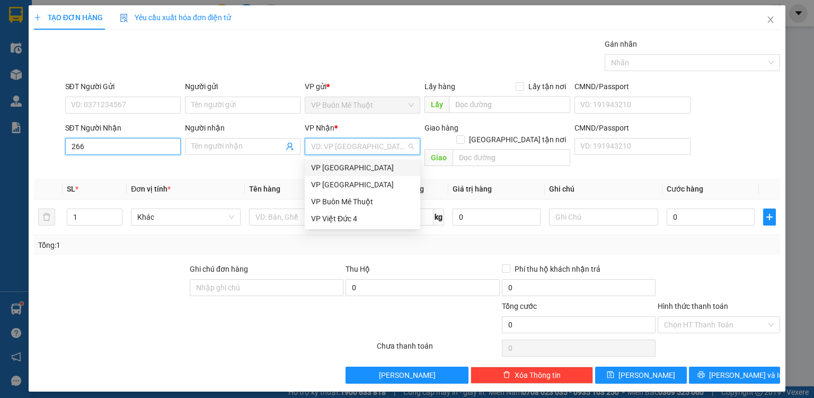
click at [153, 147] on input "266" at bounding box center [123, 146] width 116 height 17
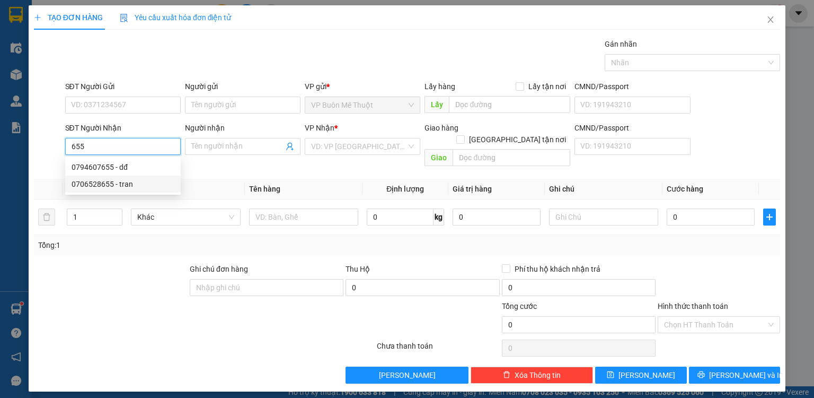
click at [132, 187] on div "0706528655 - tran" at bounding box center [123, 184] width 103 height 12
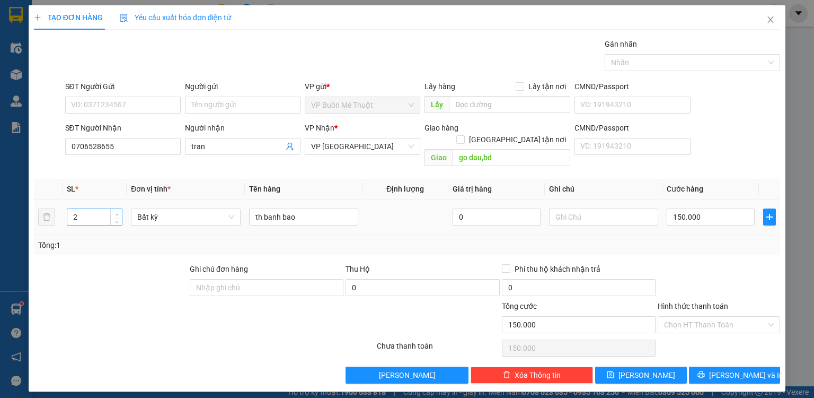
click at [116, 209] on span "Increase Value" at bounding box center [116, 214] width 12 height 10
click at [705, 208] on input "150.000" at bounding box center [711, 216] width 88 height 17
click at [693, 239] on div "Tổng: 2" at bounding box center [407, 245] width 738 height 12
click at [685, 318] on input "Hình thức thanh toán" at bounding box center [715, 324] width 102 height 16
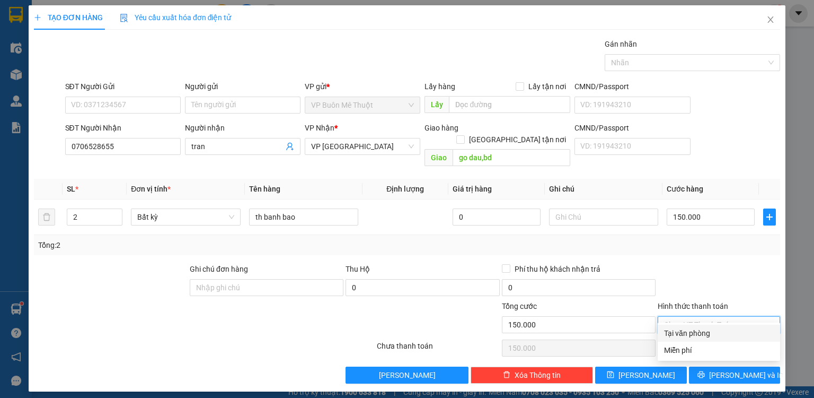
click at [685, 331] on div "Tại văn phòng" at bounding box center [719, 333] width 110 height 12
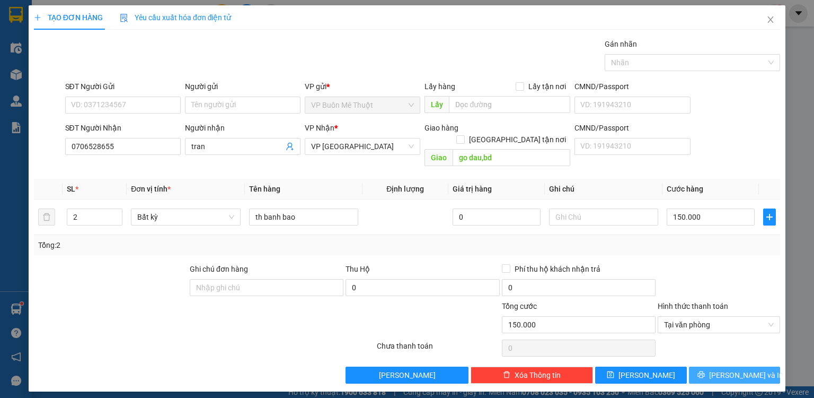
drag, startPoint x: 718, startPoint y: 363, endPoint x: 471, endPoint y: 320, distance: 250.7
click at [705, 371] on icon "printer" at bounding box center [701, 374] width 7 height 7
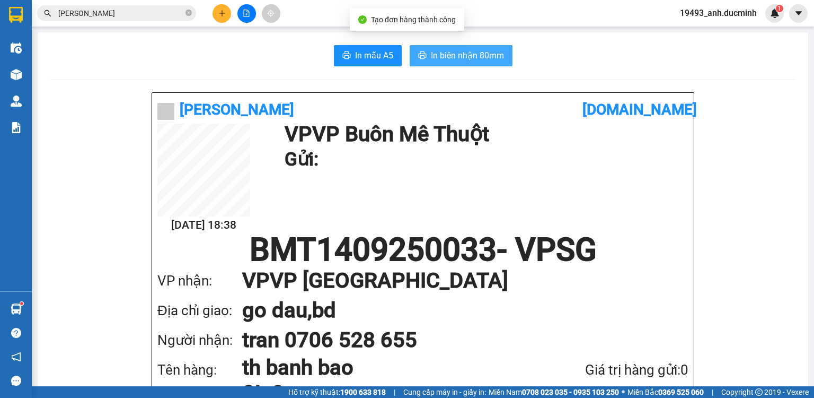
click at [466, 52] on span "In biên nhận 80mm" at bounding box center [467, 55] width 73 height 13
click at [467, 53] on span "In biên nhận 80mm" at bounding box center [467, 55] width 73 height 13
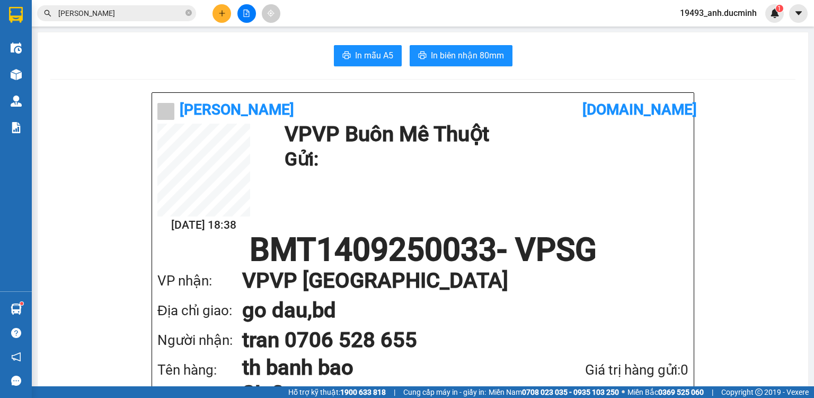
scroll to position [63, 0]
click at [219, 10] on icon "plus" at bounding box center [221, 13] width 7 height 7
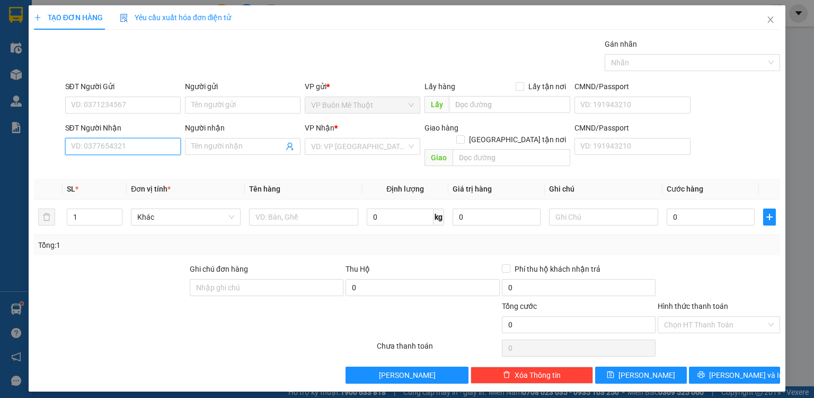
click at [151, 146] on input "SĐT Người Nhận" at bounding box center [123, 146] width 116 height 17
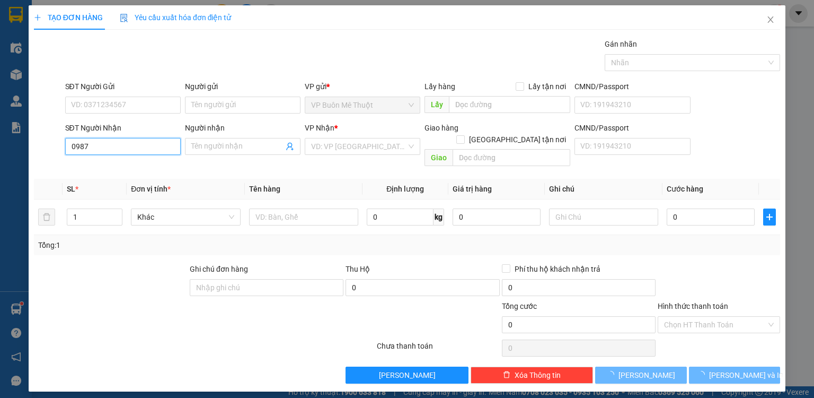
click at [126, 148] on input "0987" at bounding box center [123, 146] width 116 height 17
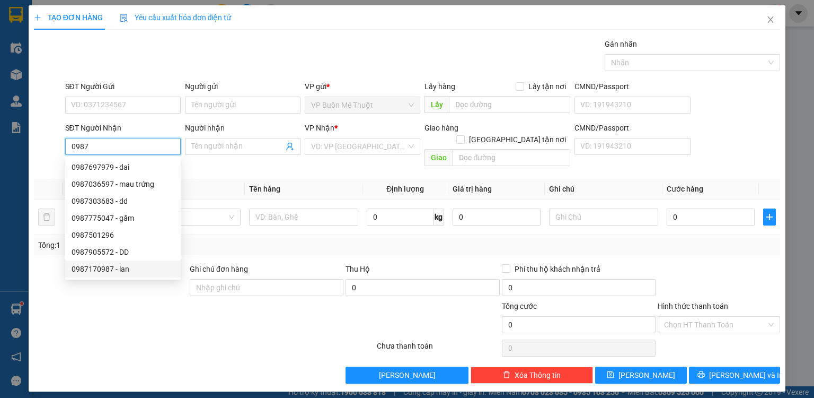
click at [129, 266] on div "0987170987 - lan" at bounding box center [123, 269] width 103 height 12
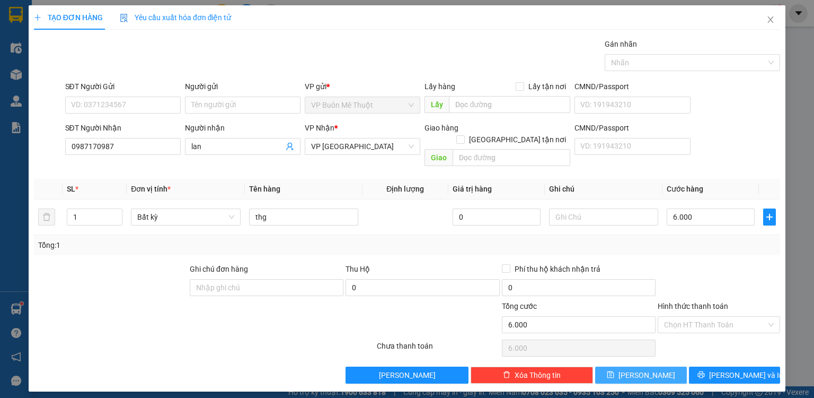
click at [652, 369] on span "[PERSON_NAME]" at bounding box center [647, 375] width 57 height 12
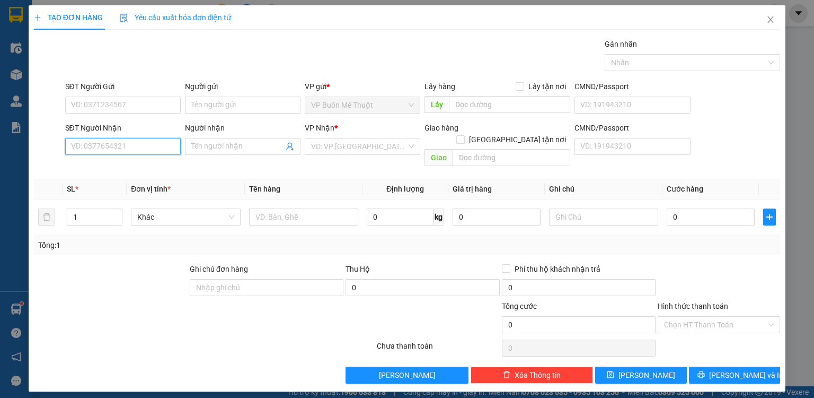
click at [144, 144] on input "SĐT Người Nhận" at bounding box center [123, 146] width 116 height 17
drag, startPoint x: 108, startPoint y: 147, endPoint x: 15, endPoint y: 138, distance: 93.8
click at [16, 138] on div "TẠO ĐƠN HÀNG Yêu cầu xuất hóa đơn điện tử Transit Pickup Surcharge Ids Transit …" at bounding box center [407, 199] width 814 height 398
click at [132, 148] on input "3678" at bounding box center [123, 146] width 116 height 17
click at [131, 149] on input "3678" at bounding box center [123, 146] width 116 height 17
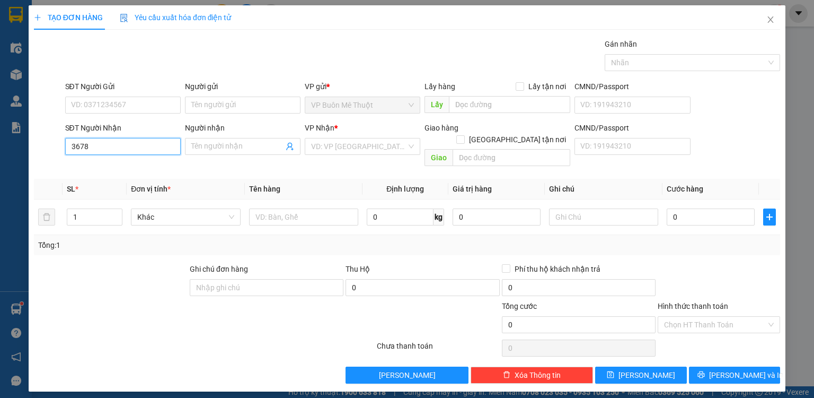
click at [131, 149] on input "3678" at bounding box center [123, 146] width 116 height 17
click at [134, 148] on input "3678" at bounding box center [123, 146] width 116 height 17
drag, startPoint x: 92, startPoint y: 145, endPoint x: 65, endPoint y: 146, distance: 27.6
click at [65, 148] on input "3678" at bounding box center [123, 146] width 116 height 17
click at [327, 147] on input "search" at bounding box center [358, 146] width 95 height 16
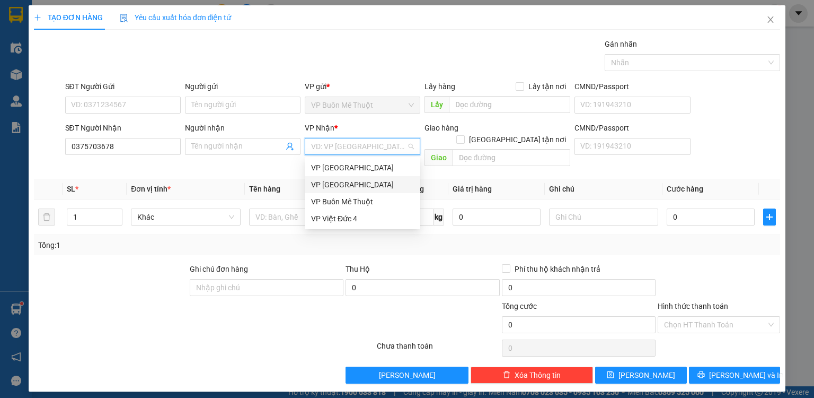
drag, startPoint x: 325, startPoint y: 187, endPoint x: 252, endPoint y: 158, distance: 78.1
click at [314, 181] on div "VP [GEOGRAPHIC_DATA]" at bounding box center [362, 185] width 103 height 12
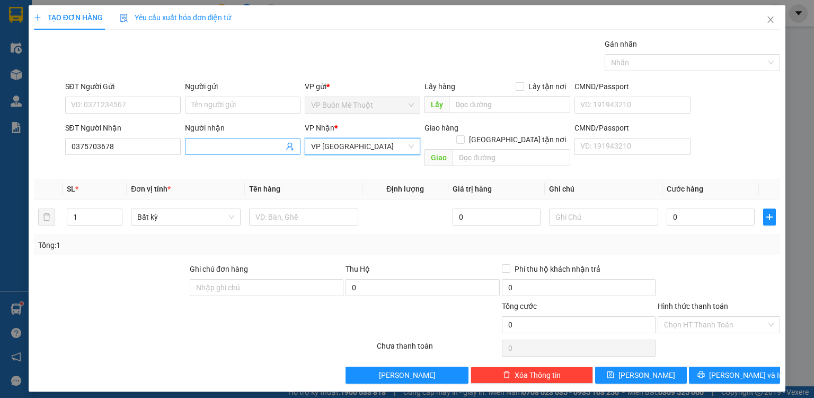
click at [240, 148] on input "Người nhận" at bounding box center [237, 146] width 92 height 12
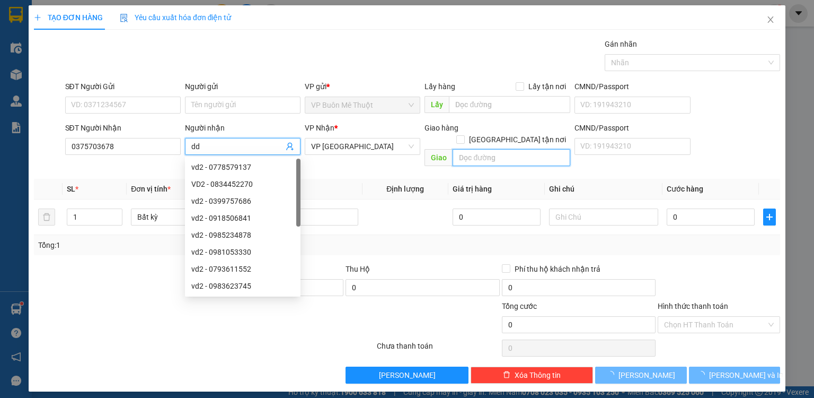
click at [472, 149] on input "text" at bounding box center [512, 157] width 118 height 17
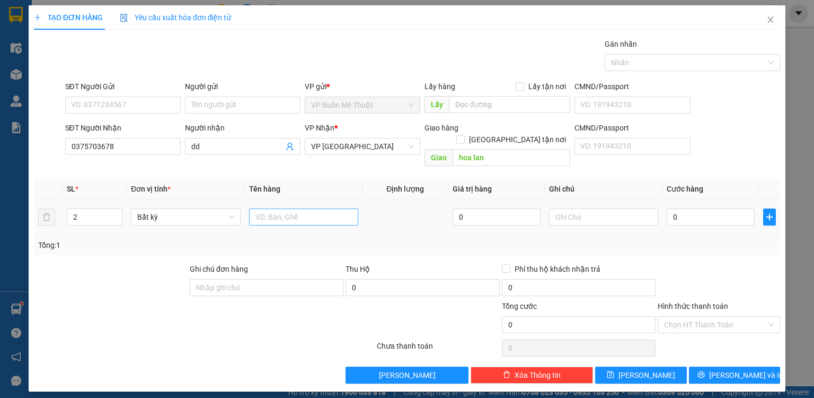
drag, startPoint x: 118, startPoint y: 198, endPoint x: 256, endPoint y: 197, distance: 137.8
click at [136, 199] on tr "2 Bất kỳ 0 0" at bounding box center [407, 217] width 746 height 36
click at [296, 208] on input "text" at bounding box center [303, 216] width 109 height 17
click at [112, 215] on span "Decrease Value" at bounding box center [116, 220] width 12 height 10
click at [684, 341] on div "Chọn HT Thanh Toán" at bounding box center [719, 347] width 125 height 21
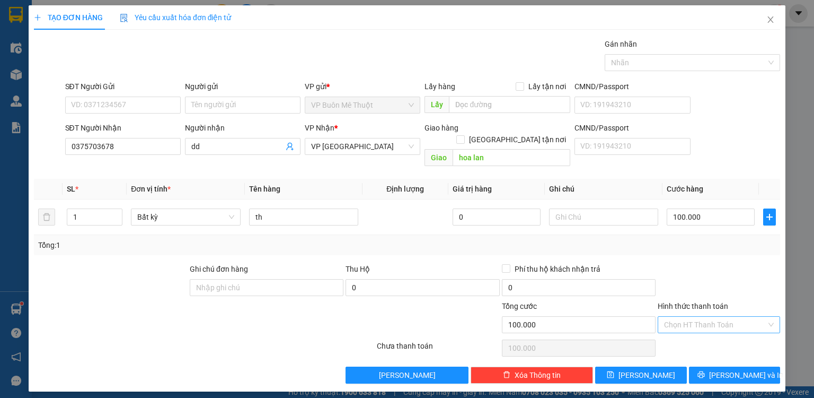
drag, startPoint x: 690, startPoint y: 307, endPoint x: 688, endPoint y: 316, distance: 8.7
click at [688, 316] on input "Hình thức thanh toán" at bounding box center [715, 324] width 102 height 16
drag, startPoint x: 687, startPoint y: 333, endPoint x: 673, endPoint y: 353, distance: 24.1
click at [686, 335] on div "Tại văn phòng" at bounding box center [719, 333] width 110 height 12
click at [663, 366] on button "[PERSON_NAME]" at bounding box center [641, 374] width 92 height 17
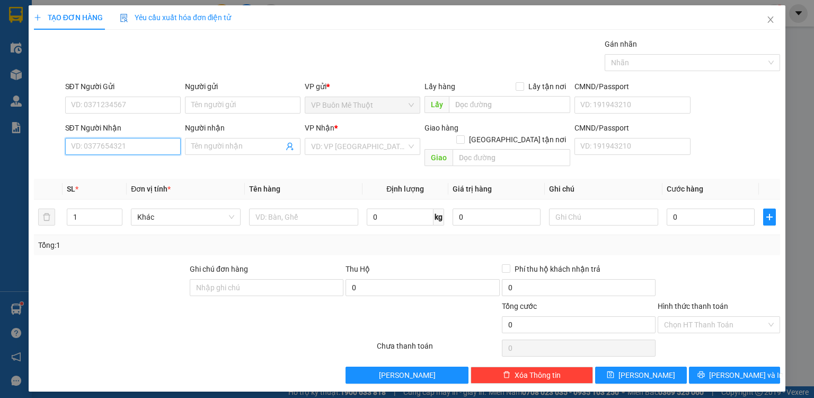
click at [156, 142] on input "SĐT Người Nhận" at bounding box center [123, 146] width 116 height 17
click at [392, 148] on input "search" at bounding box center [358, 146] width 95 height 16
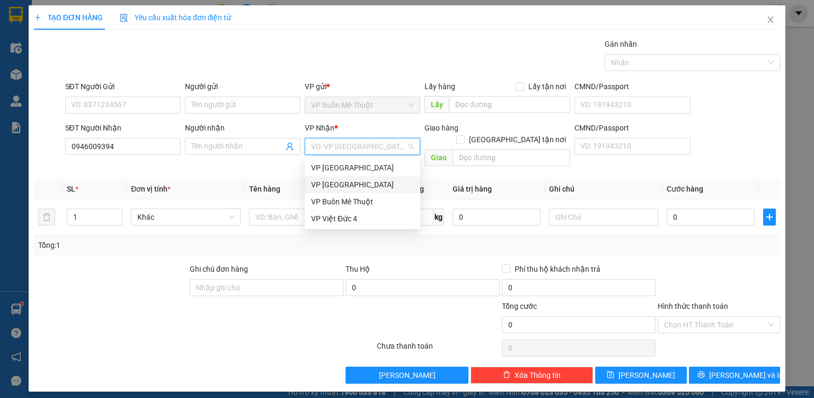
click at [348, 186] on div "VP [GEOGRAPHIC_DATA]" at bounding box center [362, 185] width 103 height 12
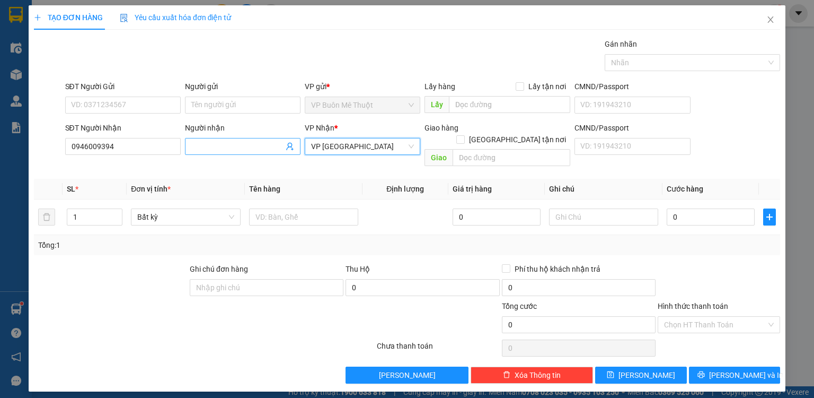
click at [245, 140] on input "Người nhận" at bounding box center [237, 146] width 92 height 12
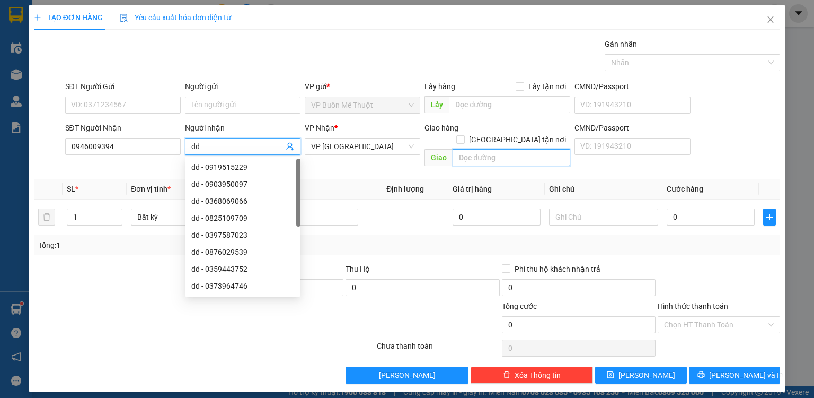
click at [505, 149] on input "text" at bounding box center [512, 157] width 118 height 17
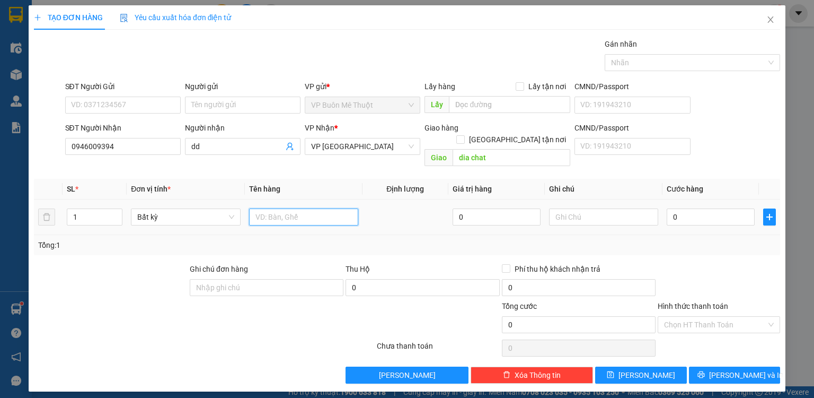
drag, startPoint x: 323, startPoint y: 199, endPoint x: 366, endPoint y: 394, distance: 199.9
click at [323, 215] on td at bounding box center [304, 217] width 118 height 36
click at [706, 208] on input "0" at bounding box center [711, 216] width 88 height 17
drag, startPoint x: 682, startPoint y: 240, endPoint x: 695, endPoint y: 319, distance: 80.0
click at [683, 245] on div "Transit Pickup Surcharge Ids Transit Deliver Surcharge Ids Transit Deliver Surc…" at bounding box center [407, 210] width 746 height 345
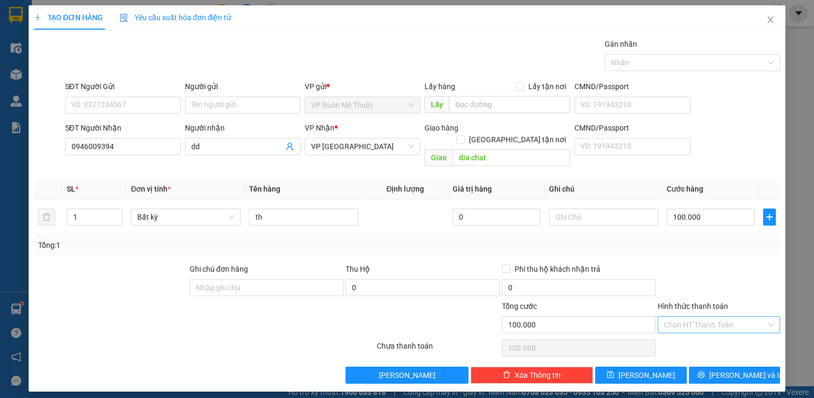
click at [696, 316] on input "Hình thức thanh toán" at bounding box center [715, 324] width 102 height 16
click at [691, 330] on div "Tại văn phòng" at bounding box center [719, 333] width 110 height 12
click at [659, 366] on button "[PERSON_NAME]" at bounding box center [641, 374] width 92 height 17
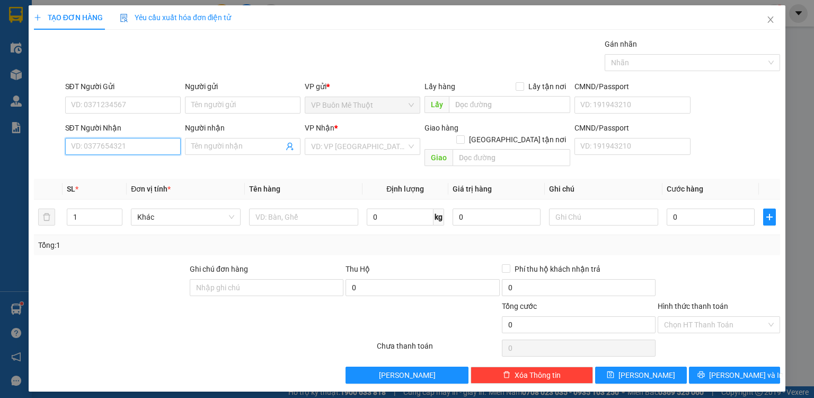
click at [151, 142] on input "SĐT Người Nhận" at bounding box center [123, 146] width 116 height 17
click at [119, 163] on div "0355642654 - dd" at bounding box center [123, 167] width 103 height 12
drag, startPoint x: 99, startPoint y: 146, endPoint x: 17, endPoint y: 128, distance: 83.1
click at [13, 147] on div "TẠO ĐƠN HÀNG Yêu cầu xuất hóa đơn điện tử Transit Pickup Surcharge Ids Transit …" at bounding box center [407, 199] width 814 height 398
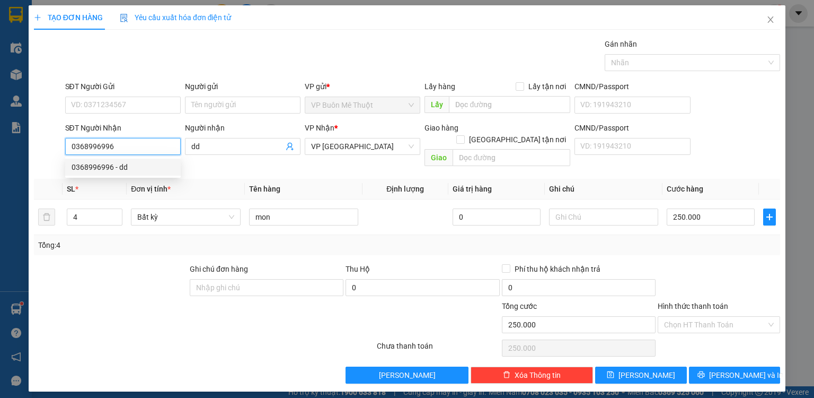
click at [92, 165] on div "0368996996 - dd" at bounding box center [123, 167] width 103 height 12
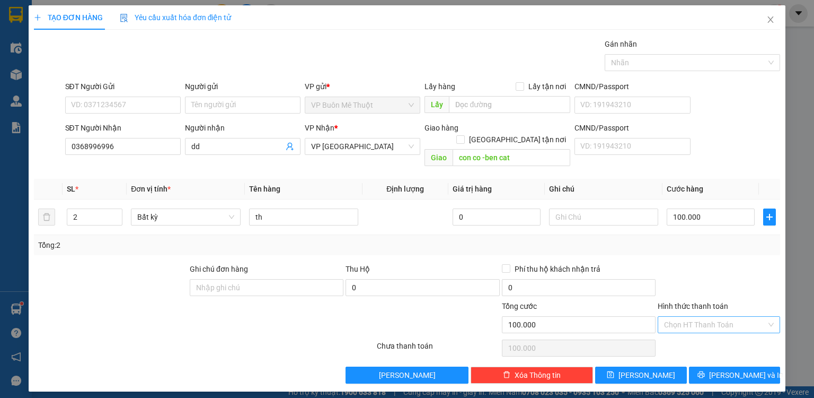
click at [690, 316] on input "Hình thức thanh toán" at bounding box center [715, 324] width 102 height 16
click at [689, 333] on div "Tại văn phòng" at bounding box center [719, 333] width 110 height 12
drag, startPoint x: 659, startPoint y: 359, endPoint x: 647, endPoint y: 344, distance: 19.7
click at [648, 344] on div "Transit Pickup Surcharge Ids Transit Deliver Surcharge Ids Transit Deliver Surc…" at bounding box center [407, 210] width 746 height 345
click at [117, 219] on icon "down" at bounding box center [116, 220] width 3 height 2
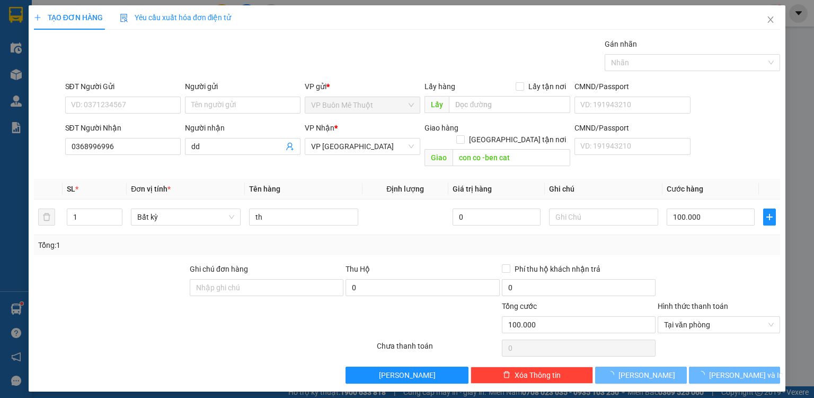
click at [647, 372] on div "TẠO ĐƠN HÀNG Yêu cầu xuất hóa đơn điện tử Transit Pickup Surcharge Ids Transit …" at bounding box center [407, 198] width 757 height 386
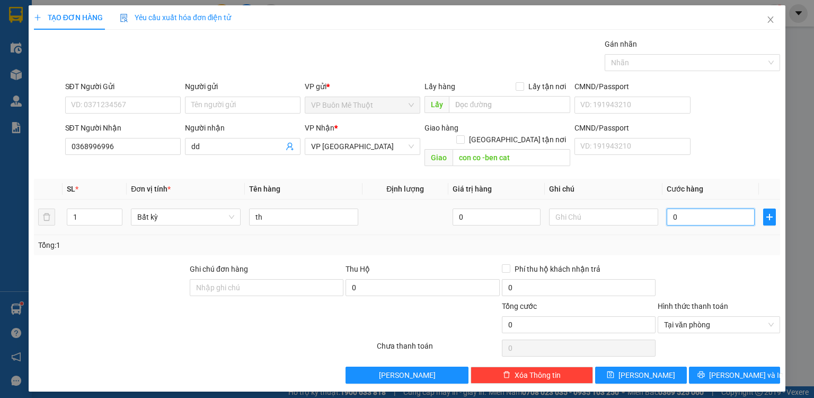
click at [730, 210] on input "0" at bounding box center [711, 216] width 88 height 17
click at [732, 269] on div at bounding box center [719, 281] width 125 height 37
drag, startPoint x: 658, startPoint y: 362, endPoint x: 707, endPoint y: 178, distance: 190.5
click at [658, 366] on button "[PERSON_NAME]" at bounding box center [641, 374] width 92 height 17
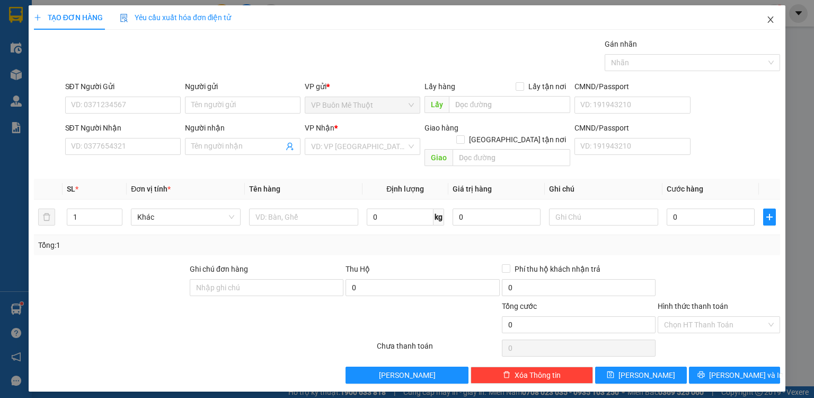
click at [771, 15] on span "Close" at bounding box center [771, 20] width 30 height 30
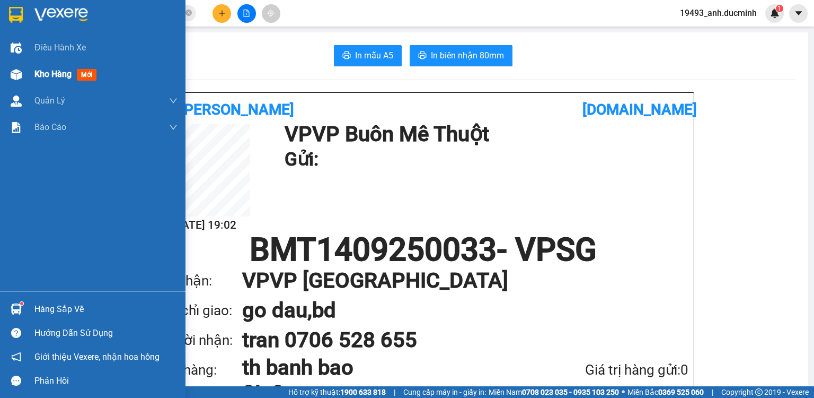
click at [51, 78] on span "Kho hàng" at bounding box center [52, 74] width 37 height 10
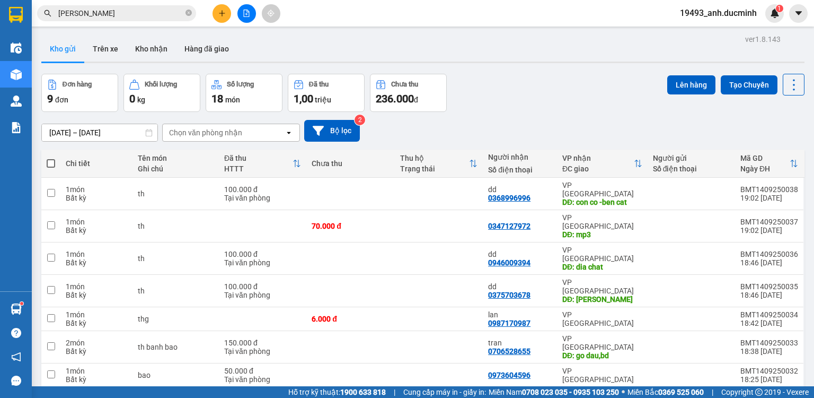
drag, startPoint x: 49, startPoint y: 165, endPoint x: 169, endPoint y: 147, distance: 121.2
click at [50, 164] on span at bounding box center [51, 163] width 8 height 8
click at [51, 158] on input "checkbox" at bounding box center [51, 158] width 0 height 0
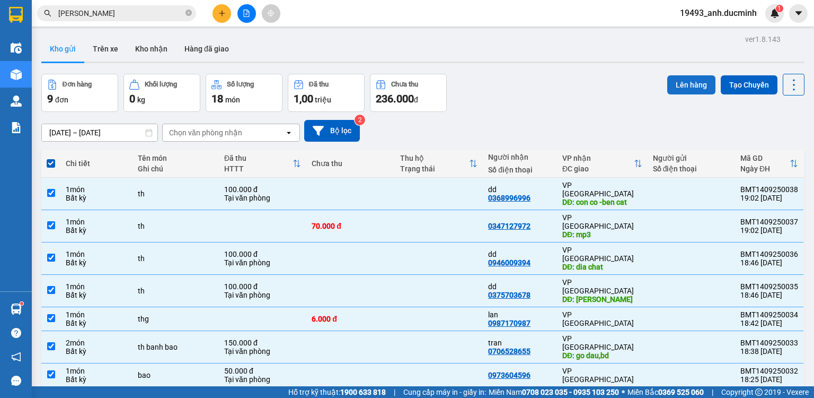
click at [675, 83] on button "Lên hàng" at bounding box center [691, 84] width 48 height 19
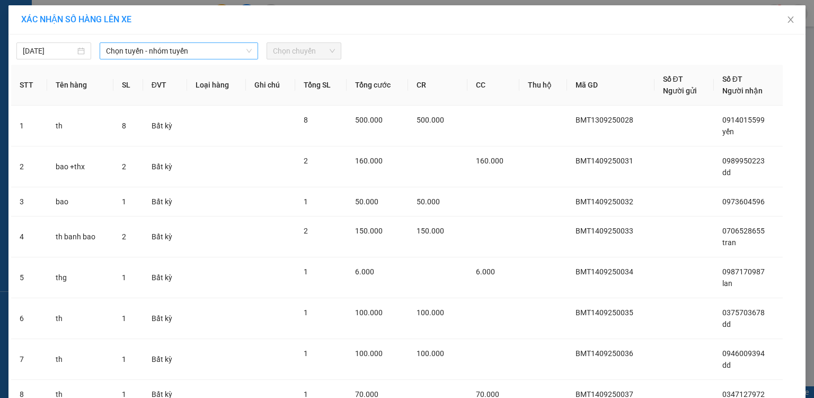
click at [160, 56] on span "Chọn tuyến - nhóm tuyến" at bounding box center [179, 51] width 146 height 16
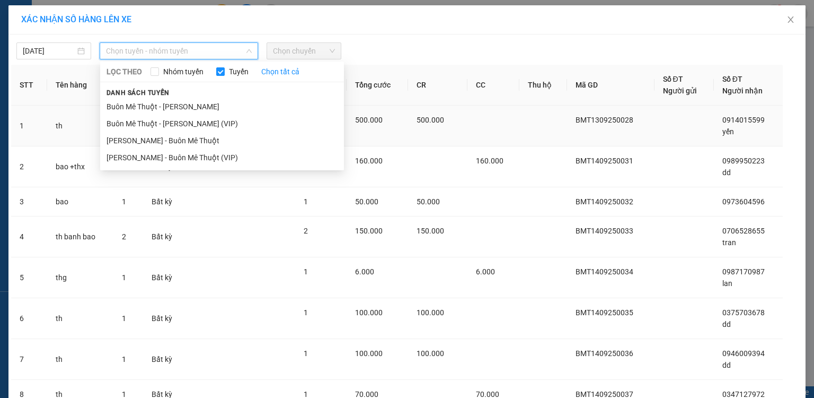
drag, startPoint x: 165, startPoint y: 125, endPoint x: 194, endPoint y: 108, distance: 33.3
click at [168, 123] on li "Buôn Mê Thuột - [PERSON_NAME] (VIP)" at bounding box center [222, 123] width 244 height 17
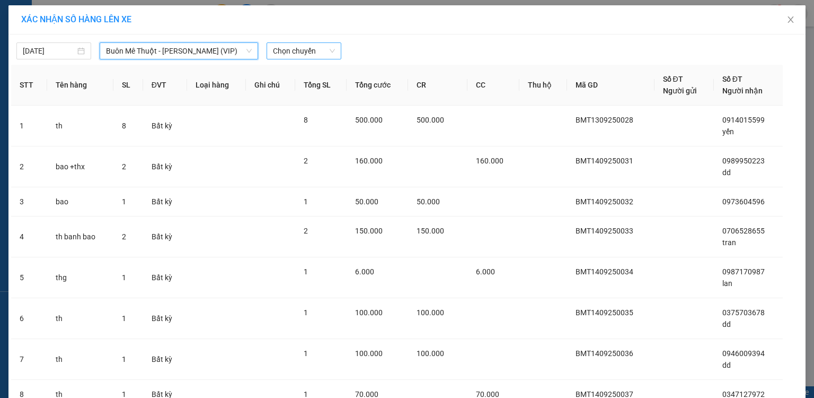
click at [287, 55] on span "Chọn chuyến" at bounding box center [304, 51] width 62 height 16
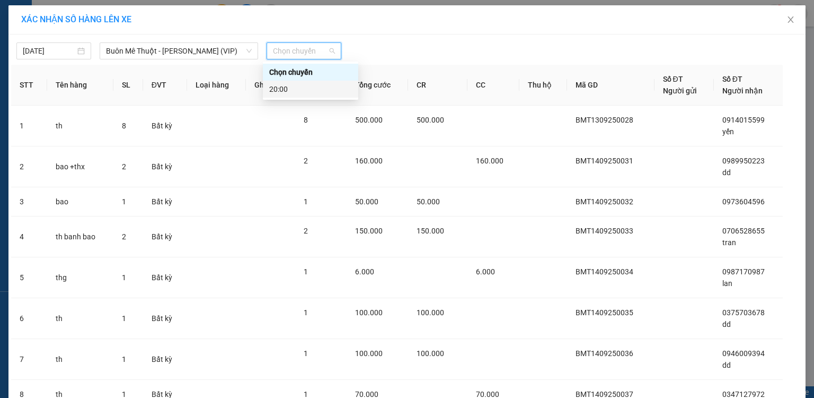
click at [291, 84] on div "20:00" at bounding box center [310, 89] width 83 height 12
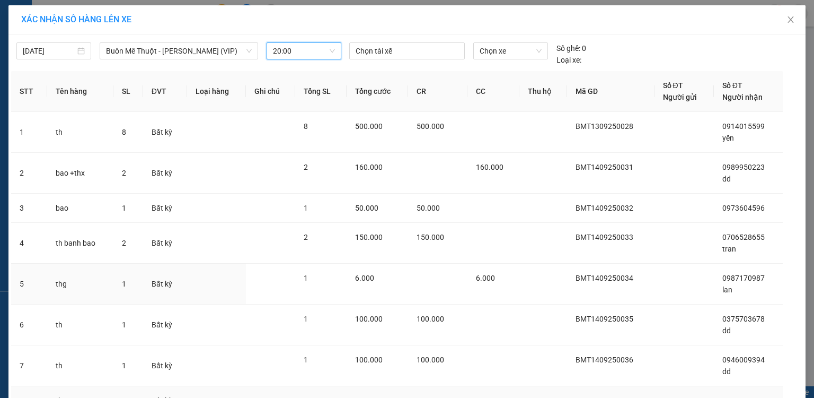
scroll to position [135, 0]
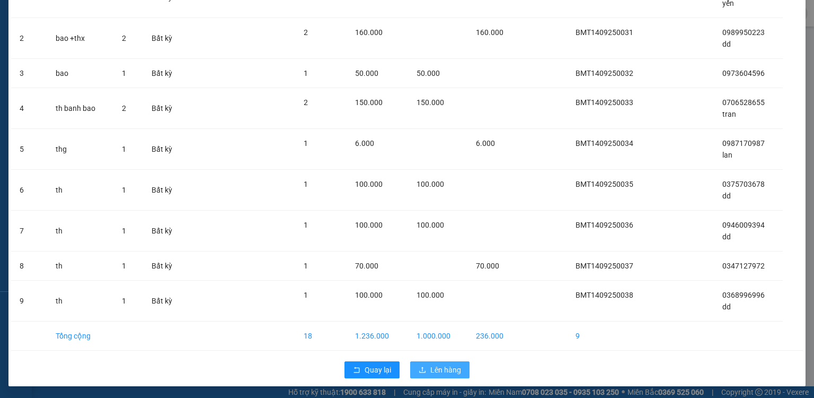
click at [425, 361] on button "Lên hàng" at bounding box center [439, 369] width 59 height 17
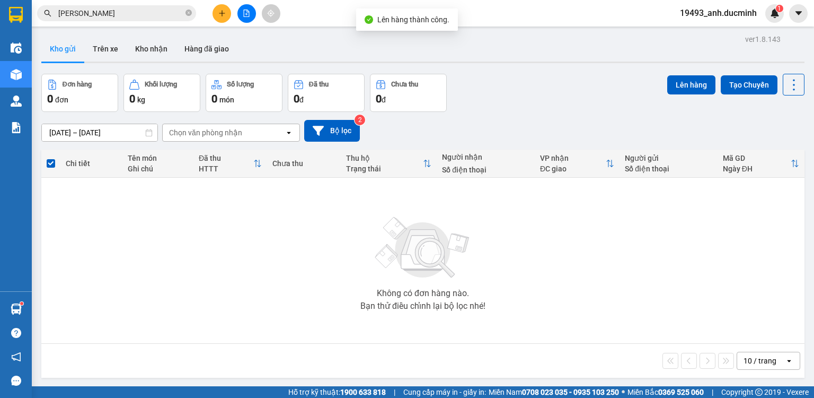
click at [248, 11] on icon "file-add" at bounding box center [246, 13] width 7 height 7
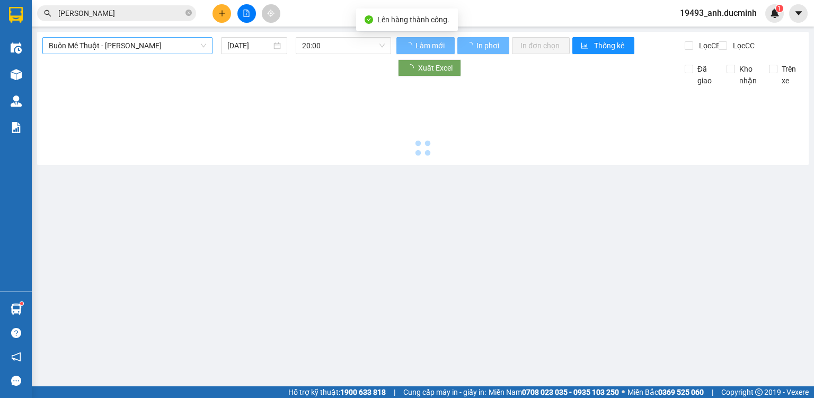
click at [150, 46] on span "Buôn Mê Thuột - [PERSON_NAME]" at bounding box center [127, 46] width 157 height 16
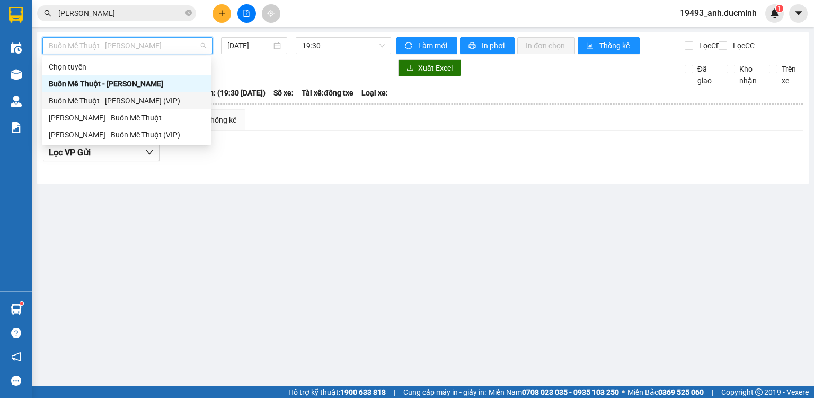
click at [104, 99] on div "Buôn Mê Thuột - [PERSON_NAME] (VIP)" at bounding box center [127, 101] width 156 height 12
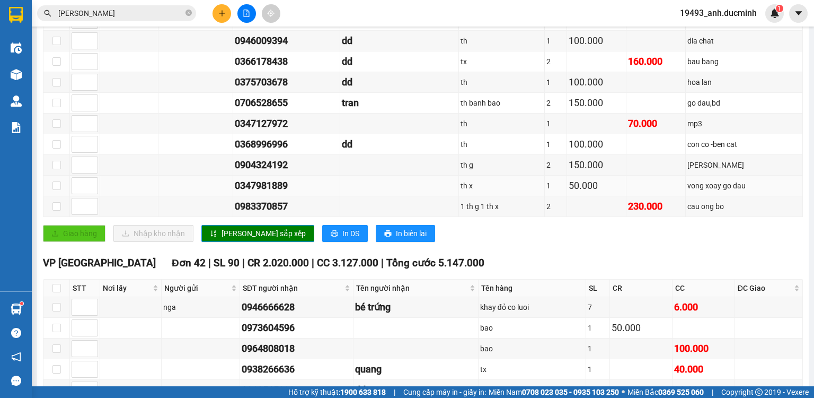
scroll to position [254, 0]
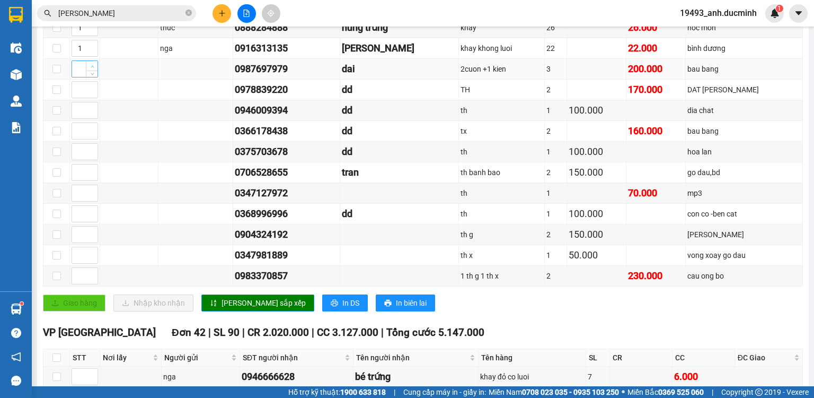
drag, startPoint x: 78, startPoint y: 78, endPoint x: 86, endPoint y: 72, distance: 10.2
click at [79, 76] on input at bounding box center [84, 69] width 25 height 16
click at [95, 119] on tbody "1 trinh 0932108255 tuấn trứng khay 22 22.000 cv quang trung 1 thuc 0987036597 m…" at bounding box center [423, 131] width 760 height 310
drag, startPoint x: 240, startPoint y: 306, endPoint x: 345, endPoint y: 277, distance: 109.6
click at [241, 305] on span "[PERSON_NAME] sắp xếp" at bounding box center [264, 303] width 84 height 12
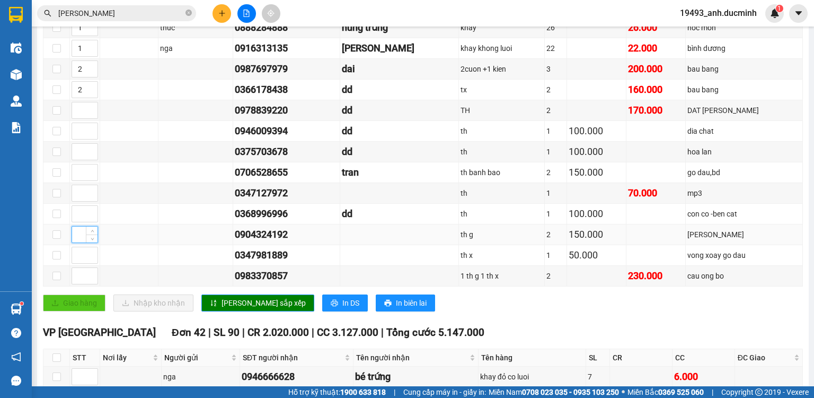
click at [76, 240] on input at bounding box center [84, 234] width 25 height 16
click at [247, 304] on span "[PERSON_NAME] sắp xếp" at bounding box center [264, 303] width 84 height 12
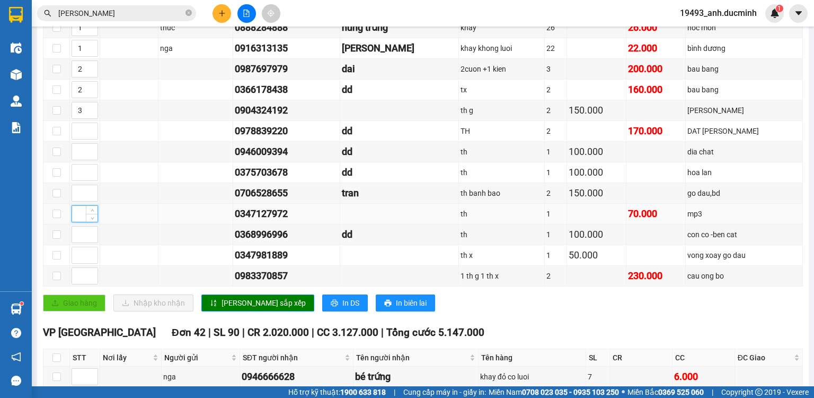
click at [74, 216] on input at bounding box center [84, 214] width 25 height 16
click at [80, 239] on input at bounding box center [84, 234] width 25 height 16
click at [231, 309] on span "[PERSON_NAME] sắp xếp" at bounding box center [264, 303] width 84 height 12
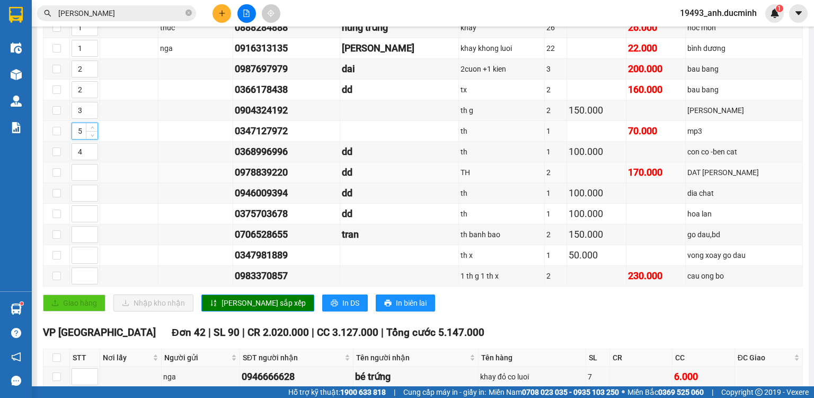
drag, startPoint x: 92, startPoint y: 133, endPoint x: 118, endPoint y: 179, distance: 52.7
click at [92, 129] on icon "up" at bounding box center [93, 128] width 4 height 4
click at [222, 306] on span "[PERSON_NAME] sắp xếp" at bounding box center [264, 303] width 84 height 12
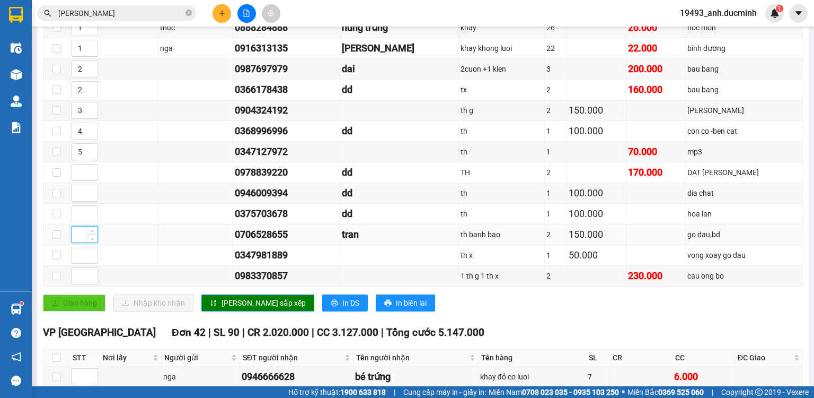
click at [76, 240] on input at bounding box center [84, 234] width 25 height 16
drag, startPoint x: 79, startPoint y: 261, endPoint x: 85, endPoint y: 262, distance: 6.0
click at [80, 261] on input at bounding box center [84, 255] width 25 height 16
click at [229, 311] on button "[PERSON_NAME] sắp xếp" at bounding box center [257, 302] width 113 height 17
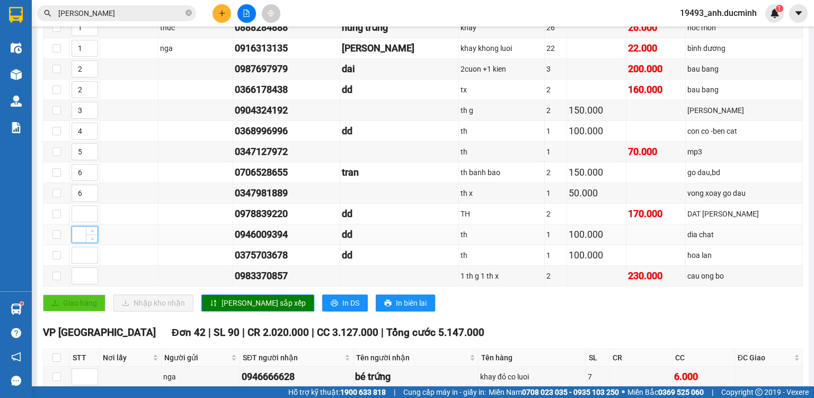
drag, startPoint x: 74, startPoint y: 240, endPoint x: 78, endPoint y: 245, distance: 6.0
click at [74, 238] on input at bounding box center [84, 234] width 25 height 16
click at [230, 311] on button "[PERSON_NAME] sắp xếp" at bounding box center [257, 302] width 113 height 17
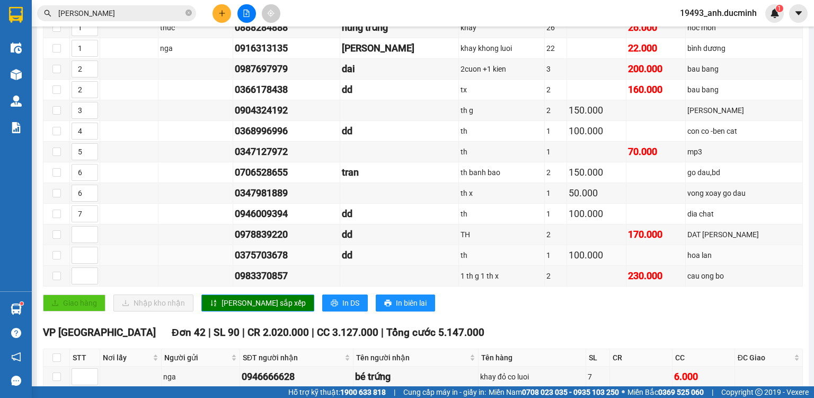
drag, startPoint x: 74, startPoint y: 260, endPoint x: 98, endPoint y: 253, distance: 24.8
click at [80, 252] on input at bounding box center [84, 255] width 25 height 16
click at [227, 301] on span "[PERSON_NAME] sắp xếp" at bounding box center [264, 303] width 84 height 12
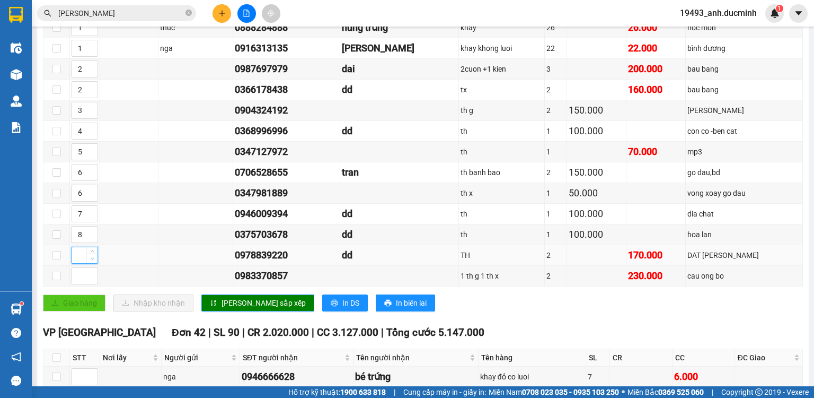
drag, startPoint x: 77, startPoint y: 258, endPoint x: 89, endPoint y: 265, distance: 13.8
click at [80, 254] on input at bounding box center [84, 255] width 25 height 16
click at [225, 305] on span "[PERSON_NAME] sắp xếp" at bounding box center [264, 303] width 84 height 12
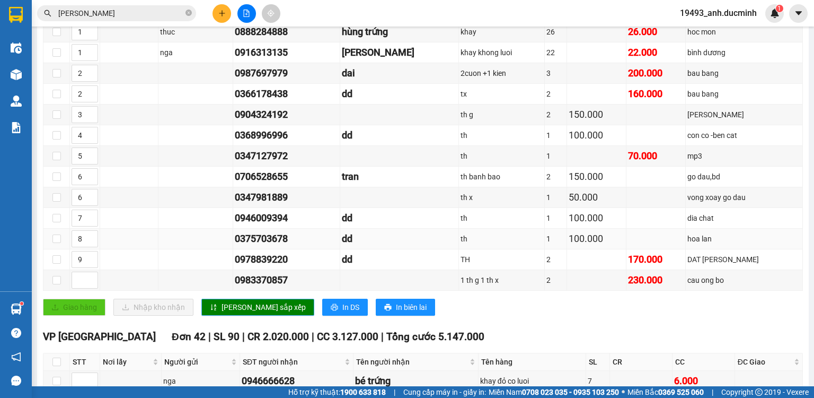
scroll to position [127, 0]
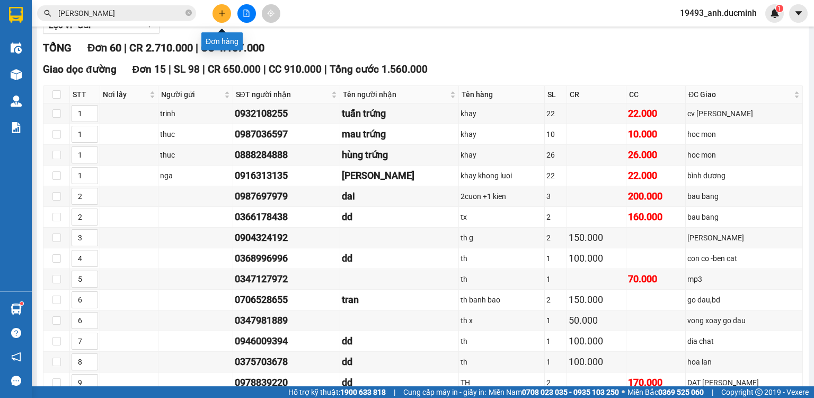
click at [225, 11] on icon "plus" at bounding box center [221, 13] width 7 height 7
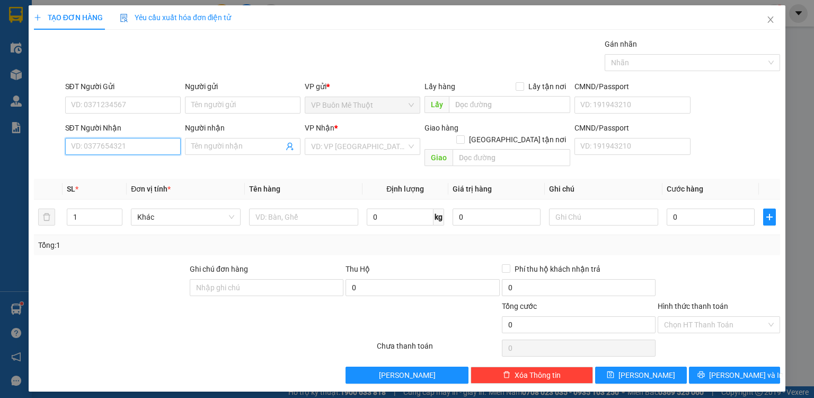
click at [146, 146] on input "SĐT Người Nhận" at bounding box center [123, 146] width 116 height 17
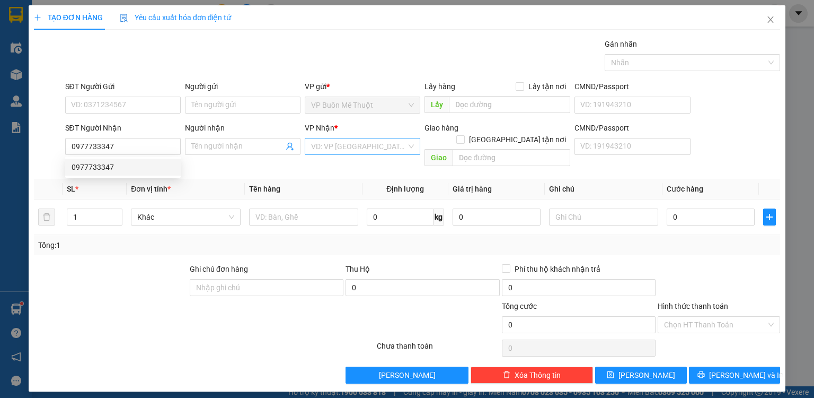
click at [344, 144] on input "search" at bounding box center [358, 146] width 95 height 16
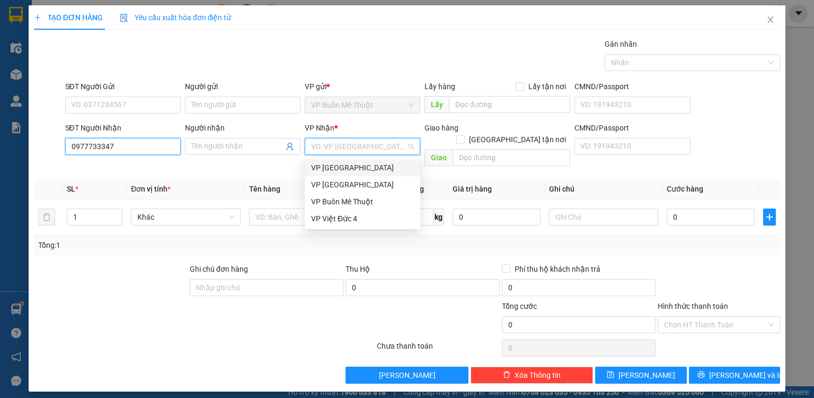
click at [120, 149] on input "0977733347" at bounding box center [123, 146] width 116 height 17
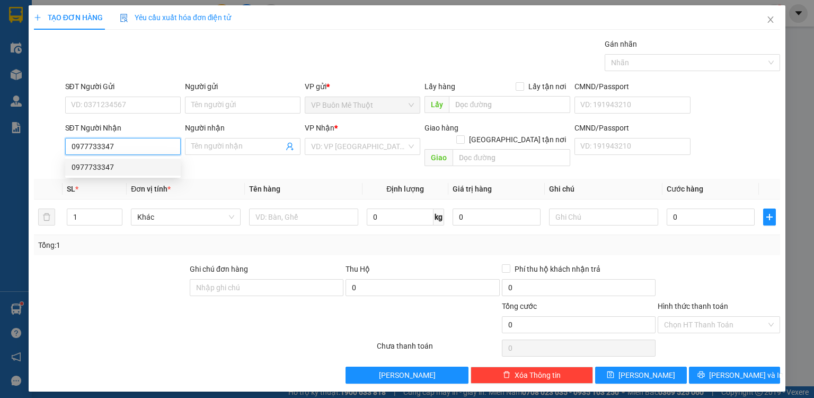
drag, startPoint x: 114, startPoint y: 171, endPoint x: 147, endPoint y: 174, distance: 33.1
click at [115, 172] on div "0977733347" at bounding box center [123, 167] width 103 height 12
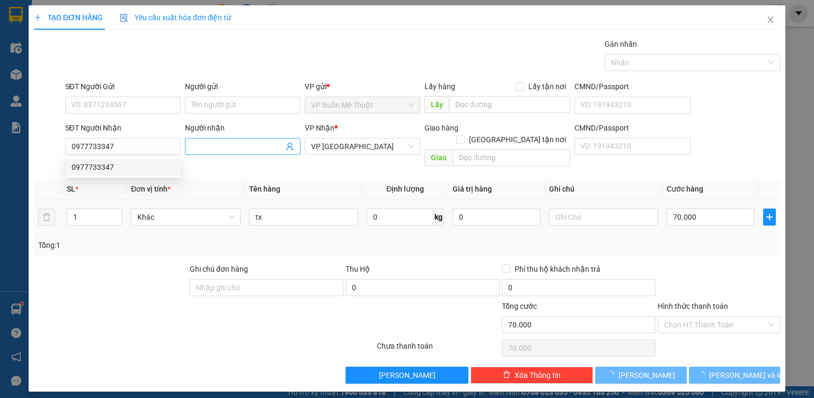
click at [231, 146] on input "Người nhận" at bounding box center [237, 146] width 92 height 12
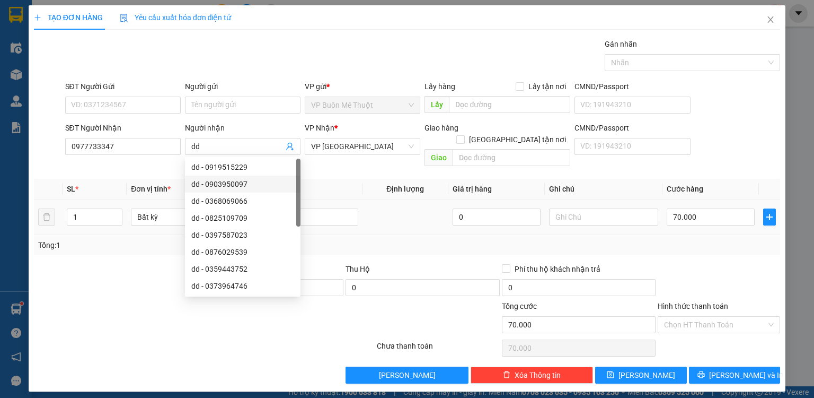
click at [323, 206] on div "tx" at bounding box center [303, 216] width 109 height 21
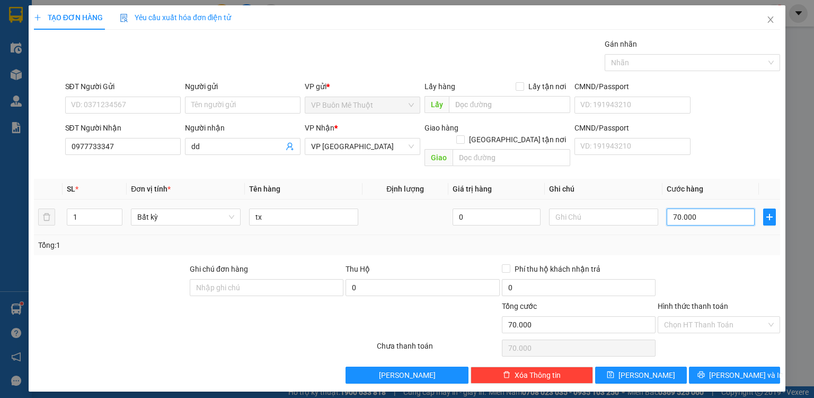
drag, startPoint x: 726, startPoint y: 204, endPoint x: 718, endPoint y: 215, distance: 14.1
click at [725, 208] on input "70.000" at bounding box center [711, 216] width 88 height 17
drag, startPoint x: 708, startPoint y: 227, endPoint x: 690, endPoint y: 279, distance: 55.7
click at [705, 239] on div "Tổng: 1" at bounding box center [407, 245] width 738 height 12
drag, startPoint x: 679, startPoint y: 312, endPoint x: 681, endPoint y: 329, distance: 17.7
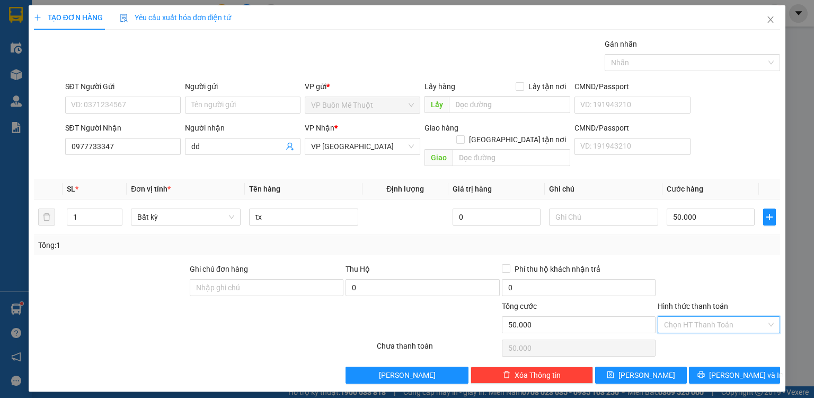
click at [680, 316] on input "Hình thức thanh toán" at bounding box center [715, 324] width 102 height 16
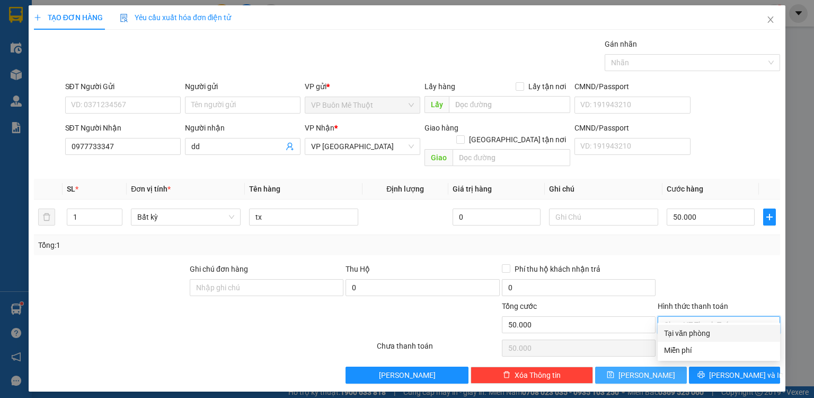
drag, startPoint x: 681, startPoint y: 333, endPoint x: 674, endPoint y: 356, distance: 23.7
click at [681, 336] on div "Tại văn phòng" at bounding box center [719, 333] width 110 height 12
click at [653, 366] on button "[PERSON_NAME]" at bounding box center [641, 374] width 92 height 17
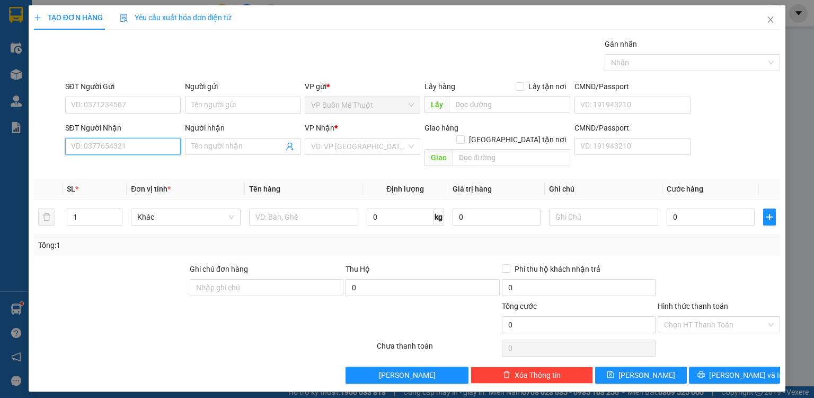
drag, startPoint x: 110, startPoint y: 148, endPoint x: 125, endPoint y: 126, distance: 26.8
click at [115, 130] on div "SĐT Người Nhận VD: 0377654321" at bounding box center [123, 140] width 116 height 37
click at [103, 172] on div "0333388814 - dd" at bounding box center [123, 167] width 103 height 12
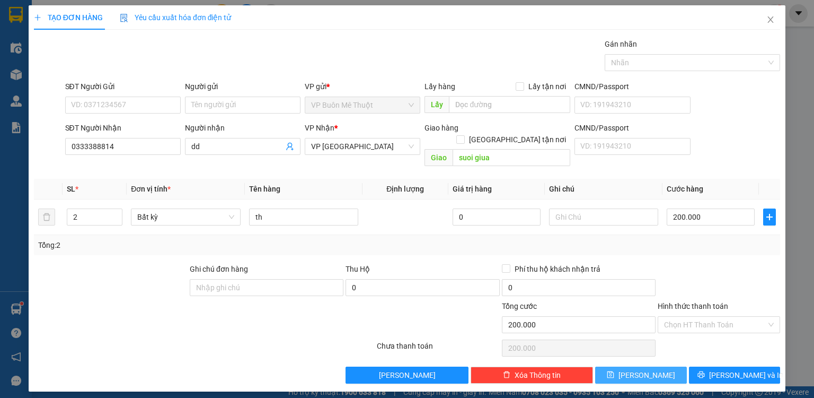
drag, startPoint x: 652, startPoint y: 358, endPoint x: 649, endPoint y: 344, distance: 14.6
click at [651, 366] on button "[PERSON_NAME]" at bounding box center [641, 374] width 92 height 17
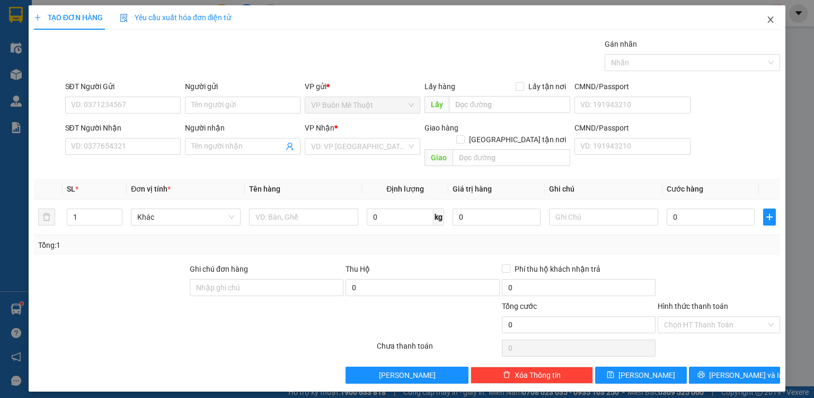
click at [771, 14] on span "Close" at bounding box center [771, 20] width 30 height 30
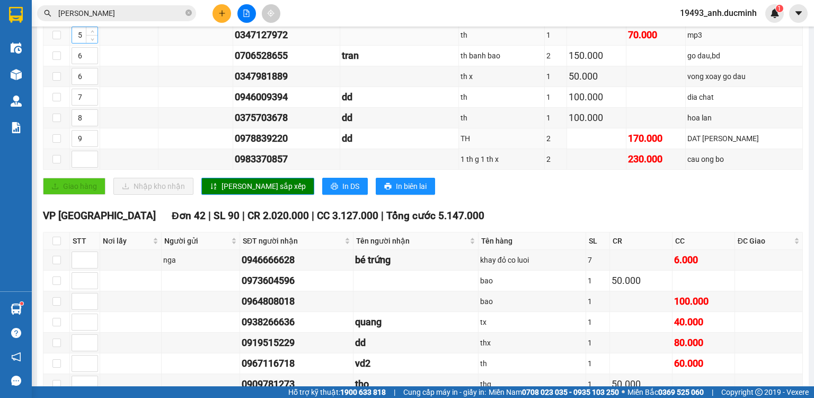
scroll to position [297, 0]
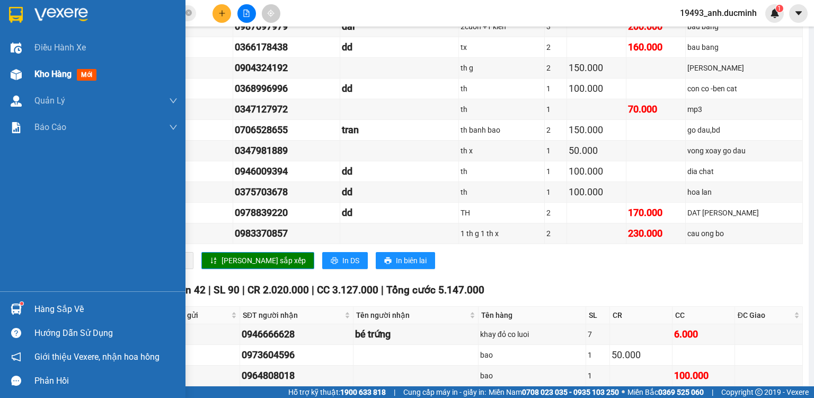
click at [73, 81] on div "Kho hàng mới" at bounding box center [105, 74] width 143 height 27
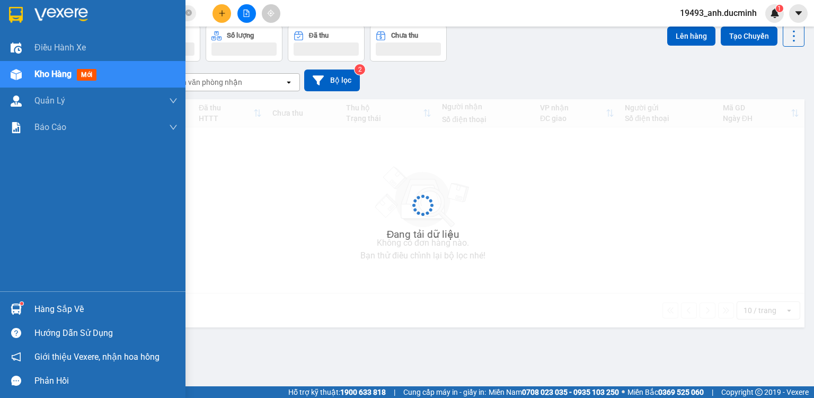
scroll to position [49, 0]
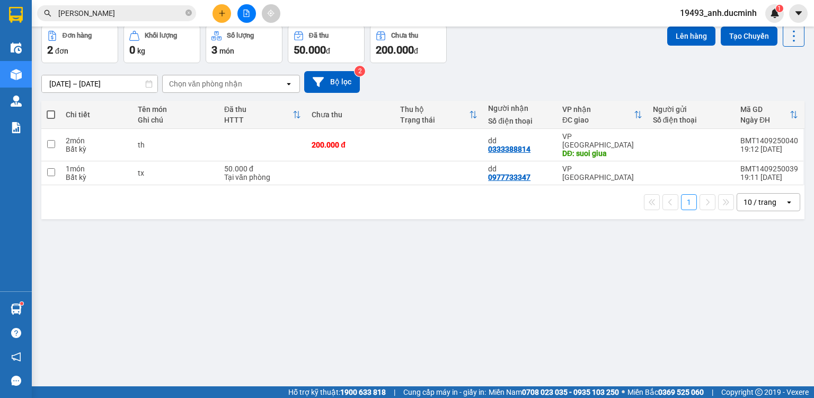
click at [50, 115] on span at bounding box center [51, 114] width 8 height 8
click at [51, 109] on input "checkbox" at bounding box center [51, 109] width 0 height 0
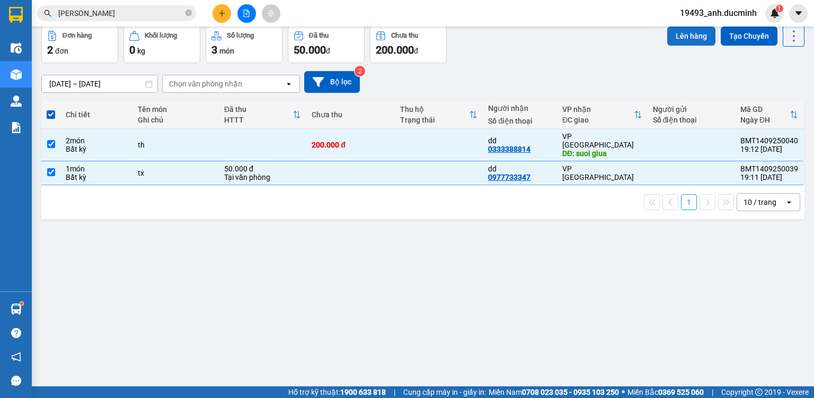
click at [684, 33] on button "Lên hàng" at bounding box center [691, 36] width 48 height 19
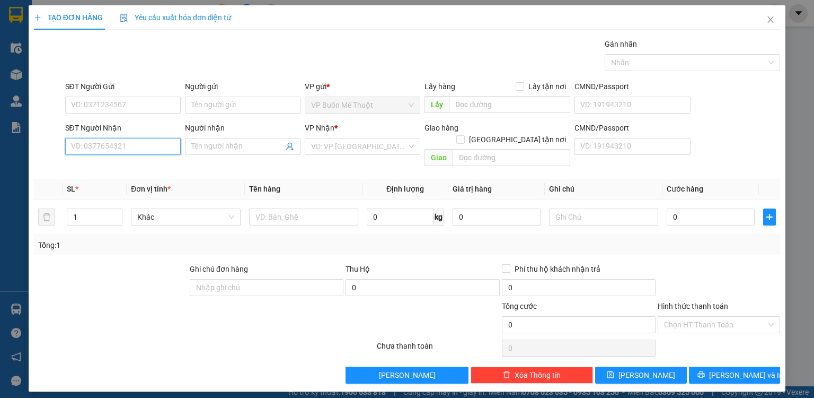
click at [92, 146] on input "SĐT Người Nhận" at bounding box center [123, 146] width 116 height 17
type input "0963604659"
click at [149, 164] on div "0963604659 - dao linh" at bounding box center [124, 167] width 104 height 12
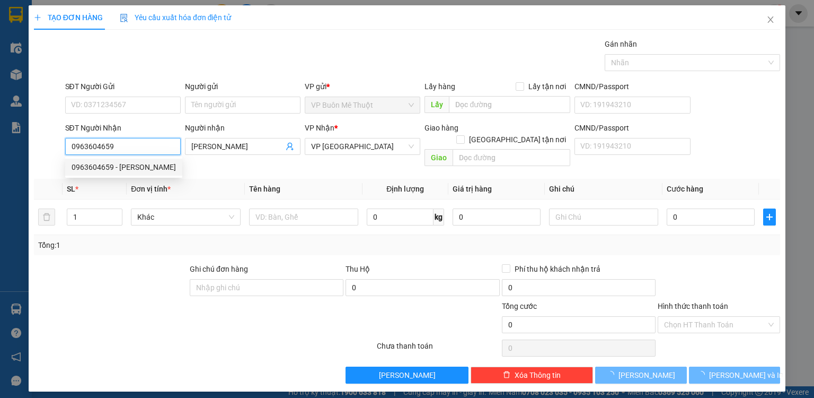
type input "dao linh"
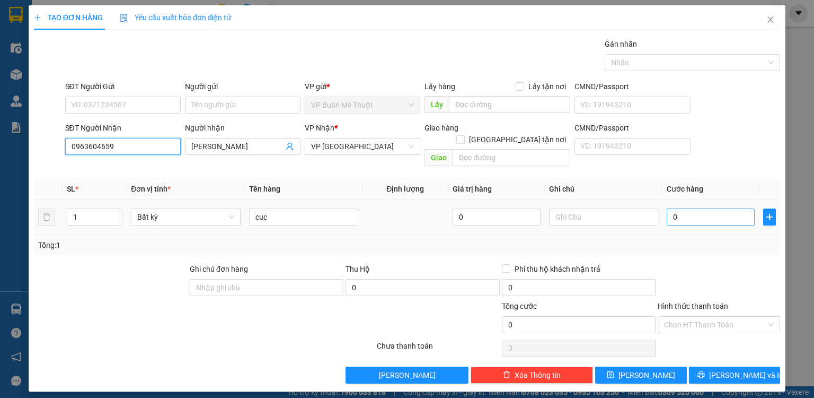
type input "0963604659"
click at [710, 208] on input "0" at bounding box center [711, 216] width 88 height 17
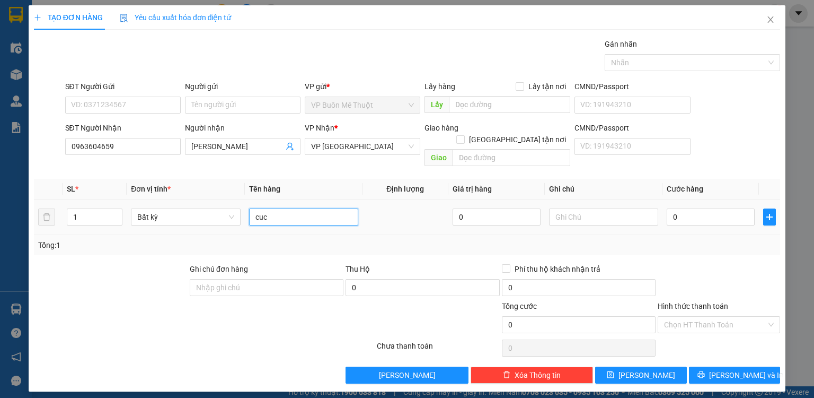
click at [289, 208] on input "cuc" at bounding box center [303, 216] width 109 height 17
type input "c"
type input "bich"
click at [710, 208] on input "0" at bounding box center [711, 216] width 88 height 17
type input "4"
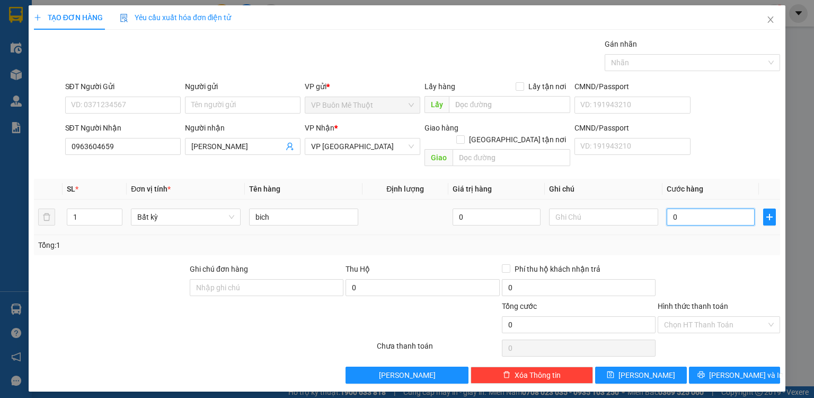
type input "4"
type input "0"
type input "03"
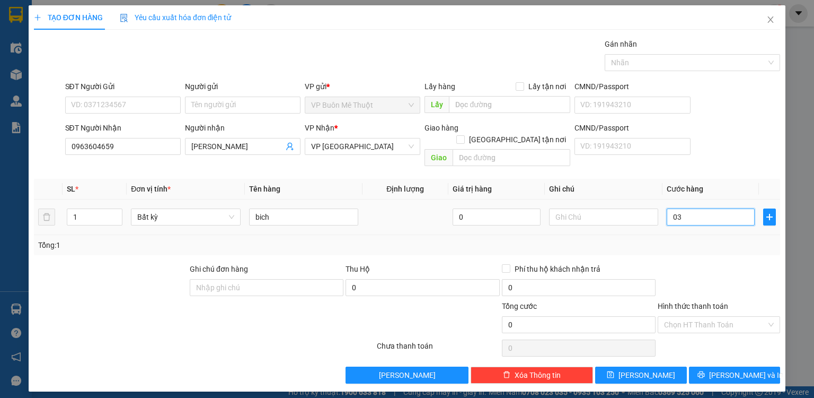
type input "3"
type input "030"
type input "30"
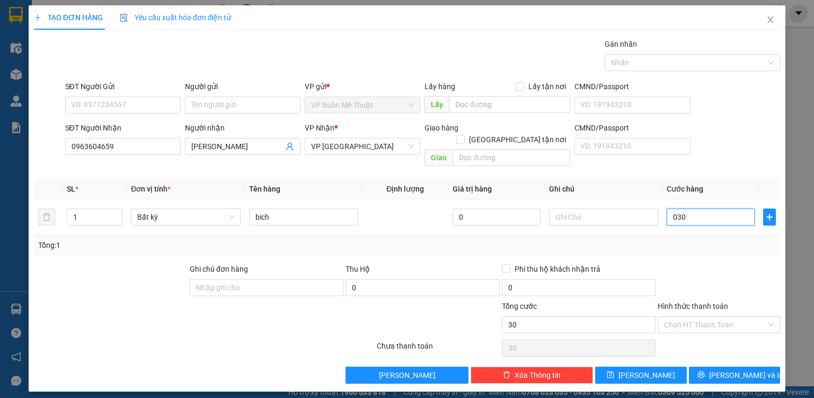
type input "030"
type input "30.000"
click at [672, 244] on div "Transit Pickup Surcharge Ids Transit Deliver Surcharge Ids Transit Deliver Surc…" at bounding box center [407, 210] width 746 height 345
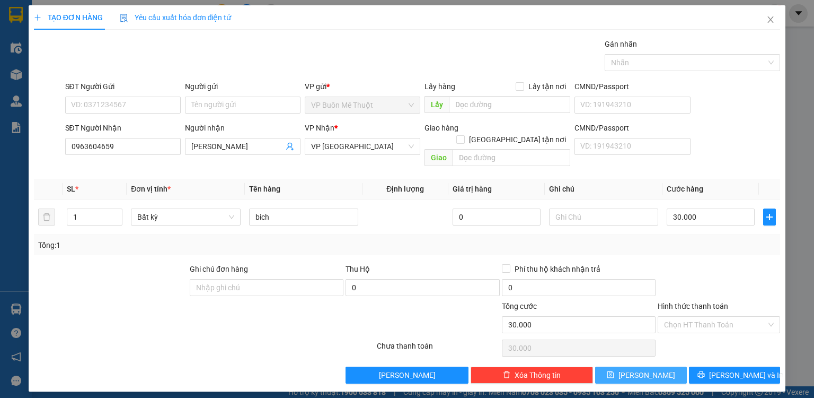
click at [663, 367] on button "[PERSON_NAME]" at bounding box center [641, 374] width 92 height 17
type input "0"
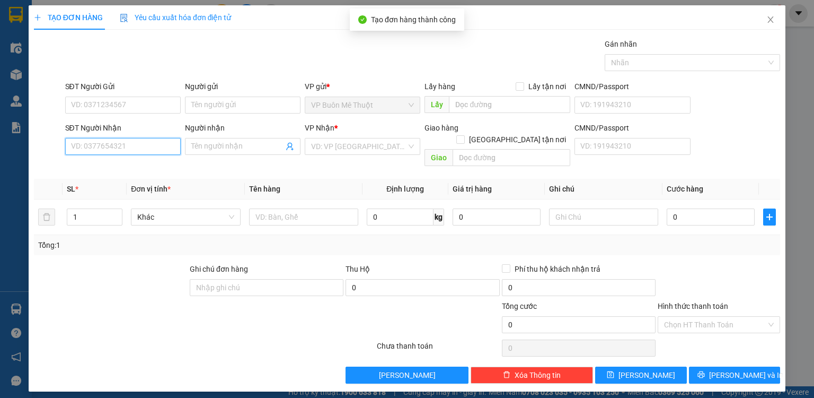
click at [133, 140] on input "SĐT Người Nhận" at bounding box center [123, 146] width 116 height 17
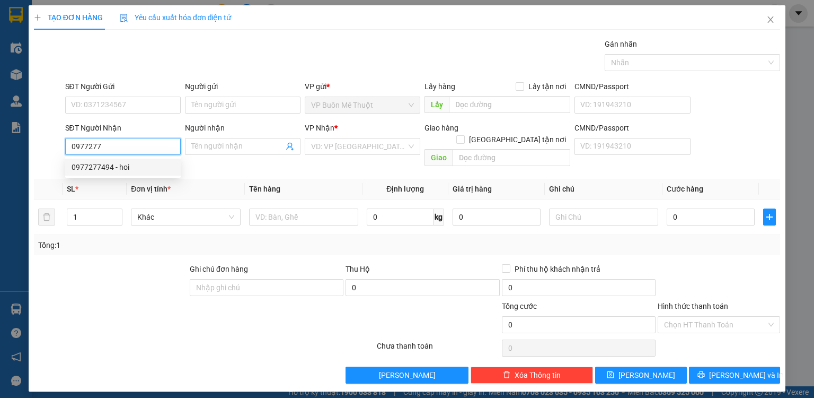
click at [144, 161] on div "0977277494 - hoi" at bounding box center [123, 167] width 103 height 12
type input "0977277494"
type input "hoi"
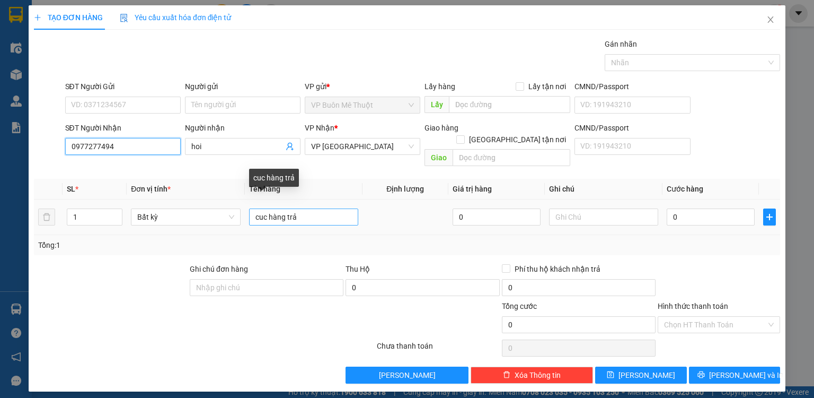
type input "0977277494"
click at [329, 208] on input "cuc hàng trả" at bounding box center [303, 216] width 109 height 17
type input "c"
type input "cuc"
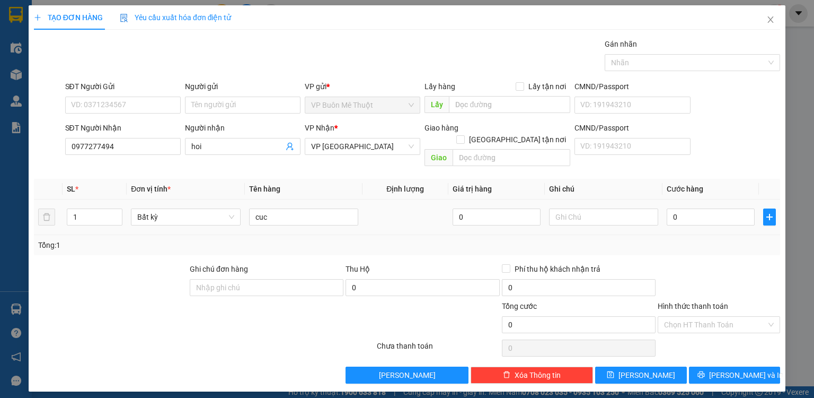
click at [706, 199] on td "0" at bounding box center [711, 217] width 96 height 36
click at [707, 208] on input "0" at bounding box center [711, 216] width 88 height 17
type input "4"
type input "40"
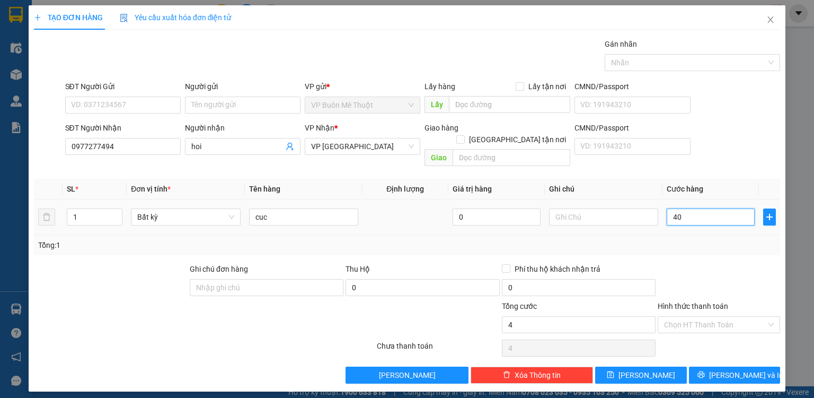
type input "40"
type input "40.000"
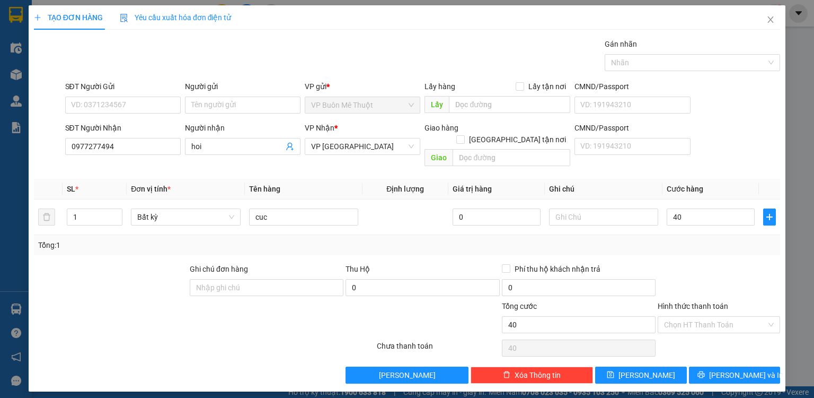
type input "40.000"
click at [696, 269] on div at bounding box center [719, 281] width 125 height 37
click at [649, 369] on span "[PERSON_NAME]" at bounding box center [647, 375] width 57 height 12
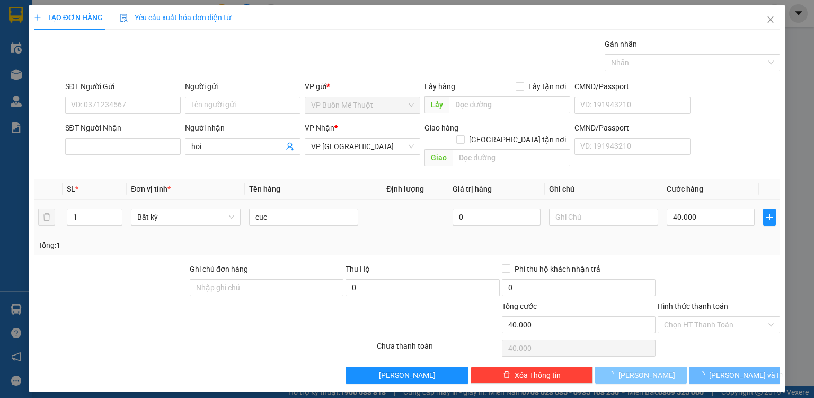
type input "0"
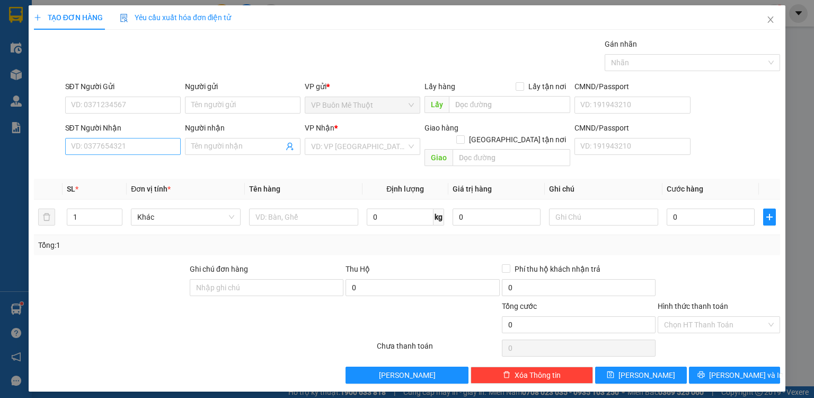
click at [147, 142] on input "SĐT Người Nhận" at bounding box center [123, 146] width 116 height 17
type input "0347127972"
click at [365, 149] on input "search" at bounding box center [358, 146] width 95 height 16
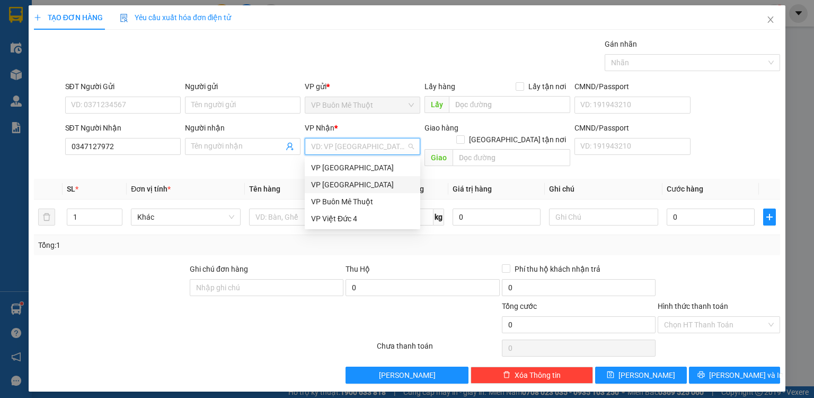
click at [353, 187] on div "VP [GEOGRAPHIC_DATA]" at bounding box center [362, 185] width 103 height 12
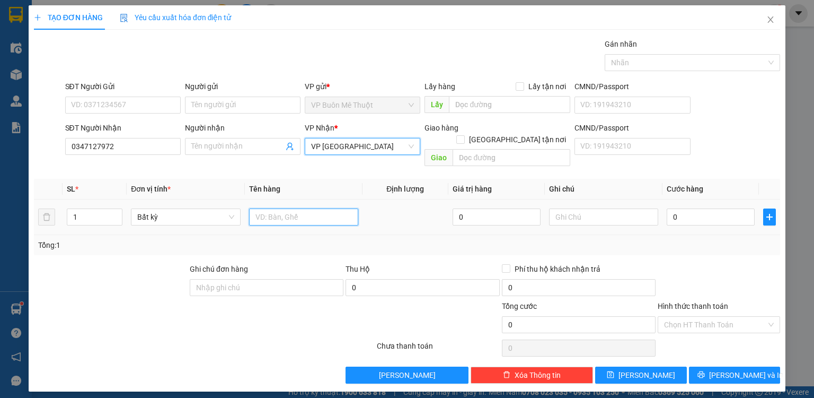
click at [316, 209] on input "text" at bounding box center [303, 216] width 109 height 17
type input "th"
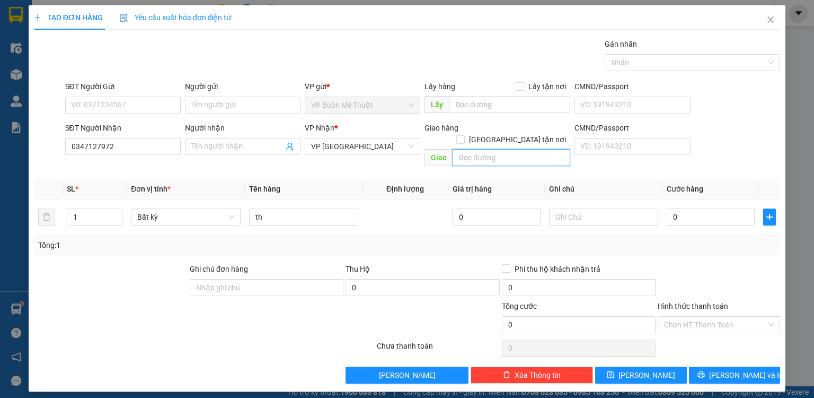
click at [526, 149] on input "text" at bounding box center [512, 157] width 118 height 17
type input "mp3"
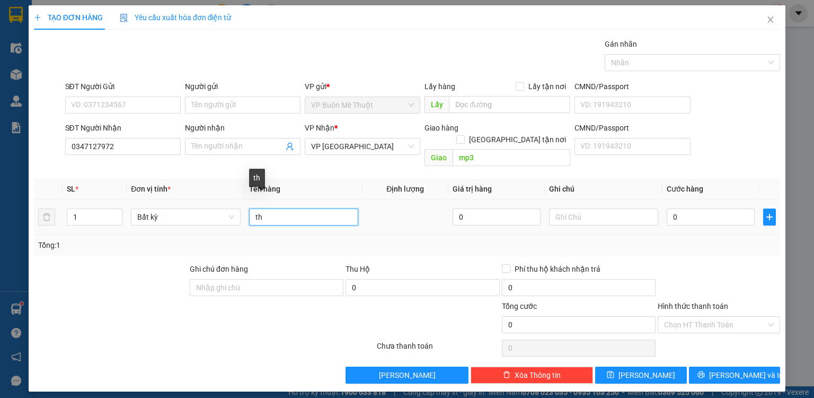
click at [291, 209] on input "th" at bounding box center [303, 216] width 109 height 17
type input "th"
click at [711, 208] on input "0" at bounding box center [711, 216] width 88 height 17
type input "7"
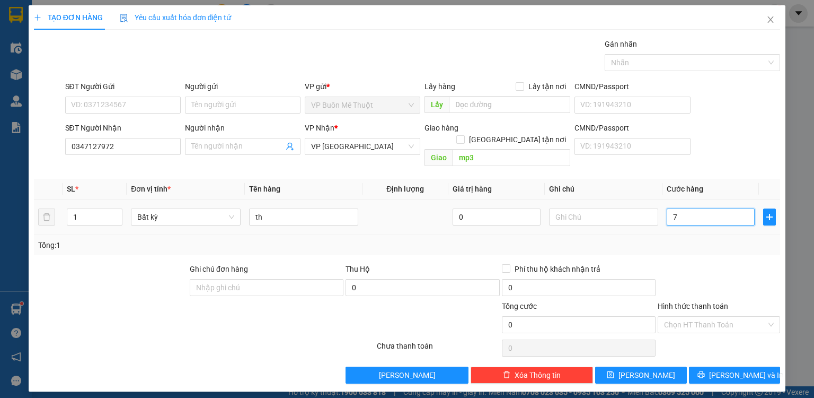
type input "7"
type input "70"
type input "70.000"
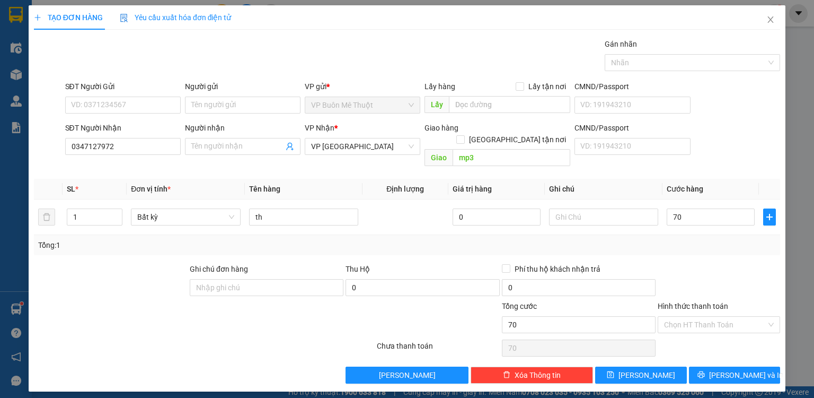
type input "70.000"
click at [639, 366] on button "[PERSON_NAME]" at bounding box center [641, 374] width 92 height 17
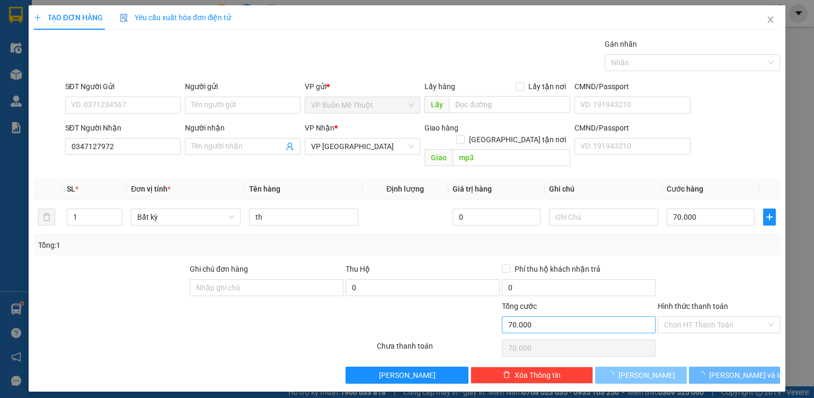
type input "0"
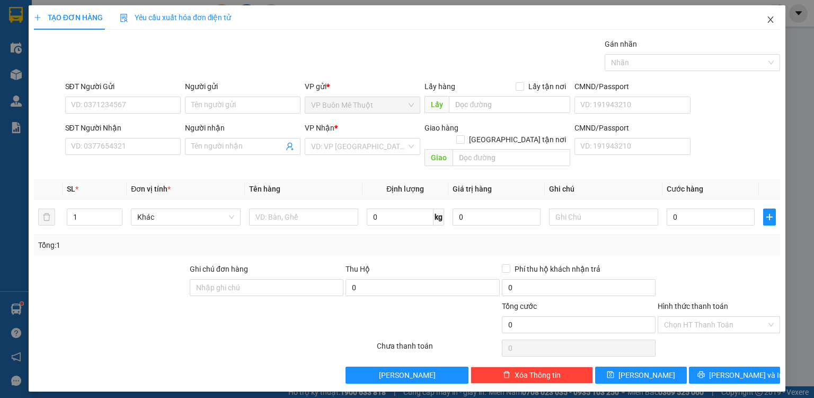
click at [770, 11] on span "Close" at bounding box center [771, 20] width 30 height 30
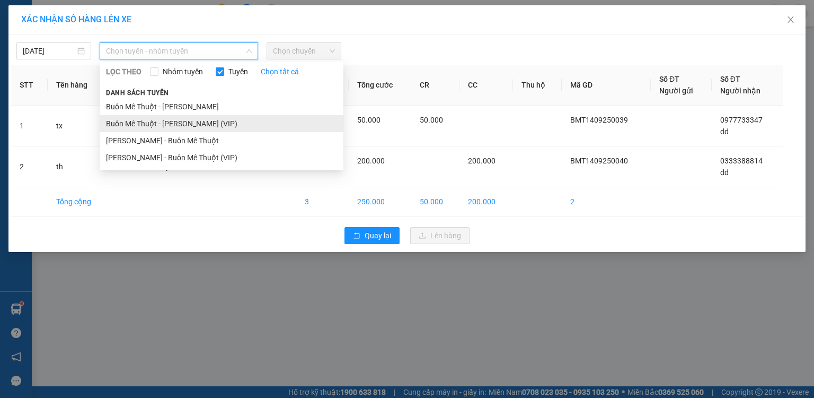
scroll to position [63, 0]
drag, startPoint x: 144, startPoint y: 126, endPoint x: 284, endPoint y: 65, distance: 152.4
click at [152, 123] on li "Buôn Mê Thuột - [PERSON_NAME] (VIP)" at bounding box center [222, 123] width 244 height 17
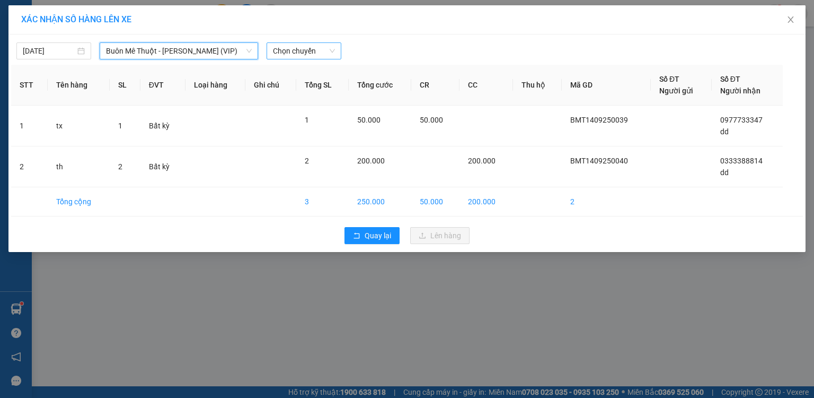
click at [311, 51] on span "Chọn chuyến" at bounding box center [304, 51] width 62 height 16
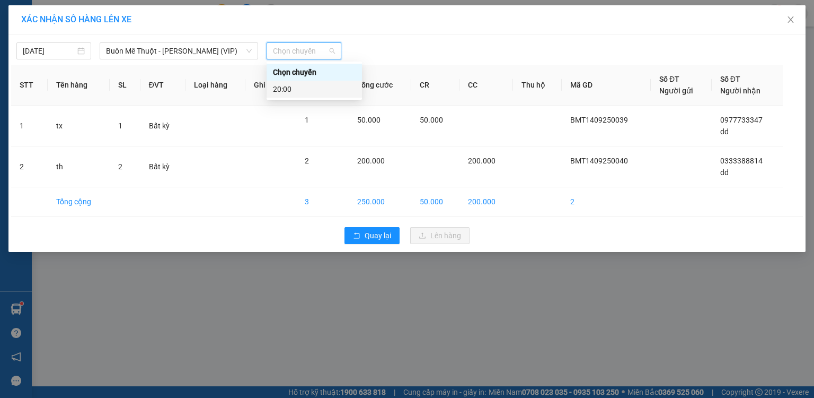
click at [280, 86] on div "20:00" at bounding box center [314, 89] width 83 height 12
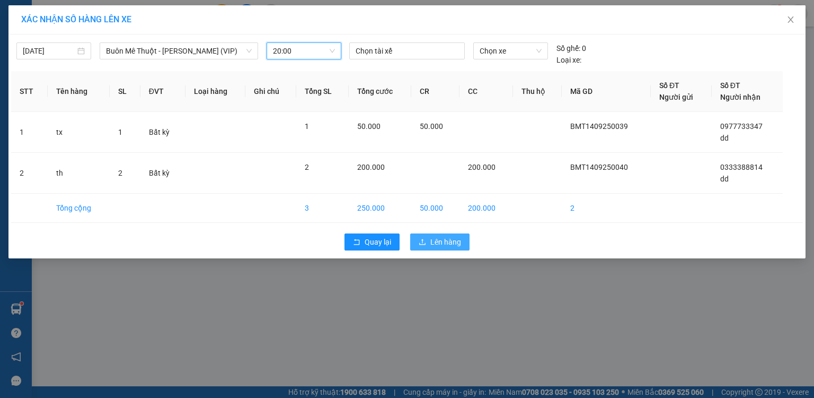
click at [445, 244] on span "Lên hàng" at bounding box center [445, 242] width 31 height 12
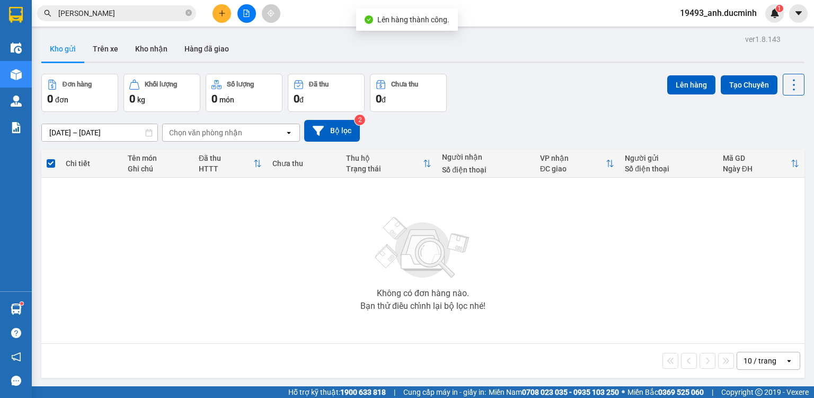
click at [246, 6] on button at bounding box center [247, 13] width 19 height 19
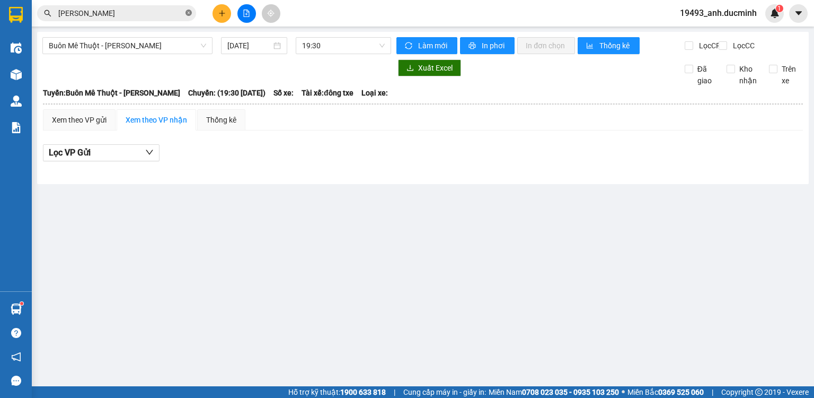
click at [190, 11] on icon "close-circle" at bounding box center [189, 13] width 6 height 6
click at [155, 45] on span "Buôn Mê Thuột - [PERSON_NAME]" at bounding box center [127, 46] width 157 height 16
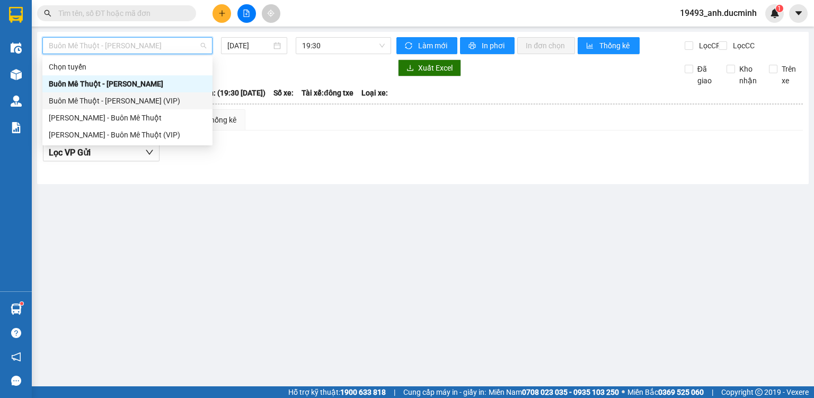
click at [130, 103] on div "Buôn Mê Thuột - [PERSON_NAME] (VIP)" at bounding box center [127, 101] width 157 height 12
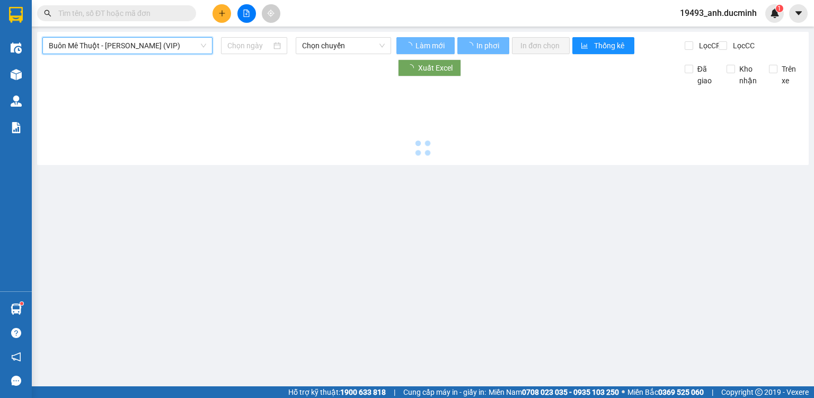
type input "[DATE]"
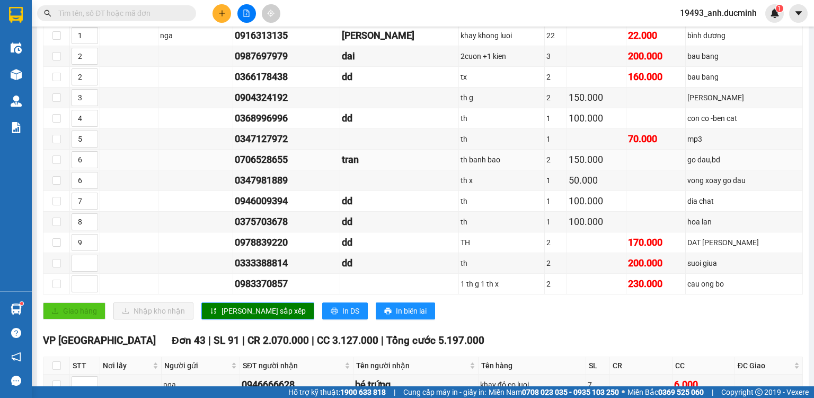
scroll to position [254, 0]
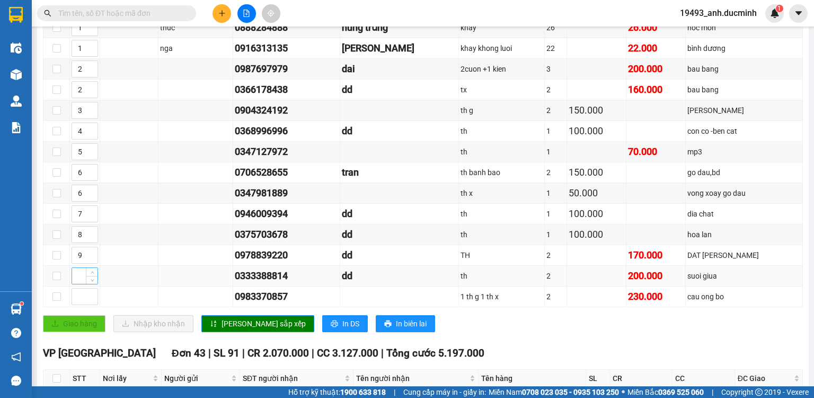
click at [78, 282] on input at bounding box center [84, 276] width 25 height 16
type input "7"
click at [95, 213] on span "Increase Value" at bounding box center [92, 211] width 12 height 10
type input "8"
click at [91, 234] on icon "up" at bounding box center [93, 232] width 4 height 4
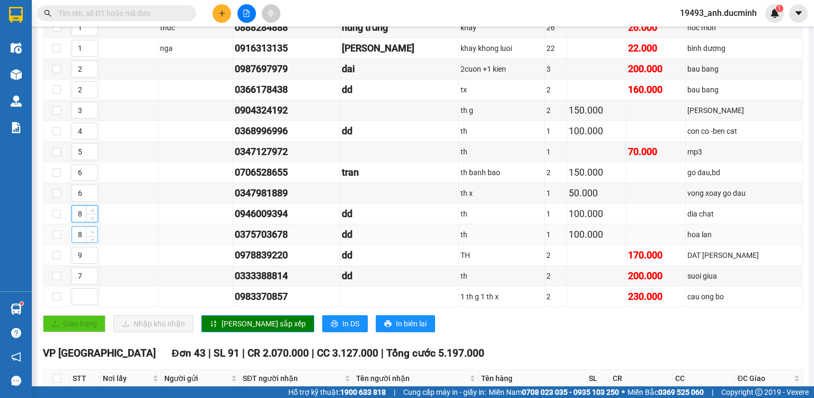
type input "9"
type input "10"
click at [93, 254] on icon "up" at bounding box center [93, 253] width 4 height 4
click at [235, 327] on span "[PERSON_NAME] sắp xếp" at bounding box center [264, 324] width 84 height 12
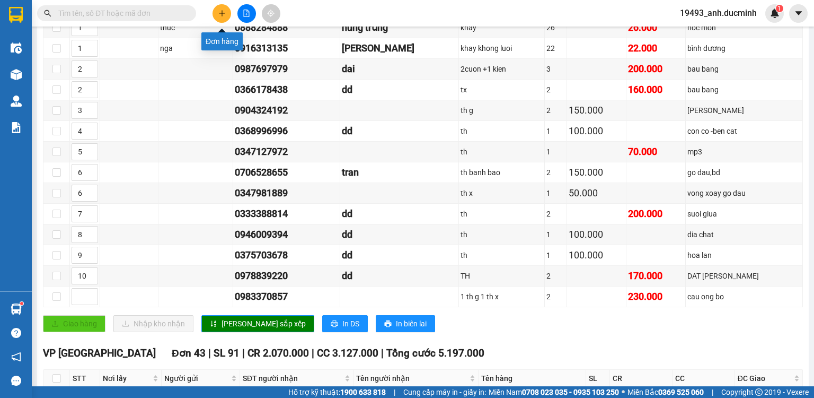
click at [227, 12] on button at bounding box center [222, 13] width 19 height 19
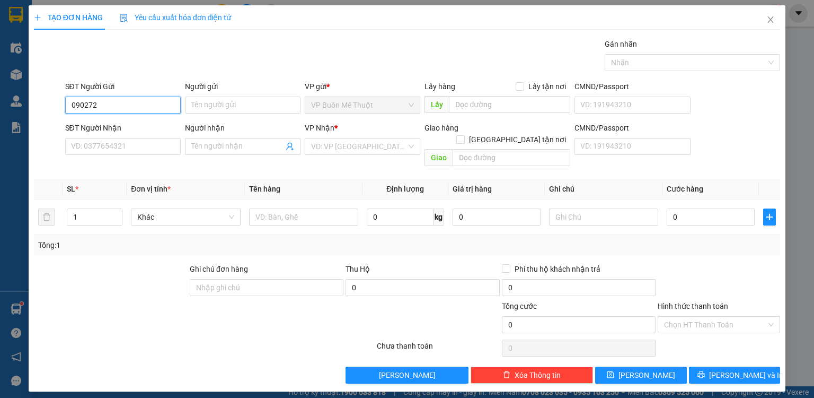
type input "0902729"
drag, startPoint x: 129, startPoint y: 107, endPoint x: 64, endPoint y: 100, distance: 66.1
click at [64, 100] on div "SĐT Người Gửi 0902729 0902729" at bounding box center [123, 99] width 120 height 37
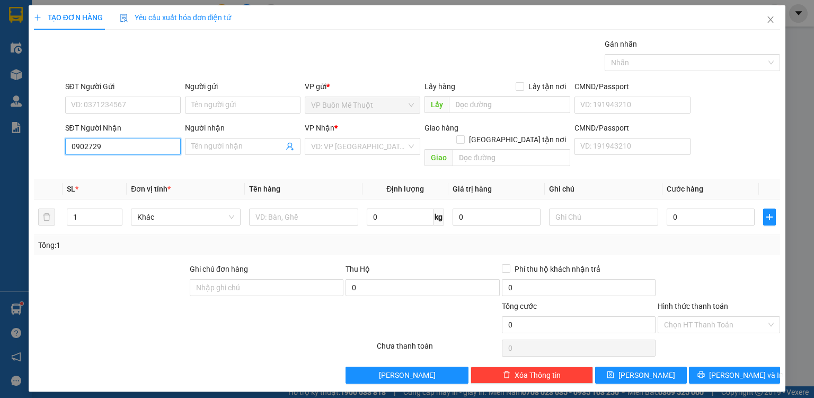
click at [115, 149] on input "0902729" at bounding box center [123, 146] width 116 height 17
click at [119, 148] on input "0902729" at bounding box center [123, 146] width 116 height 17
drag, startPoint x: 124, startPoint y: 147, endPoint x: 116, endPoint y: 161, distance: 16.2
click at [120, 153] on input "0902729" at bounding box center [123, 146] width 116 height 17
click at [113, 169] on div "0902729799" at bounding box center [123, 167] width 103 height 12
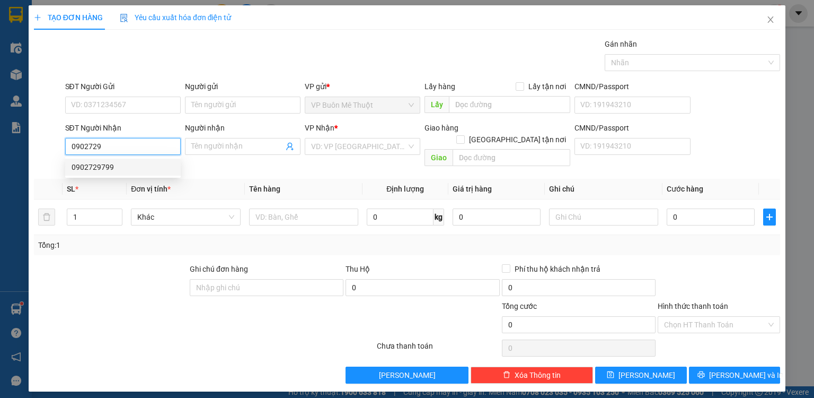
type input "0902729799"
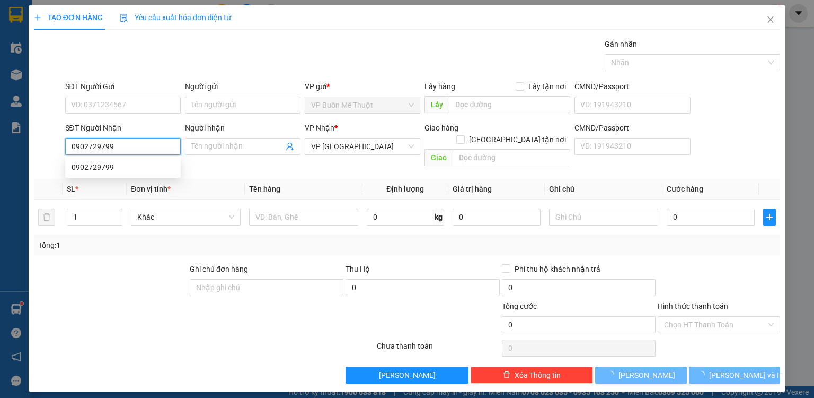
type input "70.000"
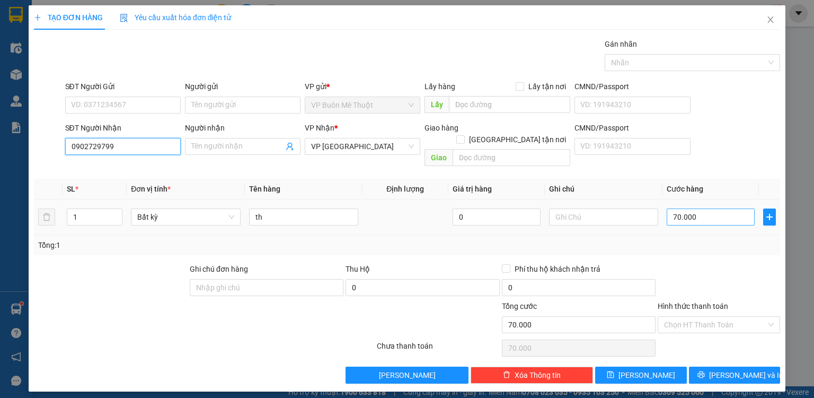
type input "0902729799"
click at [710, 208] on input "70.000" at bounding box center [711, 216] width 88 height 17
type input "1"
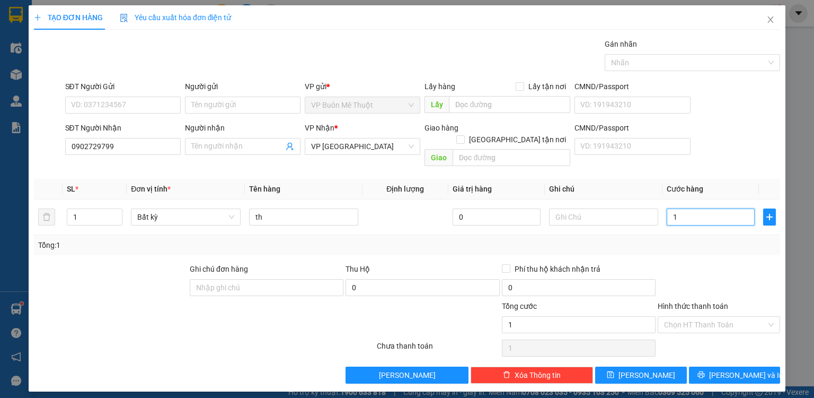
type input "10"
type input "100"
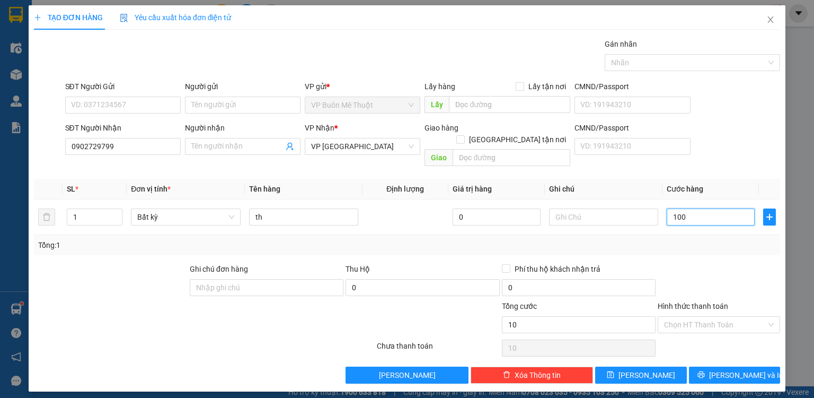
type input "100"
type input "100.000"
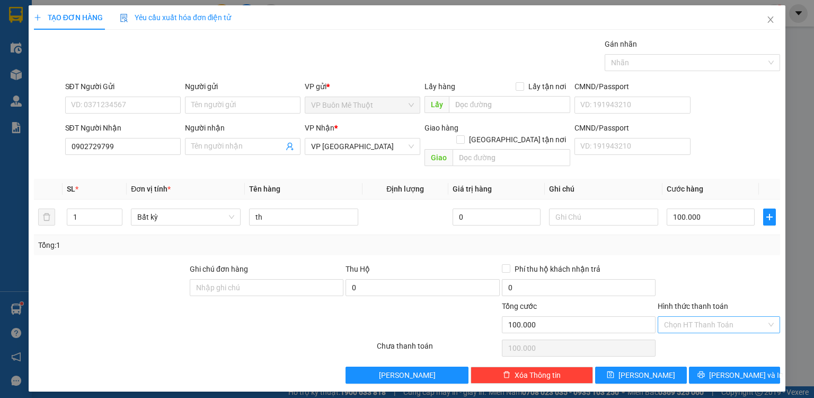
click at [700, 318] on input "Hình thức thanh toán" at bounding box center [715, 324] width 102 height 16
drag, startPoint x: 694, startPoint y: 335, endPoint x: 671, endPoint y: 341, distance: 24.3
click at [694, 335] on div "Tại văn phòng" at bounding box center [719, 333] width 110 height 12
type input "0"
click at [644, 354] on div "Transit Pickup Surcharge Ids Transit Deliver Surcharge Ids Transit Deliver Surc…" at bounding box center [407, 210] width 746 height 345
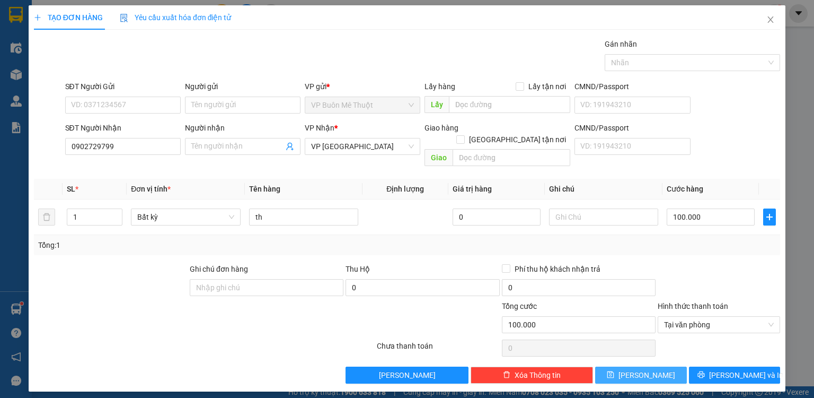
drag, startPoint x: 645, startPoint y: 363, endPoint x: 639, endPoint y: 357, distance: 8.2
click at [645, 369] on span "[PERSON_NAME]" at bounding box center [647, 375] width 57 height 12
type input "0"
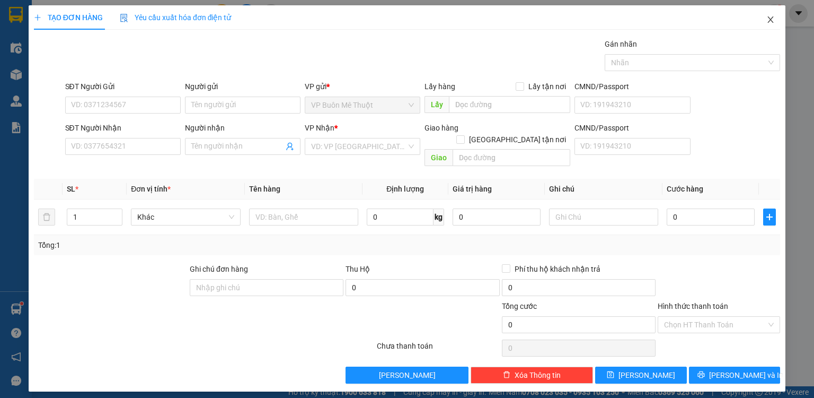
click at [767, 17] on icon "close" at bounding box center [771, 19] width 8 height 8
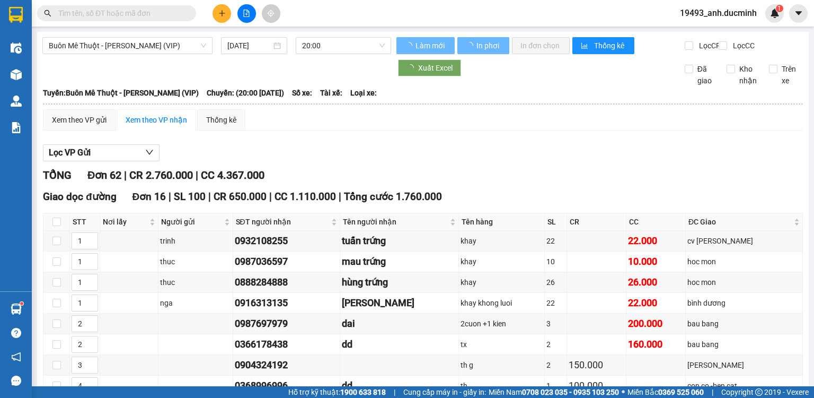
click at [179, 12] on input "text" at bounding box center [120, 13] width 125 height 12
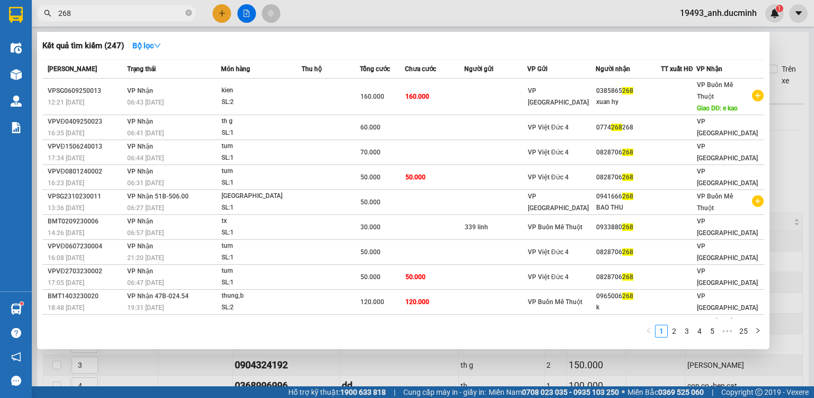
type input "268"
click at [189, 14] on icon "close-circle" at bounding box center [189, 13] width 6 height 6
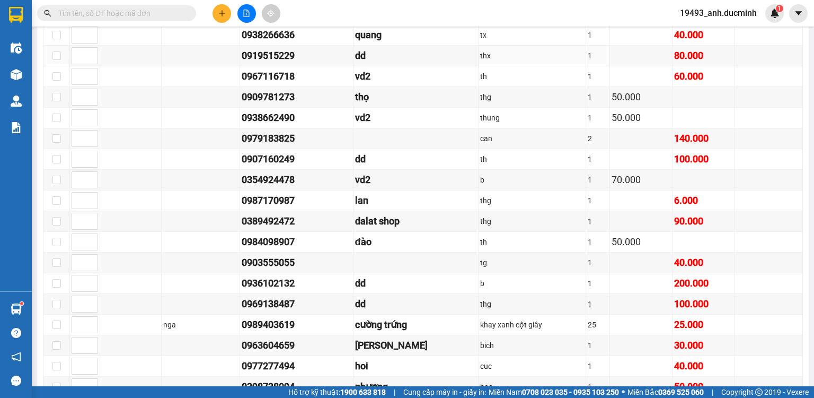
scroll to position [551, 0]
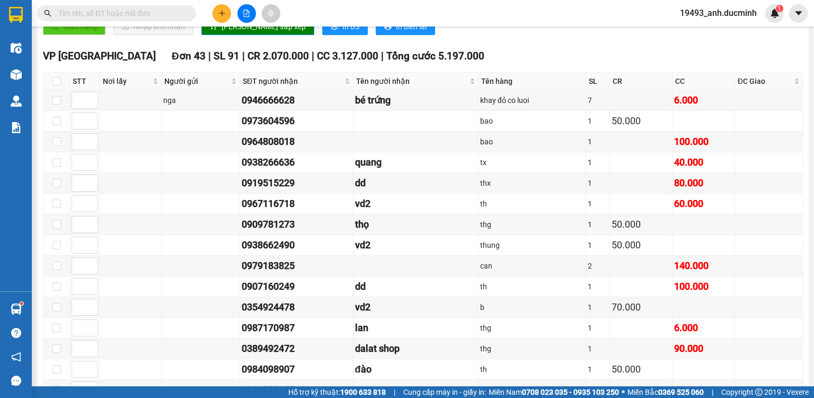
click at [162, 9] on input "text" at bounding box center [120, 13] width 125 height 12
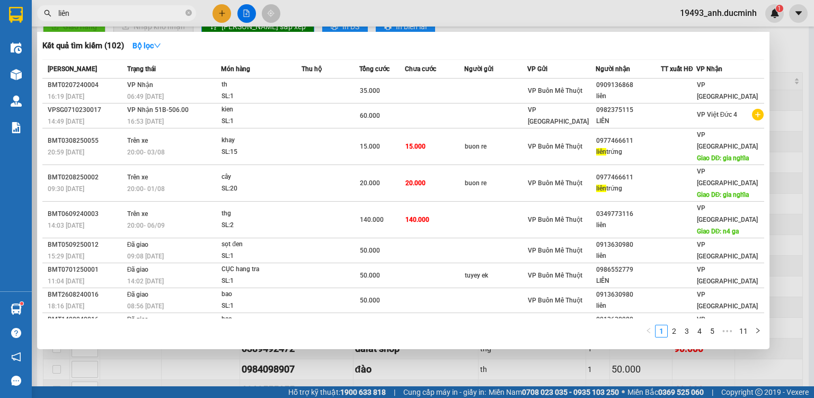
type input "liên"
click at [228, 11] on div at bounding box center [407, 199] width 814 height 398
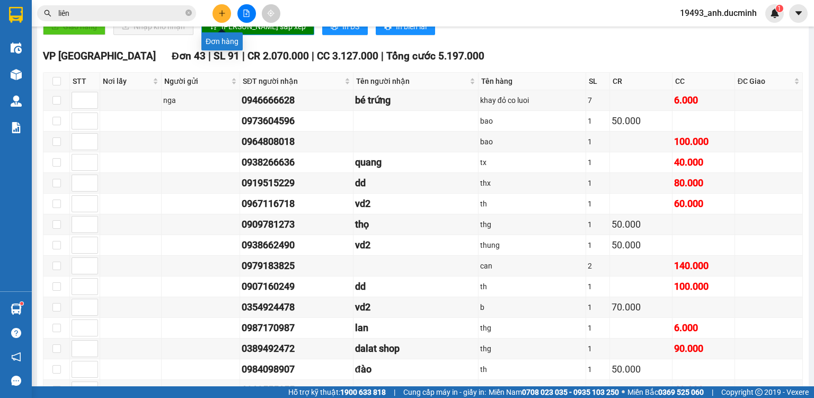
click at [224, 13] on icon "plus" at bounding box center [221, 13] width 7 height 7
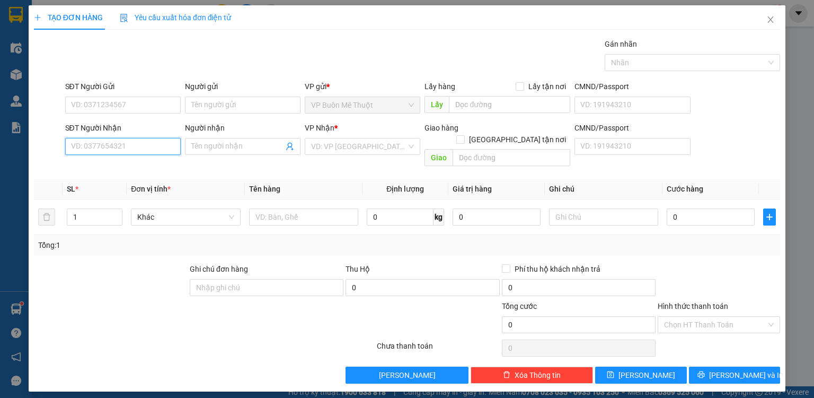
drag, startPoint x: 129, startPoint y: 144, endPoint x: 175, endPoint y: 155, distance: 47.3
click at [151, 144] on input "SĐT Người Nhận" at bounding box center [123, 146] width 116 height 17
click at [127, 145] on input "6611" at bounding box center [123, 146] width 116 height 17
drag, startPoint x: 126, startPoint y: 164, endPoint x: 177, endPoint y: 139, distance: 56.9
click at [128, 164] on div "0977466611 - liên trứng" at bounding box center [123, 167] width 103 height 12
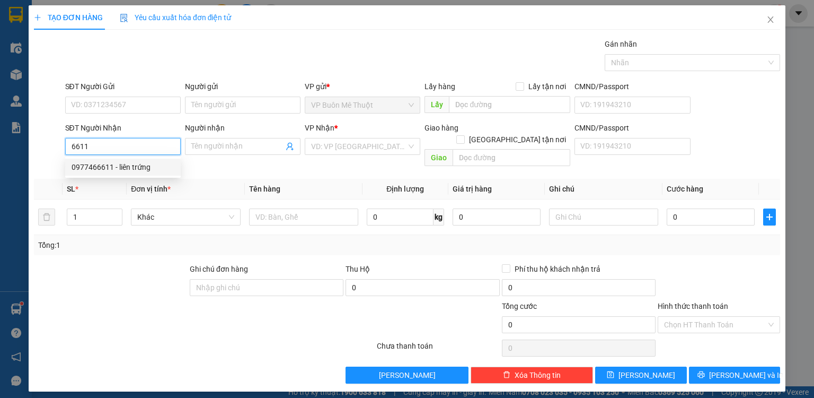
type input "0977466611"
type input "liên trứng"
type input "gia nghĩa"
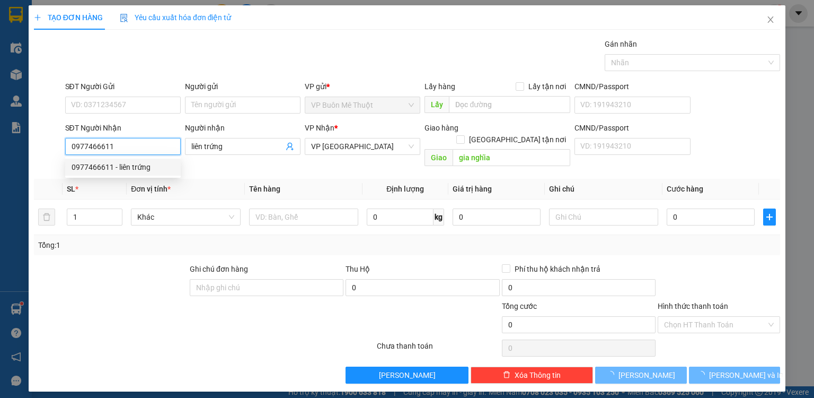
type input "15.000"
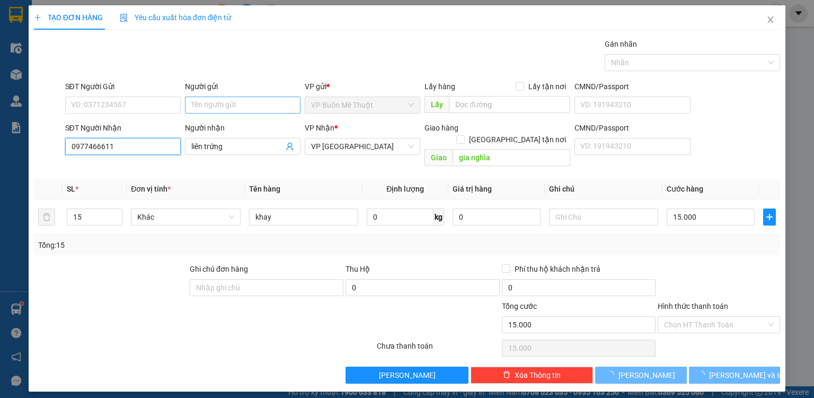
type input "0977466611"
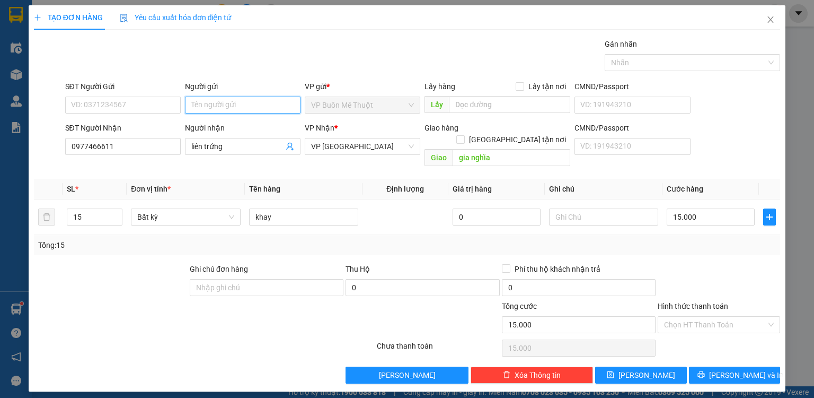
click at [226, 109] on input "Người gửi" at bounding box center [243, 104] width 116 height 17
type input "buon re"
click at [104, 209] on input "15" at bounding box center [94, 217] width 55 height 16
type input "1"
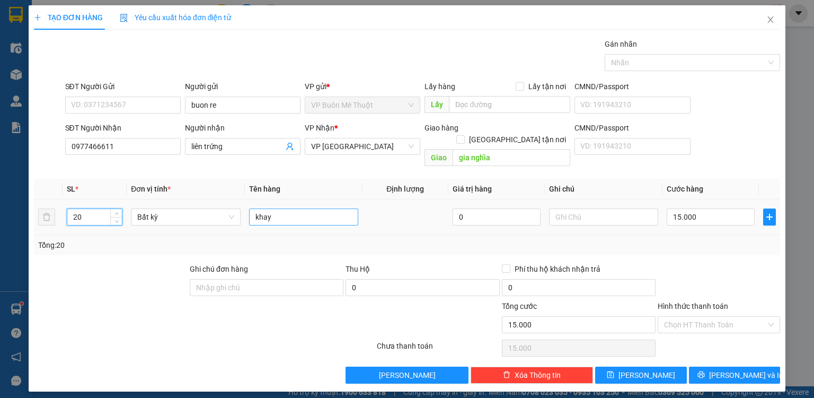
type input "20"
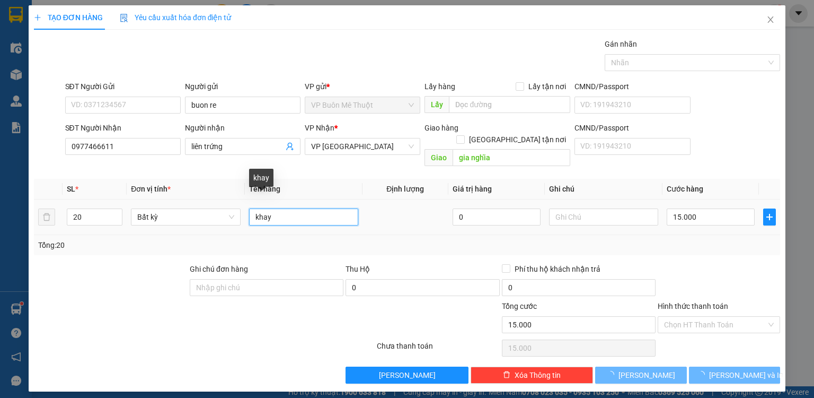
click at [265, 208] on input "khay" at bounding box center [303, 216] width 109 height 17
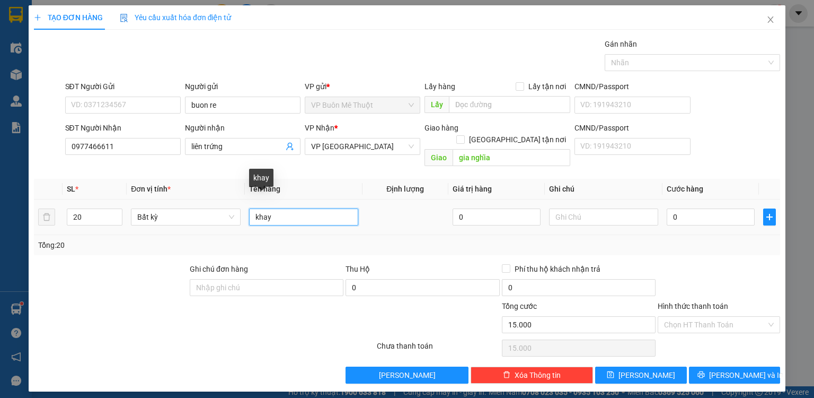
type input "0"
type input "cay"
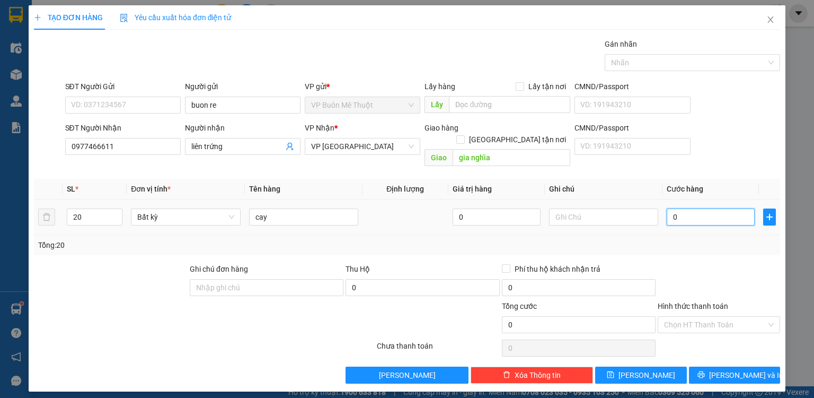
drag, startPoint x: 691, startPoint y: 207, endPoint x: 631, endPoint y: 243, distance: 69.9
click at [691, 208] on input "0" at bounding box center [711, 216] width 88 height 17
type input "2"
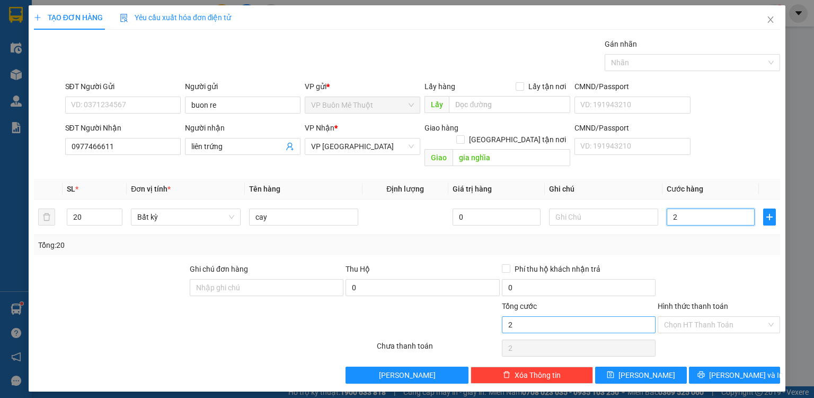
type input "20"
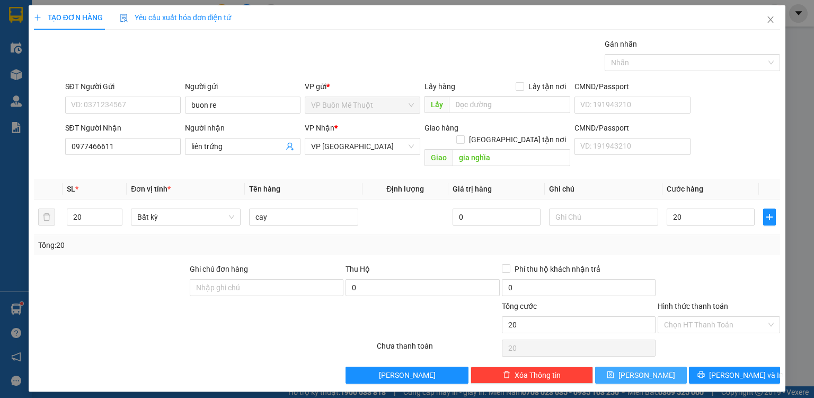
type input "20.000"
click at [672, 366] on button "[PERSON_NAME]" at bounding box center [641, 374] width 92 height 17
type input "0"
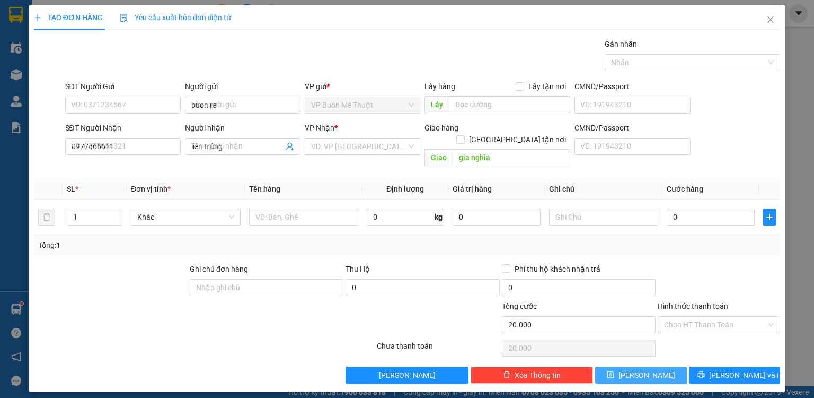
type input "0"
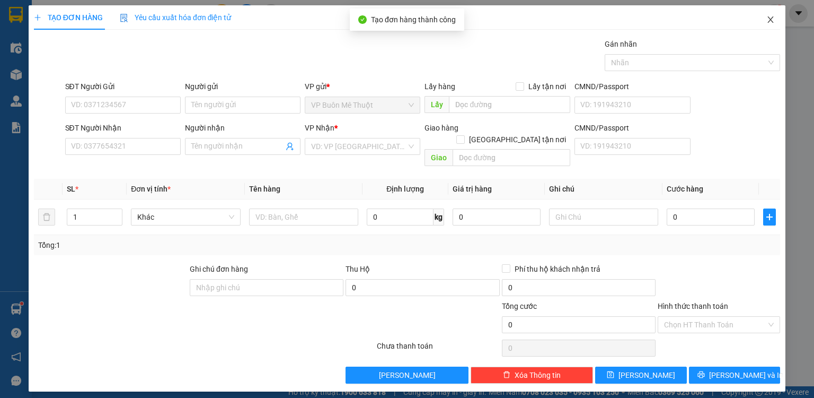
click at [771, 20] on icon "close" at bounding box center [771, 19] width 6 height 6
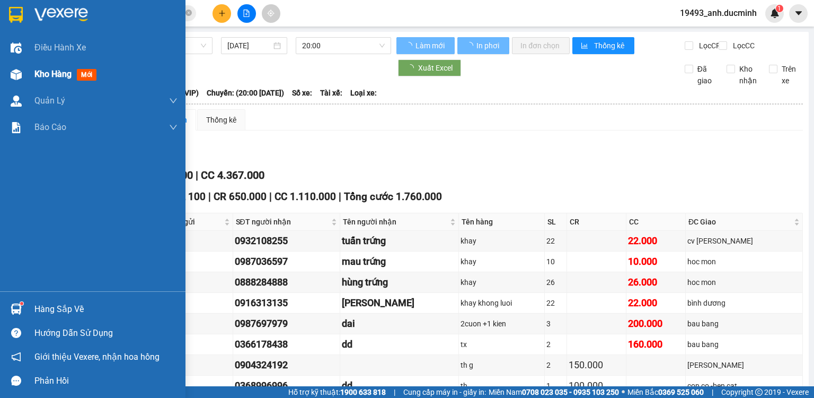
click at [52, 76] on span "Kho hàng" at bounding box center [52, 74] width 37 height 10
click at [40, 72] on span "Kho hàng" at bounding box center [52, 74] width 37 height 10
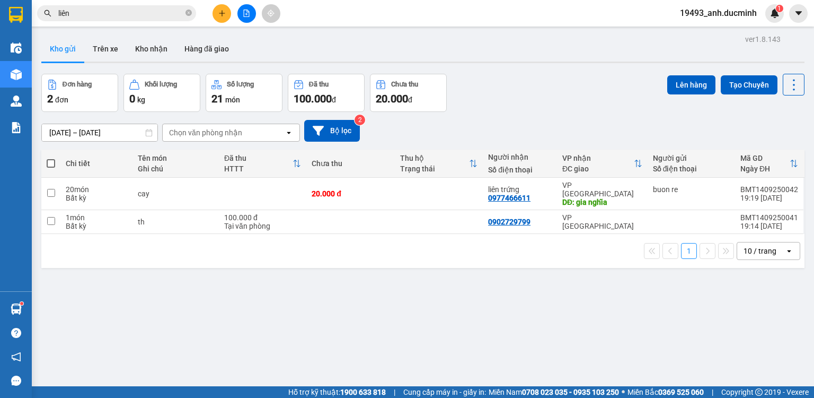
drag, startPoint x: 52, startPoint y: 164, endPoint x: 63, endPoint y: 160, distance: 11.7
click at [52, 163] on span at bounding box center [51, 163] width 8 height 8
click at [51, 158] on input "checkbox" at bounding box center [51, 158] width 0 height 0
checkbox input "true"
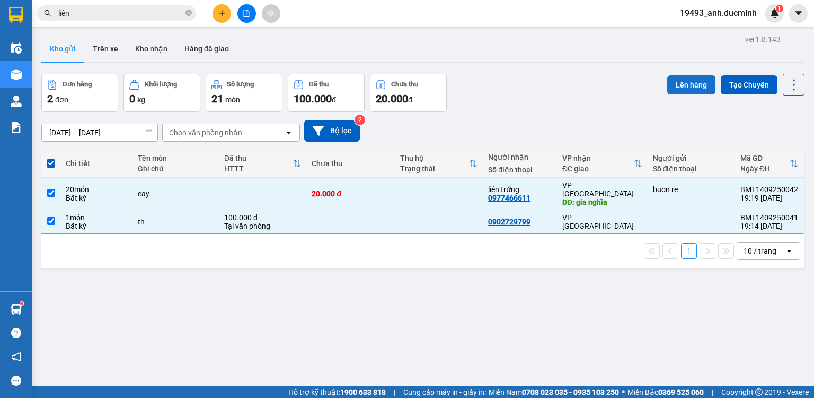
click at [683, 86] on button "Lên hàng" at bounding box center [691, 84] width 48 height 19
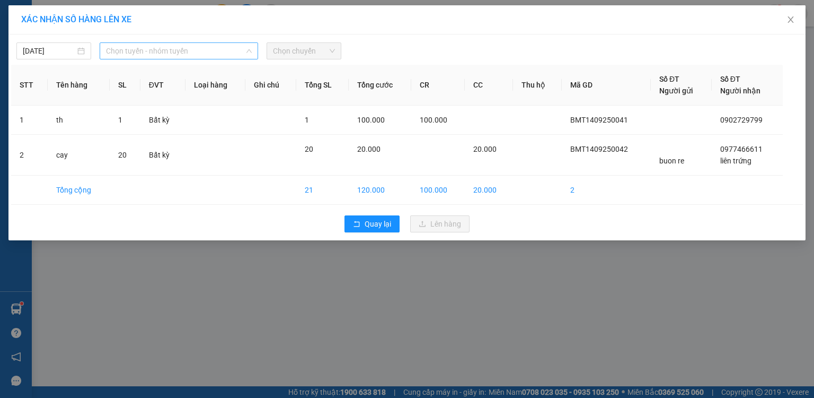
click at [156, 51] on span "Chọn tuyến - nhóm tuyến" at bounding box center [179, 51] width 146 height 16
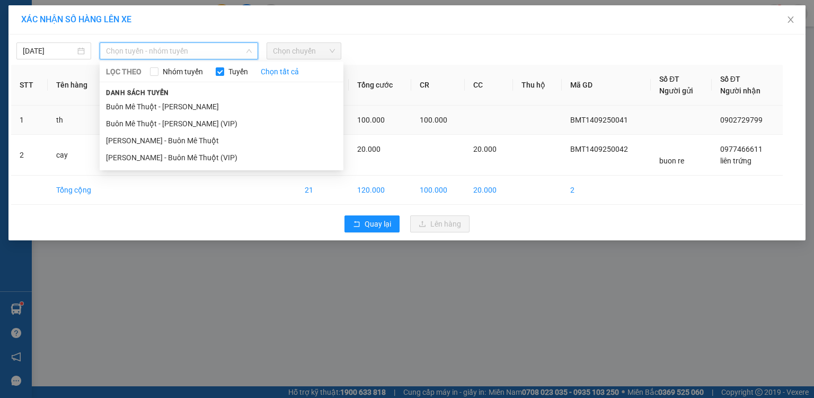
drag, startPoint x: 144, startPoint y: 124, endPoint x: 151, endPoint y: 120, distance: 8.3
click at [145, 124] on li "Buôn Mê Thuột - [PERSON_NAME] (VIP)" at bounding box center [222, 123] width 244 height 17
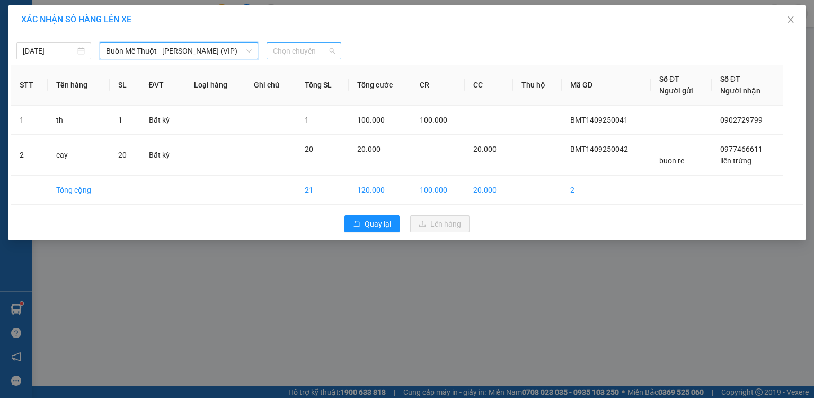
click at [286, 53] on span "Chọn chuyến" at bounding box center [304, 51] width 62 height 16
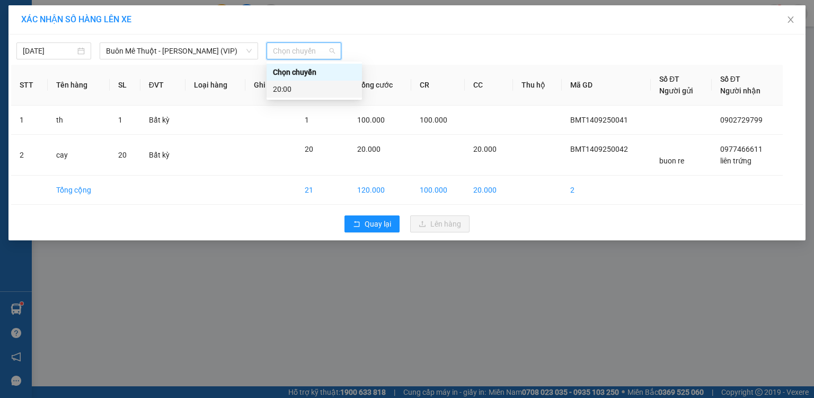
drag, startPoint x: 275, startPoint y: 93, endPoint x: 309, endPoint y: 106, distance: 36.4
click at [277, 93] on div "20:00" at bounding box center [314, 89] width 83 height 12
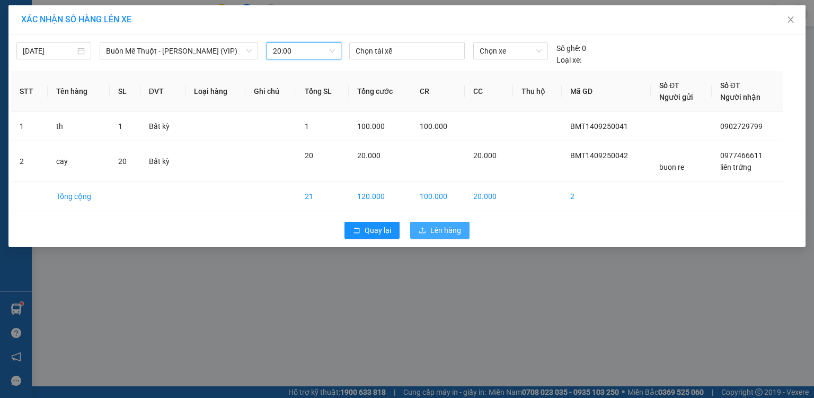
click at [434, 237] on button "Lên hàng" at bounding box center [439, 230] width 59 height 17
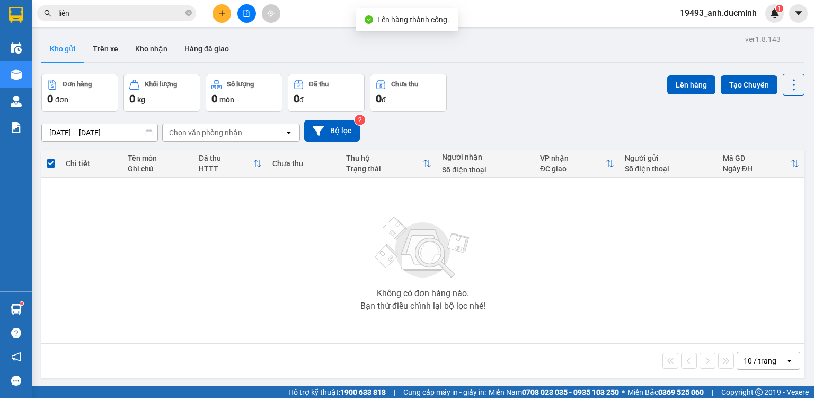
click at [245, 18] on button at bounding box center [247, 13] width 19 height 19
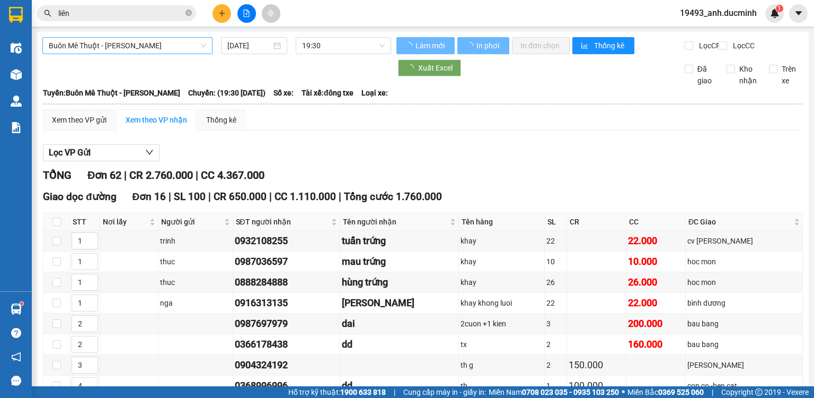
click at [135, 46] on span "Buôn Mê Thuột - [PERSON_NAME]" at bounding box center [127, 46] width 157 height 16
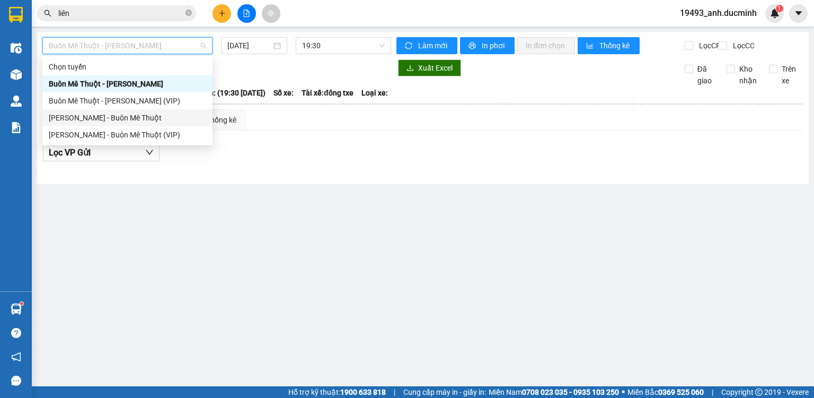
click at [110, 116] on div "[PERSON_NAME] - Buôn Mê Thuột" at bounding box center [127, 118] width 157 height 12
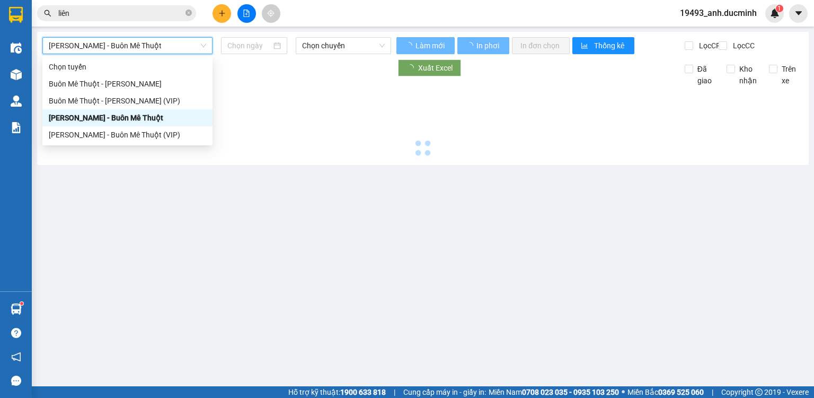
type input "[DATE]"
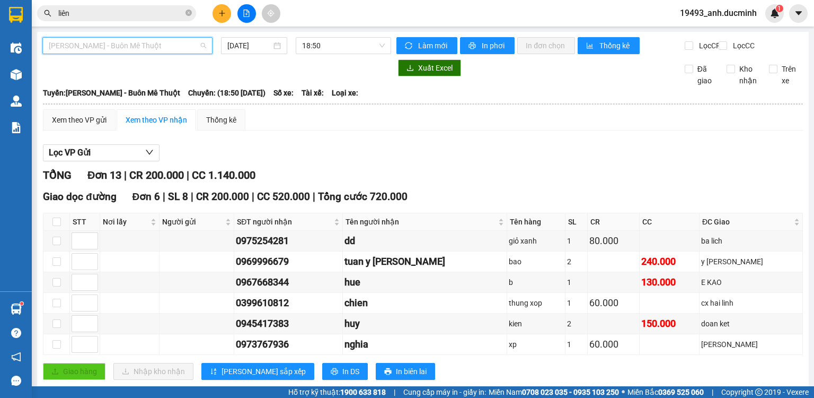
drag, startPoint x: 127, startPoint y: 41, endPoint x: 118, endPoint y: 60, distance: 21.1
click at [127, 42] on span "[PERSON_NAME] - Buôn Mê Thuột" at bounding box center [127, 46] width 157 height 16
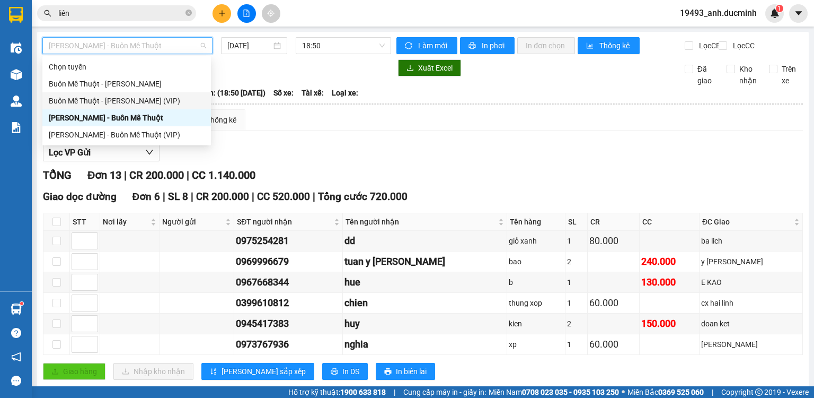
drag, startPoint x: 115, startPoint y: 104, endPoint x: 191, endPoint y: 67, distance: 84.9
click at [116, 103] on div "Buôn Mê Thuột - [PERSON_NAME] (VIP)" at bounding box center [127, 101] width 156 height 12
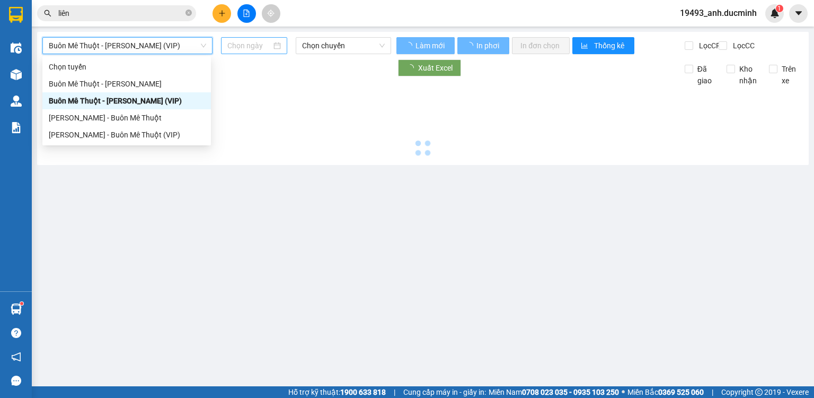
type input "[DATE]"
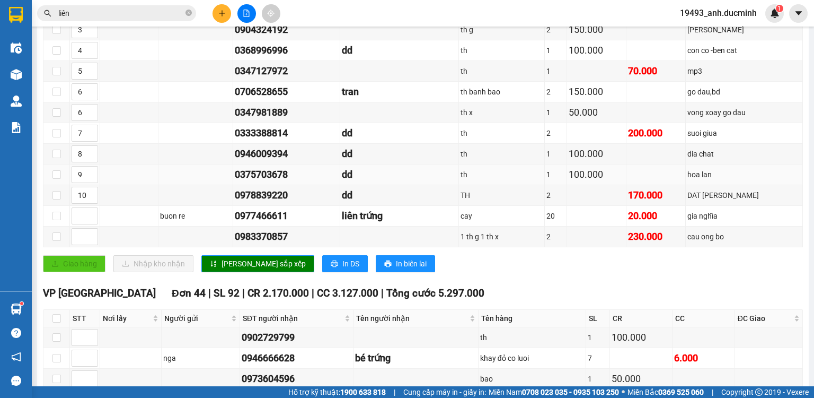
scroll to position [339, 0]
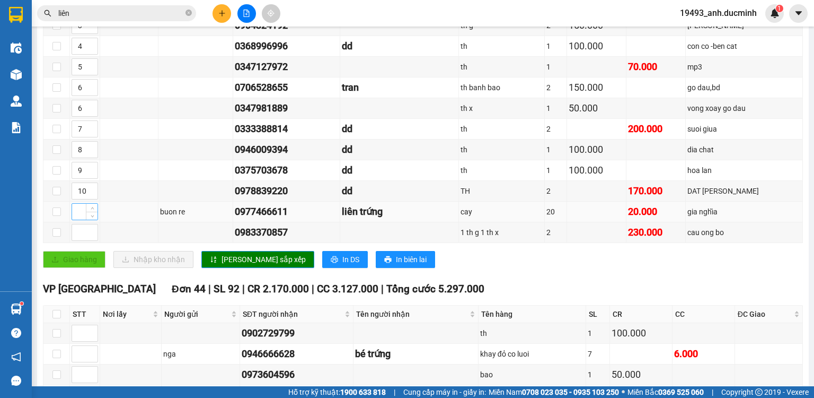
click at [82, 216] on input at bounding box center [84, 212] width 25 height 16
type input "1"
click at [229, 255] on button "[PERSON_NAME] sắp xếp" at bounding box center [257, 259] width 113 height 17
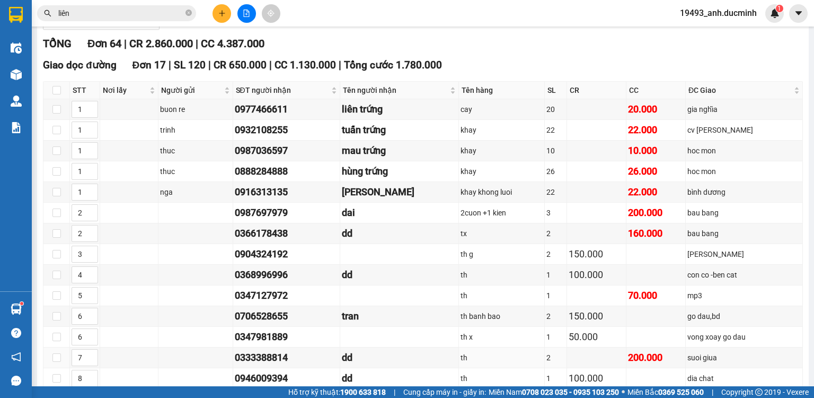
scroll to position [127, 0]
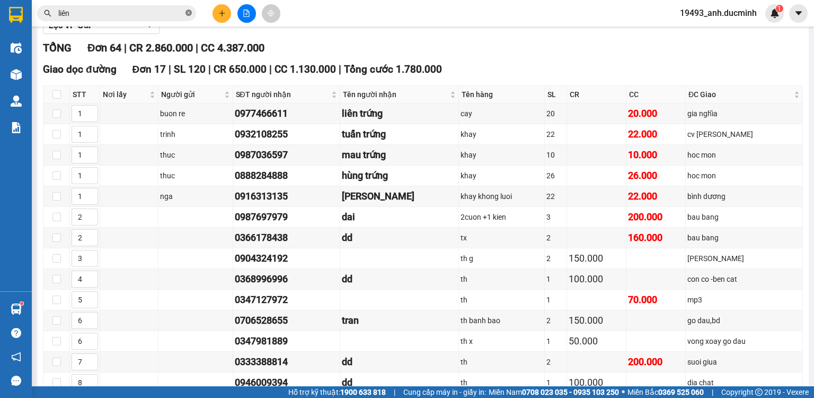
drag, startPoint x: 190, startPoint y: 13, endPoint x: 160, endPoint y: 0, distance: 32.3
click at [189, 12] on icon "close-circle" at bounding box center [189, 13] width 6 height 6
click at [223, 7] on button at bounding box center [222, 13] width 19 height 19
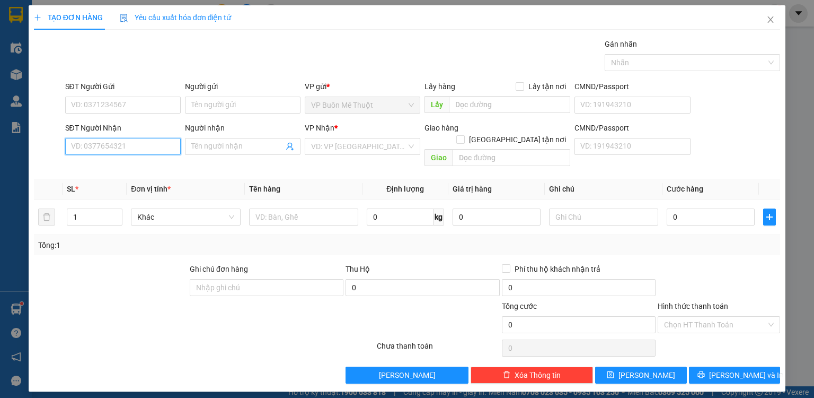
click at [151, 146] on input "SĐT Người Nhận" at bounding box center [123, 146] width 116 height 17
click at [133, 151] on input "0389173" at bounding box center [123, 146] width 116 height 17
click at [122, 165] on div "0389173560" at bounding box center [123, 167] width 103 height 12
type input "0389173560"
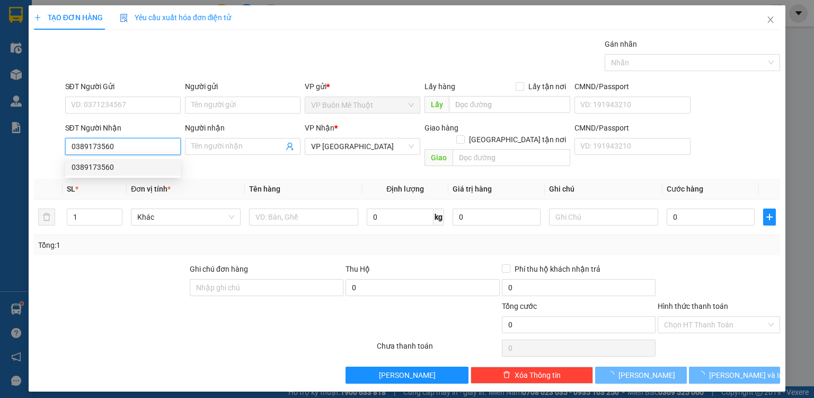
type input "50.000"
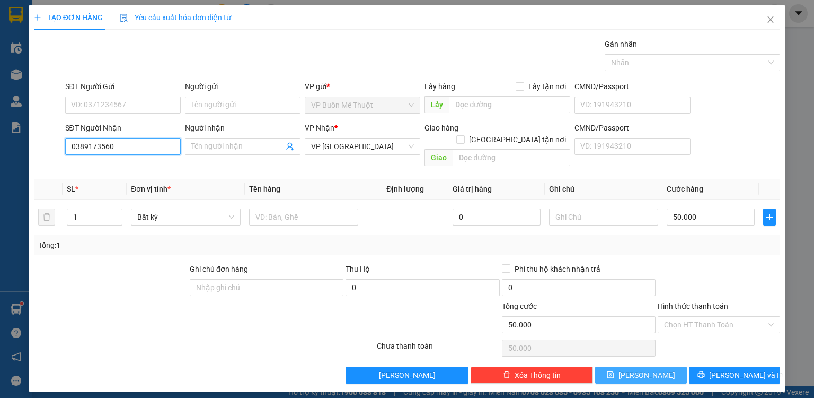
type input "0389173560"
click at [655, 366] on button "[PERSON_NAME]" at bounding box center [641, 374] width 92 height 17
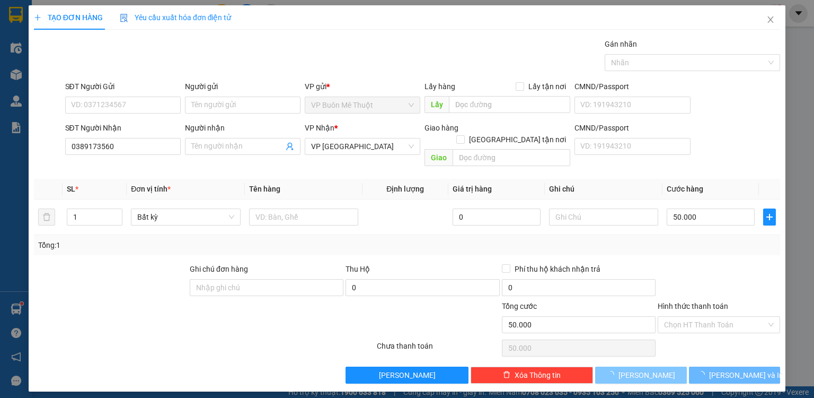
type input "0"
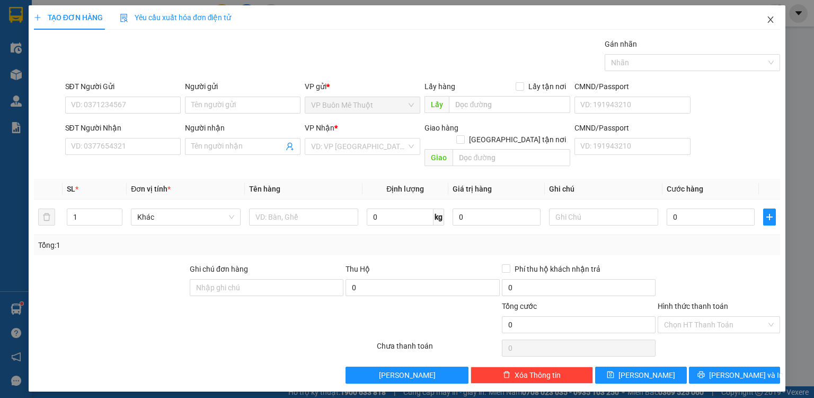
click at [769, 15] on span "Close" at bounding box center [771, 20] width 30 height 30
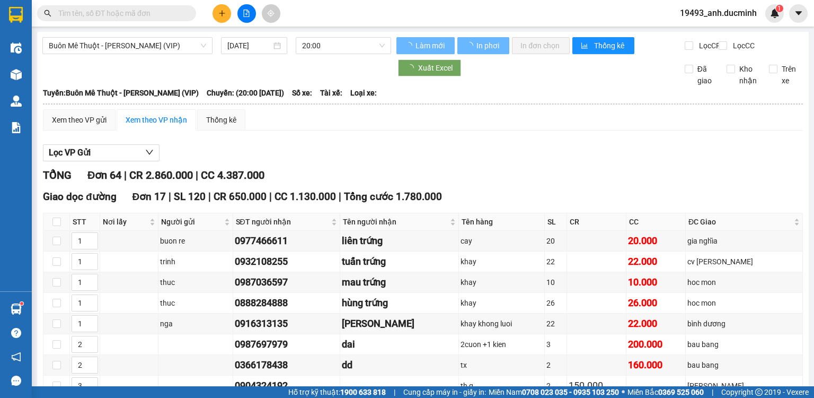
scroll to position [509, 0]
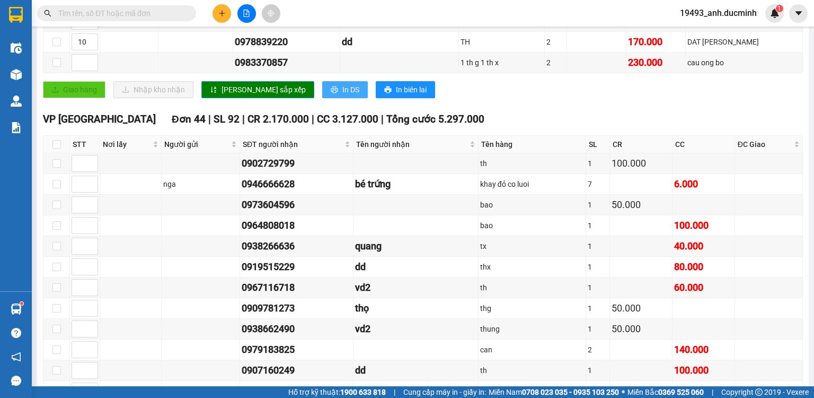
click at [322, 98] on button "In DS" at bounding box center [345, 89] width 46 height 17
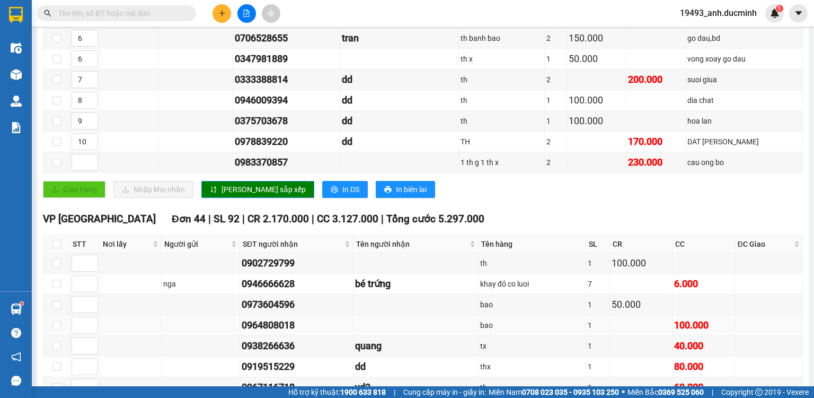
scroll to position [424, 0]
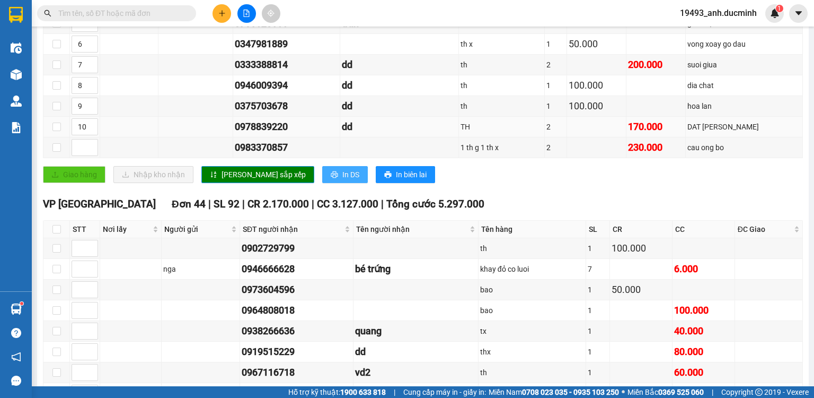
click at [342, 174] on span "In DS" at bounding box center [350, 175] width 17 height 12
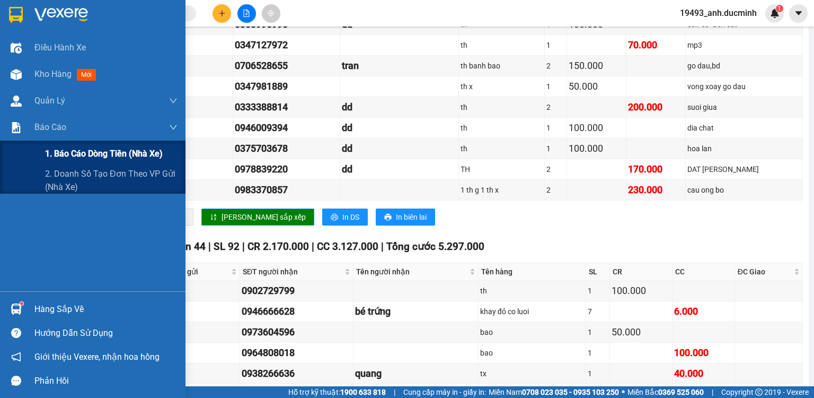
drag, startPoint x: 67, startPoint y: 152, endPoint x: 182, endPoint y: 159, distance: 115.2
click at [68, 152] on span "1. Báo cáo dòng tiền (nhà xe)" at bounding box center [104, 153] width 118 height 13
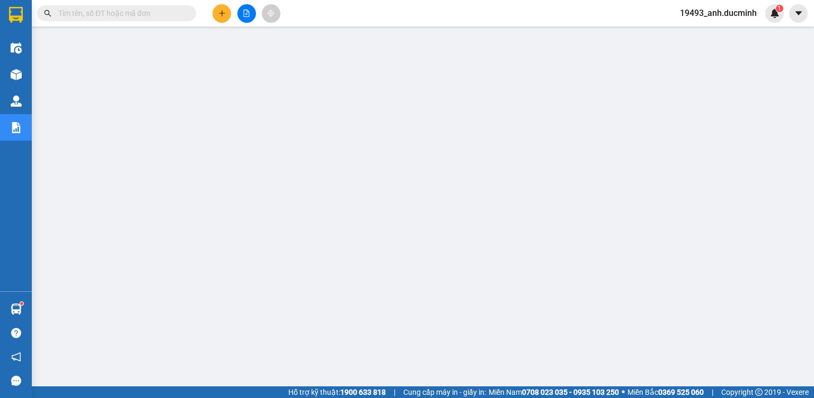
scroll to position [1, 0]
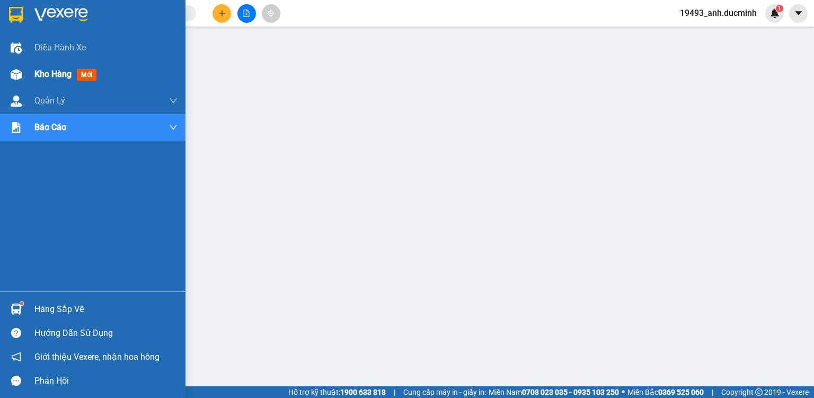
click at [53, 72] on span "Kho hàng" at bounding box center [52, 74] width 37 height 10
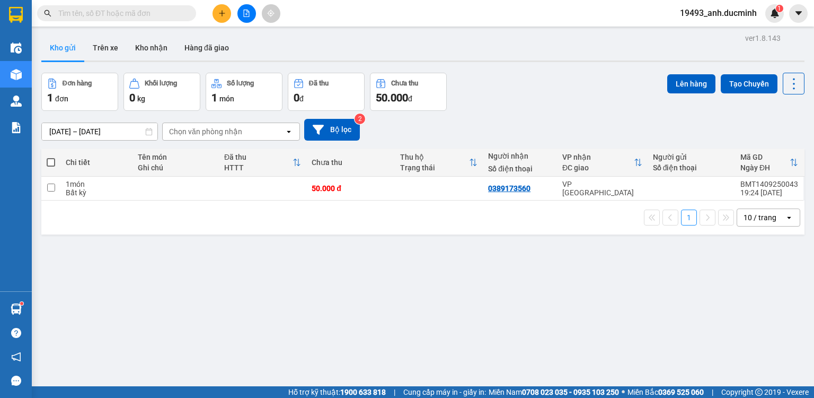
drag, startPoint x: 49, startPoint y: 160, endPoint x: 243, endPoint y: 136, distance: 196.0
click at [52, 161] on span at bounding box center [51, 162] width 8 height 8
click at [51, 157] on input "checkbox" at bounding box center [51, 157] width 0 height 0
checkbox input "true"
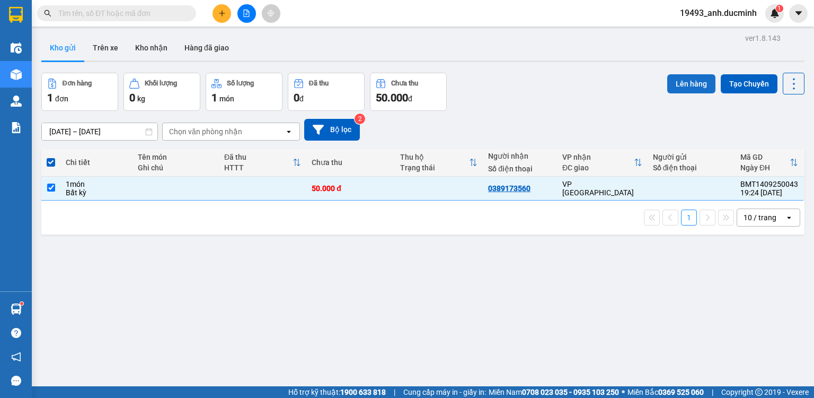
click at [667, 80] on button "Lên hàng" at bounding box center [691, 83] width 48 height 19
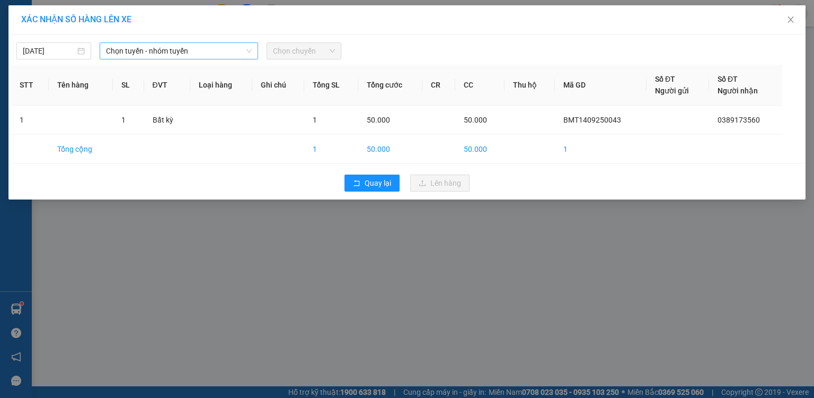
click at [108, 50] on span "Chọn tuyến - nhóm tuyến" at bounding box center [179, 51] width 146 height 16
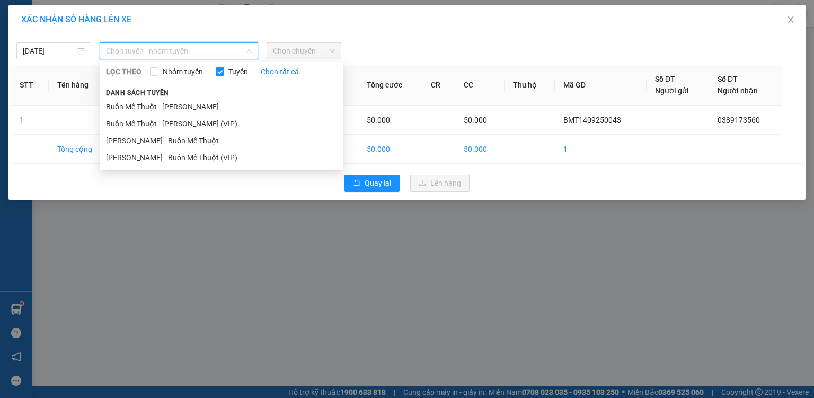
click at [130, 117] on li "Buôn Mê Thuột - [PERSON_NAME] (VIP)" at bounding box center [222, 123] width 244 height 17
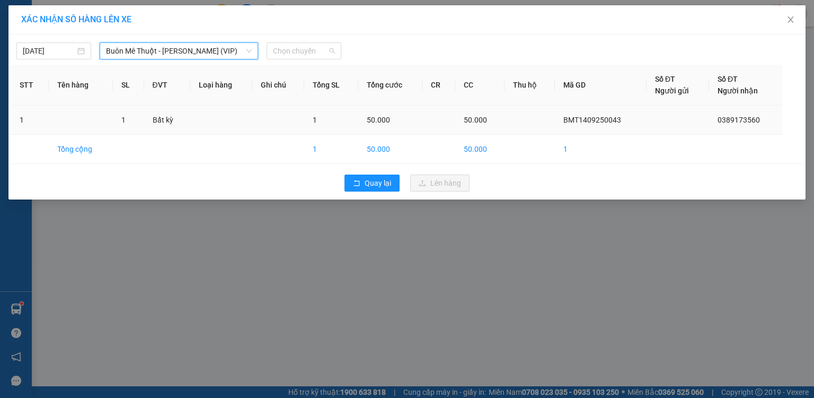
drag, startPoint x: 284, startPoint y: 54, endPoint x: 280, endPoint y: 105, distance: 51.6
click at [284, 55] on span "Chọn chuyến" at bounding box center [304, 51] width 62 height 16
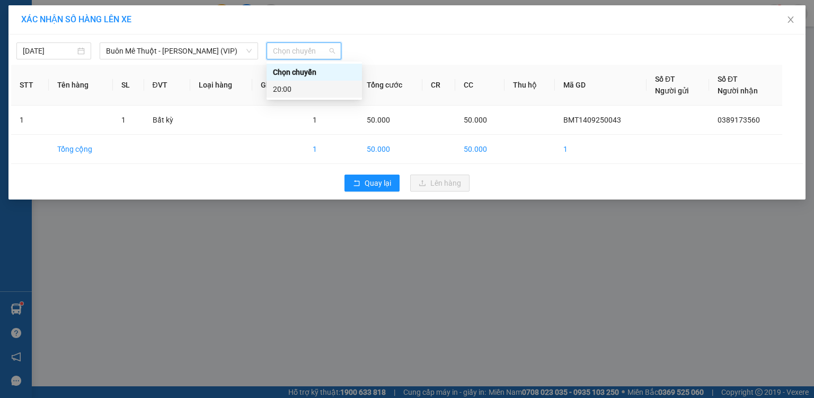
drag, startPoint x: 282, startPoint y: 94, endPoint x: 291, endPoint y: 94, distance: 9.0
click at [283, 94] on div "20:00" at bounding box center [314, 89] width 83 height 12
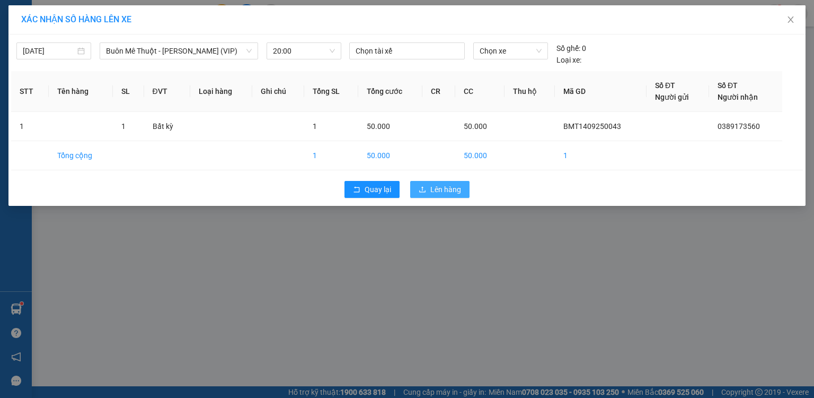
click at [433, 196] on button "Lên hàng" at bounding box center [439, 189] width 59 height 17
